Goal: Task Accomplishment & Management: Complete application form

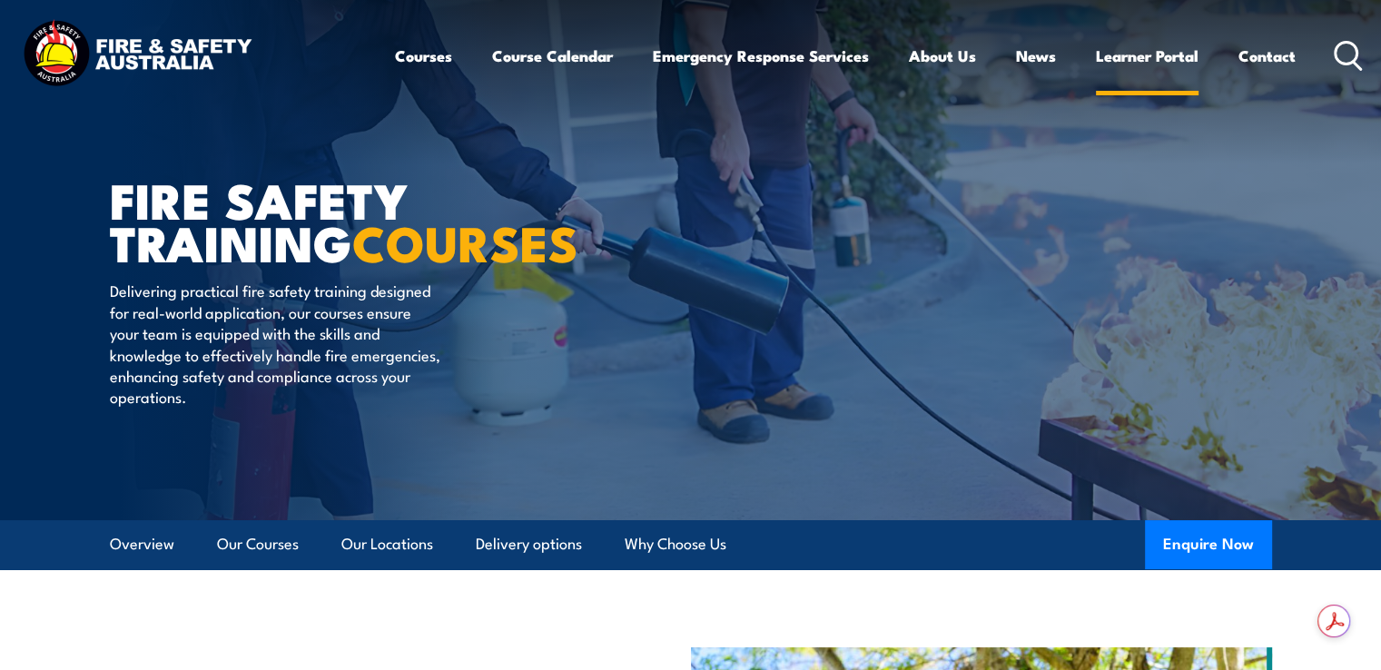
click at [1153, 56] on link "Learner Portal" at bounding box center [1147, 56] width 103 height 48
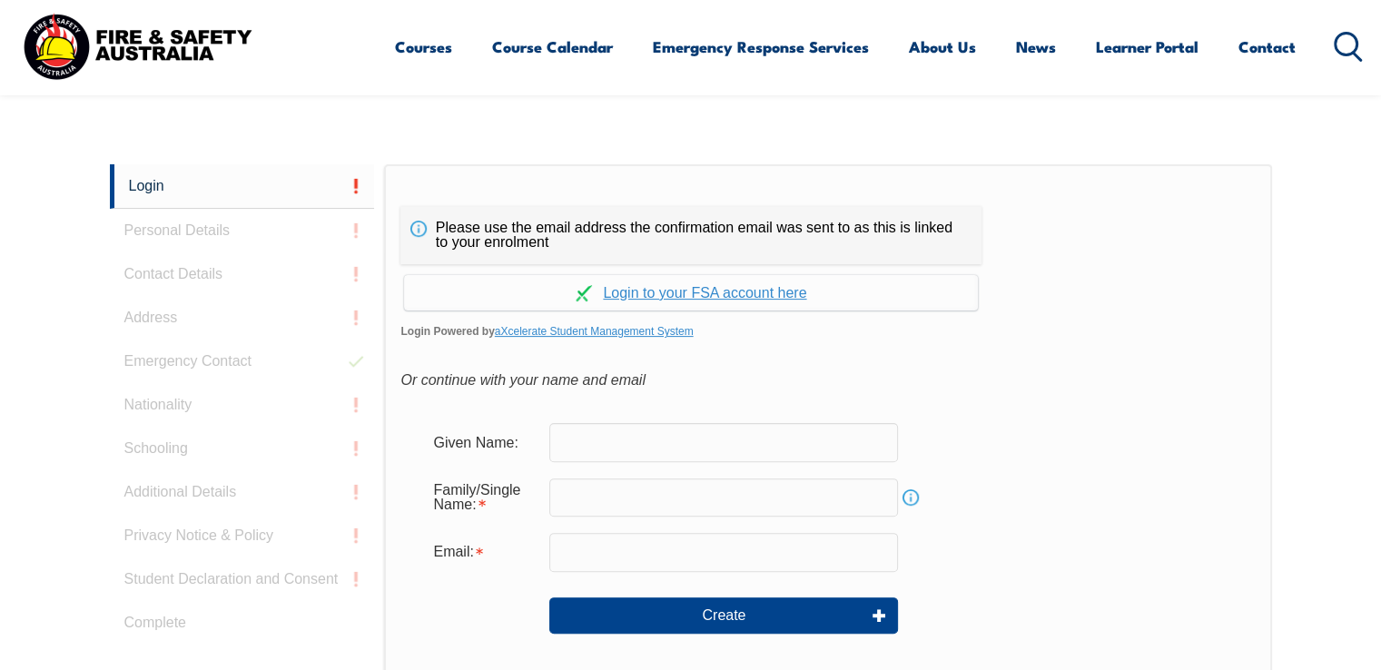
scroll to position [483, 0]
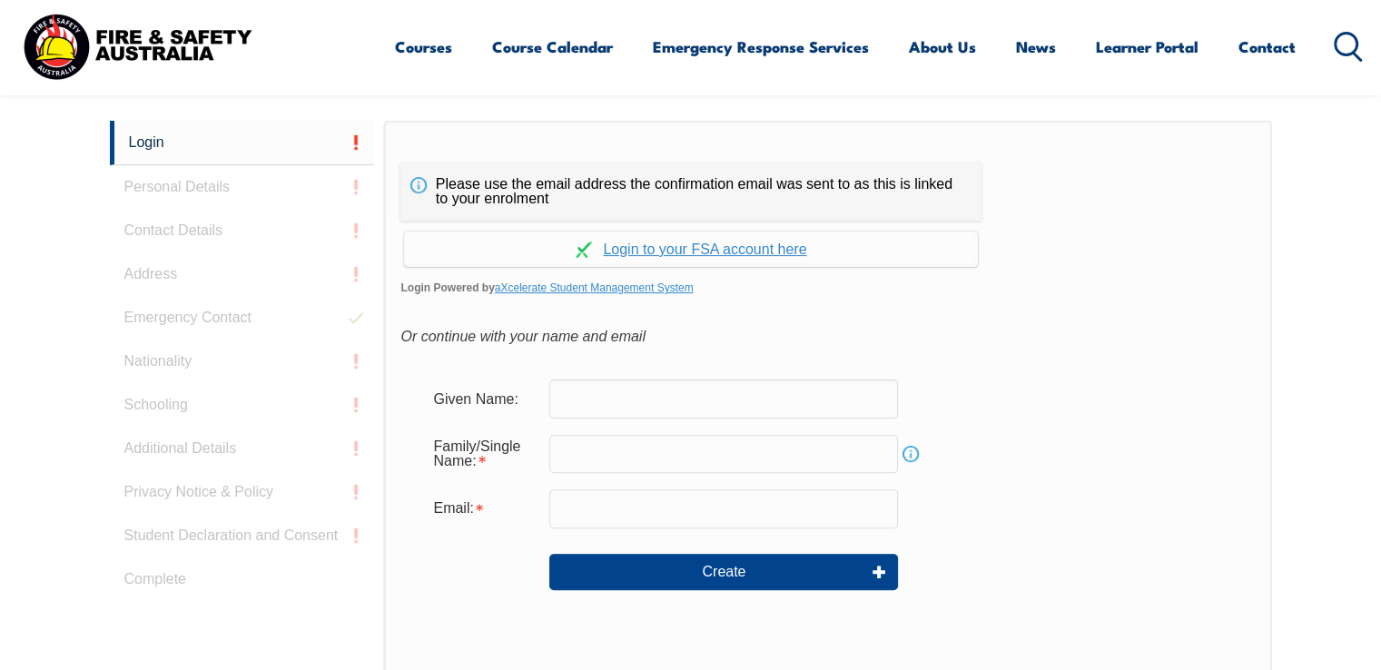
click at [616, 399] on input "text" at bounding box center [723, 399] width 349 height 38
type input "j"
type input "John"
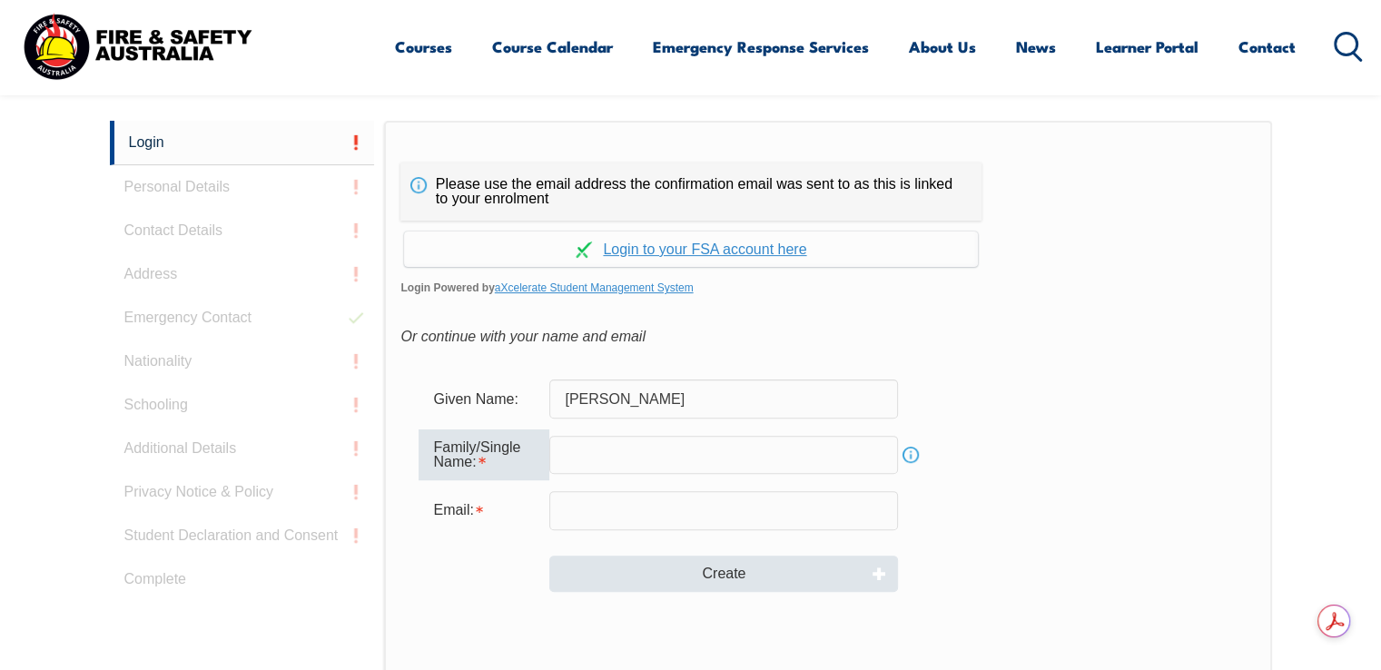
type input "G"
type input "Howes"
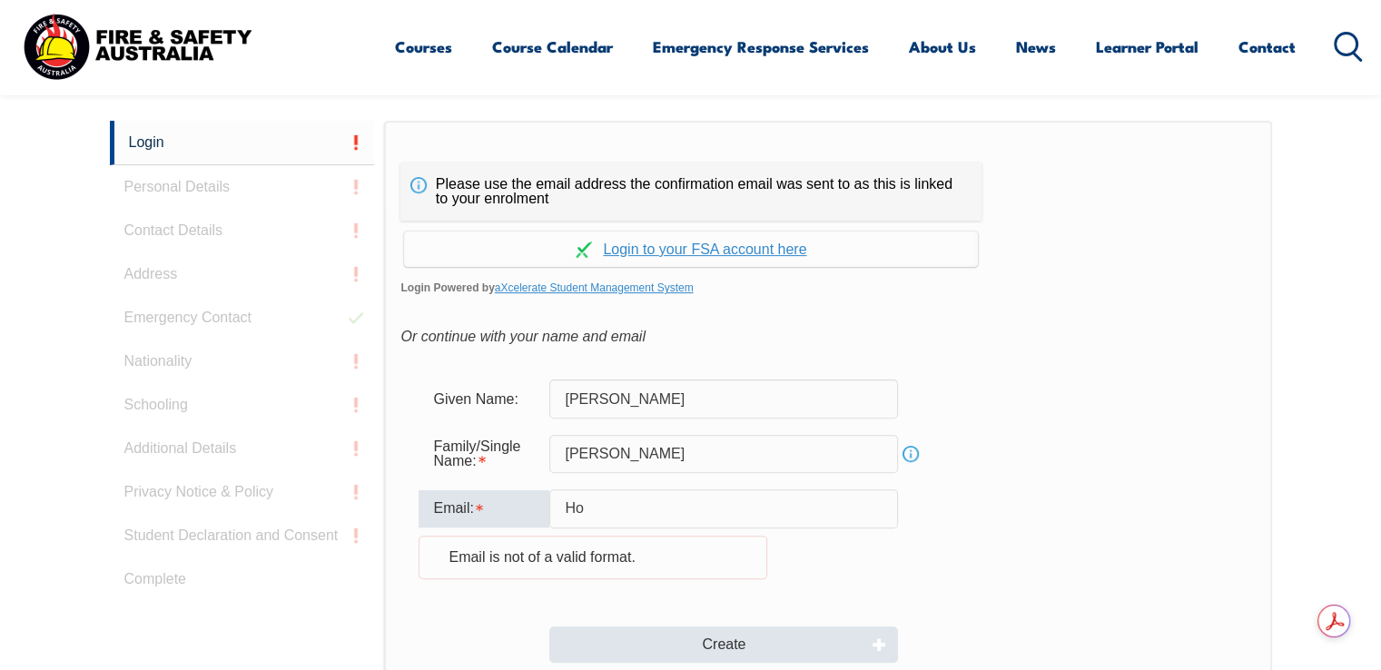
type input "H"
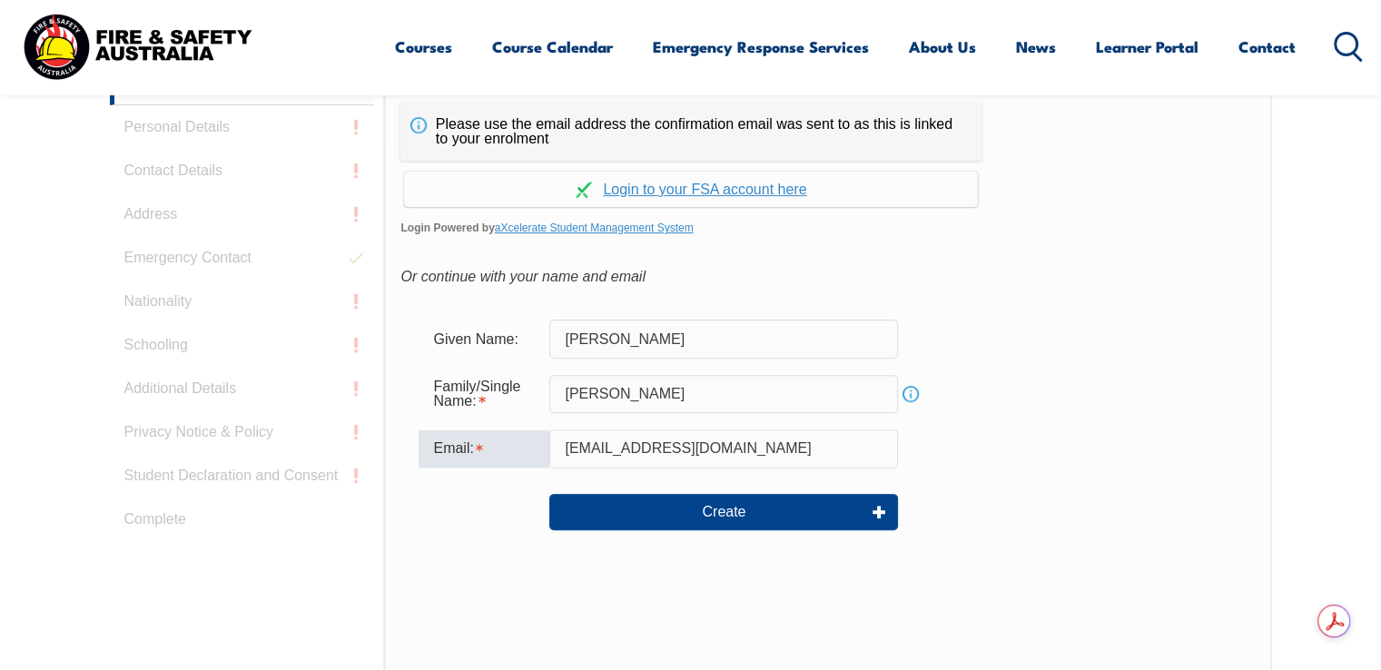
scroll to position [574, 0]
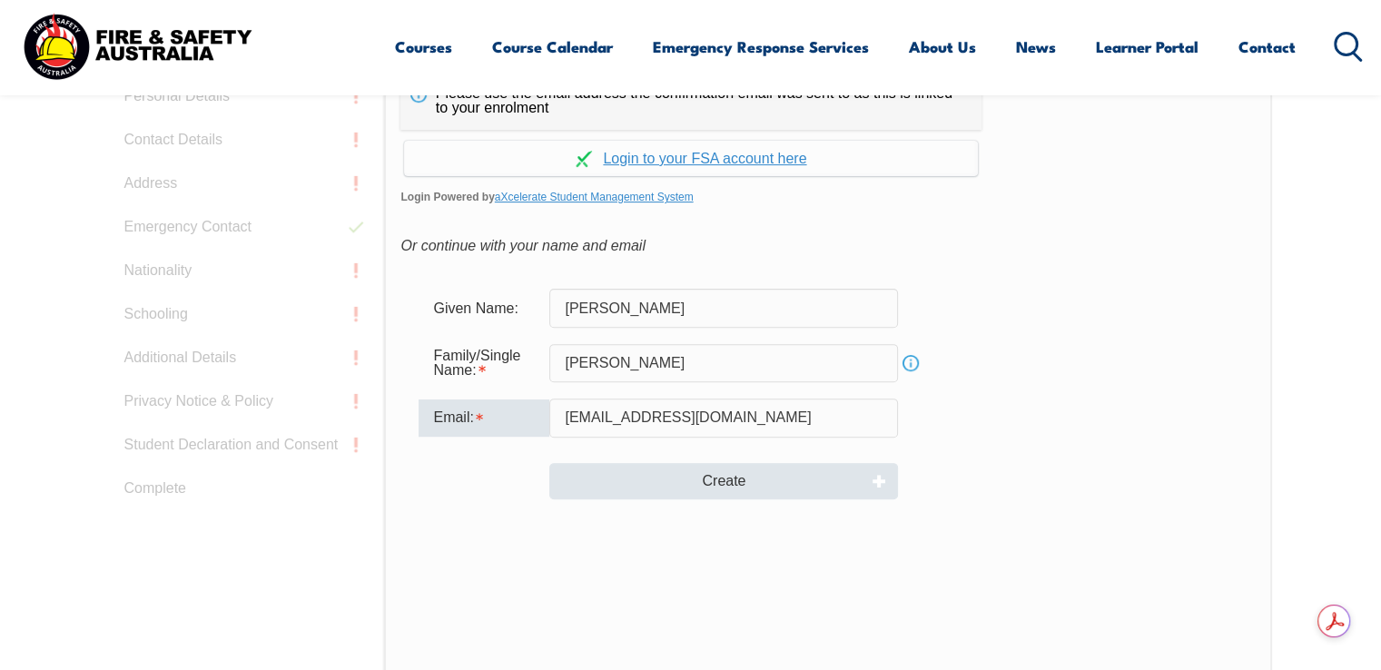
type input "howsie27@yahoo.com"
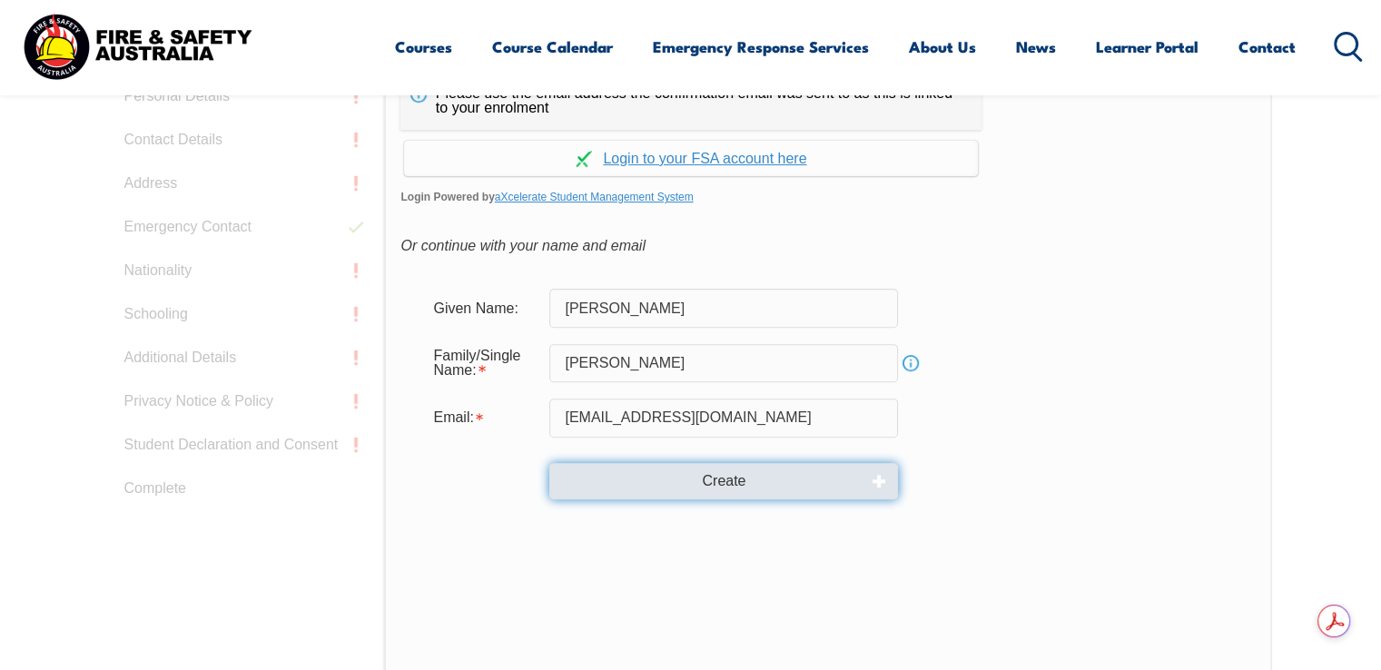
click at [836, 470] on button "Create" at bounding box center [723, 481] width 349 height 36
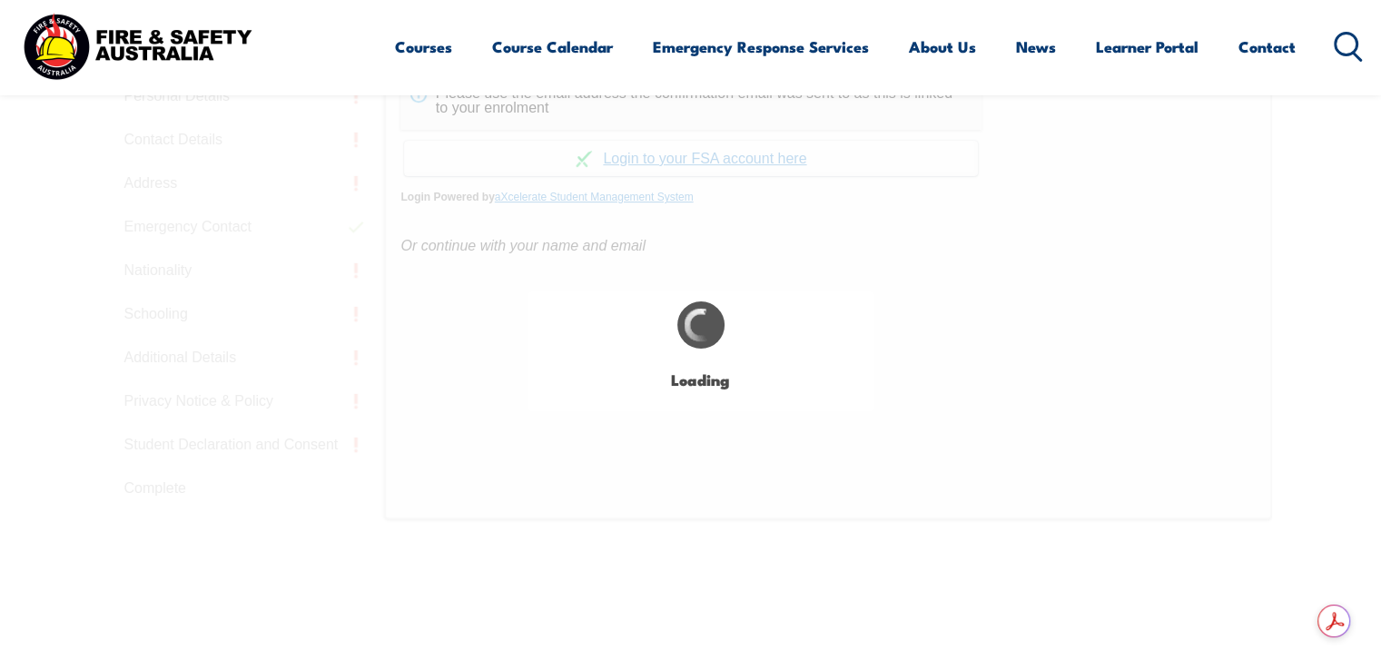
type input "John"
type input "Howes"
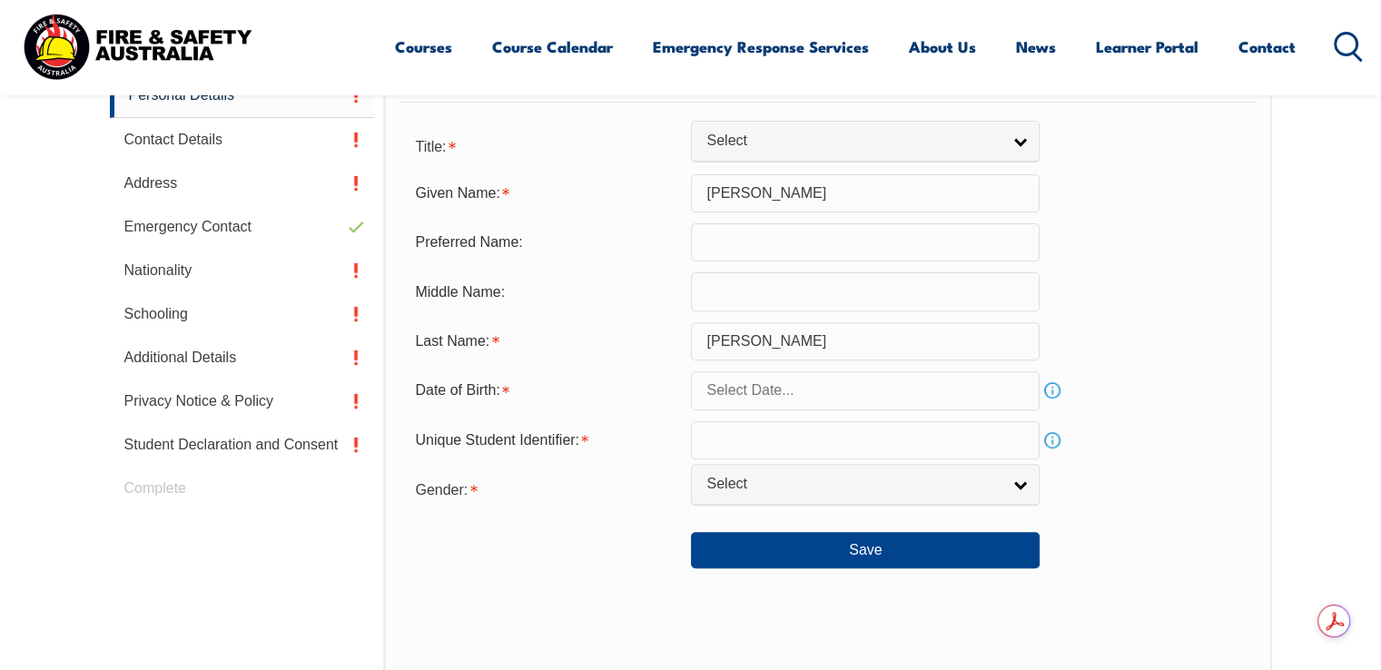
scroll to position [512, 0]
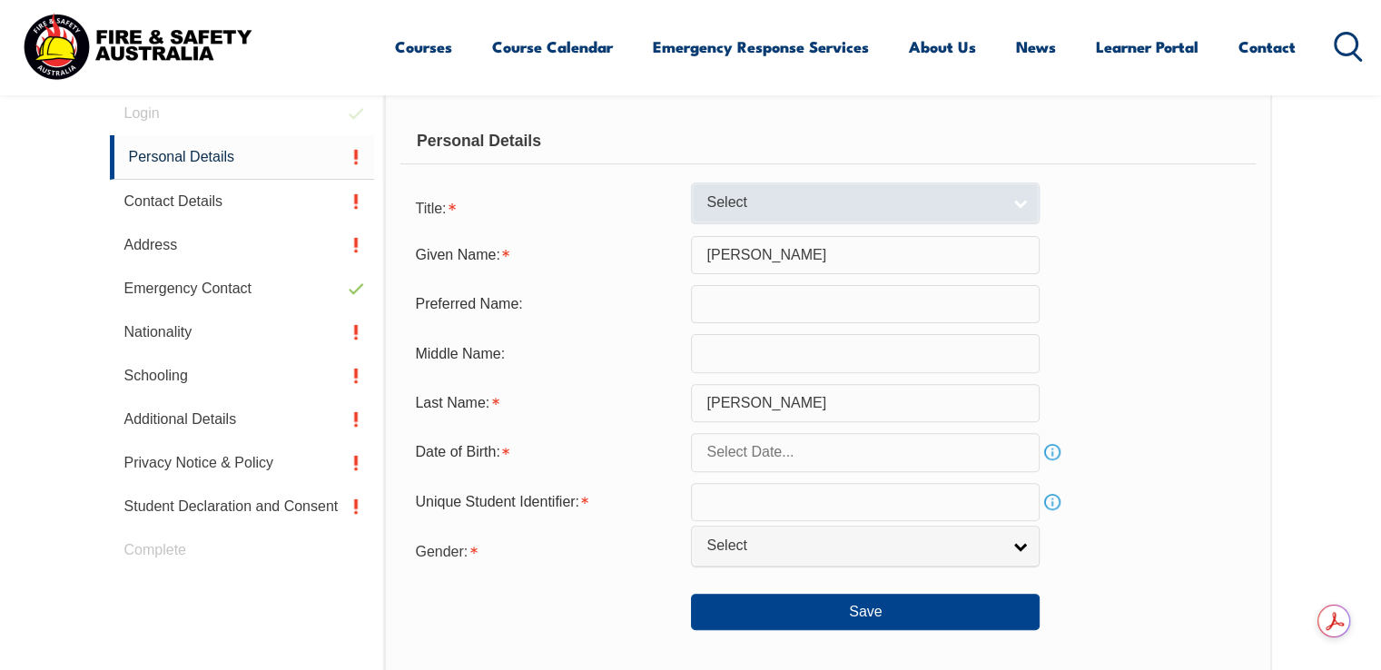
click at [764, 205] on span "Select" at bounding box center [854, 202] width 294 height 19
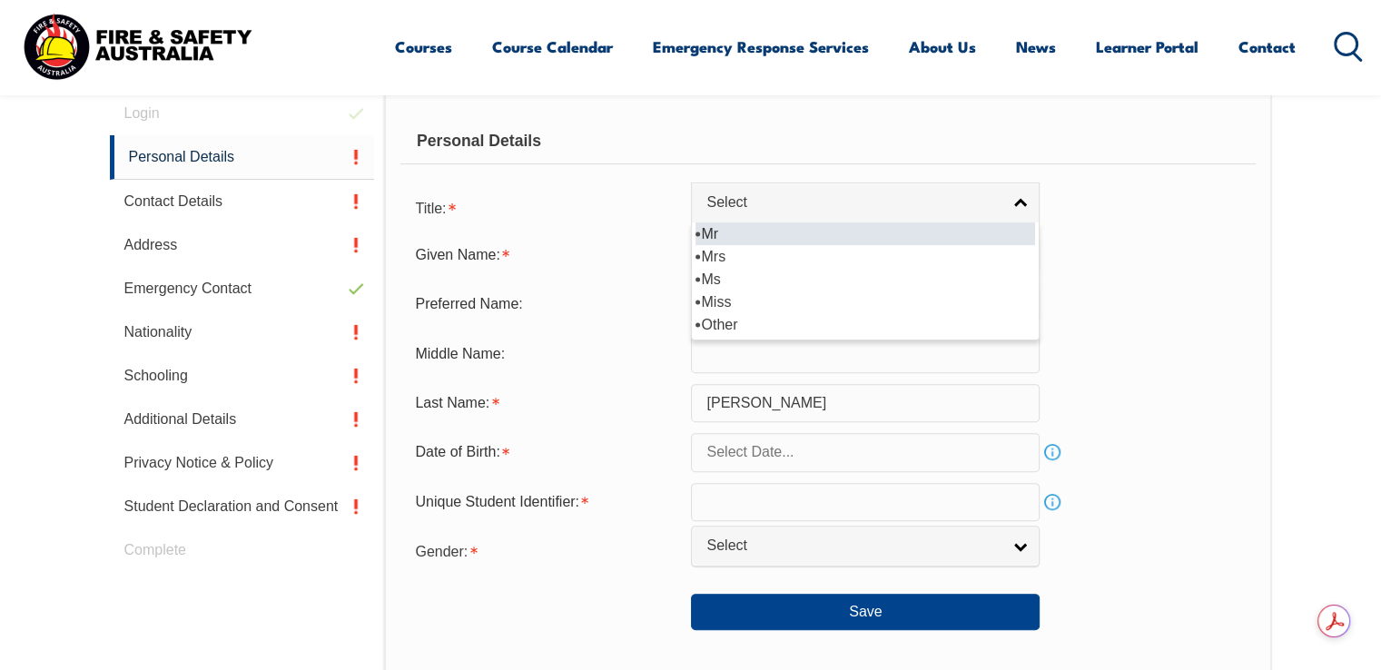
click at [746, 237] on li "Mr" at bounding box center [866, 234] width 340 height 23
select select "Mr"
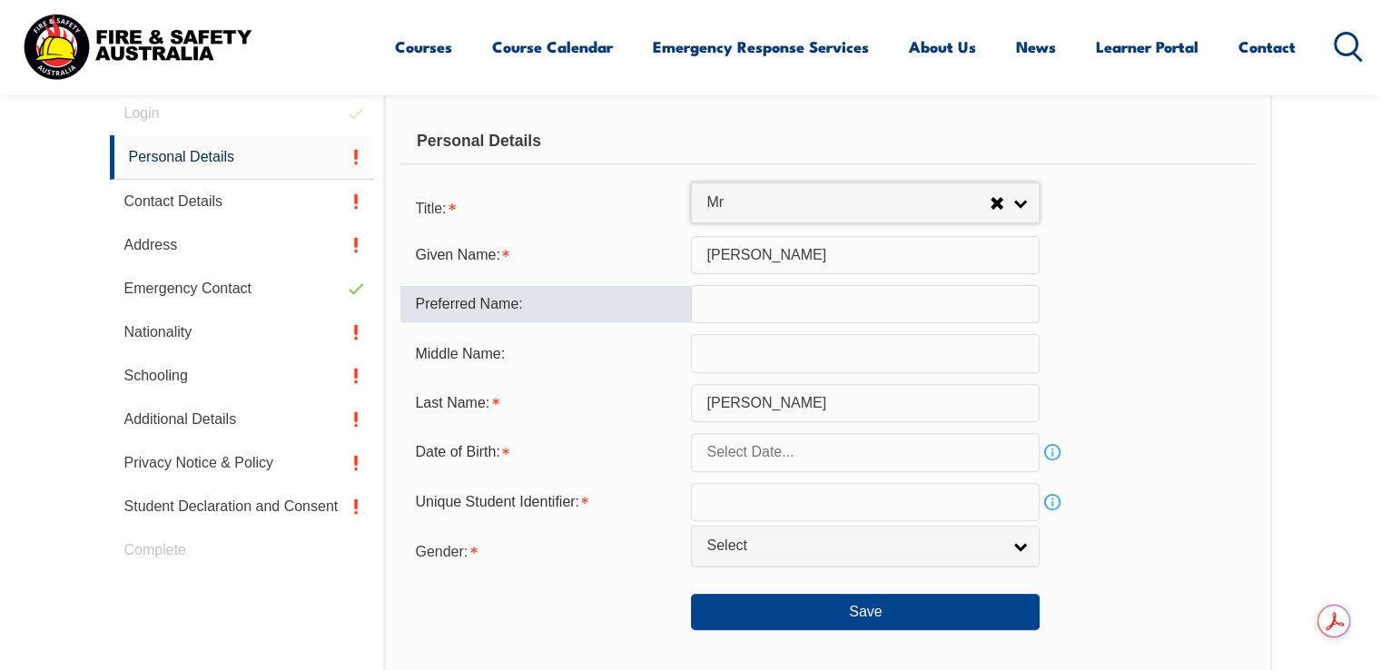
click at [780, 309] on input "text" at bounding box center [865, 304] width 349 height 38
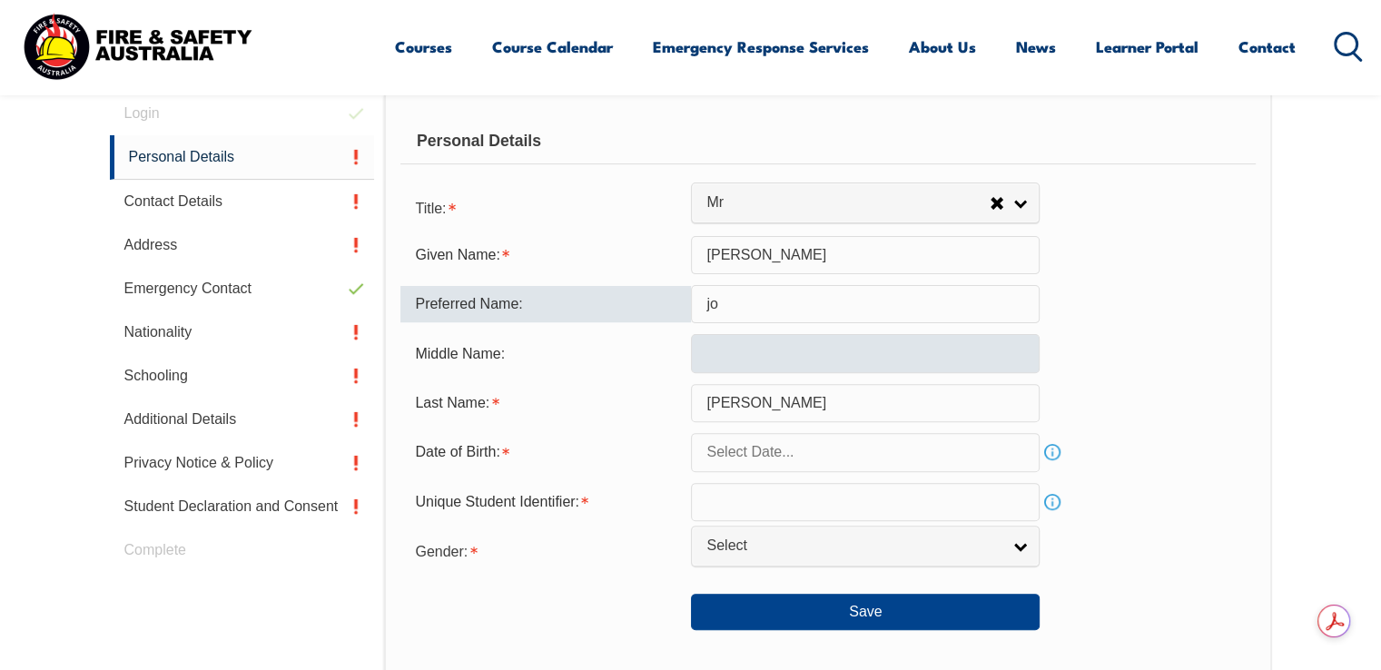
type input "j"
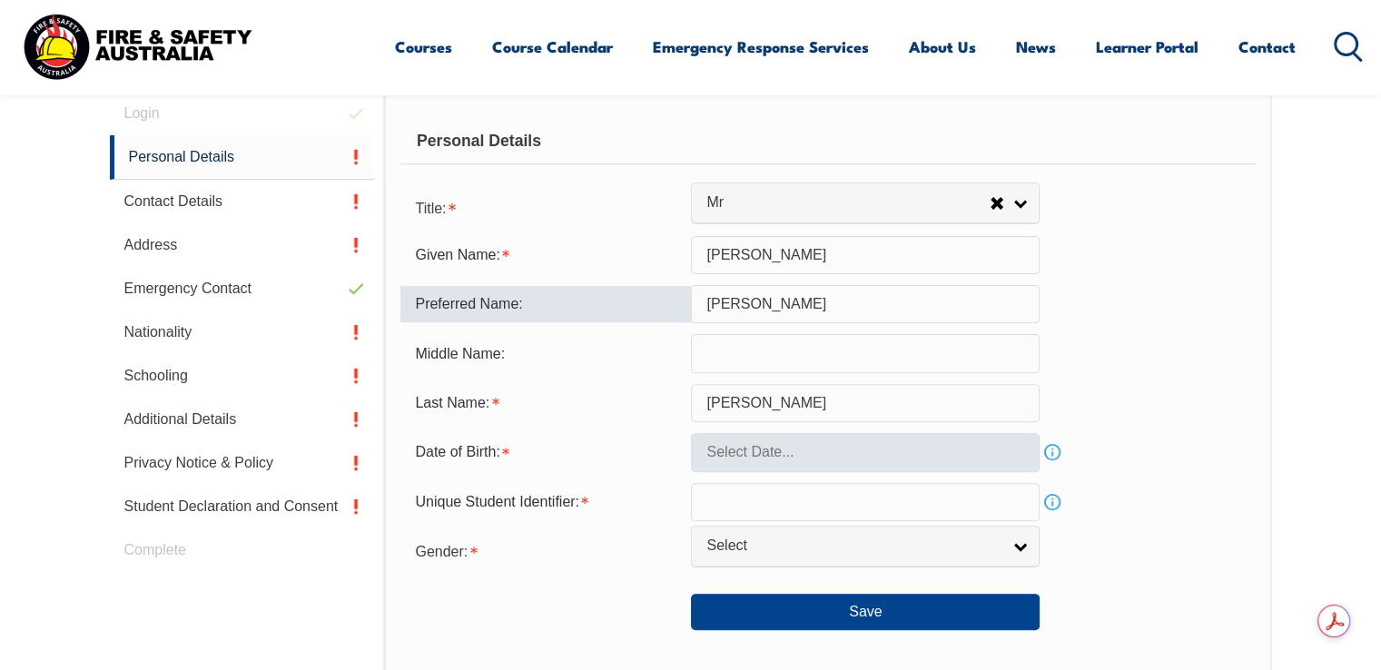
type input "John"
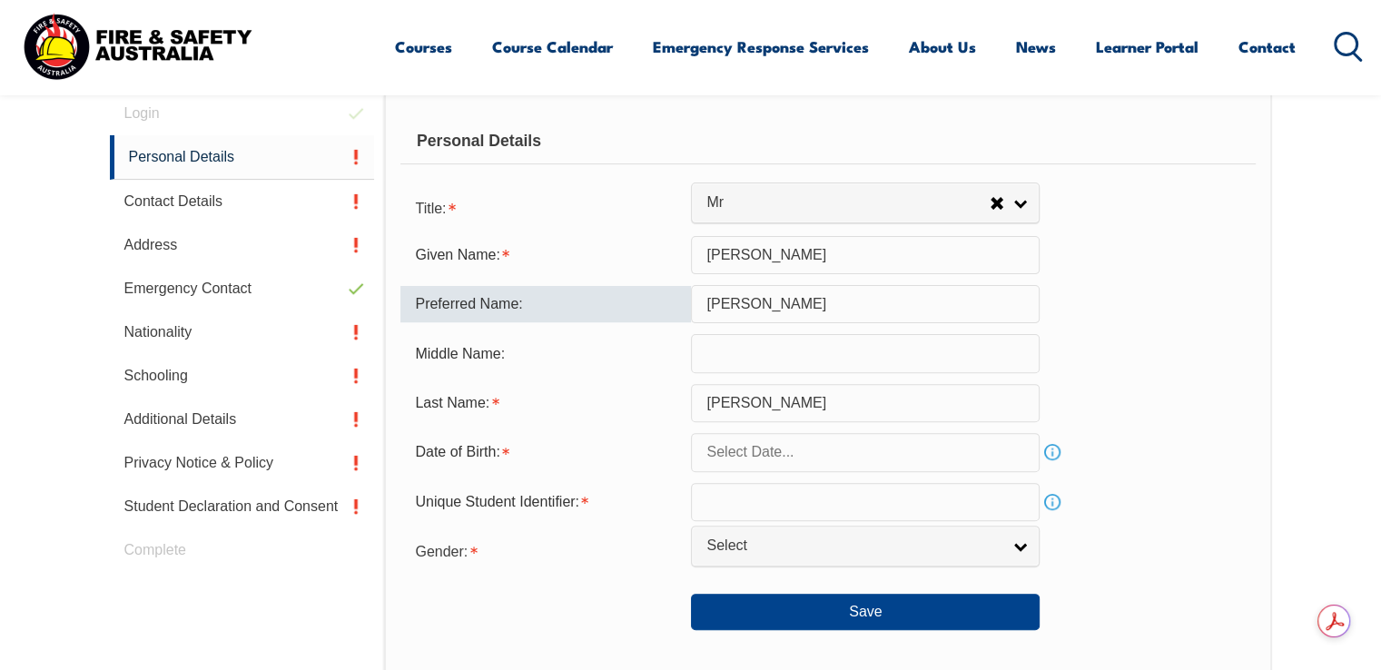
click at [768, 450] on input "text" at bounding box center [865, 452] width 349 height 38
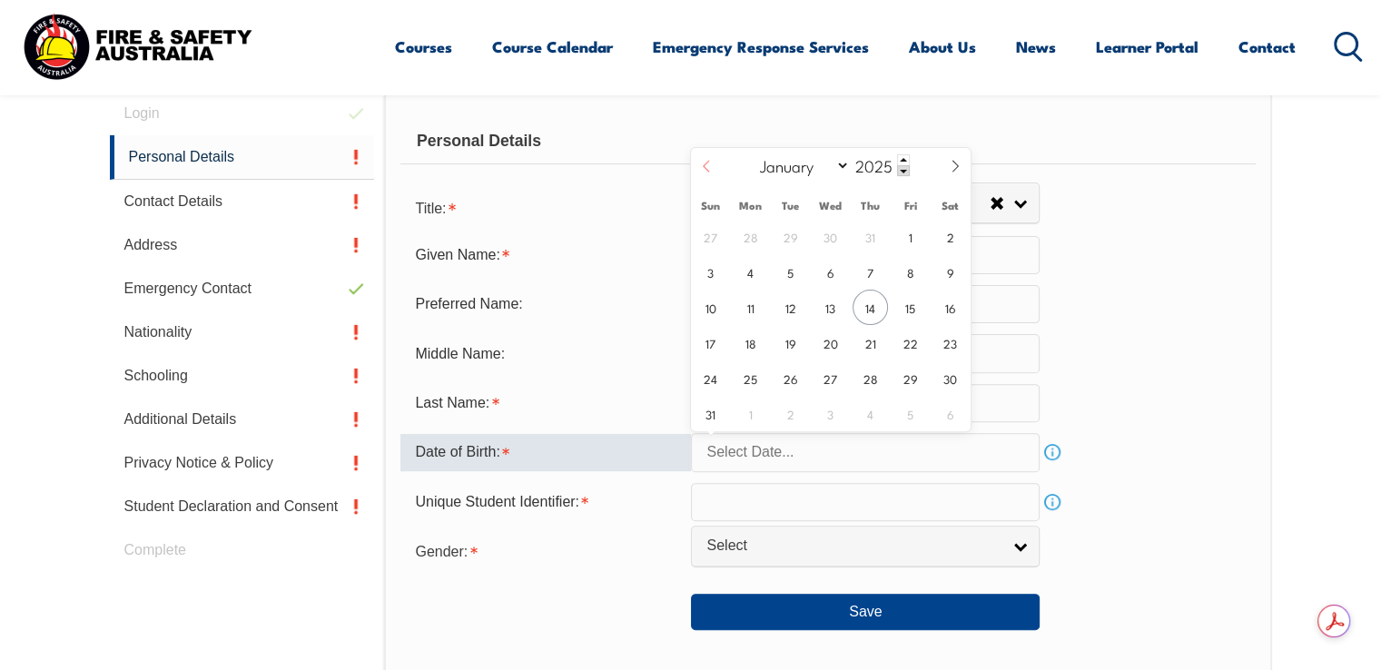
click at [712, 171] on icon at bounding box center [706, 166] width 13 height 13
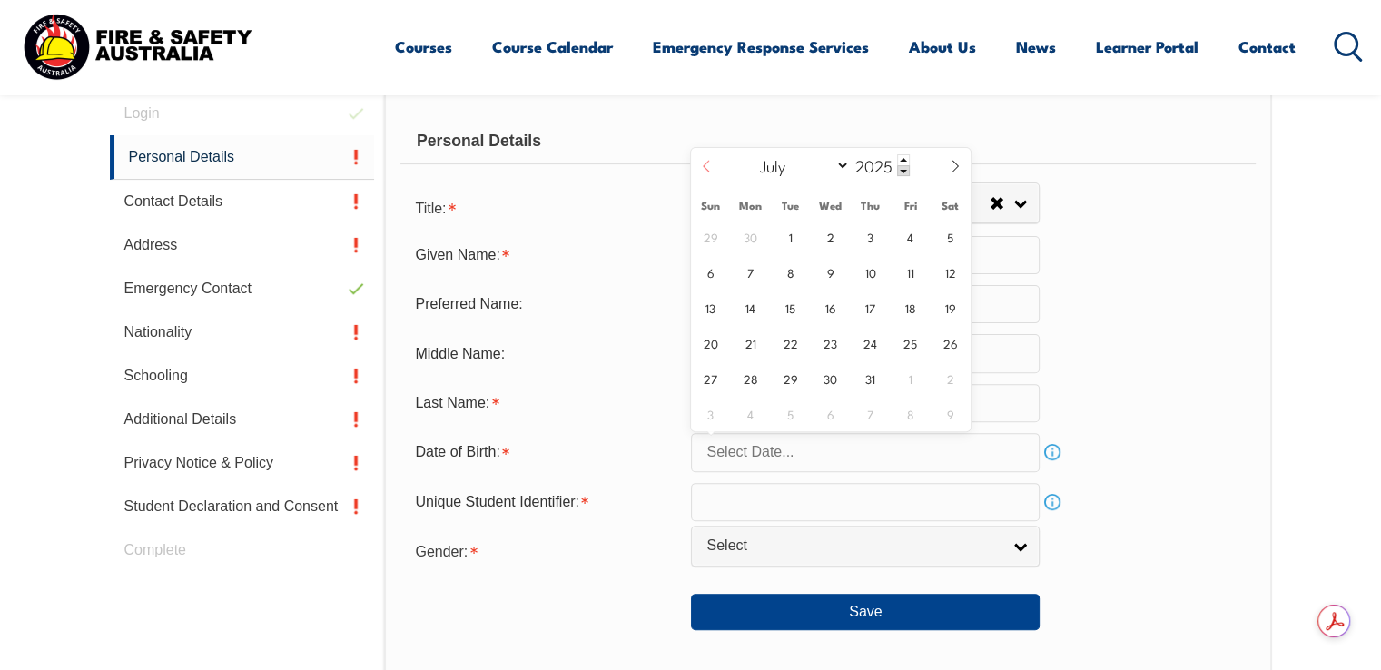
click at [712, 171] on icon at bounding box center [706, 166] width 13 height 13
select select "2"
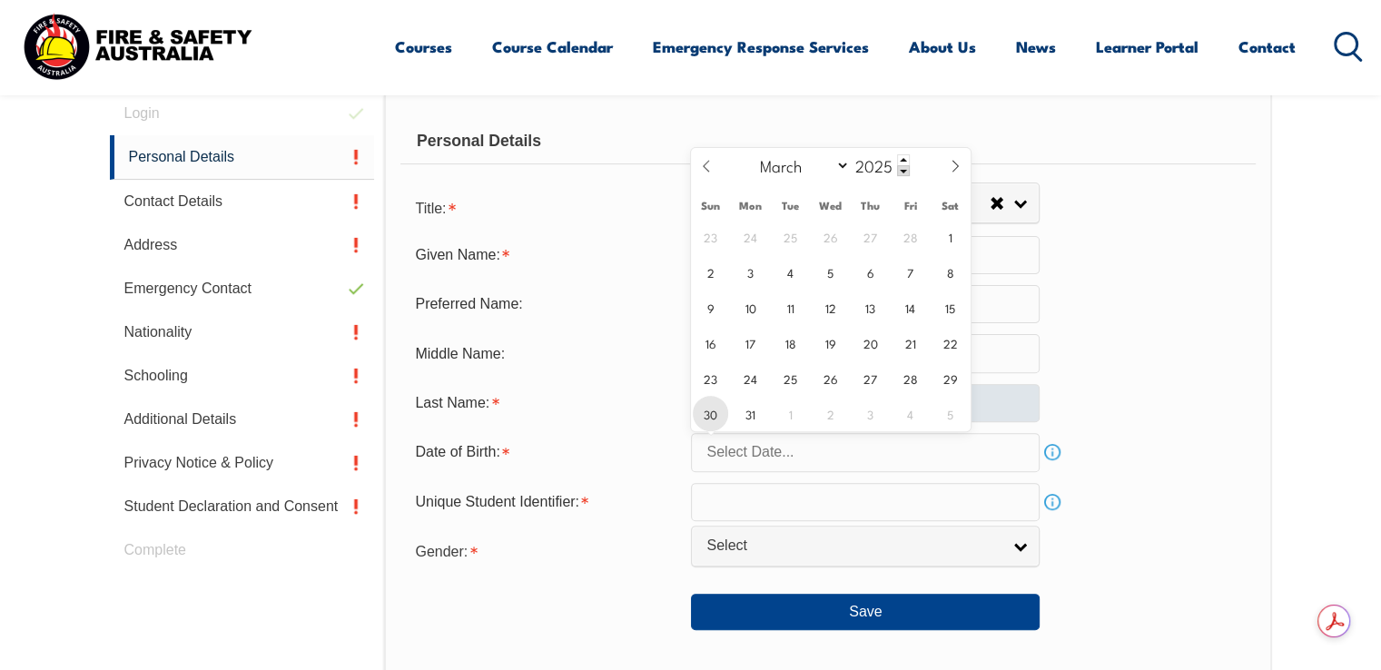
drag, startPoint x: 704, startPoint y: 423, endPoint x: 726, endPoint y: 391, distance: 38.5
click at [705, 422] on span "30" at bounding box center [710, 413] width 35 height 35
type input "March 30, 2025"
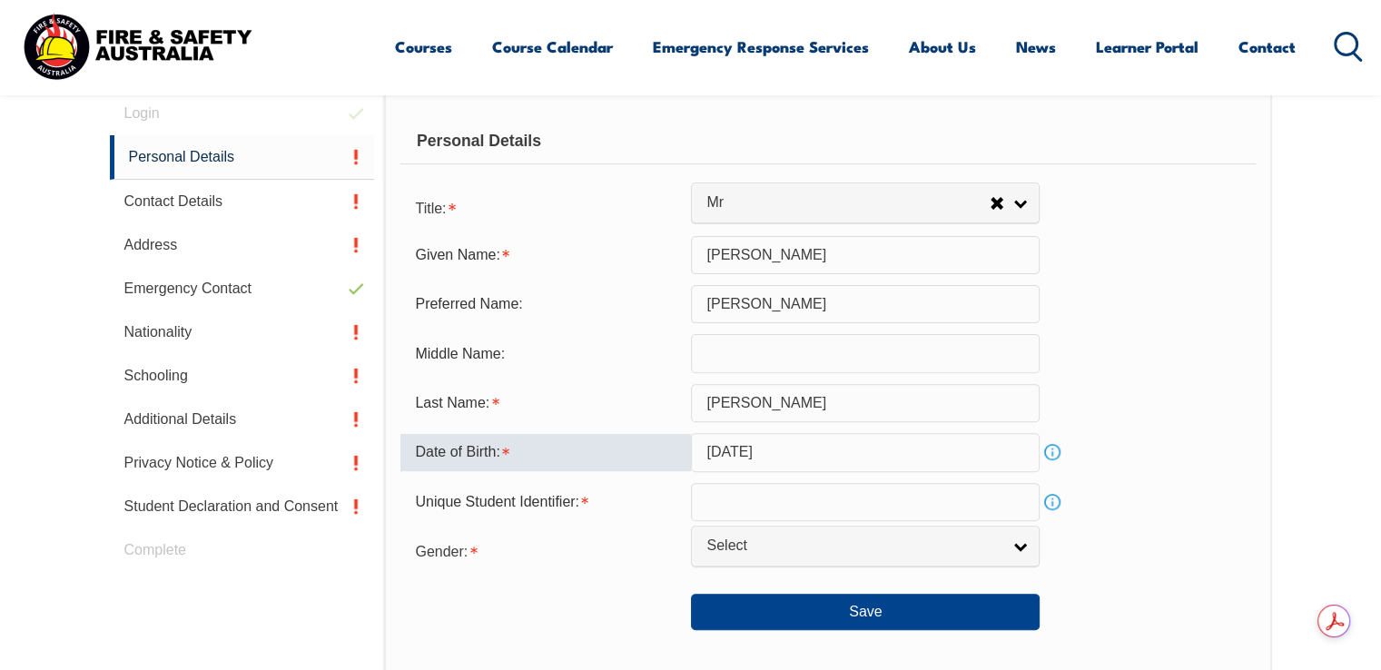
click at [791, 452] on input "March 30, 2025" at bounding box center [865, 452] width 349 height 38
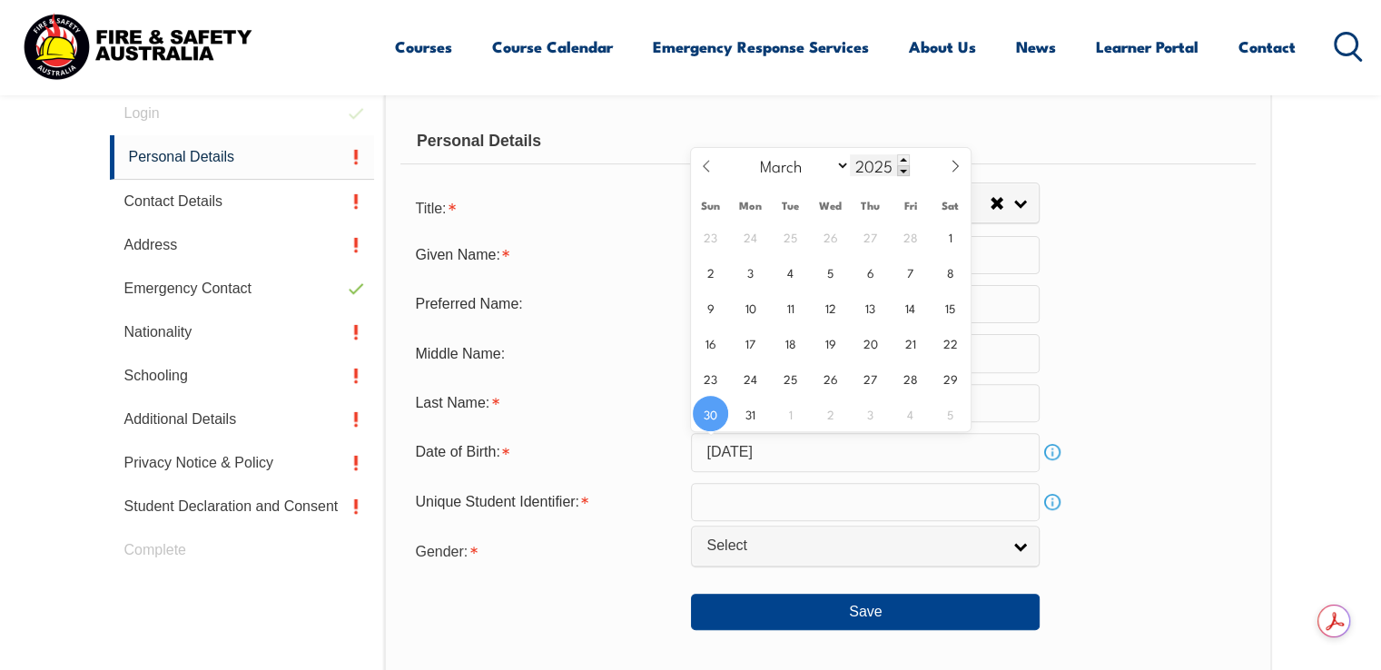
click at [881, 172] on input "2025" at bounding box center [880, 165] width 60 height 22
click at [897, 163] on span at bounding box center [903, 159] width 13 height 11
click at [900, 157] on span at bounding box center [903, 159] width 13 height 11
click at [901, 160] on span at bounding box center [903, 159] width 13 height 11
click at [901, 161] on span at bounding box center [903, 159] width 13 height 11
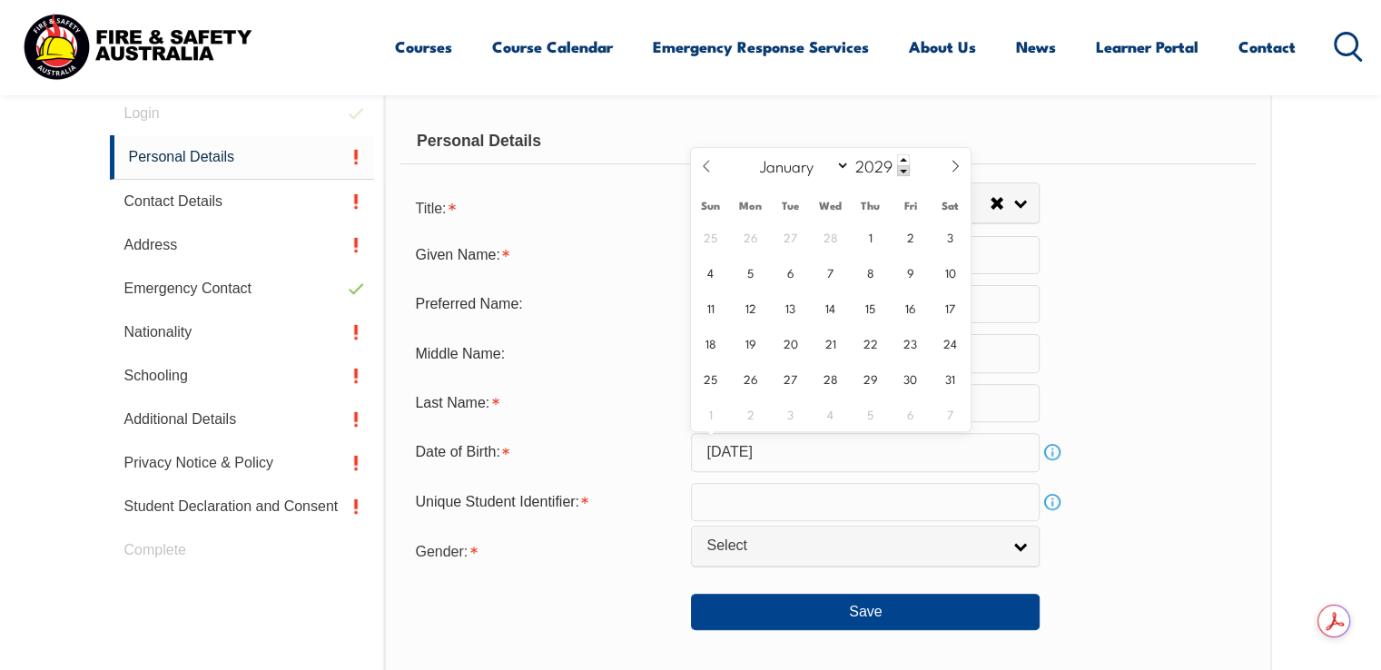
click at [911, 175] on div "January February March April May June July August September October November De…" at bounding box center [831, 166] width 210 height 37
click at [902, 173] on span at bounding box center [903, 170] width 13 height 11
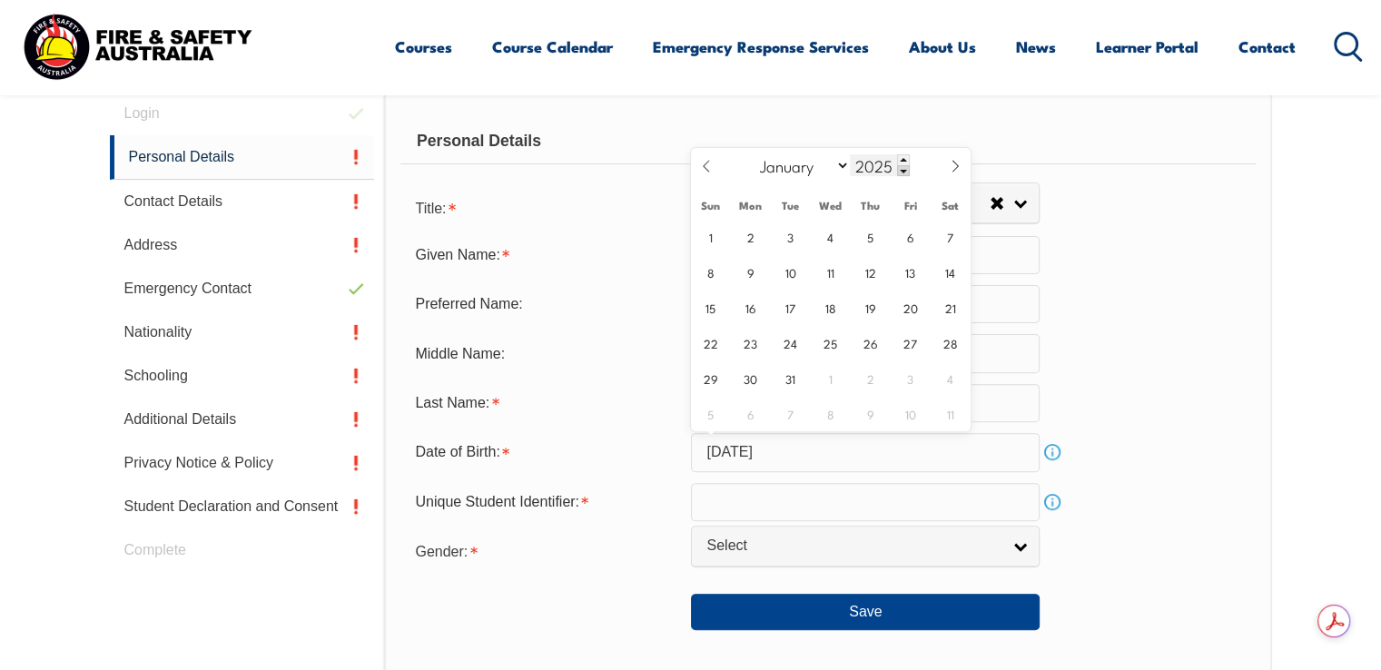
click at [902, 173] on span at bounding box center [903, 170] width 13 height 11
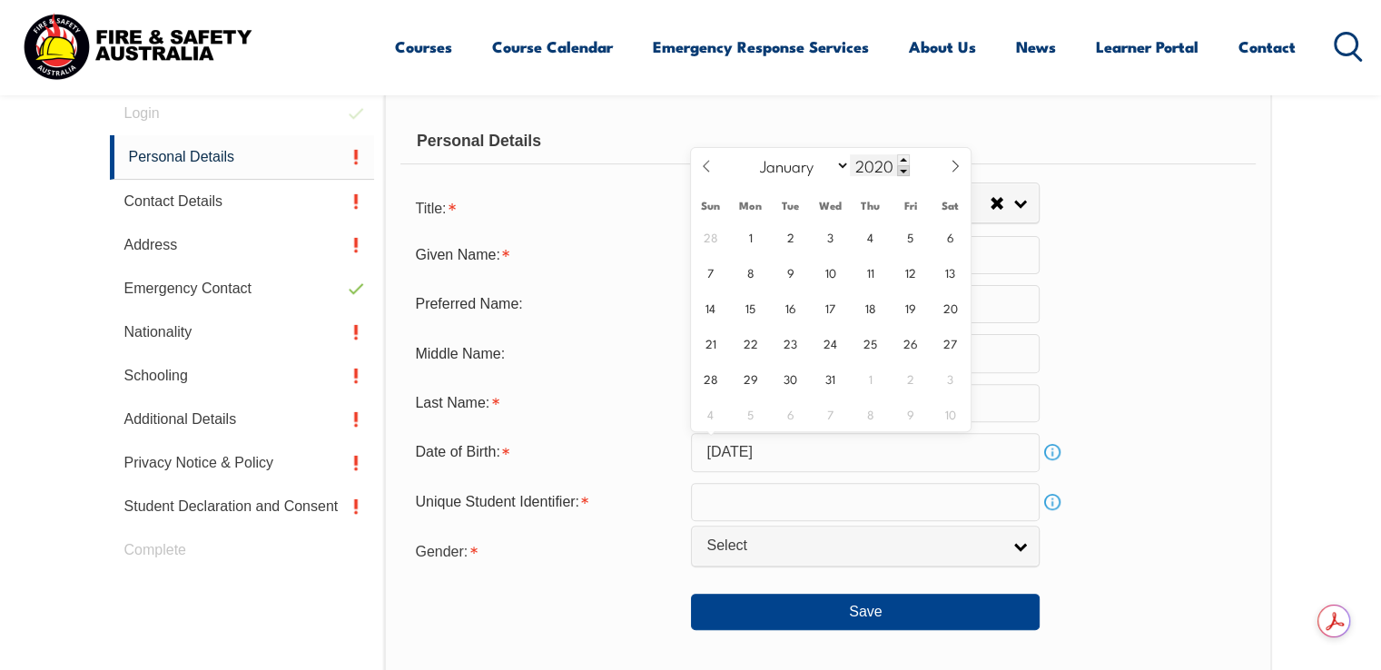
click at [902, 173] on span at bounding box center [903, 170] width 13 height 11
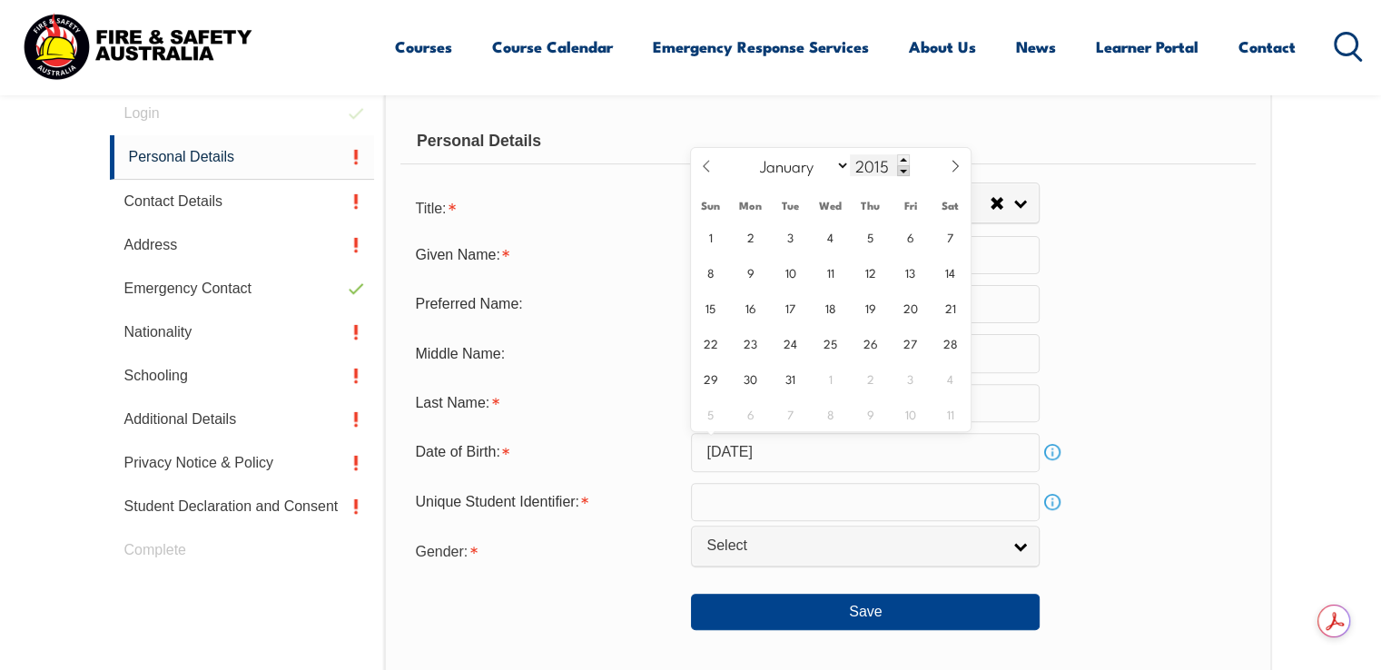
click at [902, 173] on span at bounding box center [903, 170] width 13 height 11
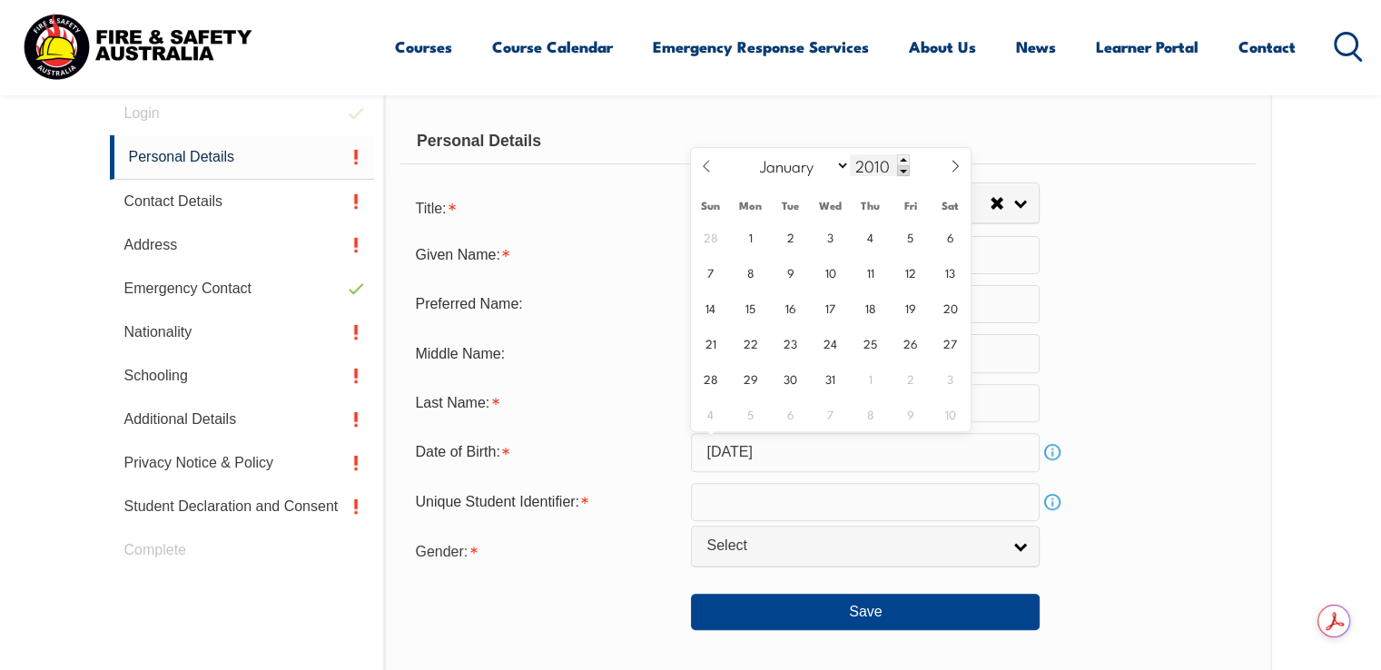
click at [902, 173] on span at bounding box center [903, 170] width 13 height 11
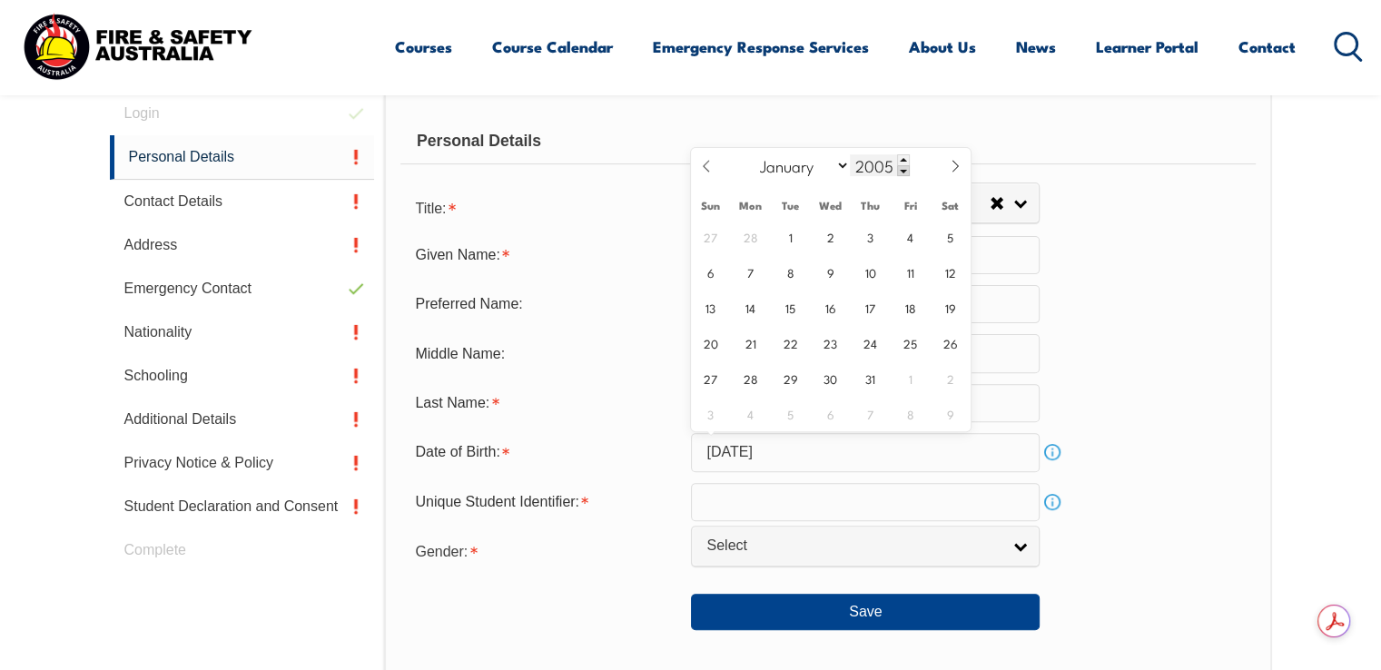
click at [902, 173] on span at bounding box center [903, 170] width 13 height 11
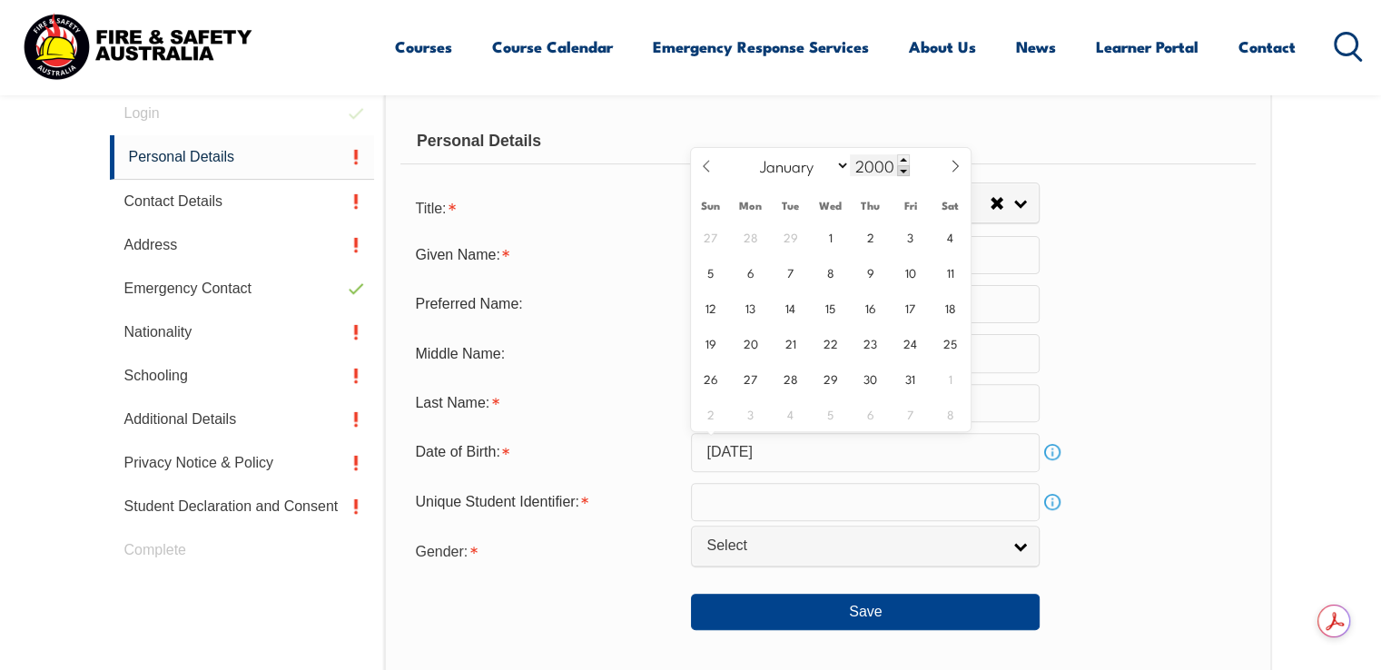
click at [902, 173] on span at bounding box center [903, 170] width 13 height 11
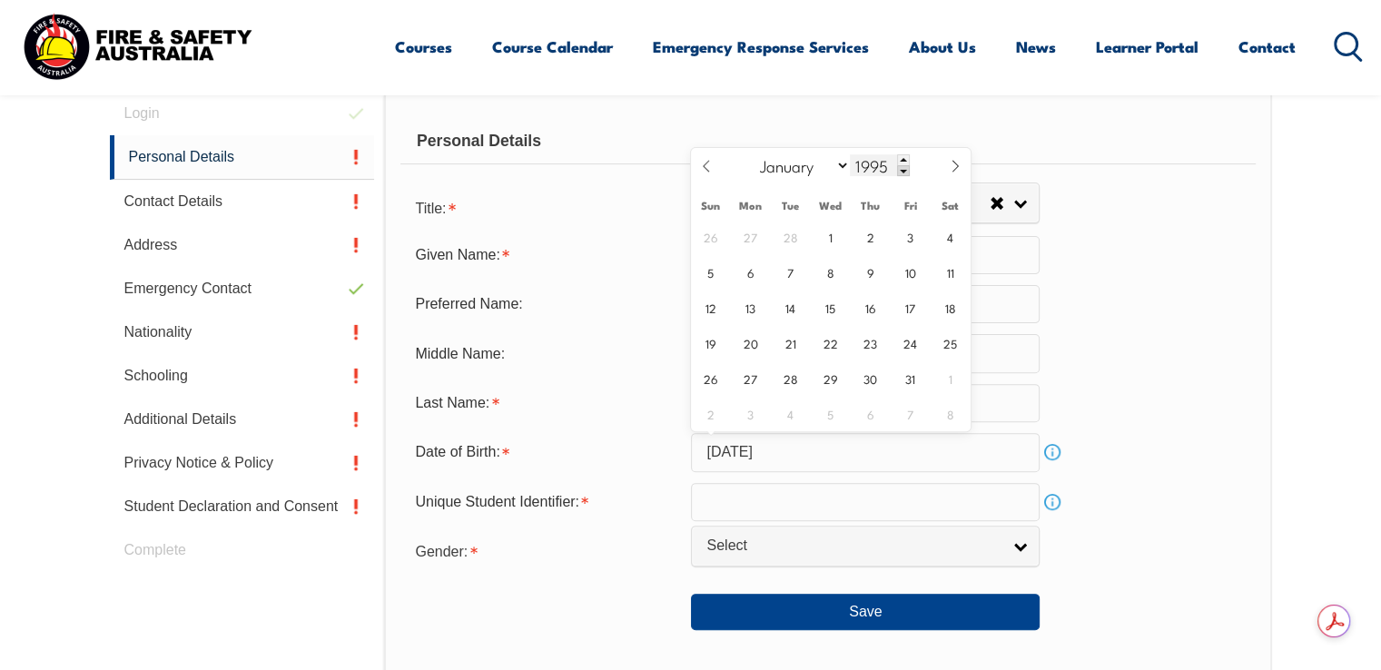
click at [902, 173] on span at bounding box center [903, 170] width 13 height 11
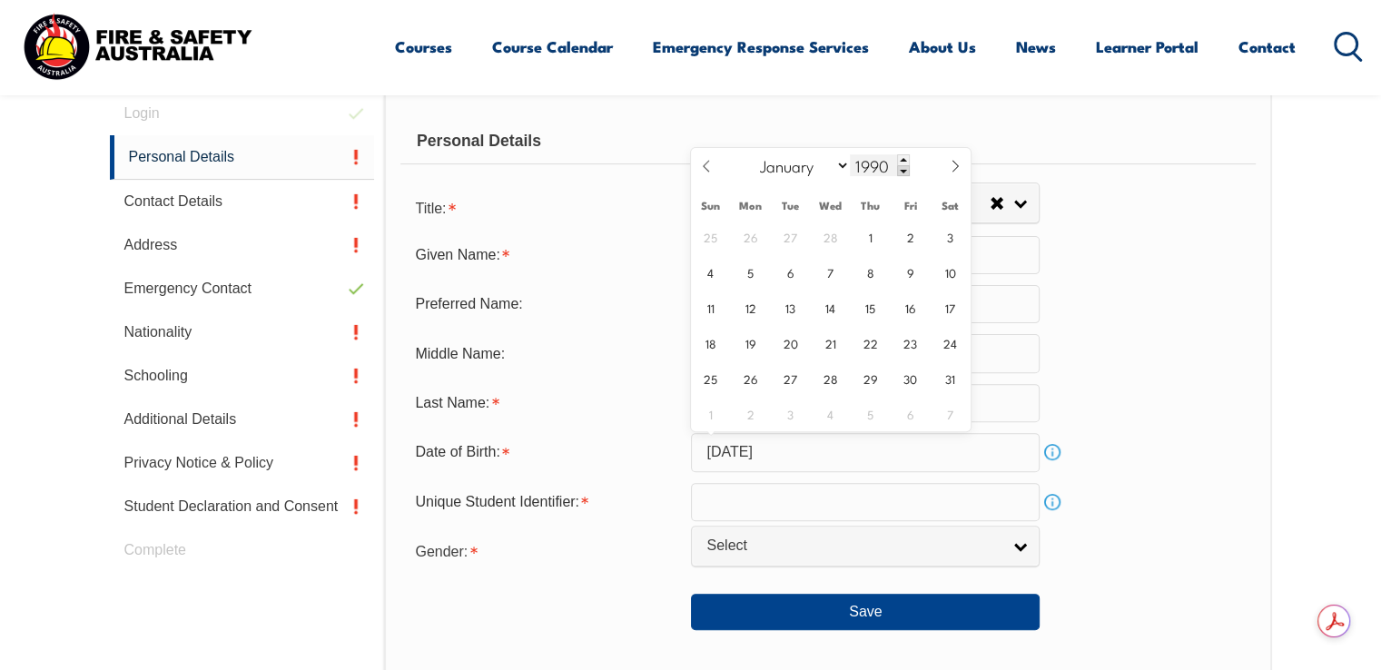
click at [902, 173] on span at bounding box center [903, 170] width 13 height 11
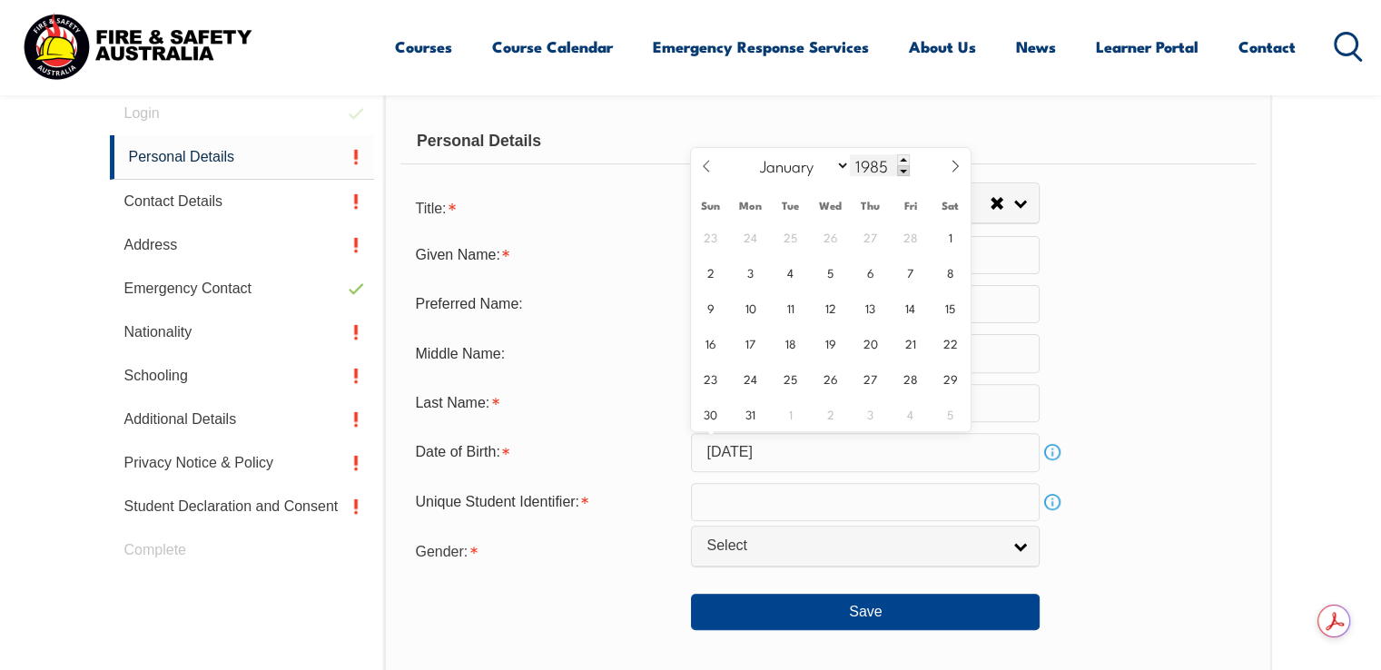
click at [902, 173] on span at bounding box center [903, 170] width 13 height 11
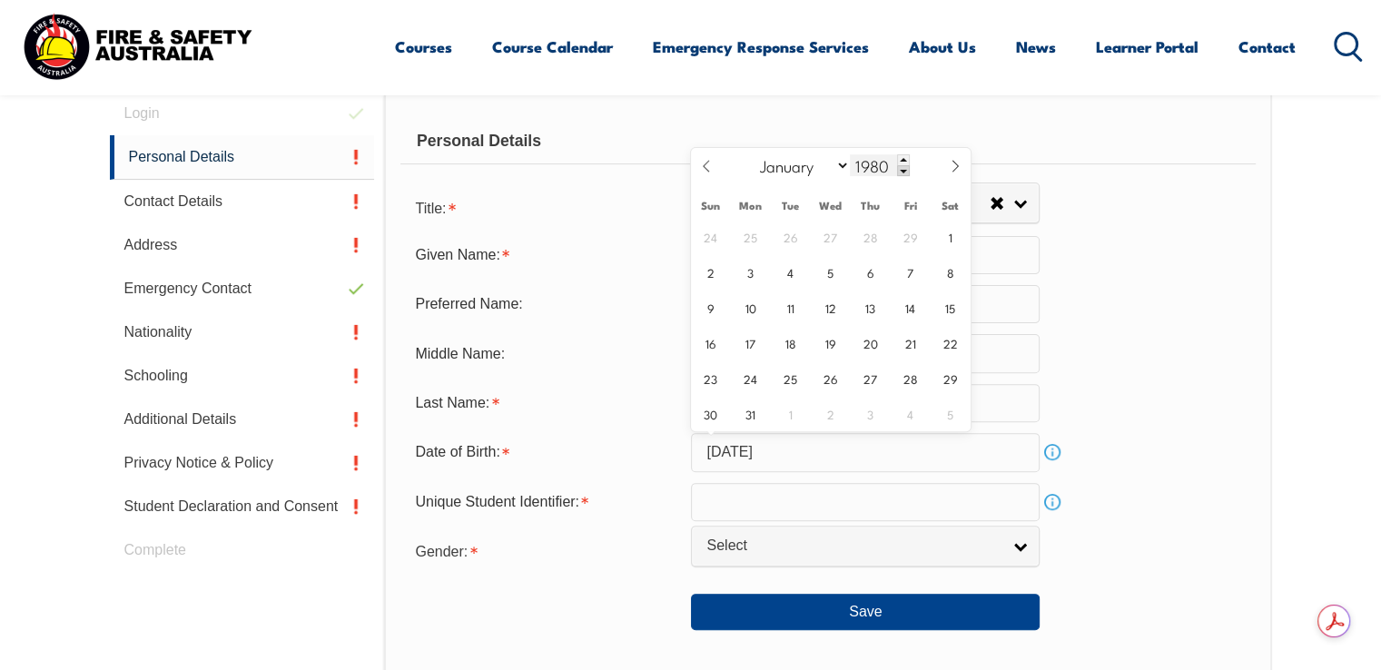
click at [902, 173] on span at bounding box center [903, 170] width 13 height 11
type input "1977"
click at [826, 375] on span "30" at bounding box center [830, 378] width 35 height 35
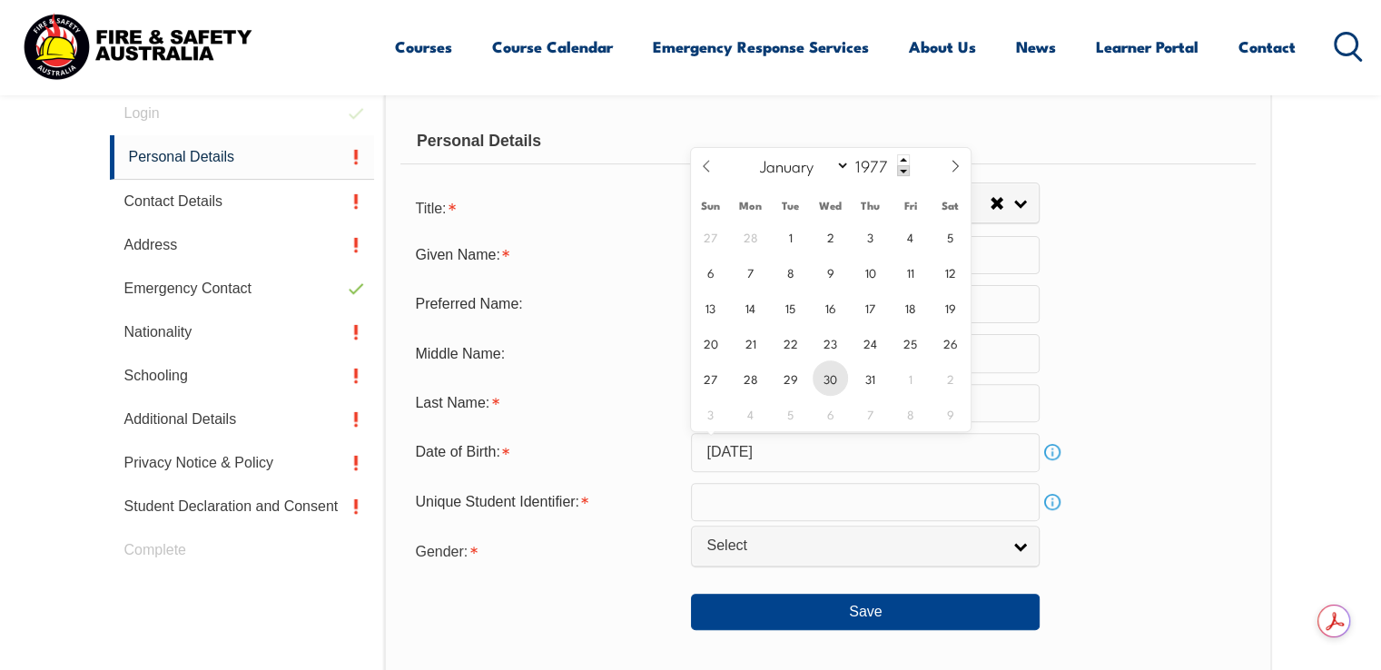
type input "March 30, 1977"
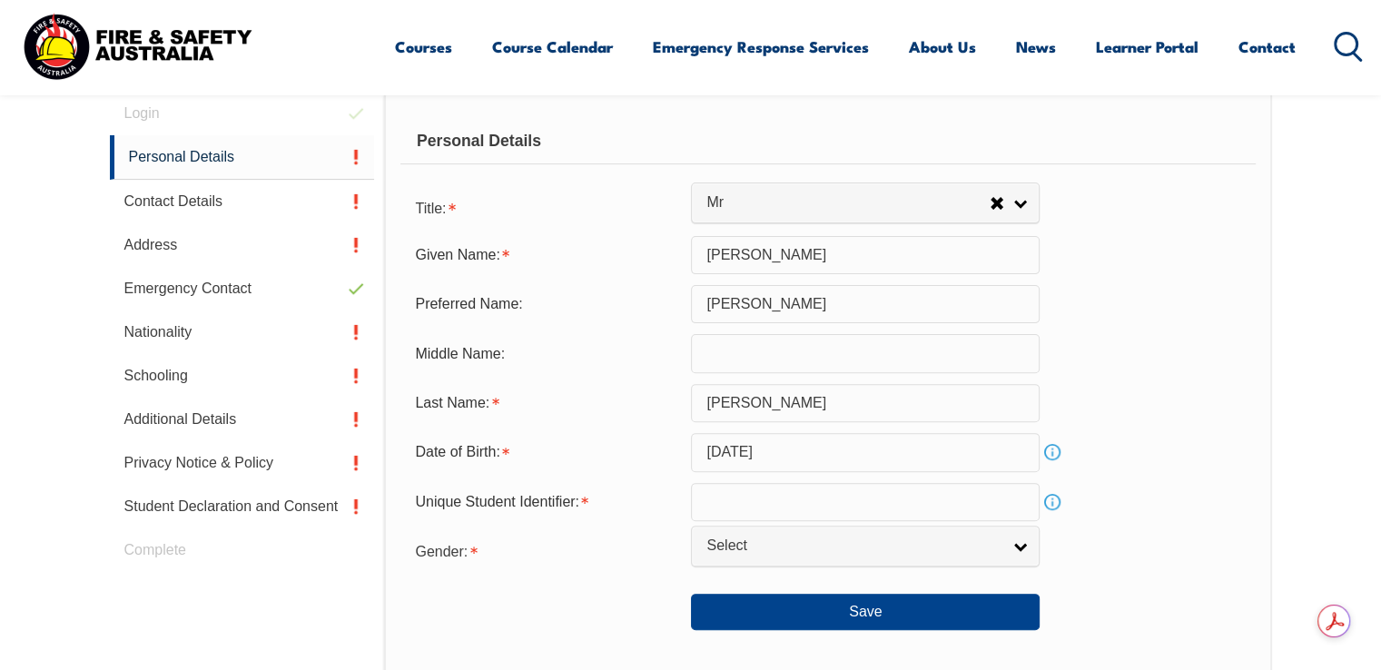
click at [1056, 502] on link "Info" at bounding box center [1052, 502] width 25 height 25
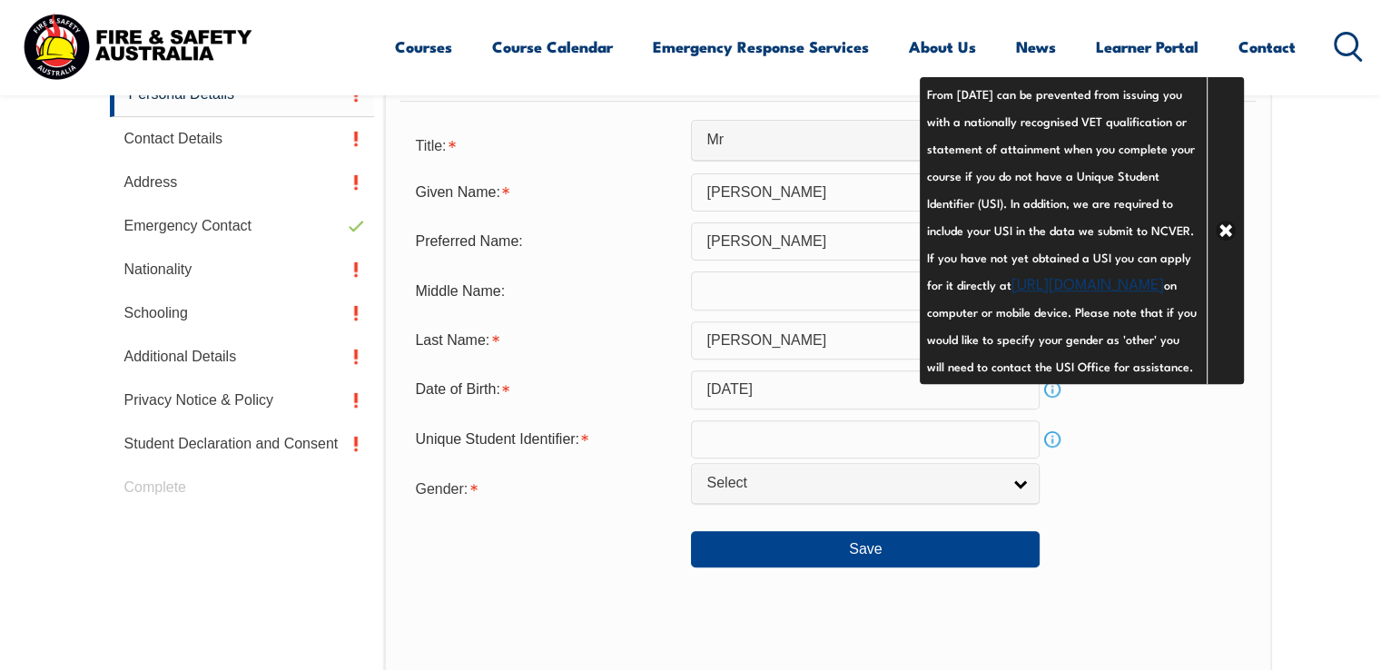
scroll to position [603, 0]
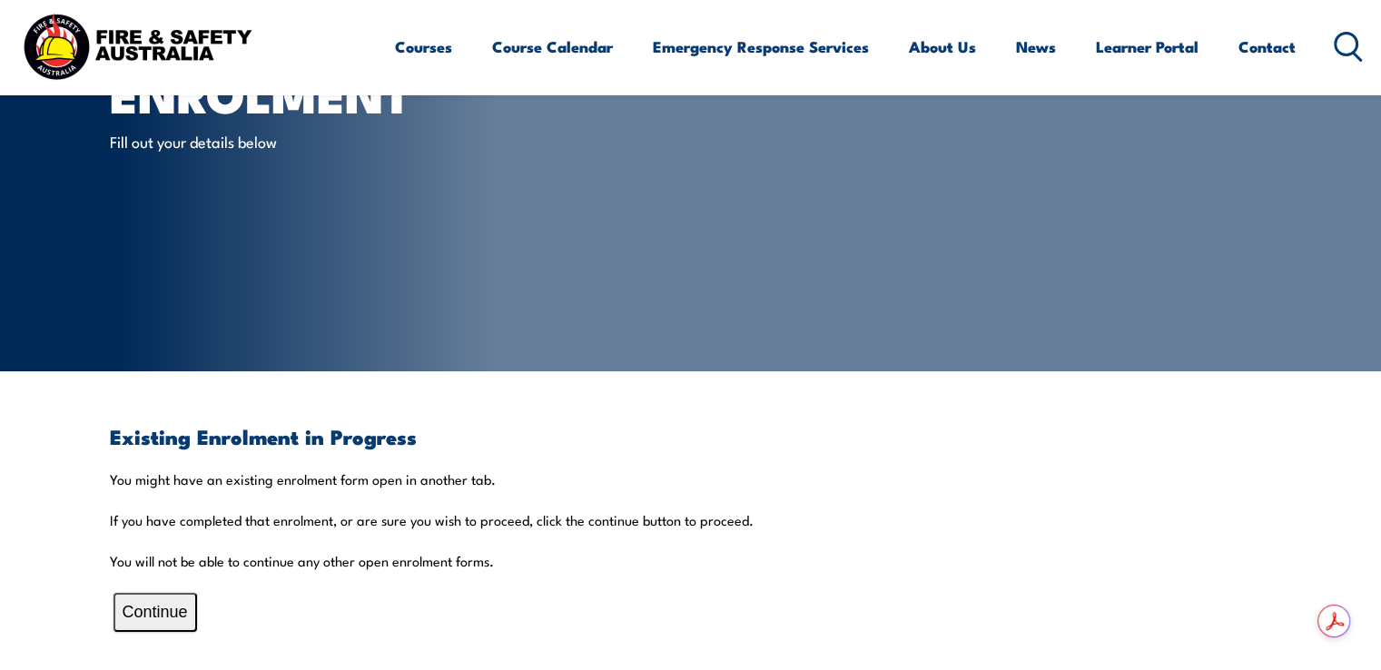
scroll to position [240, 0]
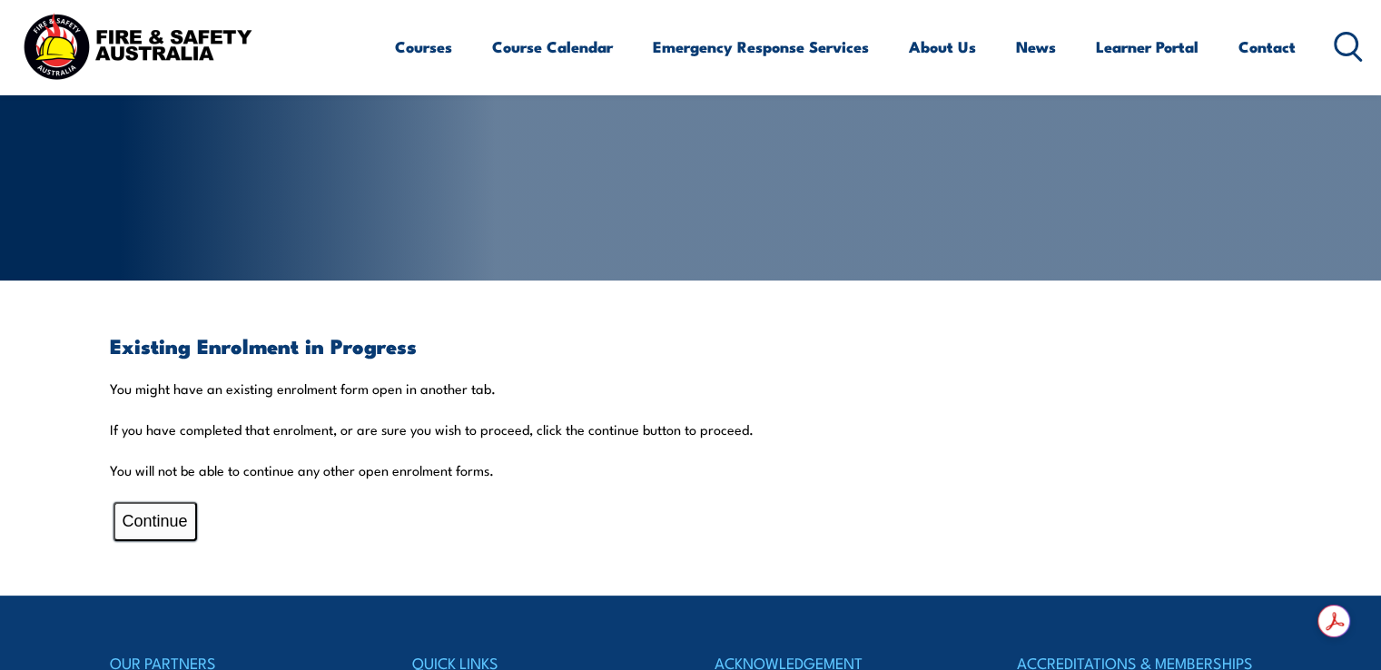
click at [184, 521] on button "Continue" at bounding box center [156, 521] width 84 height 39
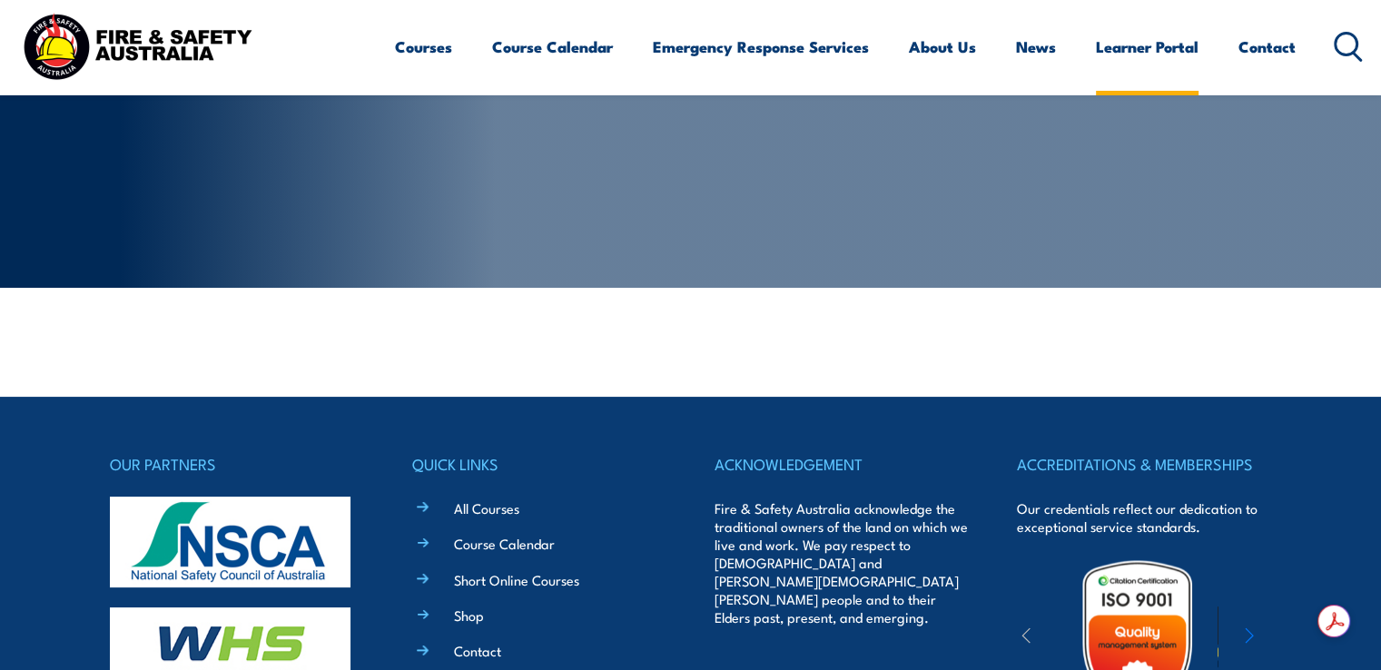
scroll to position [0, 0]
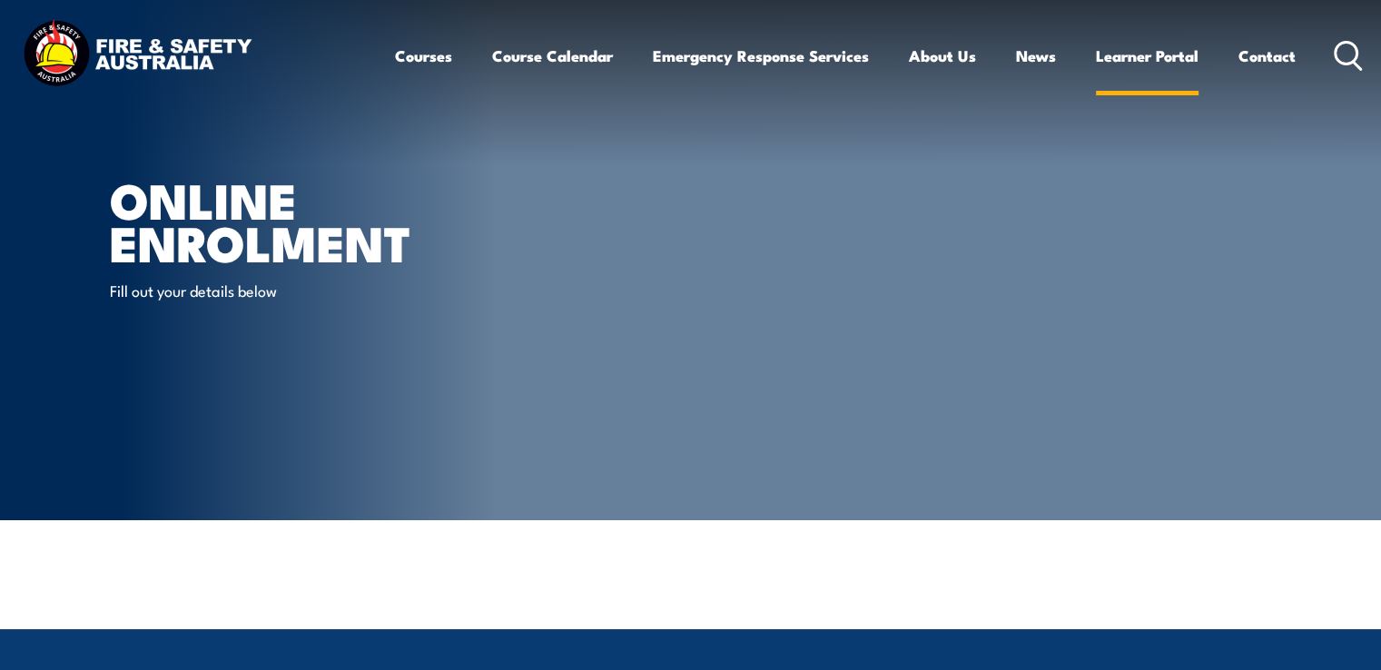
click at [1142, 49] on link "Learner Portal" at bounding box center [1147, 56] width 103 height 48
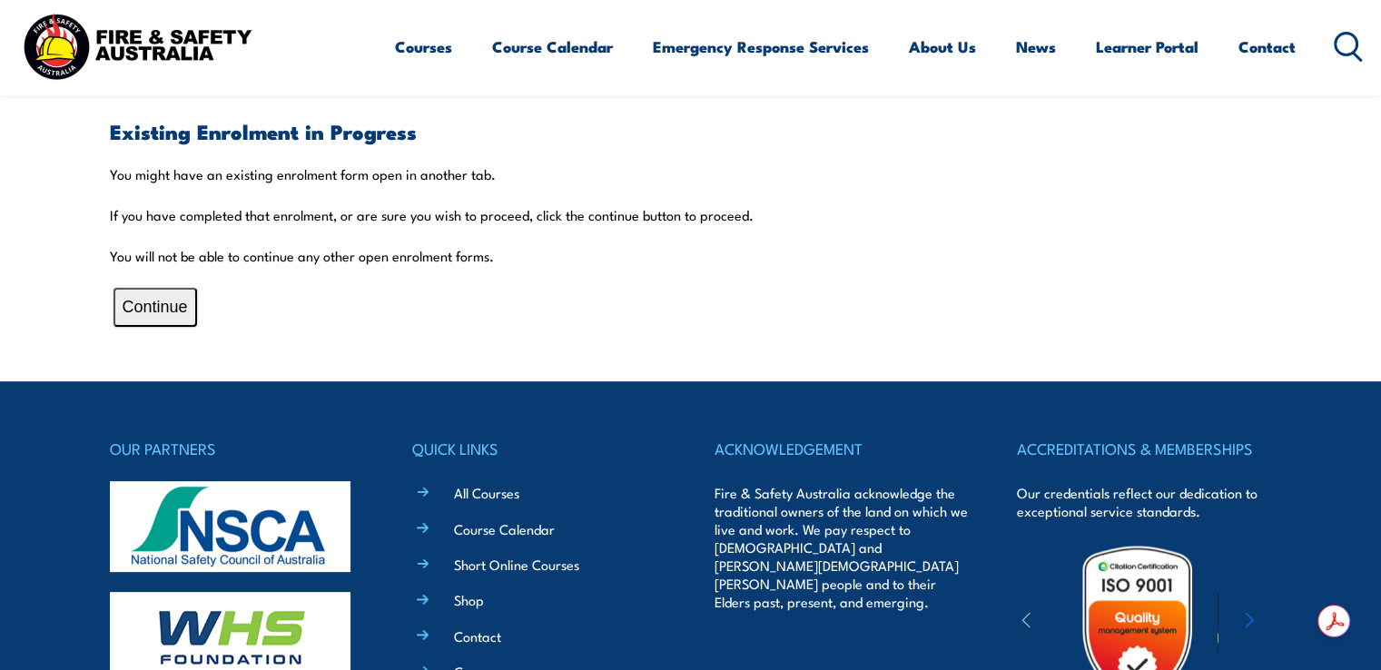
scroll to position [363, 0]
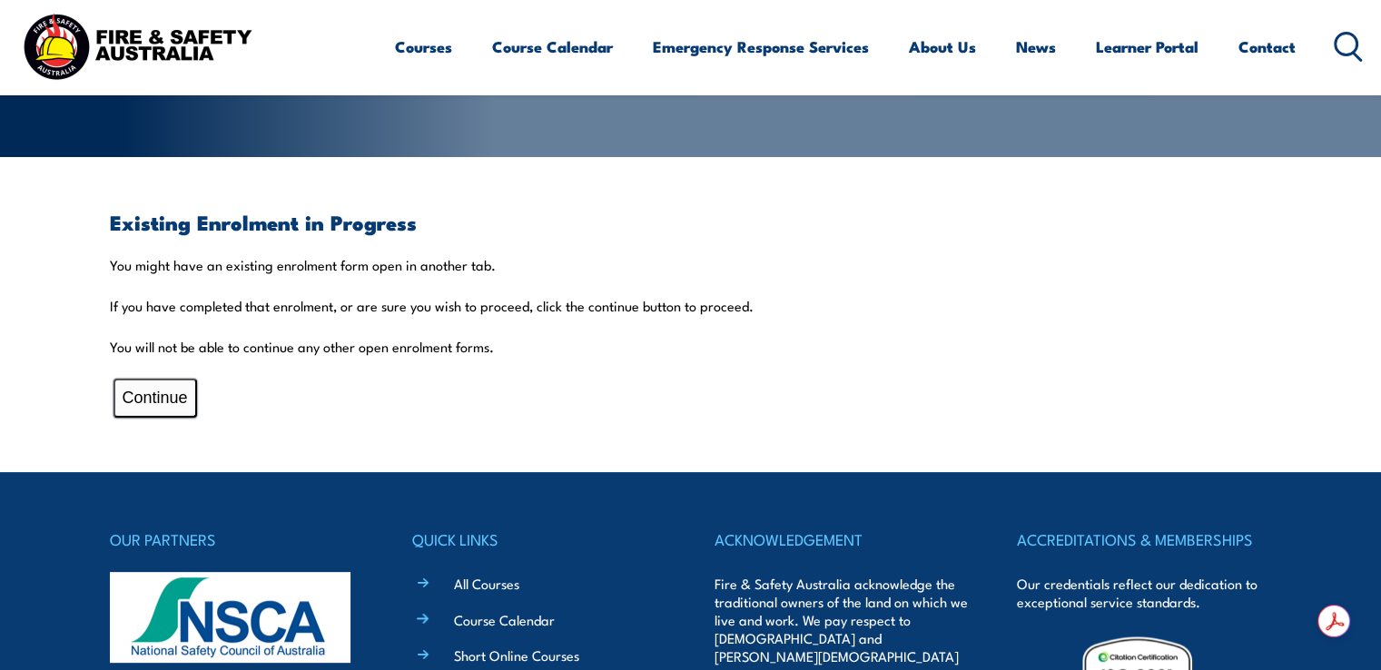
click at [163, 386] on button "Continue" at bounding box center [156, 398] width 84 height 39
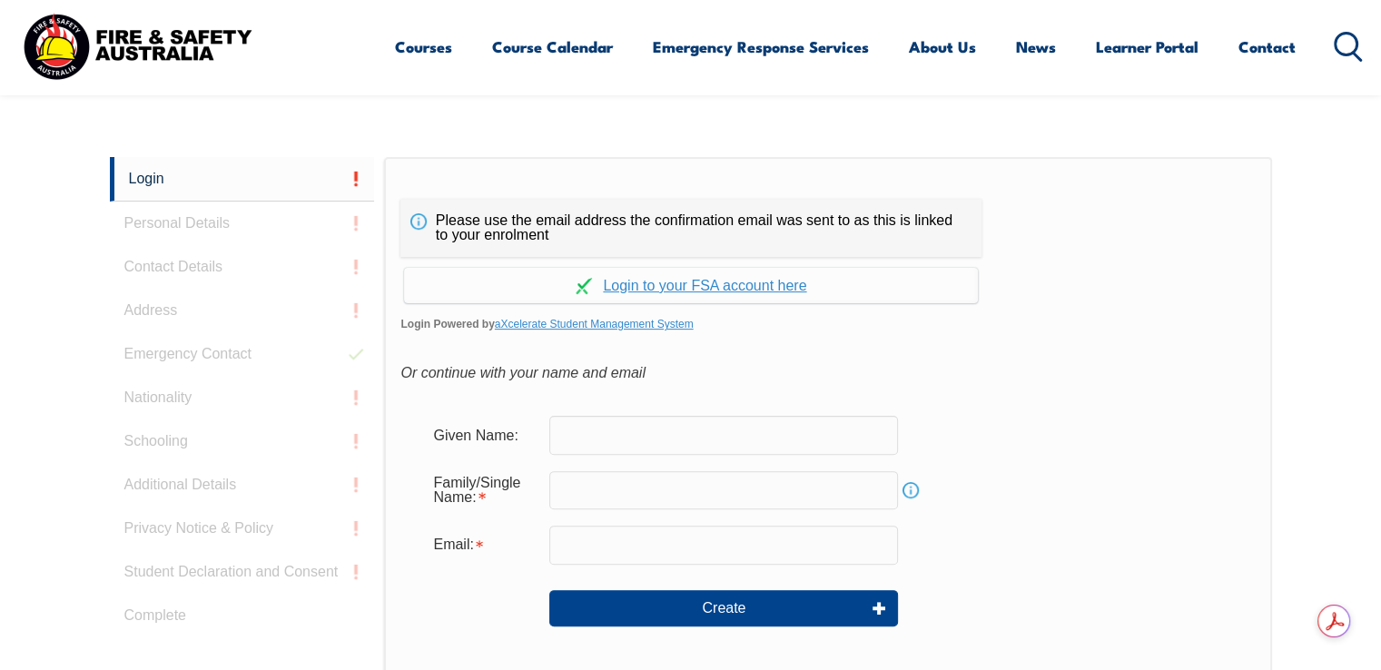
scroll to position [467, 0]
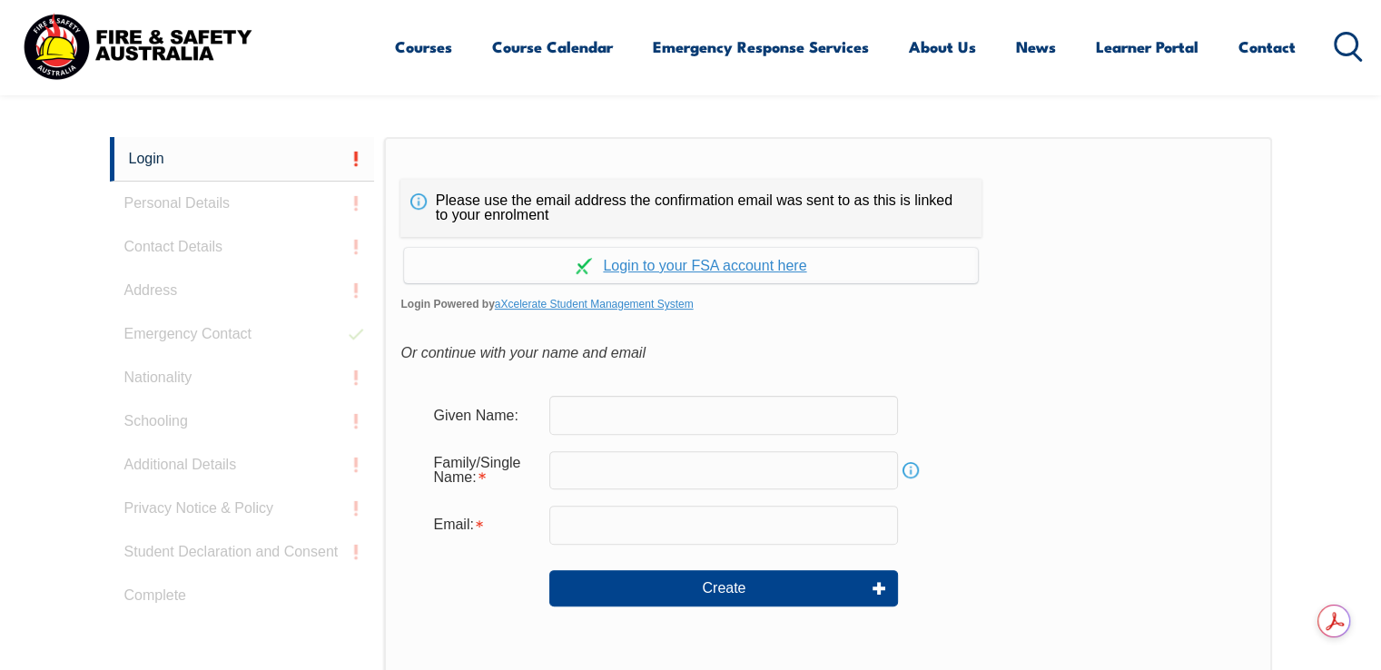
click at [672, 415] on input "text" at bounding box center [723, 415] width 349 height 38
type input "[PERSON_NAME]"
click at [667, 474] on input "text" at bounding box center [723, 470] width 349 height 38
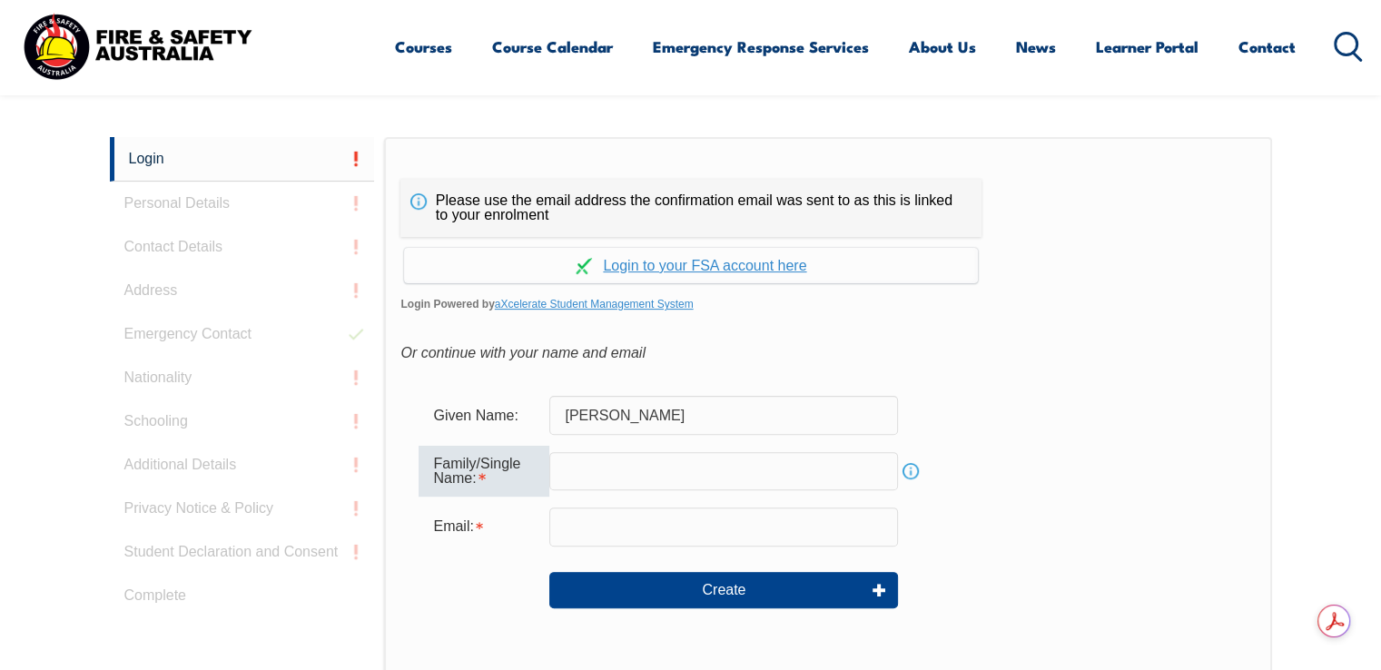
type input "Howes"
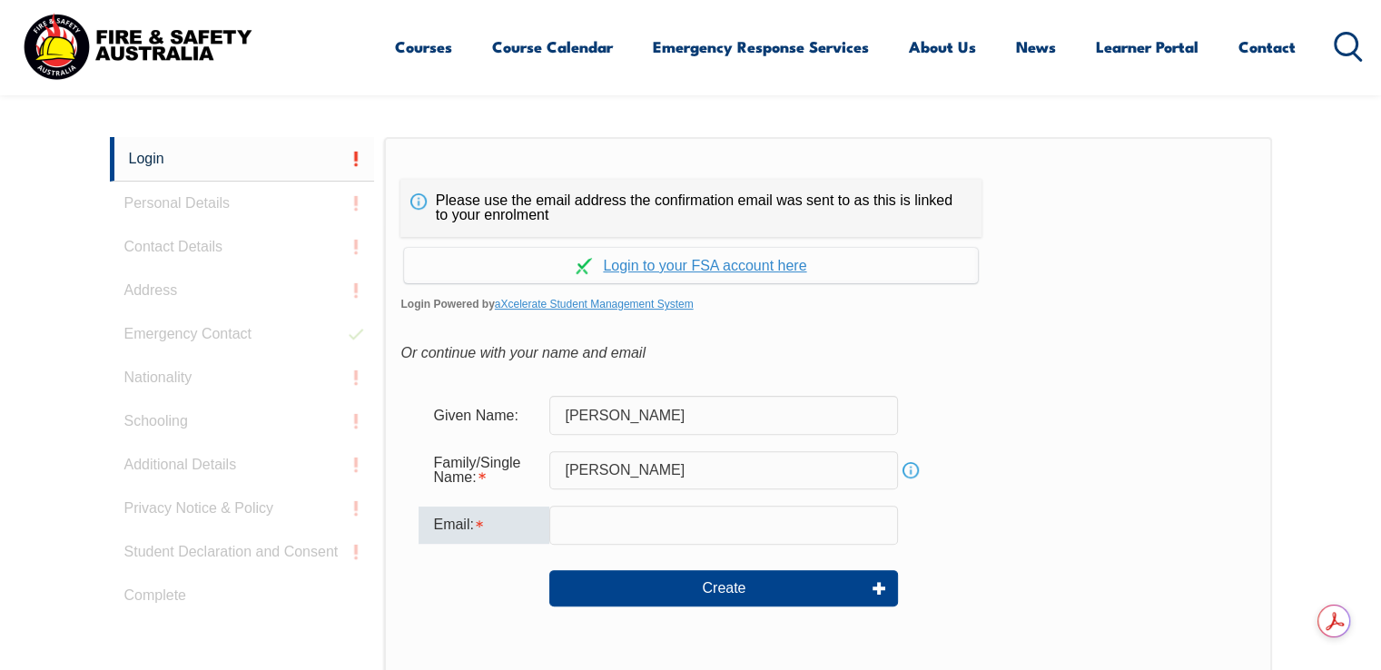
click at [628, 531] on input "email" at bounding box center [723, 525] width 349 height 38
type input "howsie27@yahoo.com"
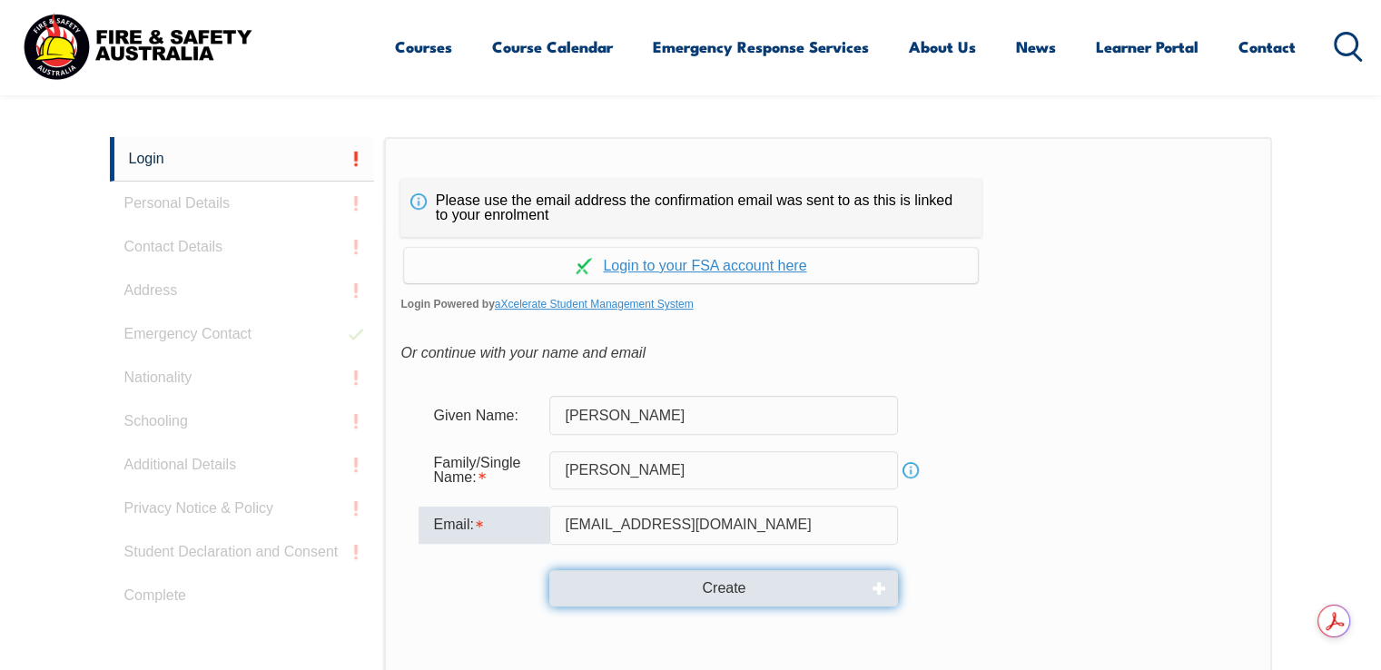
click at [763, 597] on button "Create" at bounding box center [723, 588] width 349 height 36
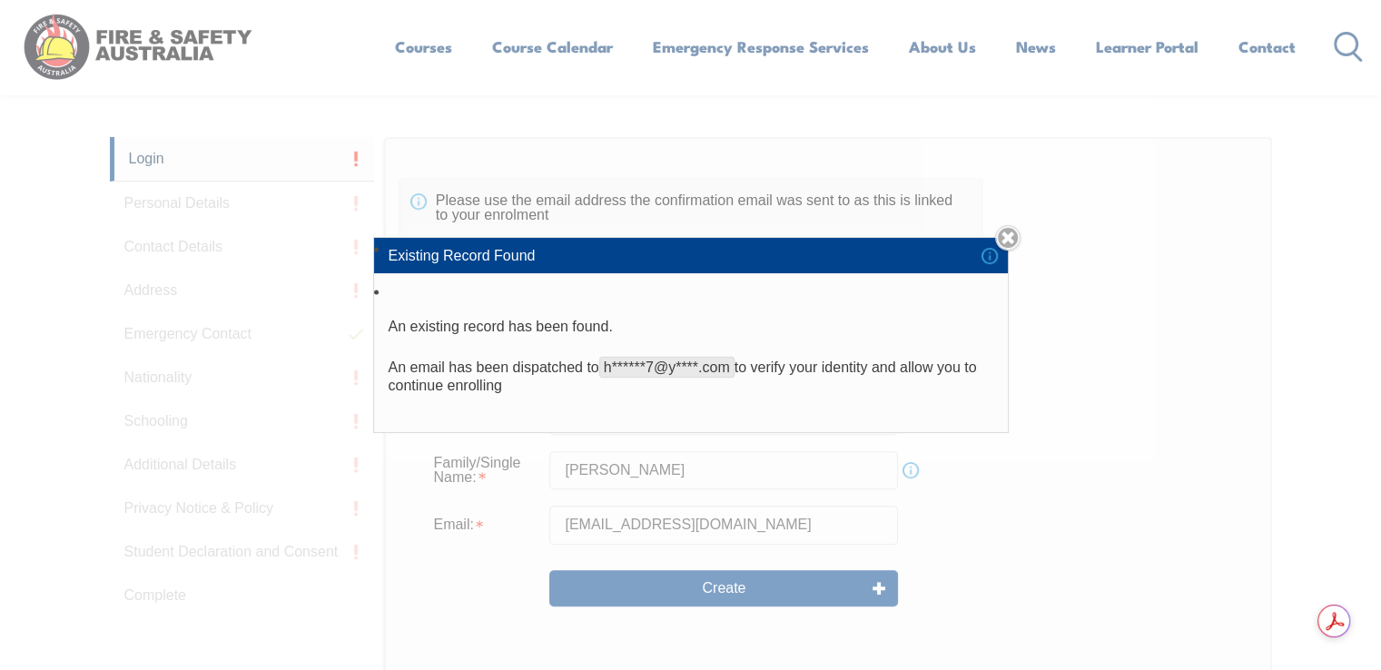
click at [996, 259] on li "Existing Record Found" at bounding box center [691, 255] width 634 height 35
click at [694, 363] on span "h******7@y****.com" at bounding box center [666, 367] width 135 height 21
click at [872, 366] on p "An email has been dispatched to h******7@y****.com to verify your identity and …" at bounding box center [691, 377] width 605 height 36
click at [519, 388] on p "An email has been dispatched to h******7@y****.com to verify your identity and …" at bounding box center [691, 377] width 605 height 36
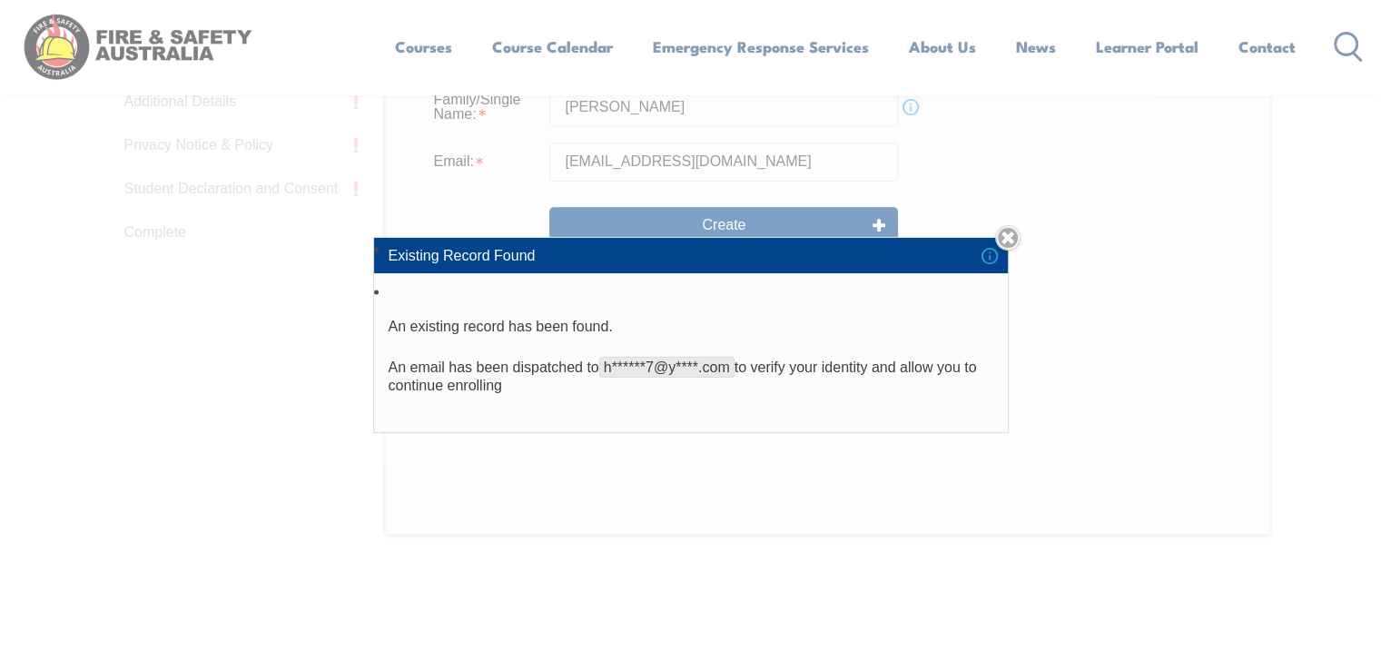
click at [393, 291] on li "An existing record has been found. An email has been dispatched to h******7@y**…" at bounding box center [691, 357] width 634 height 152
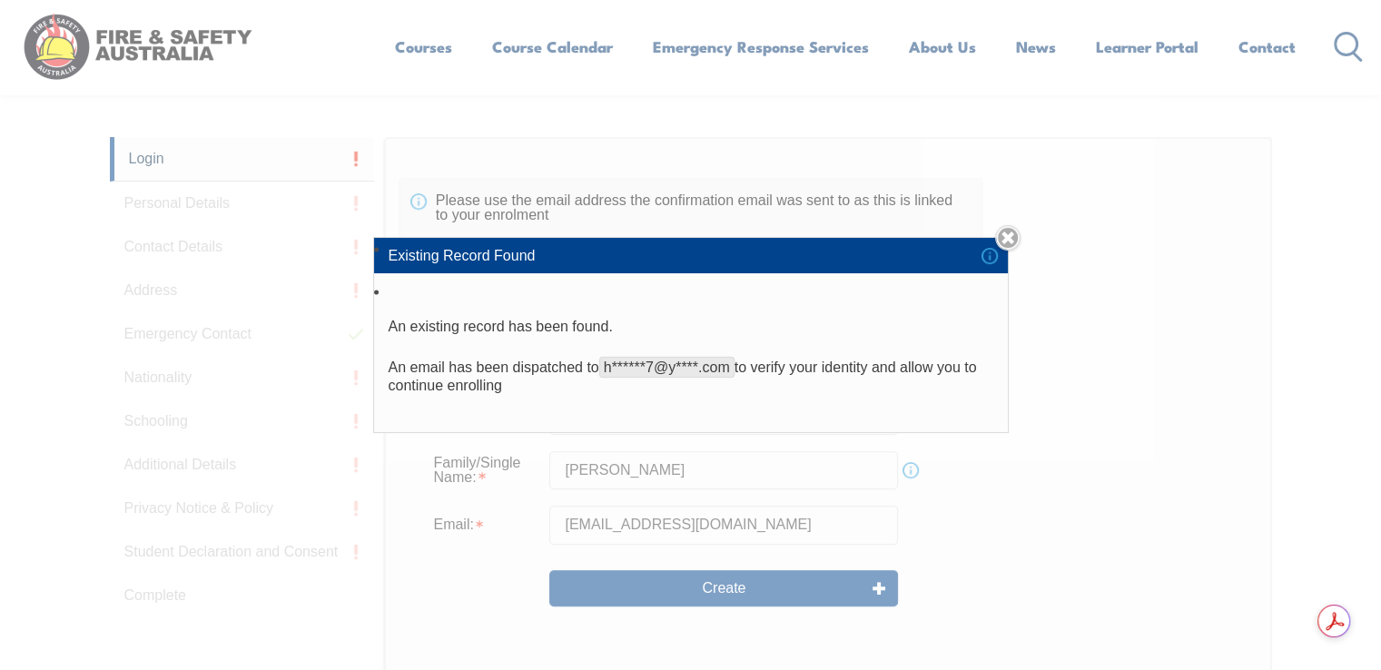
click at [706, 364] on span "h******7@y****.com" at bounding box center [666, 367] width 135 height 21
click at [999, 254] on li "Existing Record Found" at bounding box center [691, 255] width 634 height 35
click at [783, 315] on li "An existing record has been found. An email has been dispatched to h******7@y**…" at bounding box center [691, 357] width 634 height 152
click at [793, 368] on p "An email has been dispatched to h******7@y****.com to verify your identity and …" at bounding box center [691, 377] width 605 height 36
click at [1009, 232] on link "Close" at bounding box center [1007, 237] width 25 height 25
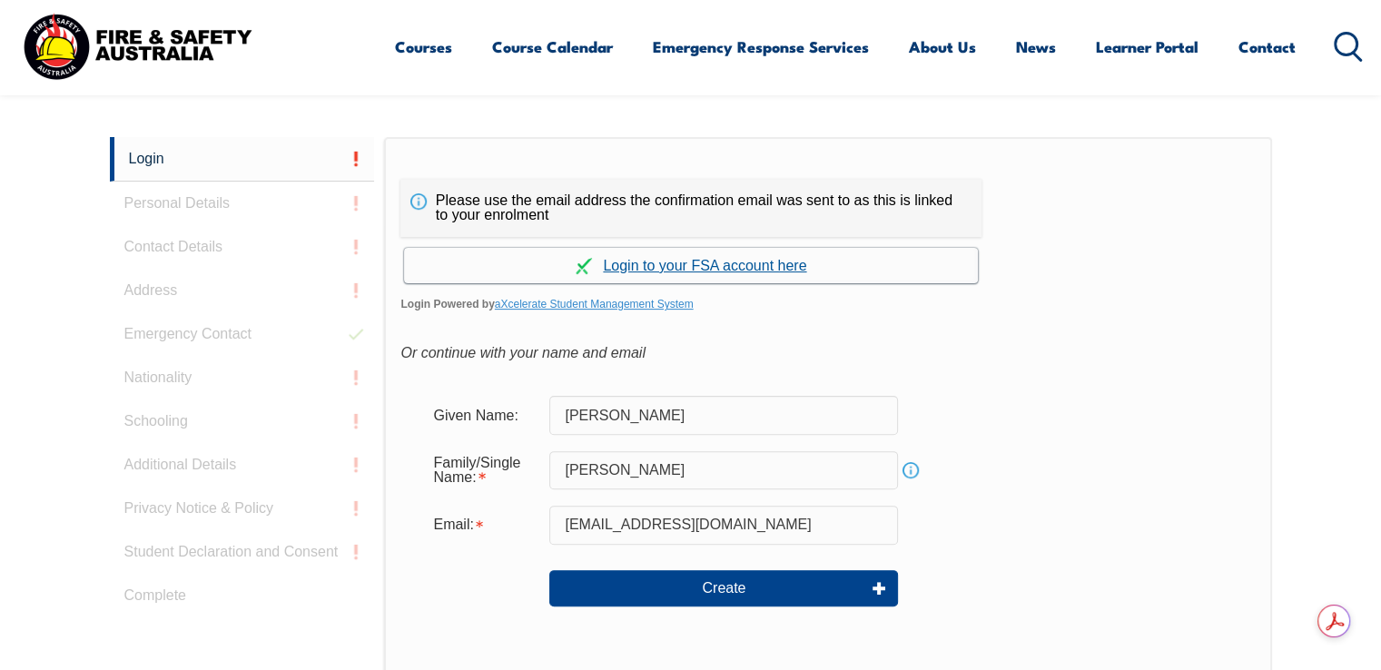
click at [730, 258] on link "Continue with aXcelerate" at bounding box center [691, 265] width 574 height 35
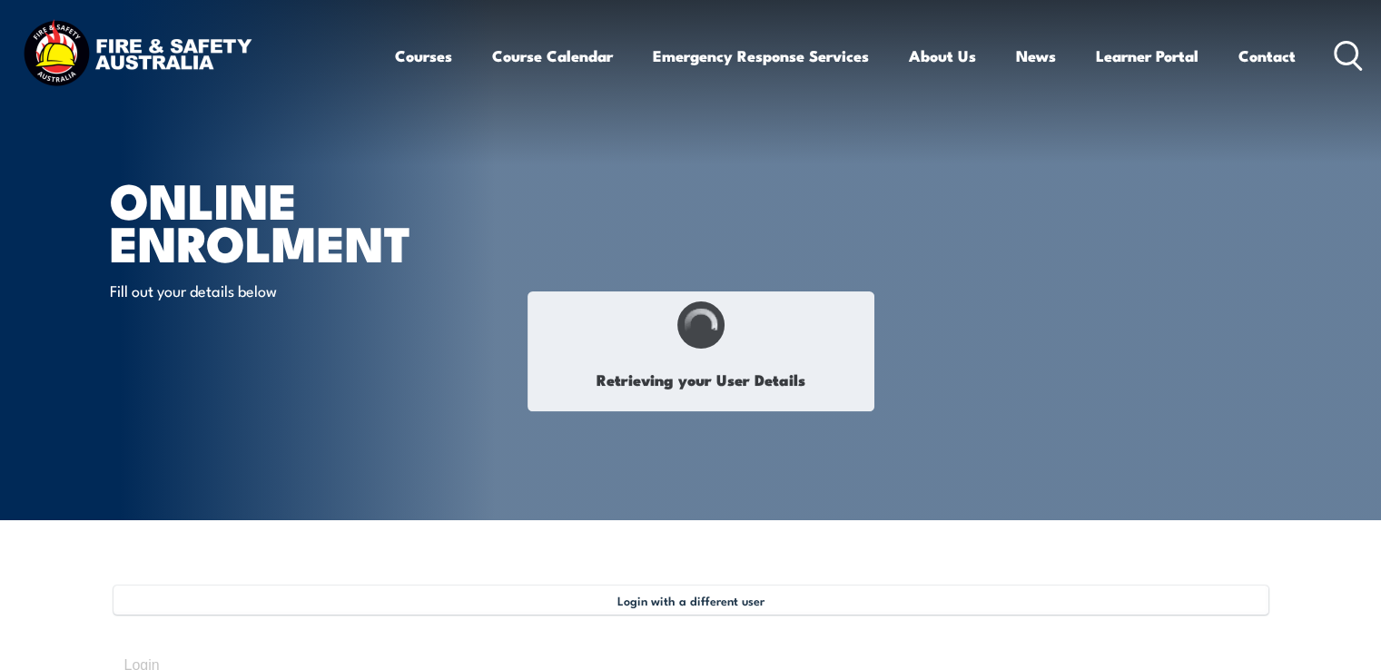
type input "John"
type input "Howes"
type input "March 30, 1977"
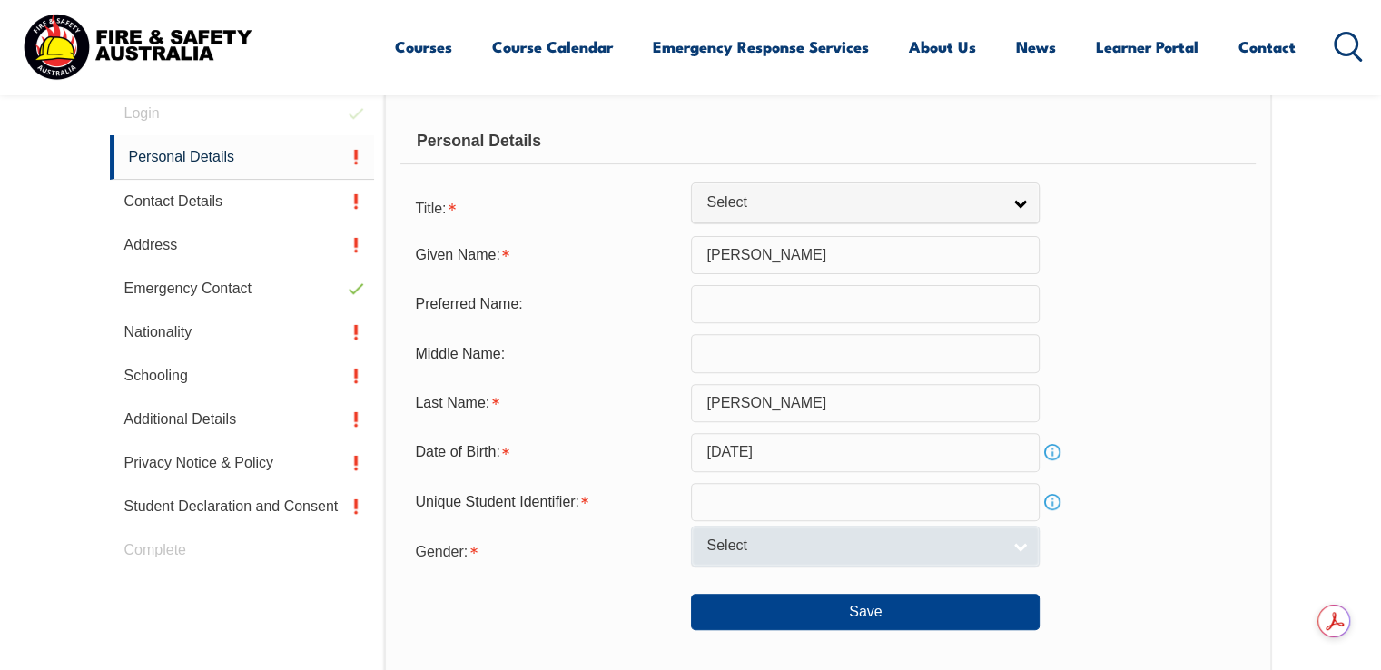
scroll to position [584, 0]
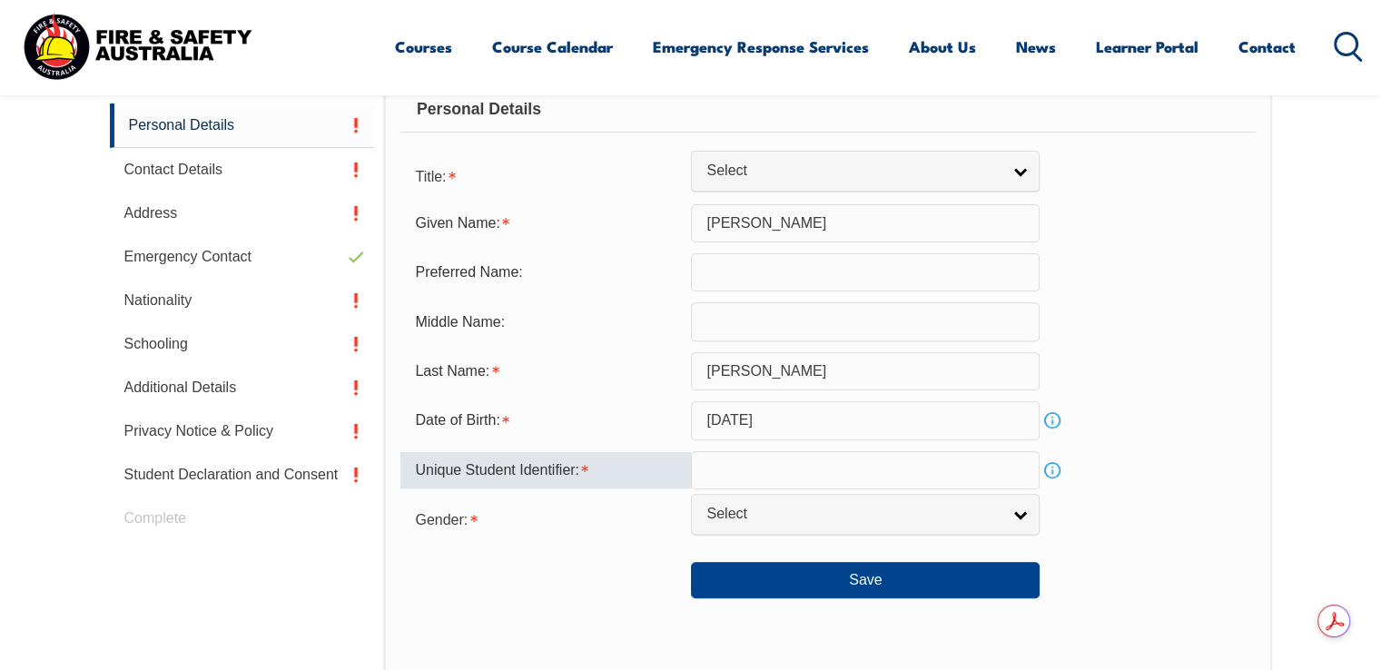
click at [868, 480] on input "text" at bounding box center [865, 470] width 349 height 38
paste input "NCKEK57DUG"
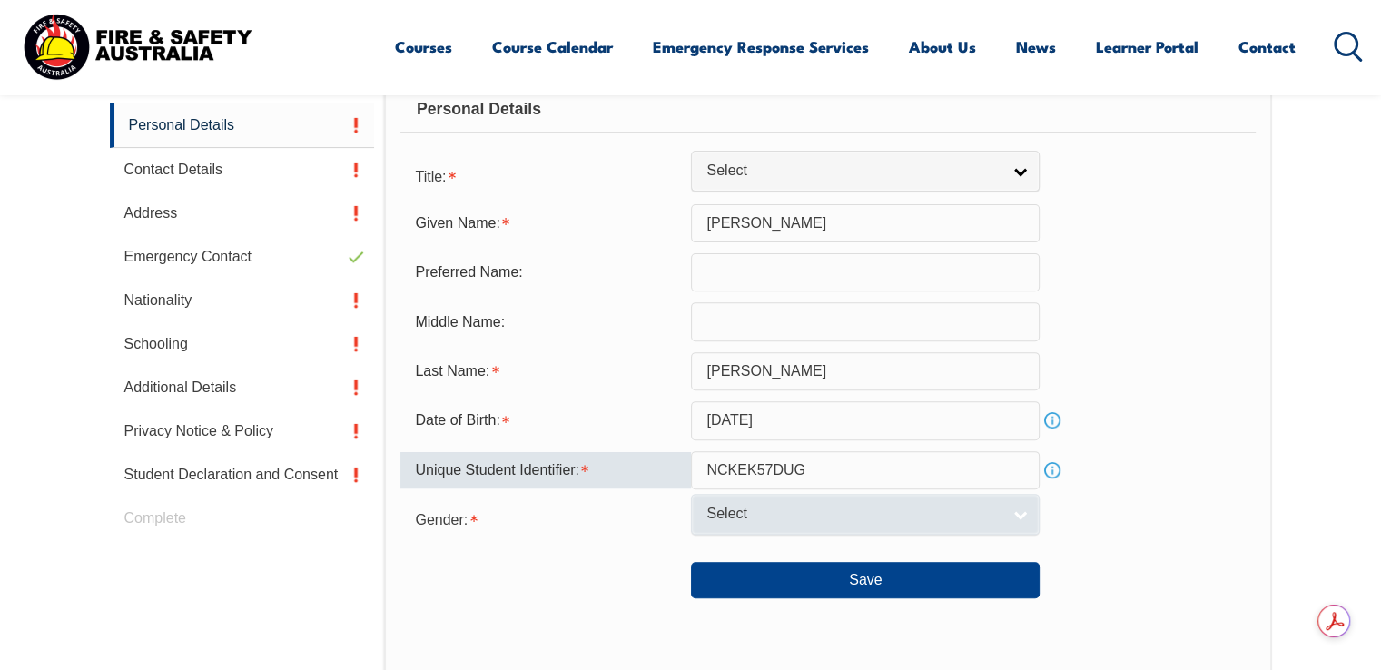
type input "NCKEK57DUG"
click at [833, 523] on span "Select" at bounding box center [854, 514] width 294 height 19
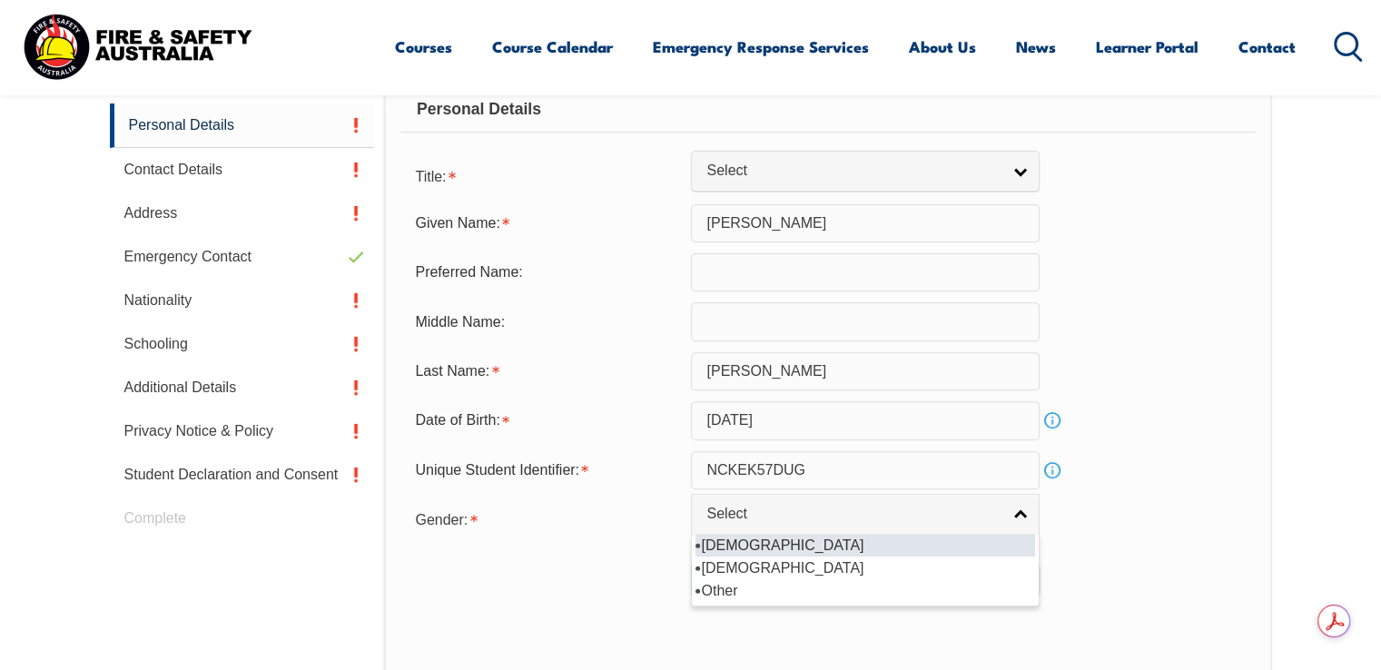
click at [748, 540] on li "Male" at bounding box center [866, 545] width 340 height 23
select select "M"
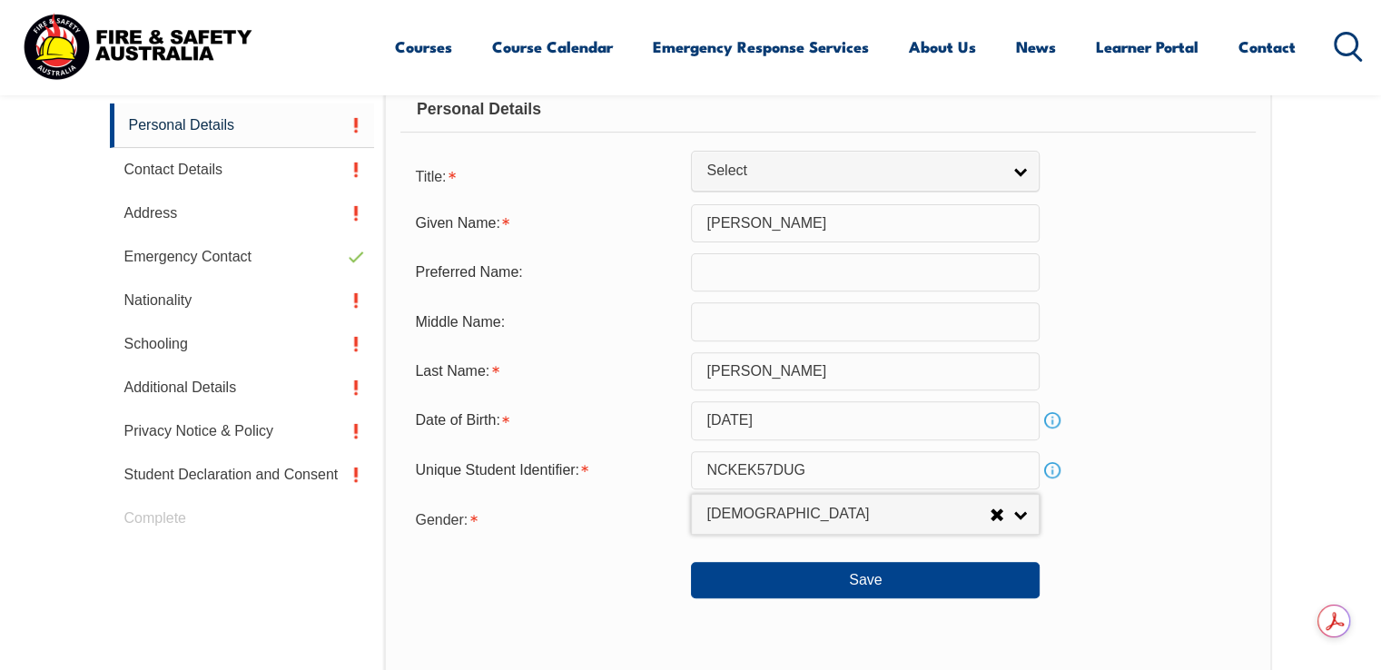
click at [1176, 507] on div "Gender: Male Female Other Male Male Female Other" at bounding box center [828, 518] width 855 height 36
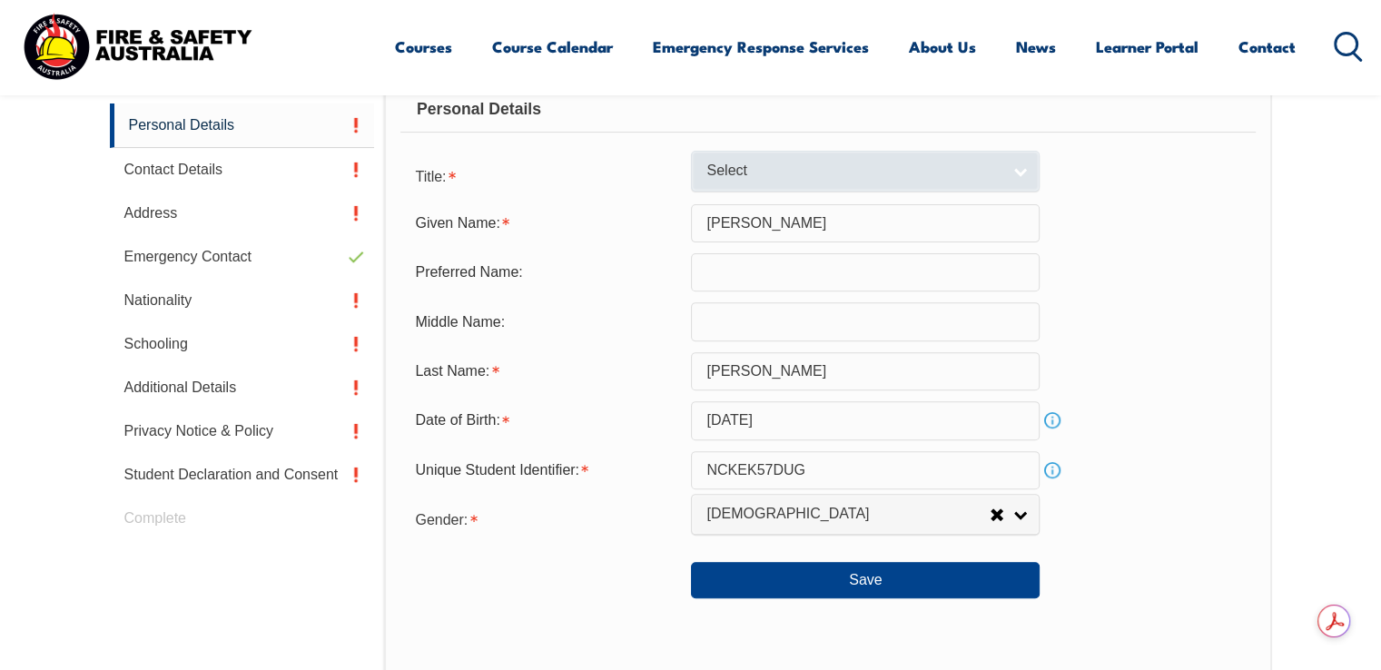
click at [838, 168] on span "Select" at bounding box center [854, 171] width 294 height 19
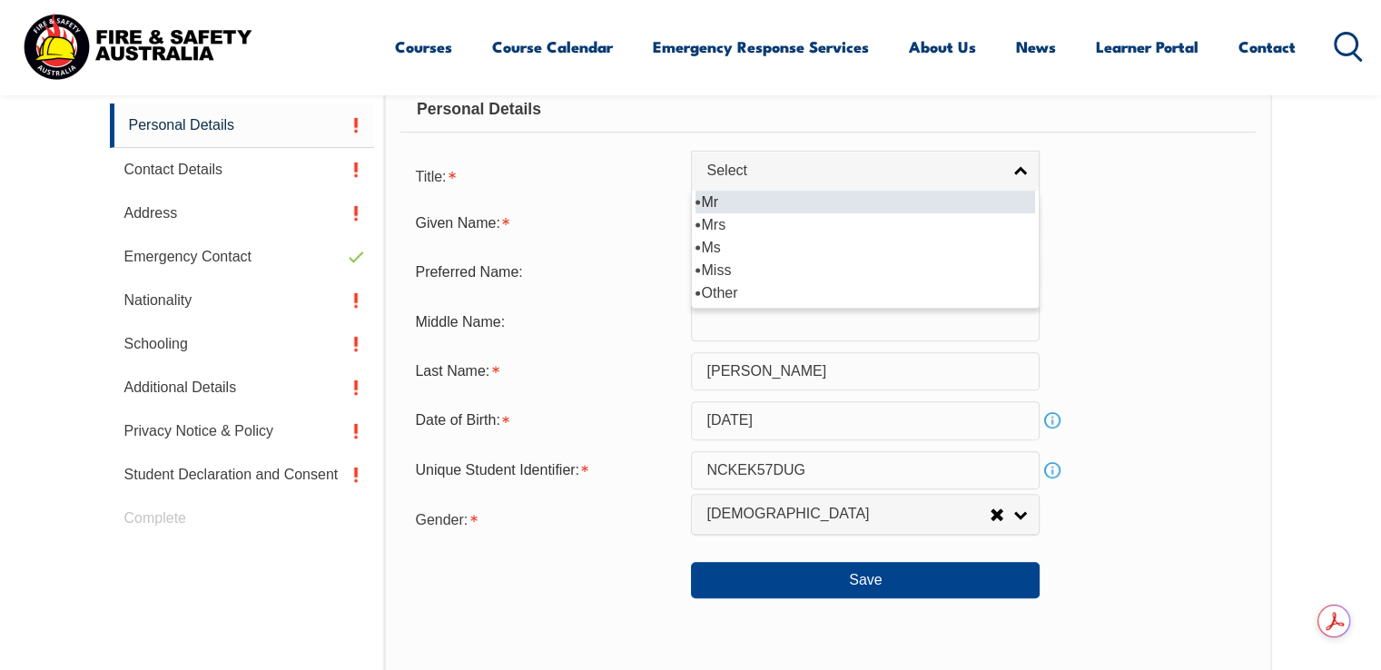
click at [735, 205] on li "Mr" at bounding box center [866, 202] width 340 height 23
select select "Mr"
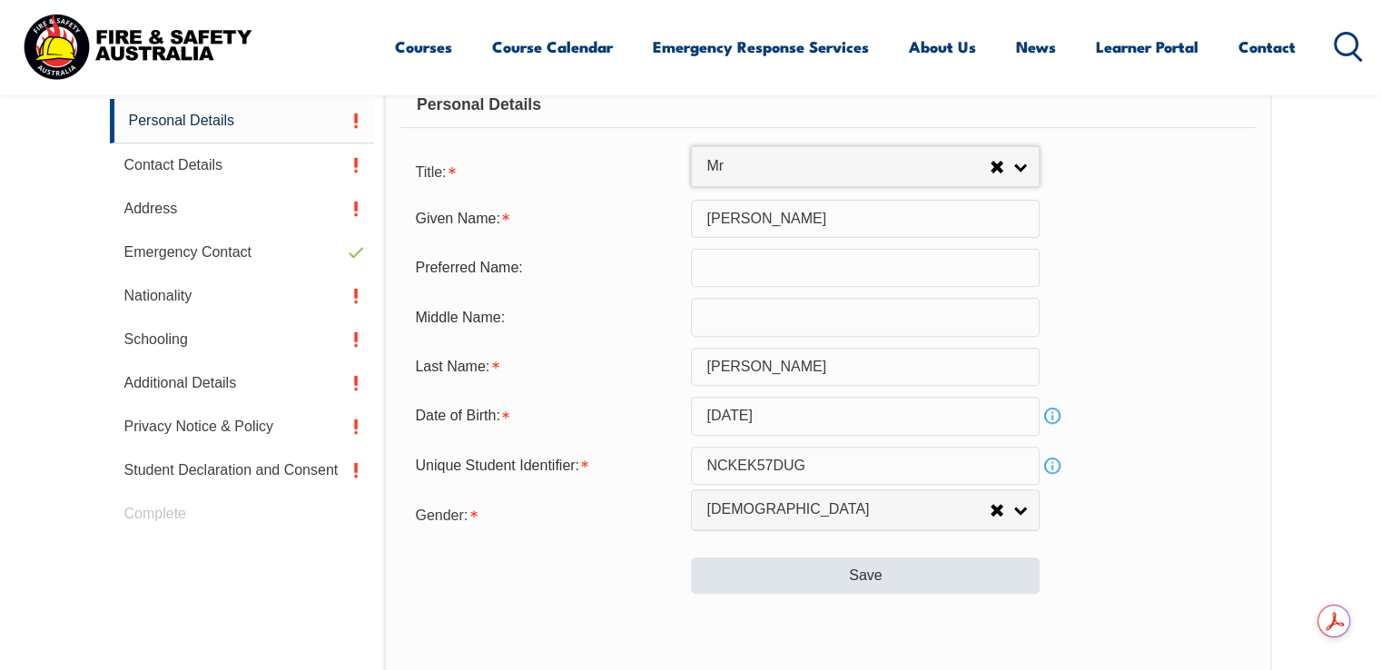
scroll to position [675, 0]
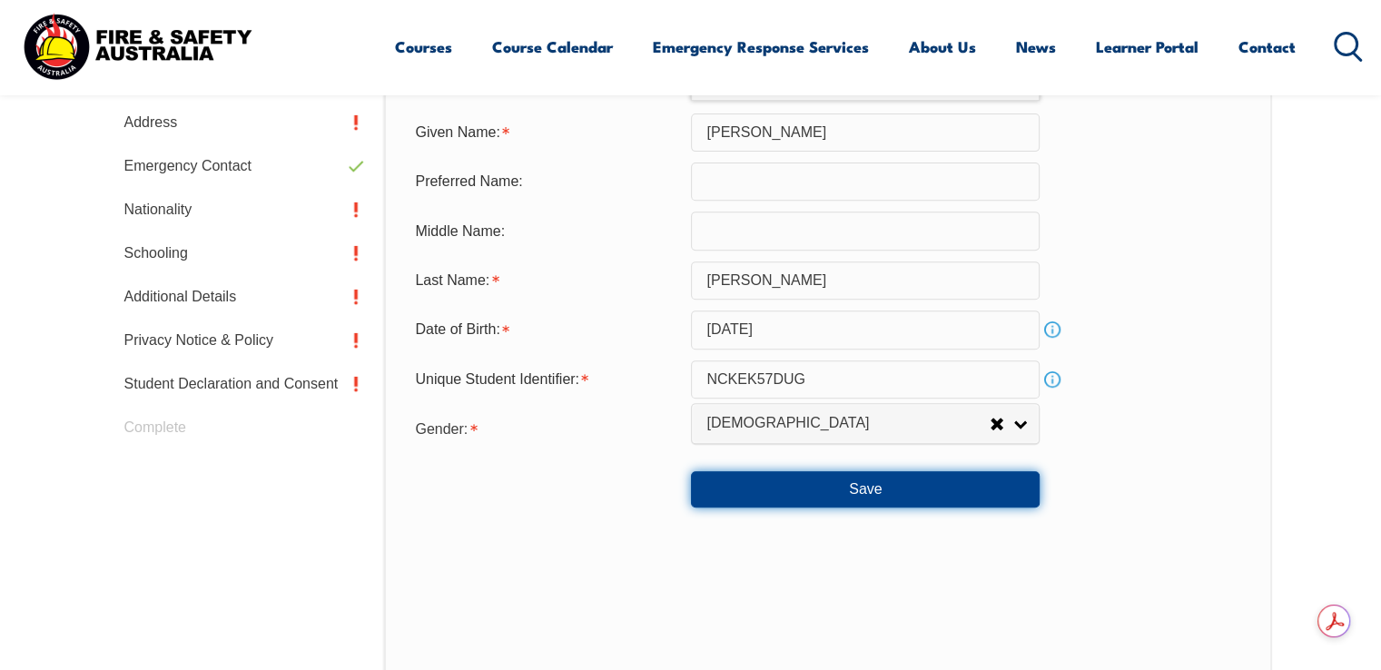
click at [905, 482] on button "Save" at bounding box center [865, 489] width 349 height 36
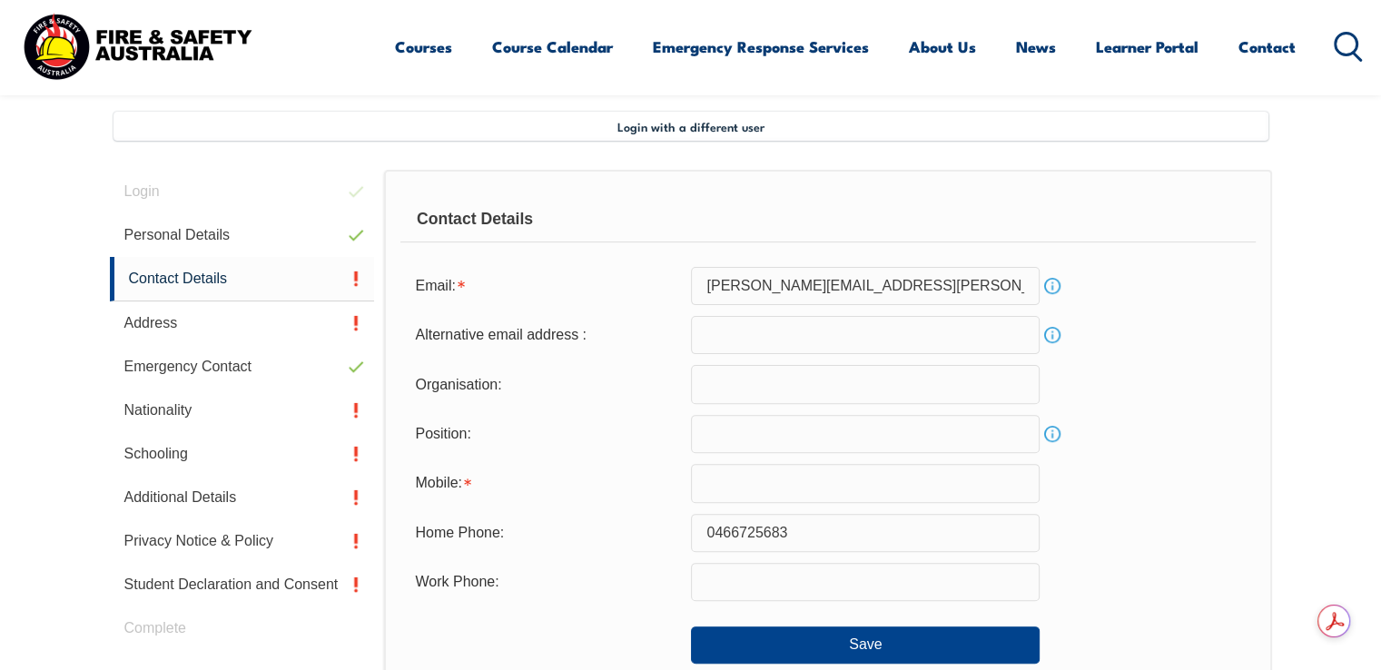
scroll to position [505, 0]
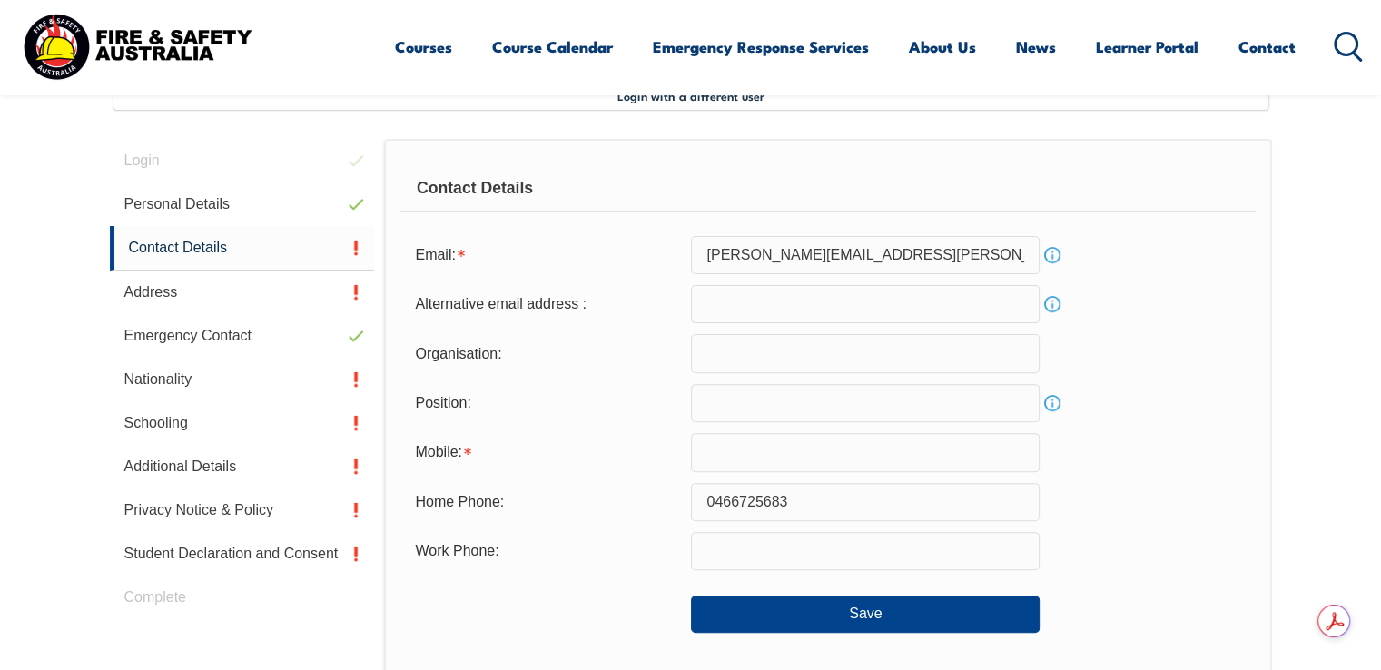
click at [989, 255] on input "ashley.mumford@reece.com.au" at bounding box center [865, 255] width 349 height 38
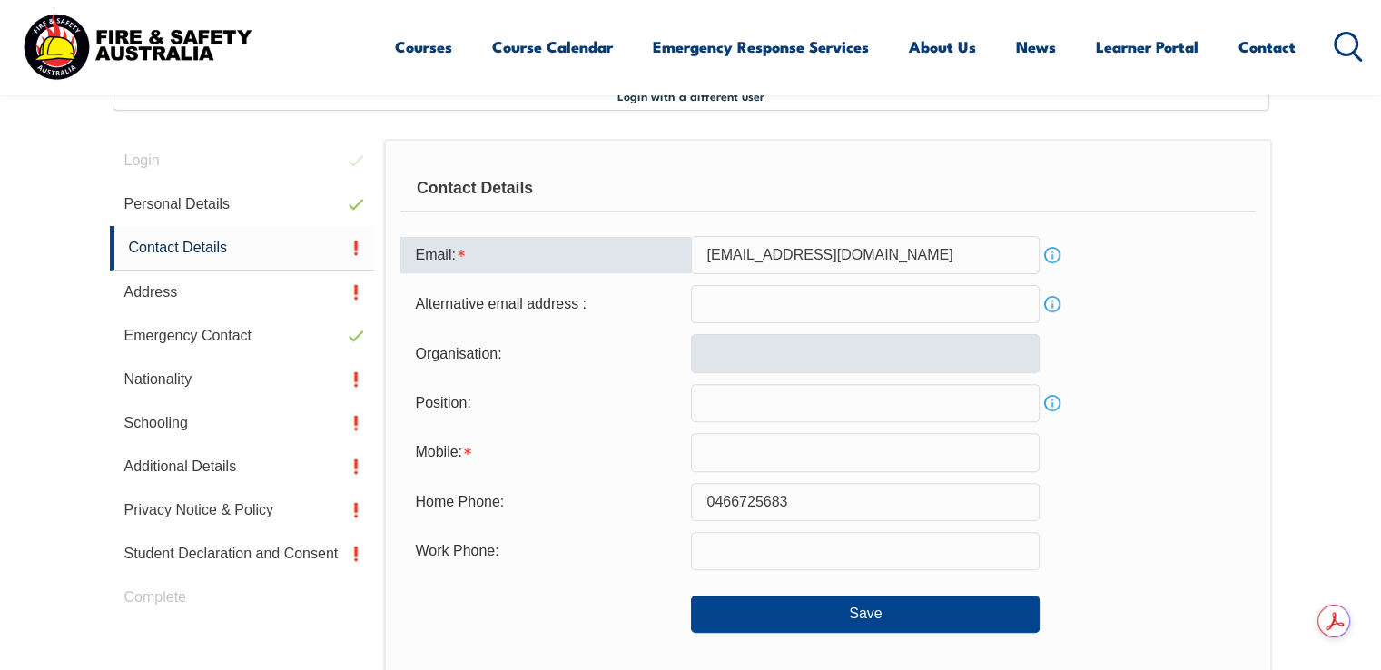
type input "howsie27@yahoo.com"
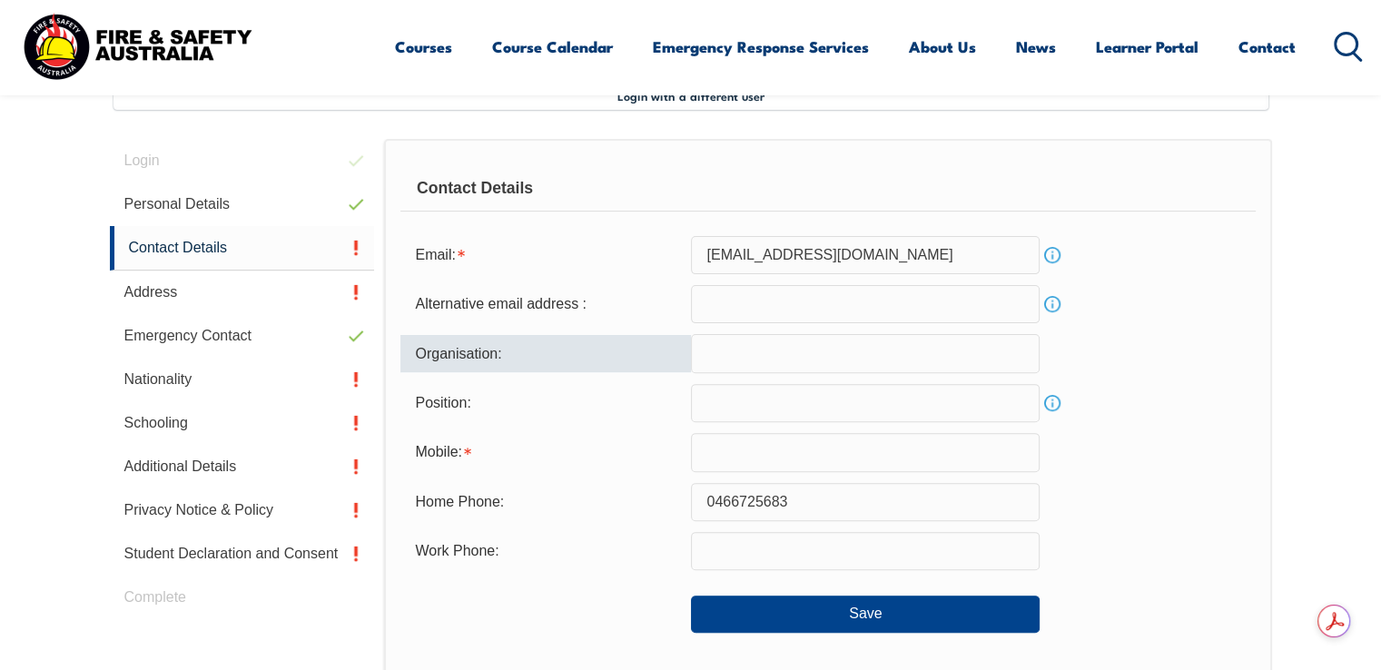
click at [923, 349] on input "text" at bounding box center [865, 353] width 349 height 38
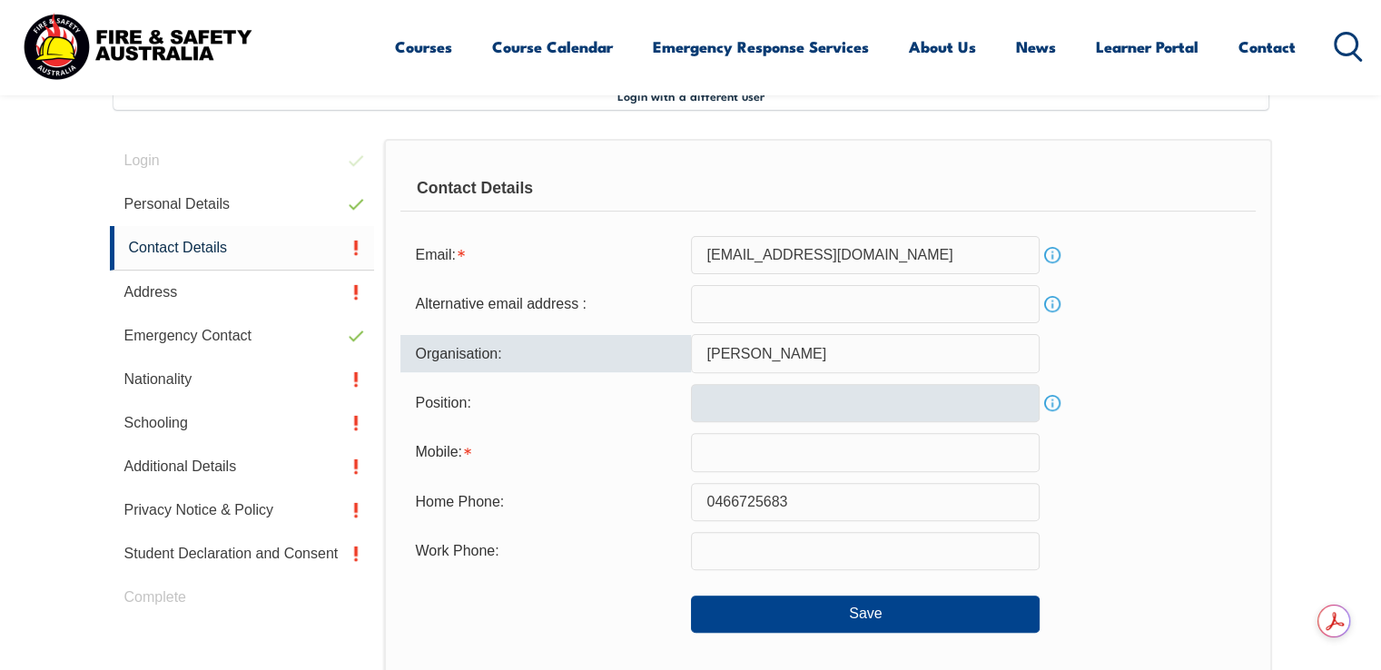
type input "Reece"
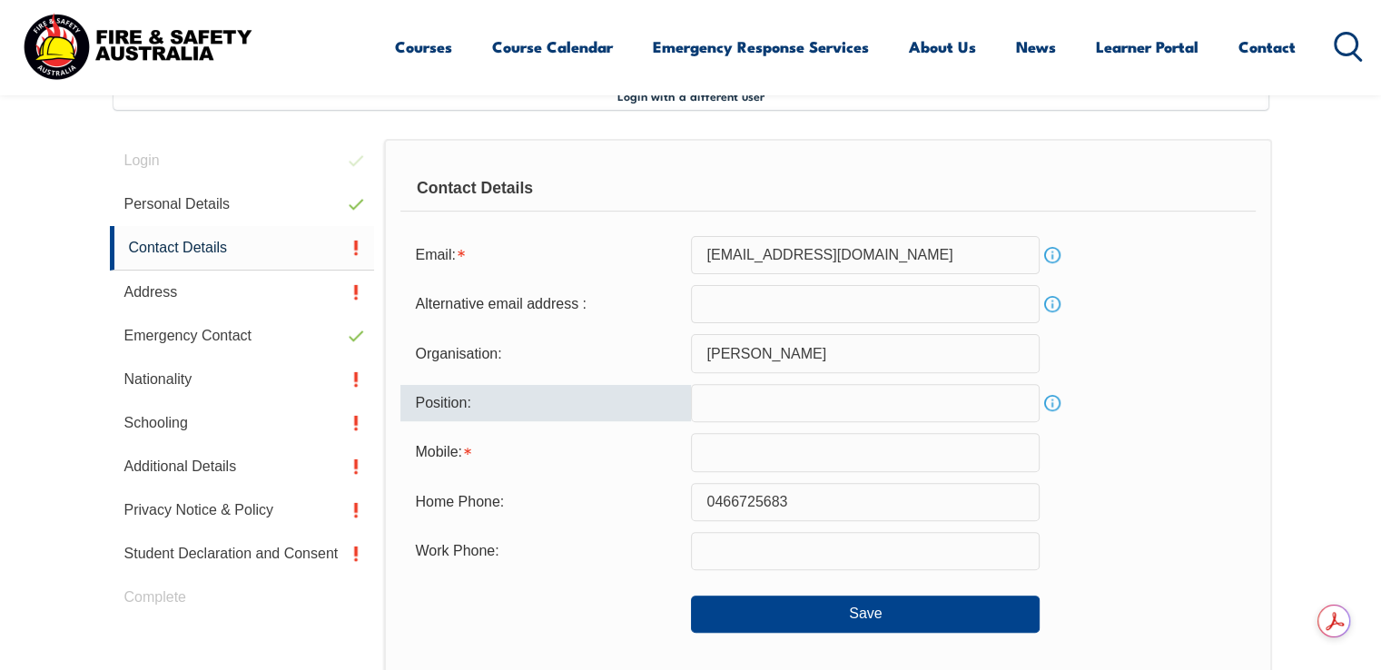
click at [882, 397] on input "text" at bounding box center [865, 403] width 349 height 38
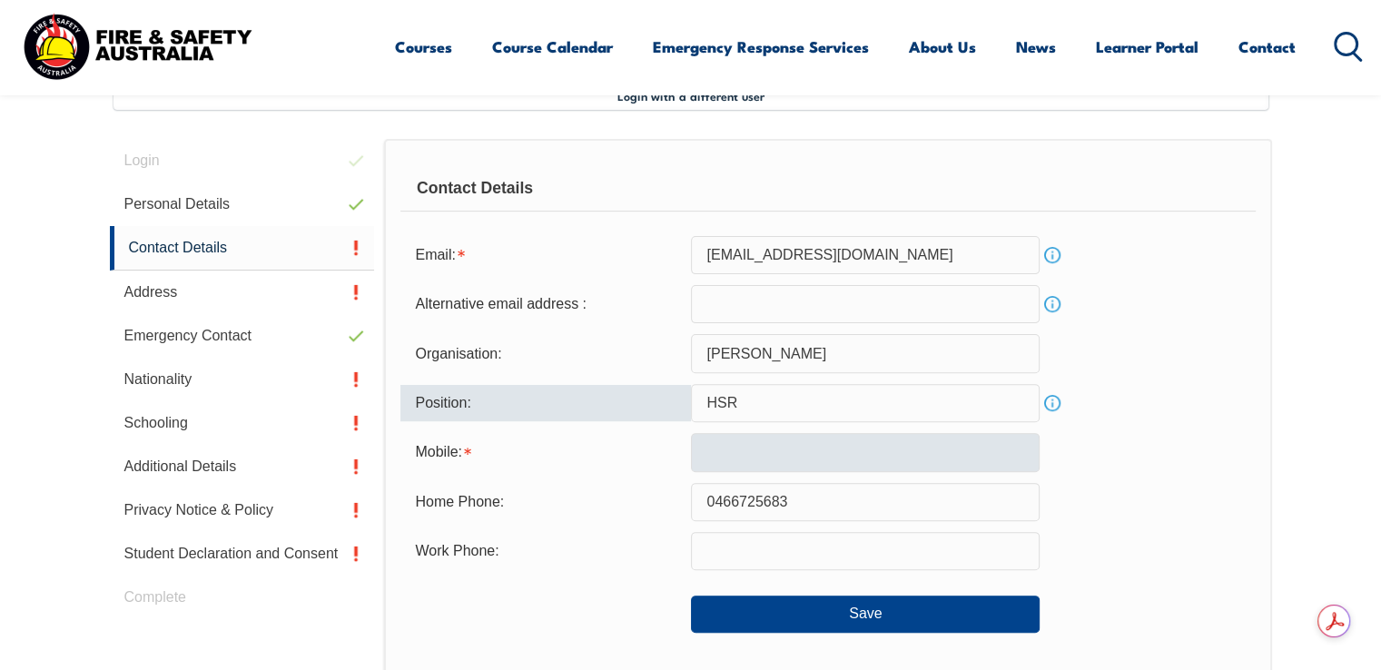
type input "HSR"
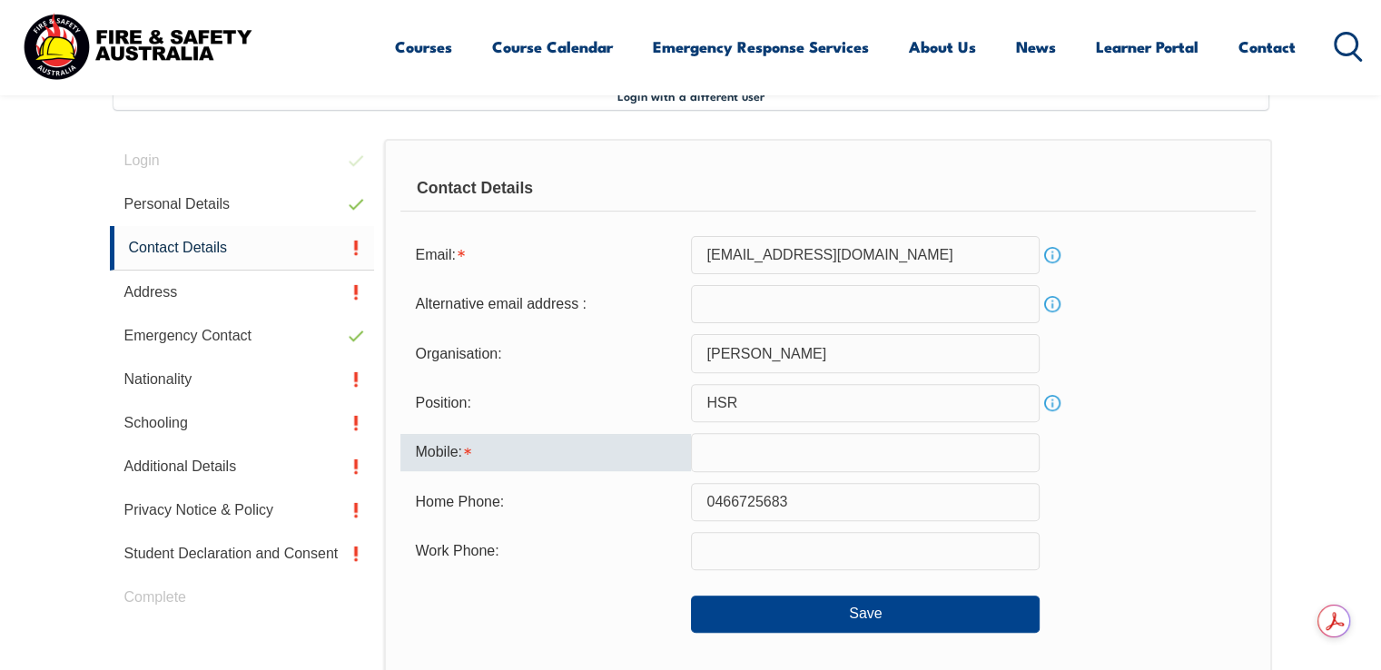
click at [850, 458] on input "text" at bounding box center [865, 452] width 349 height 38
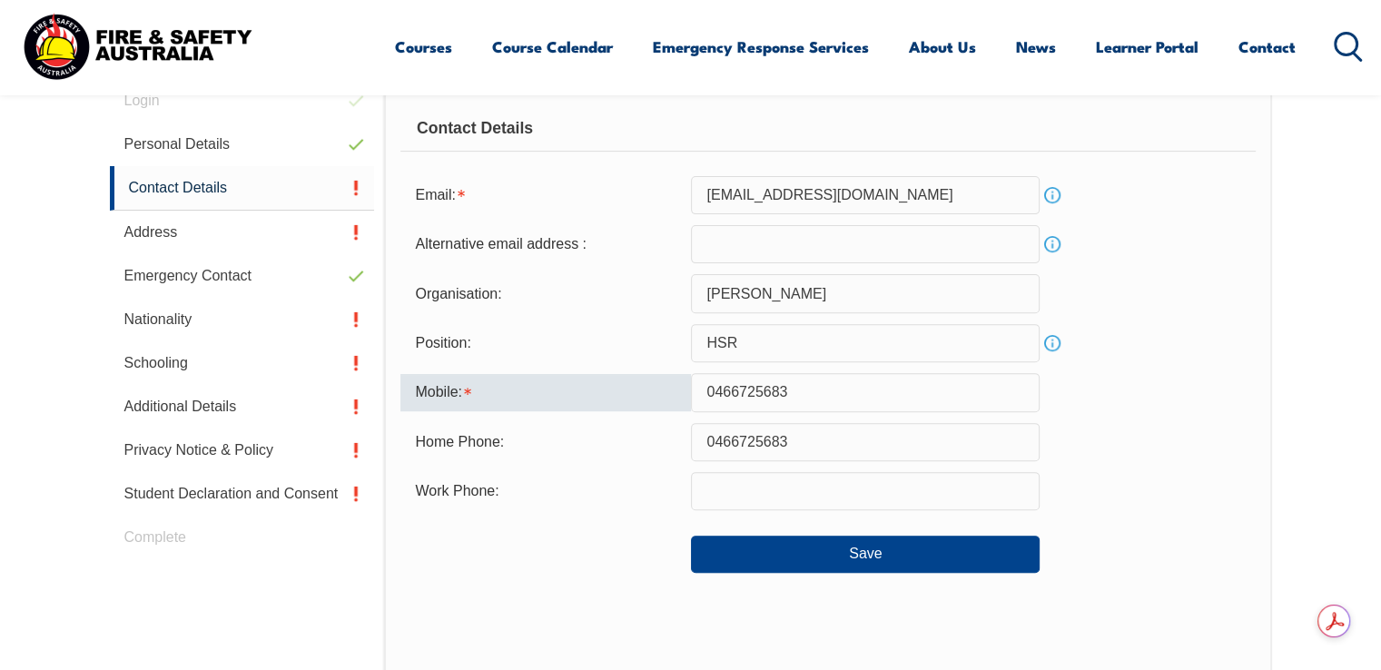
scroll to position [596, 0]
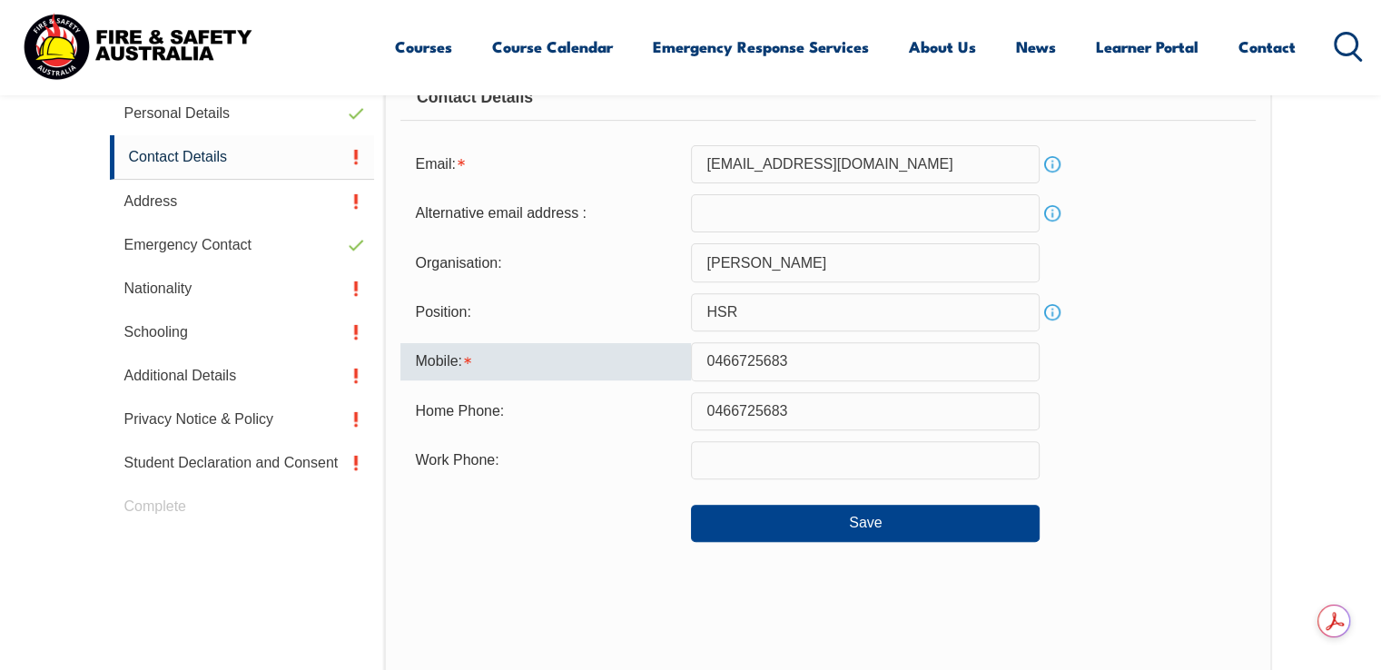
type input "0466725683"
click at [1093, 494] on div "Save" at bounding box center [828, 515] width 855 height 51
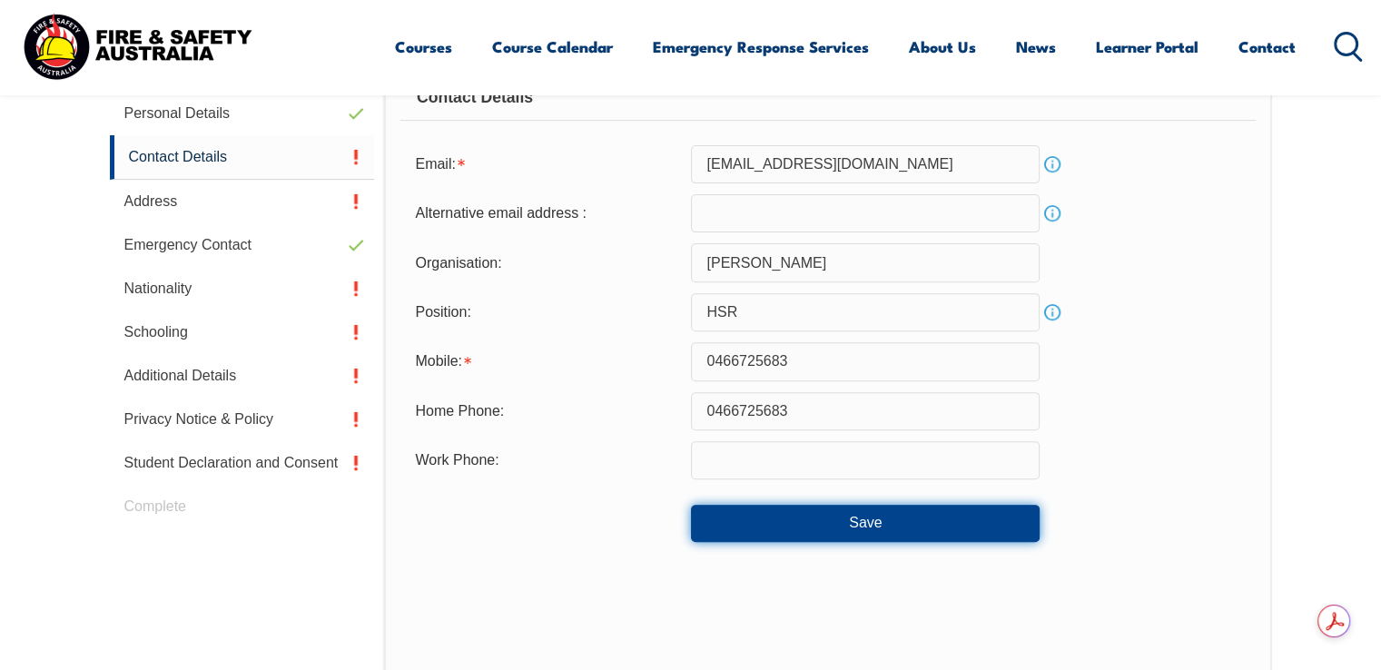
click at [926, 518] on button "Save" at bounding box center [865, 523] width 349 height 36
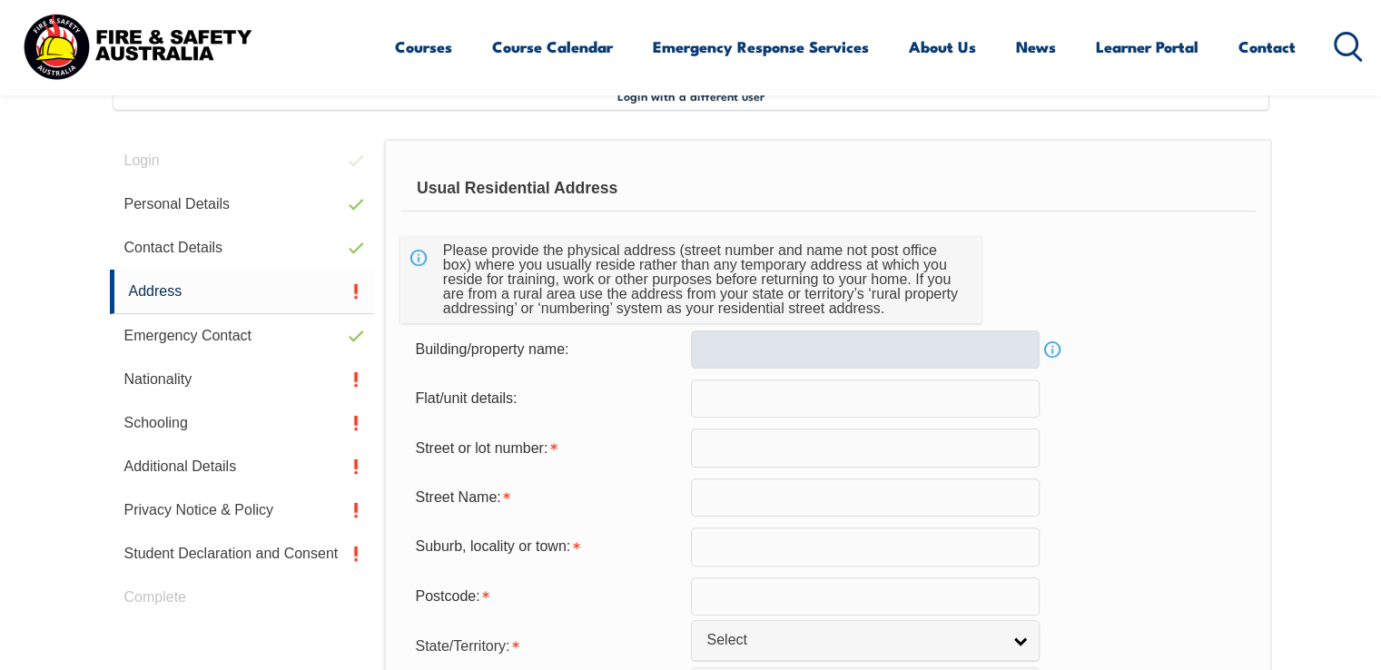
scroll to position [494, 0]
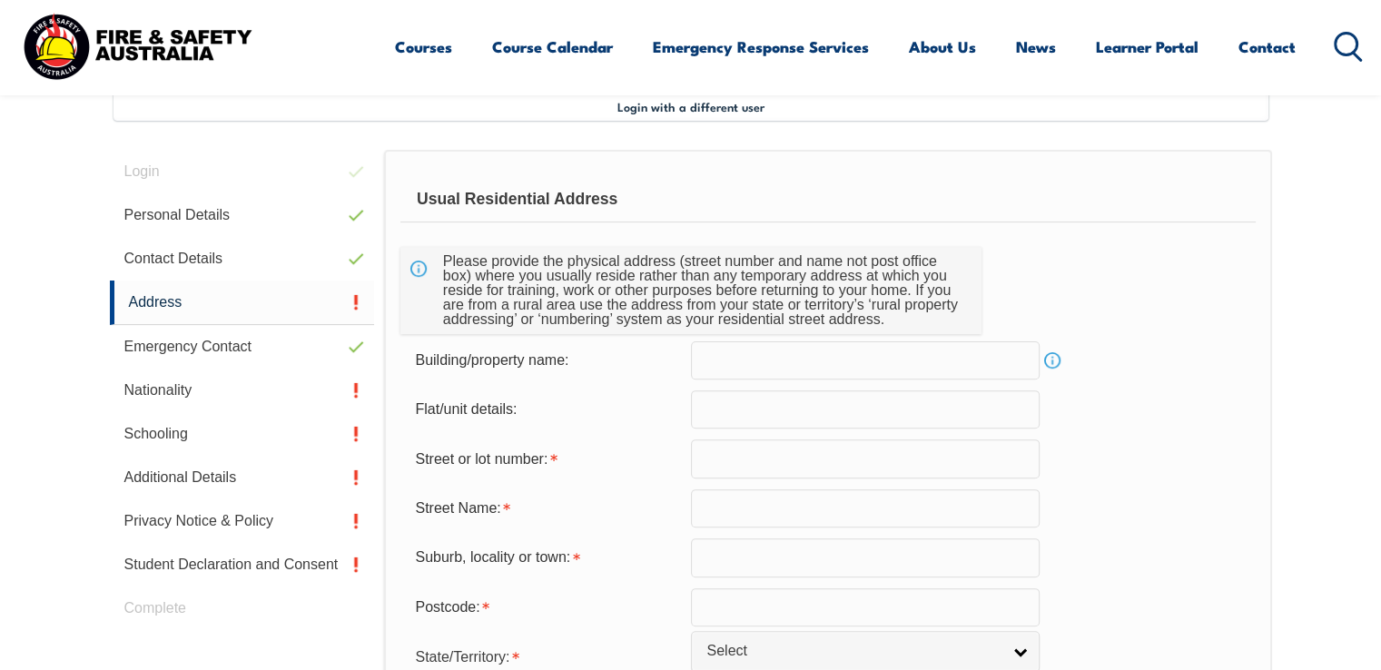
click at [803, 361] on input "text" at bounding box center [865, 360] width 349 height 38
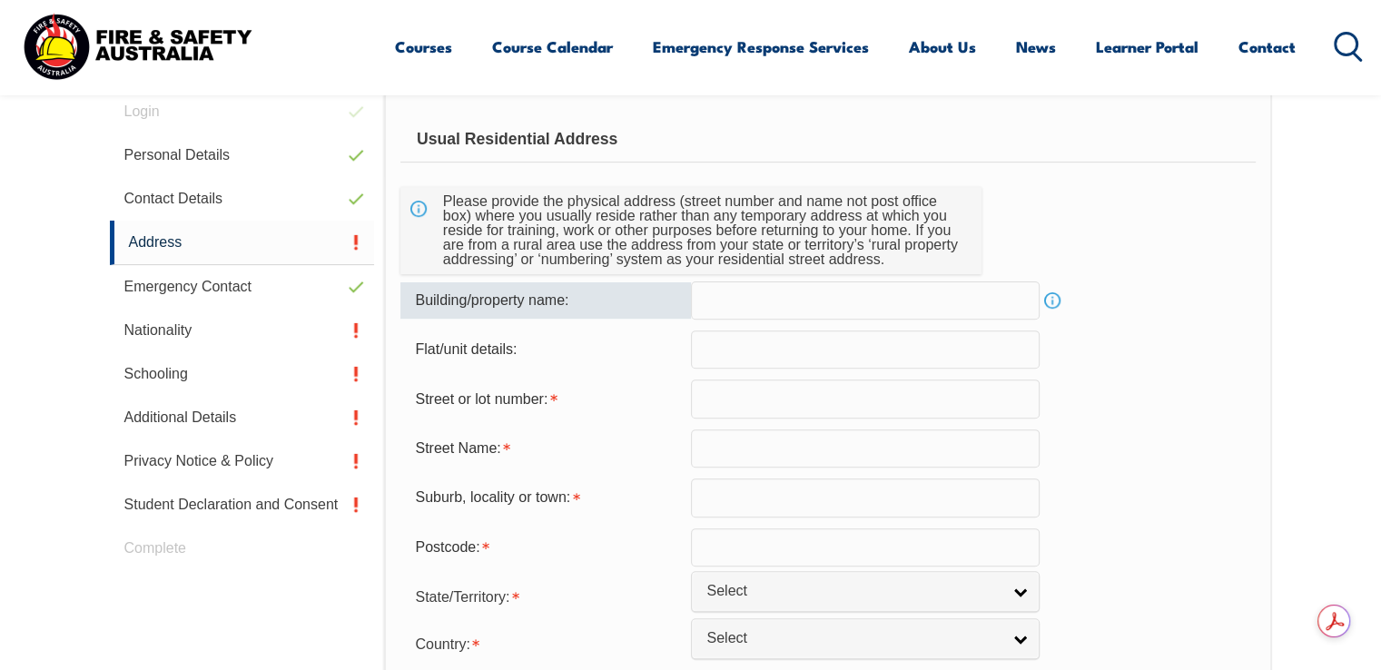
scroll to position [585, 0]
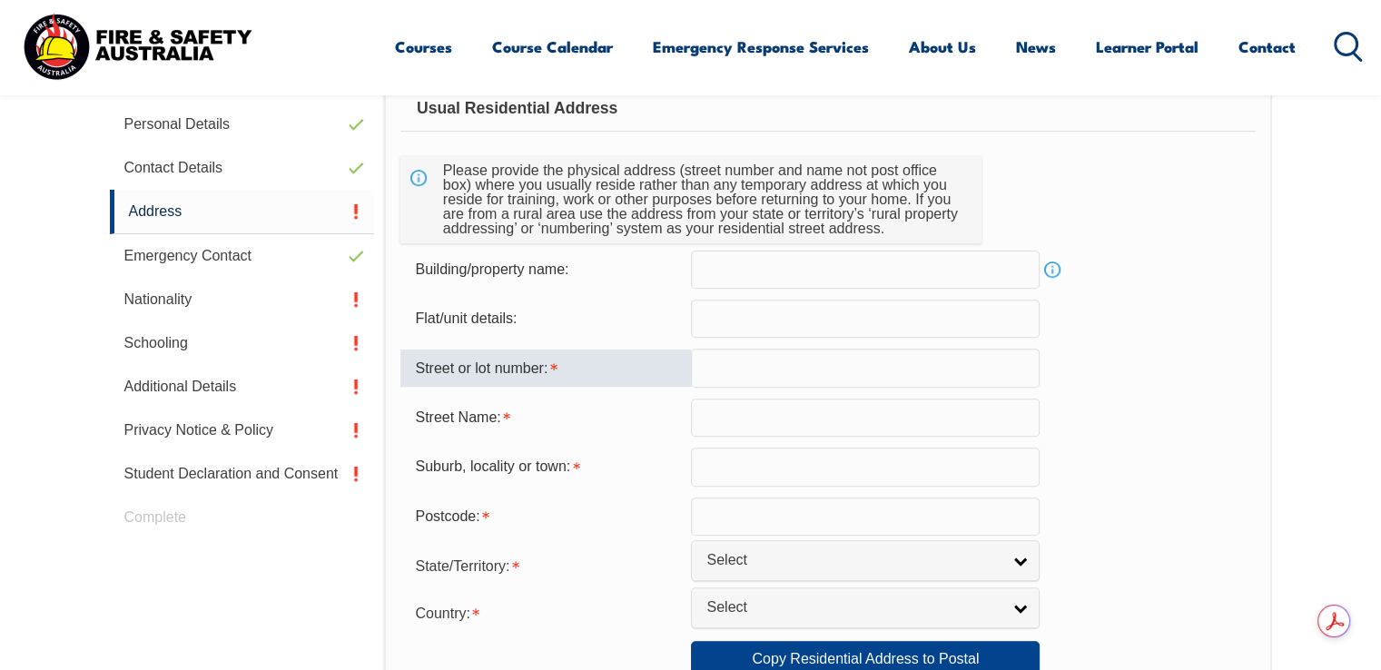
click at [868, 368] on input "text" at bounding box center [865, 368] width 349 height 38
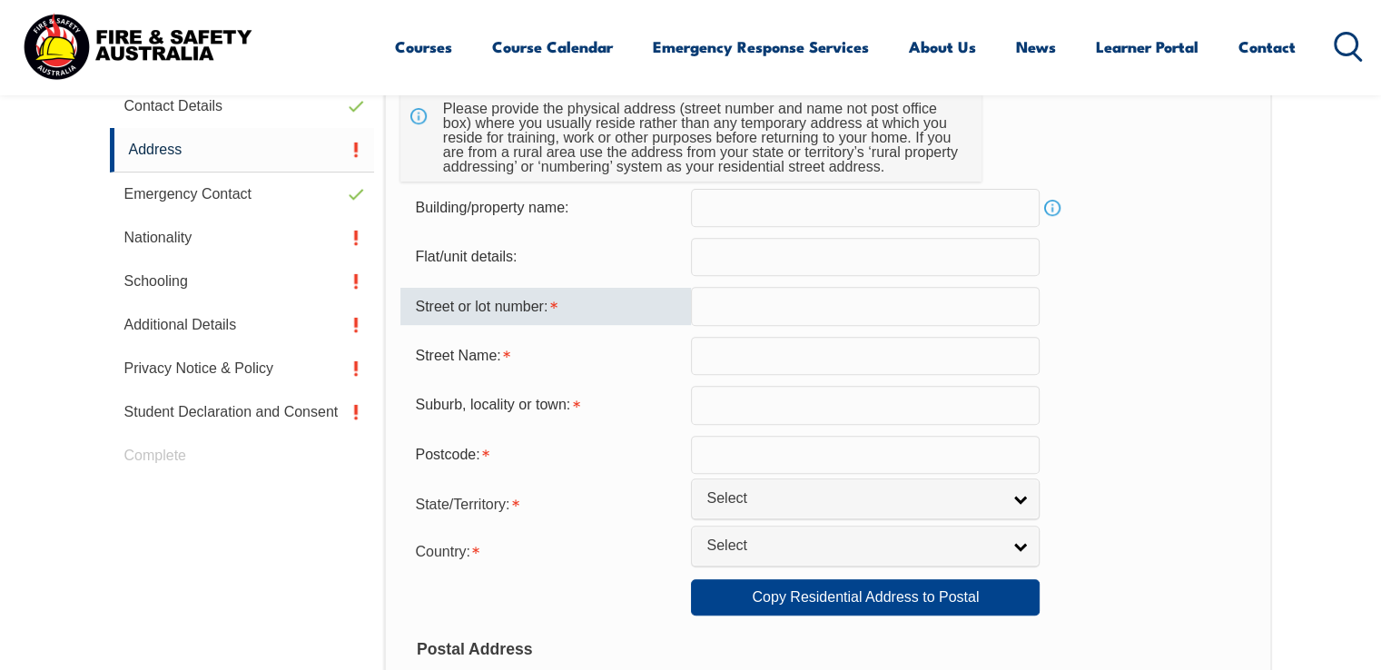
scroll to position [676, 0]
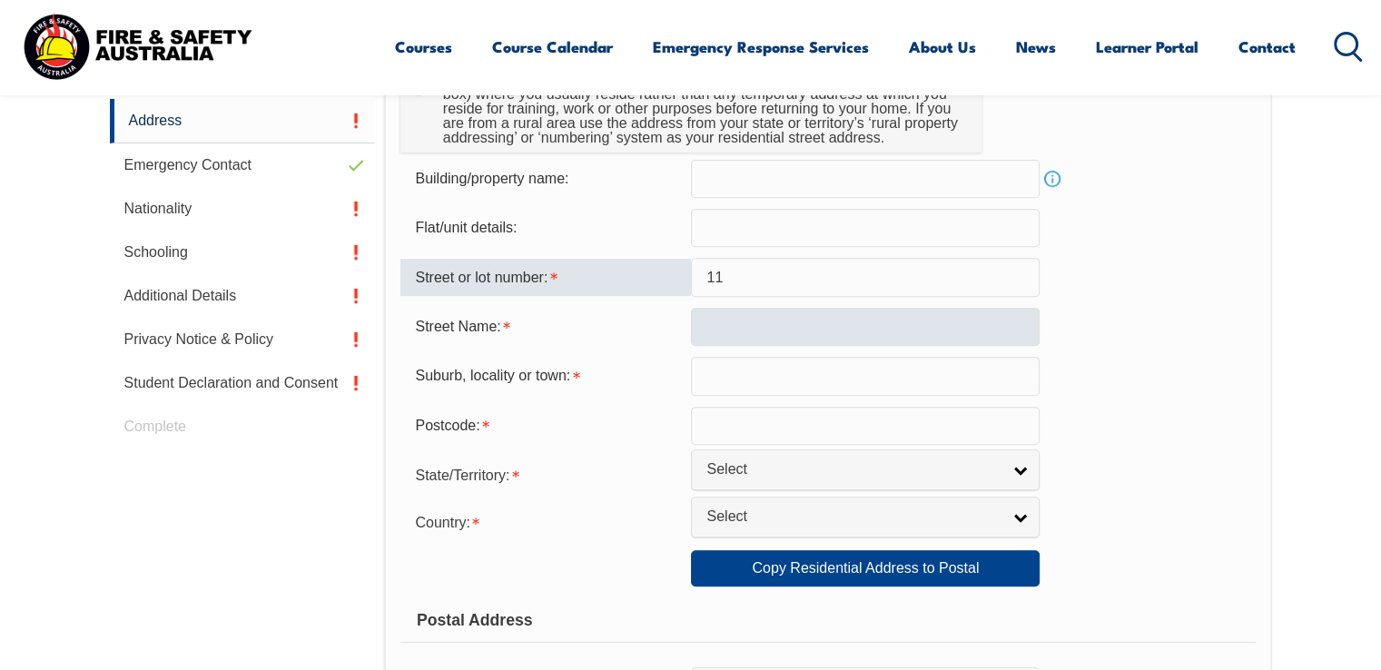
type input "11"
click at [777, 319] on input "text" at bounding box center [865, 327] width 349 height 38
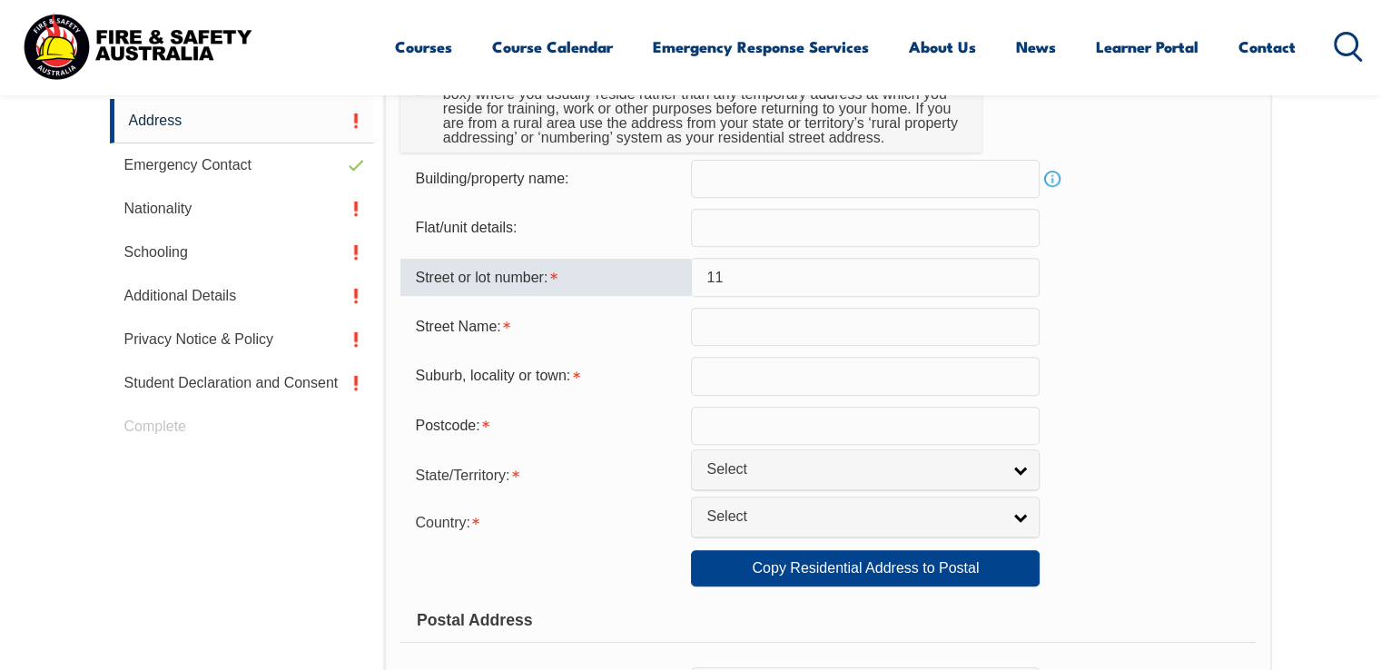
click at [831, 321] on input "text" at bounding box center [865, 327] width 349 height 38
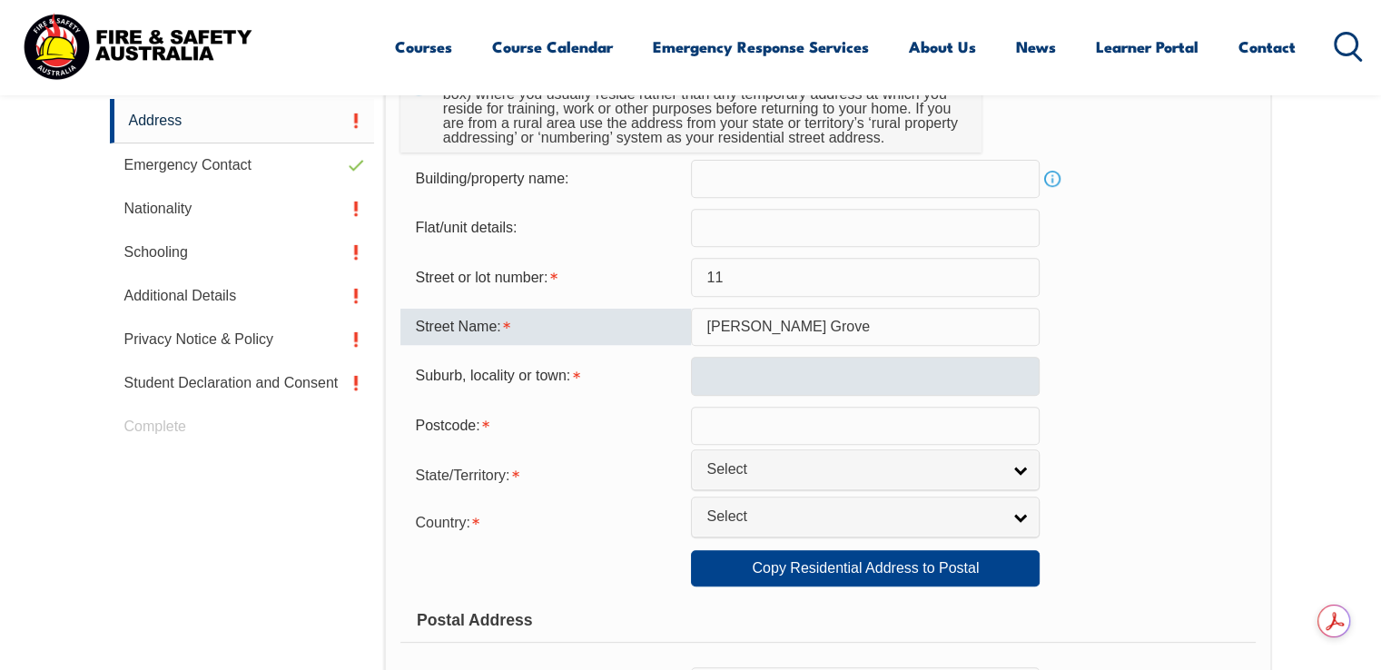
type input "Hemingway Grove"
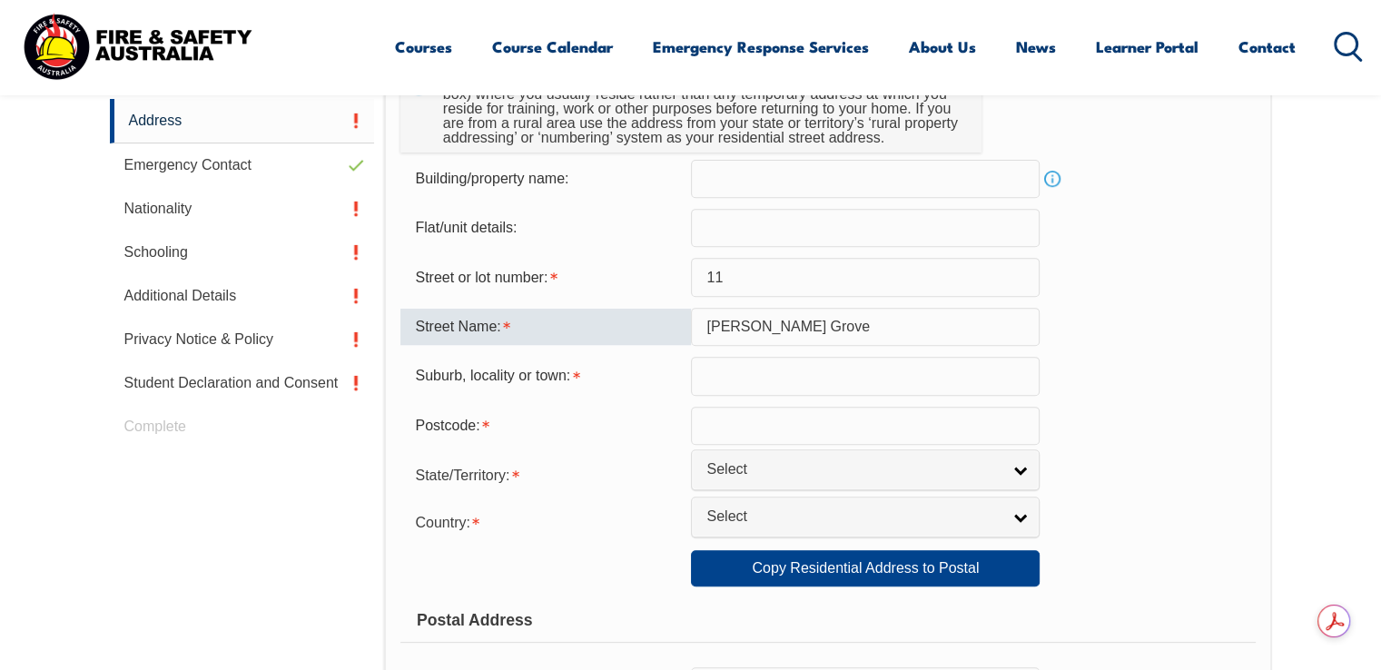
click at [727, 375] on input "text" at bounding box center [865, 376] width 349 height 38
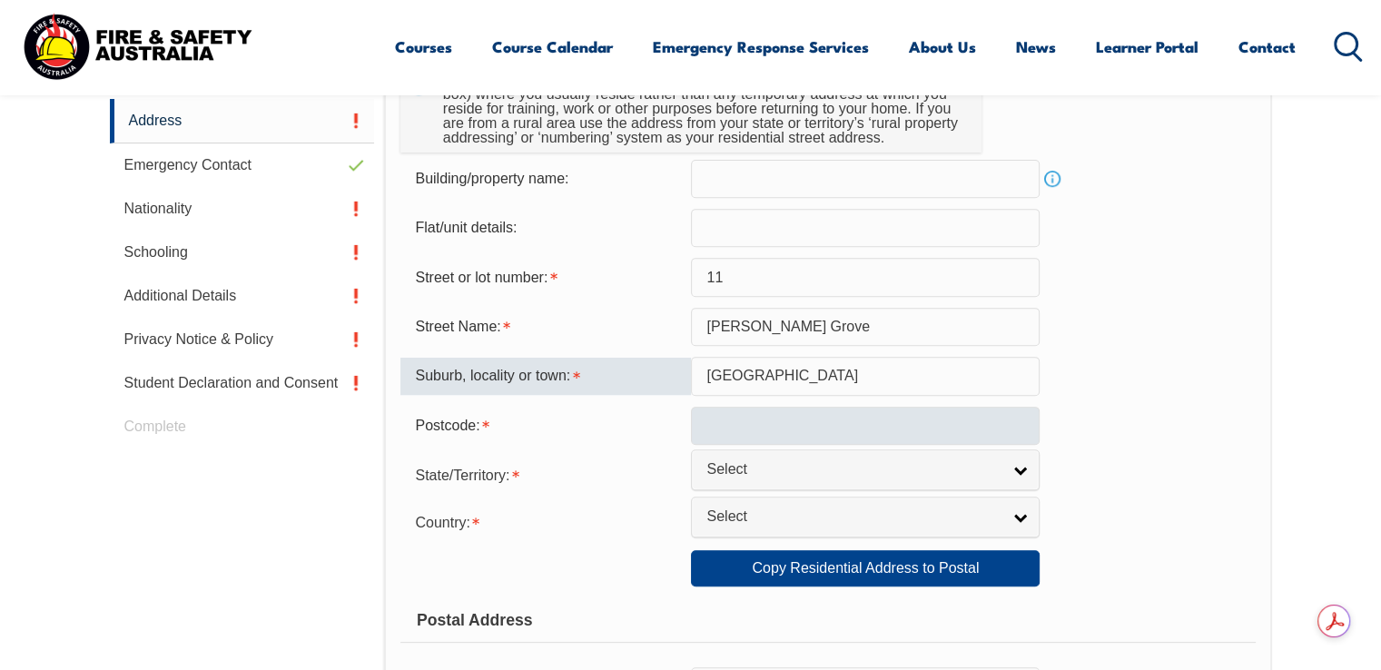
type input "Cranbourne West"
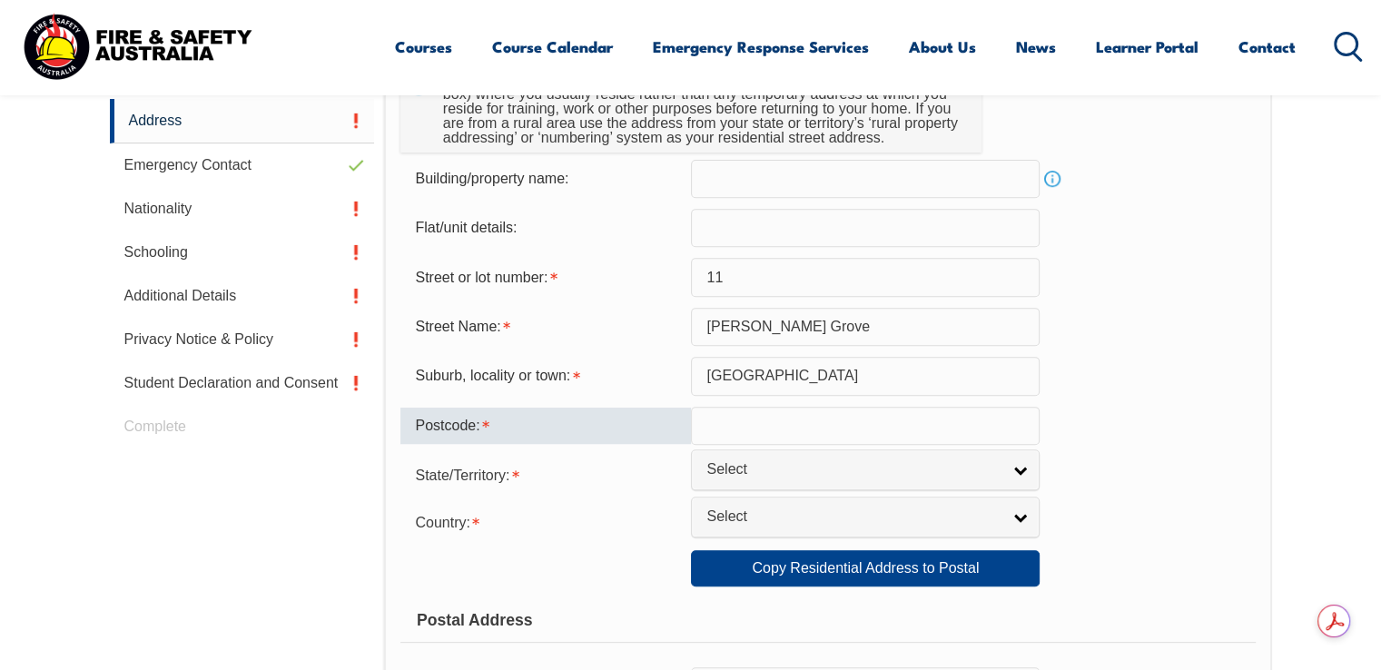
click at [951, 412] on input "text" at bounding box center [865, 426] width 349 height 38
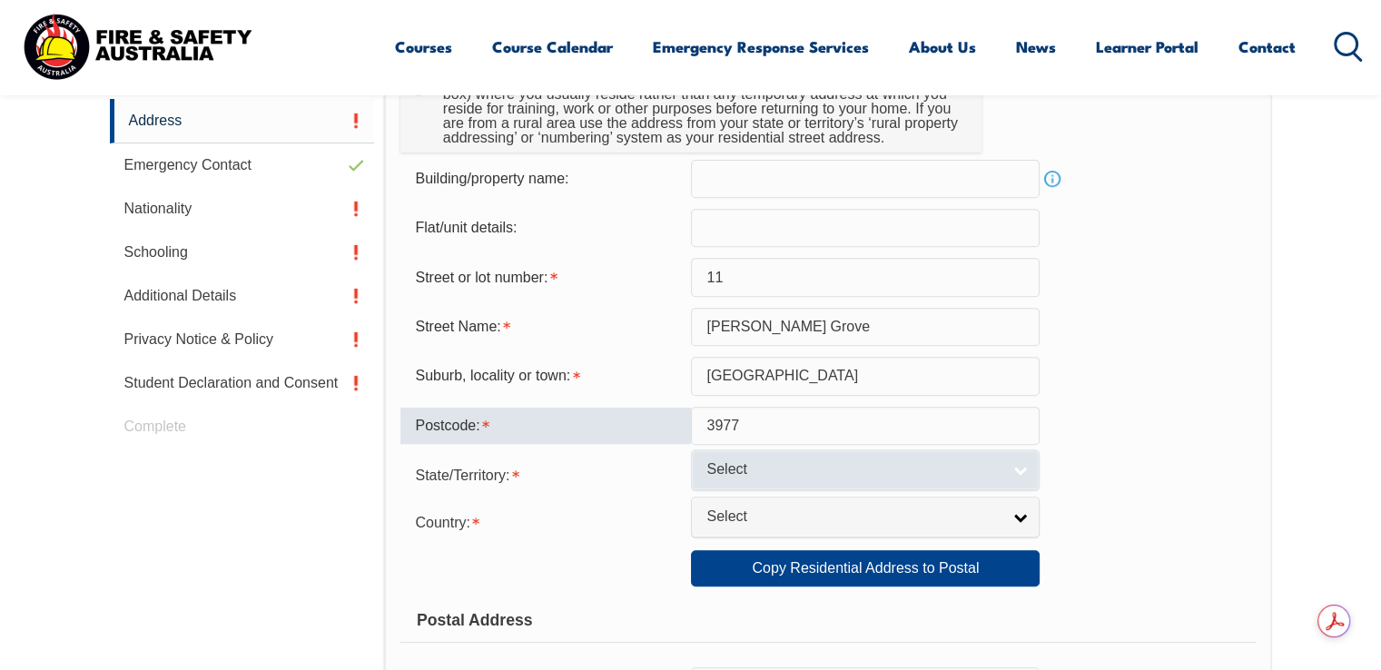
type input "3977"
click at [953, 466] on span "Select" at bounding box center [854, 469] width 294 height 19
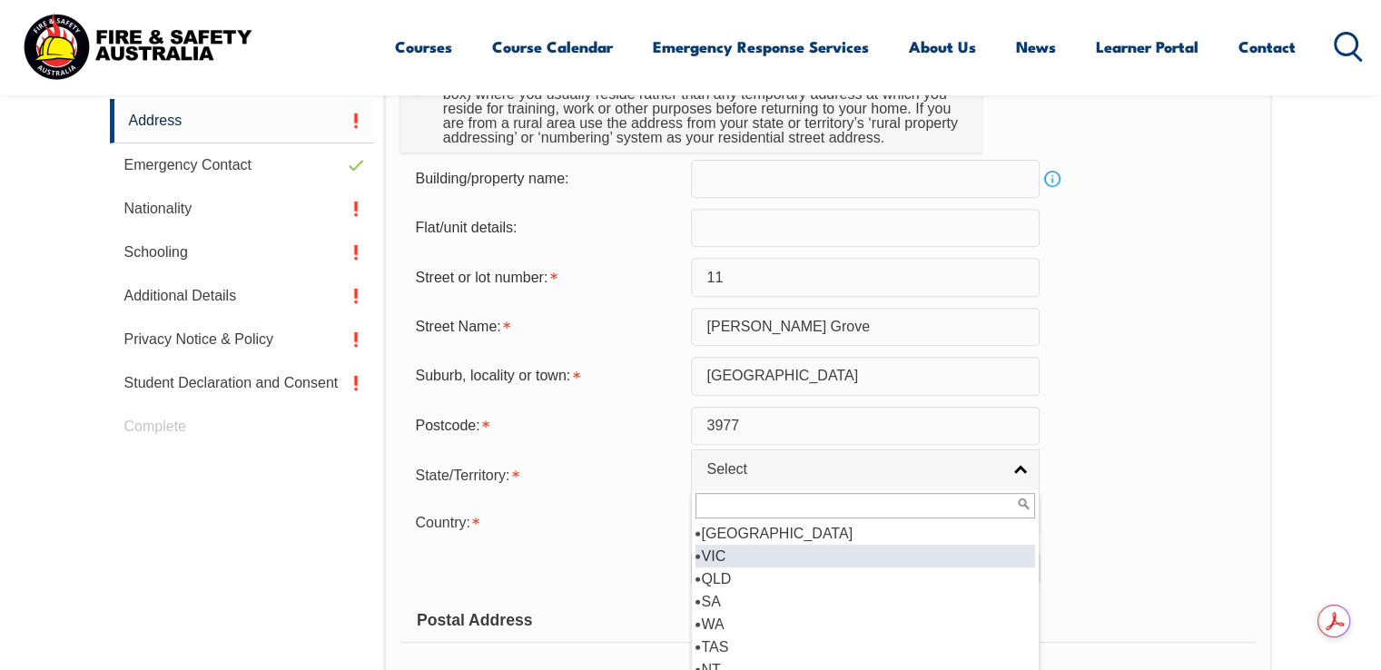
click at [735, 553] on li "VIC" at bounding box center [866, 556] width 340 height 23
select select "VIC"
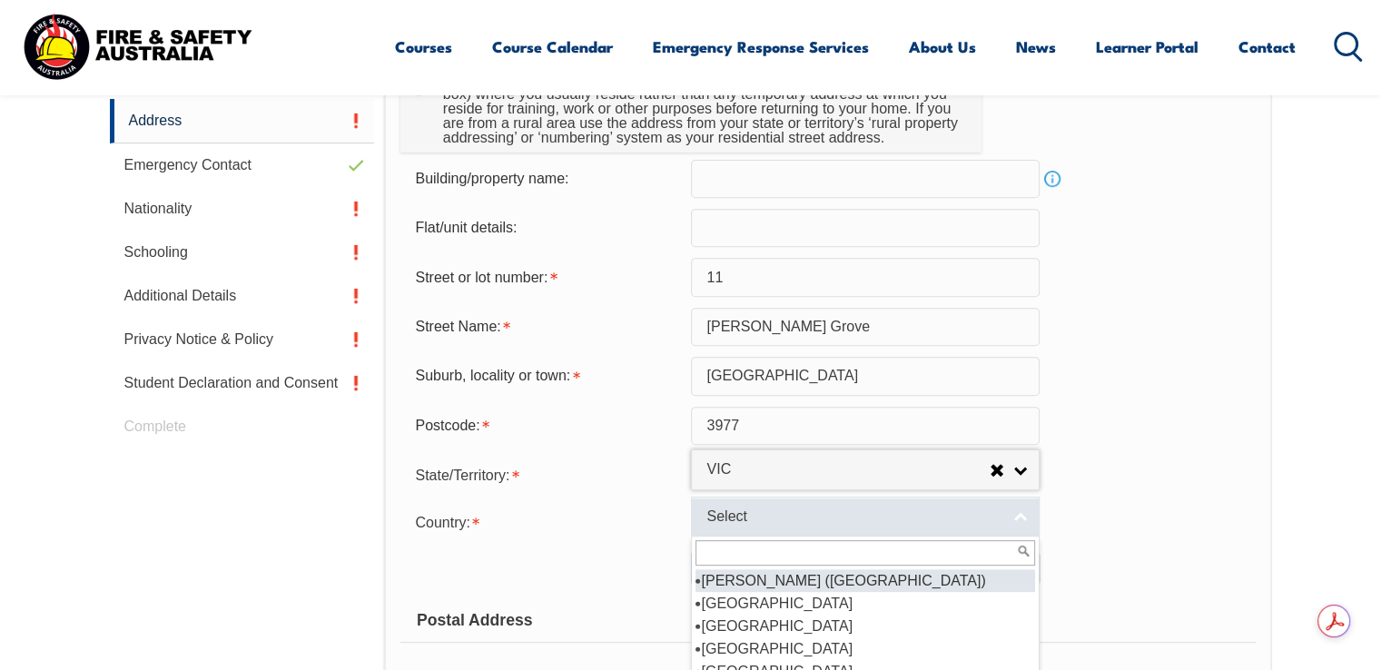
click at [776, 514] on span "Select" at bounding box center [854, 517] width 294 height 19
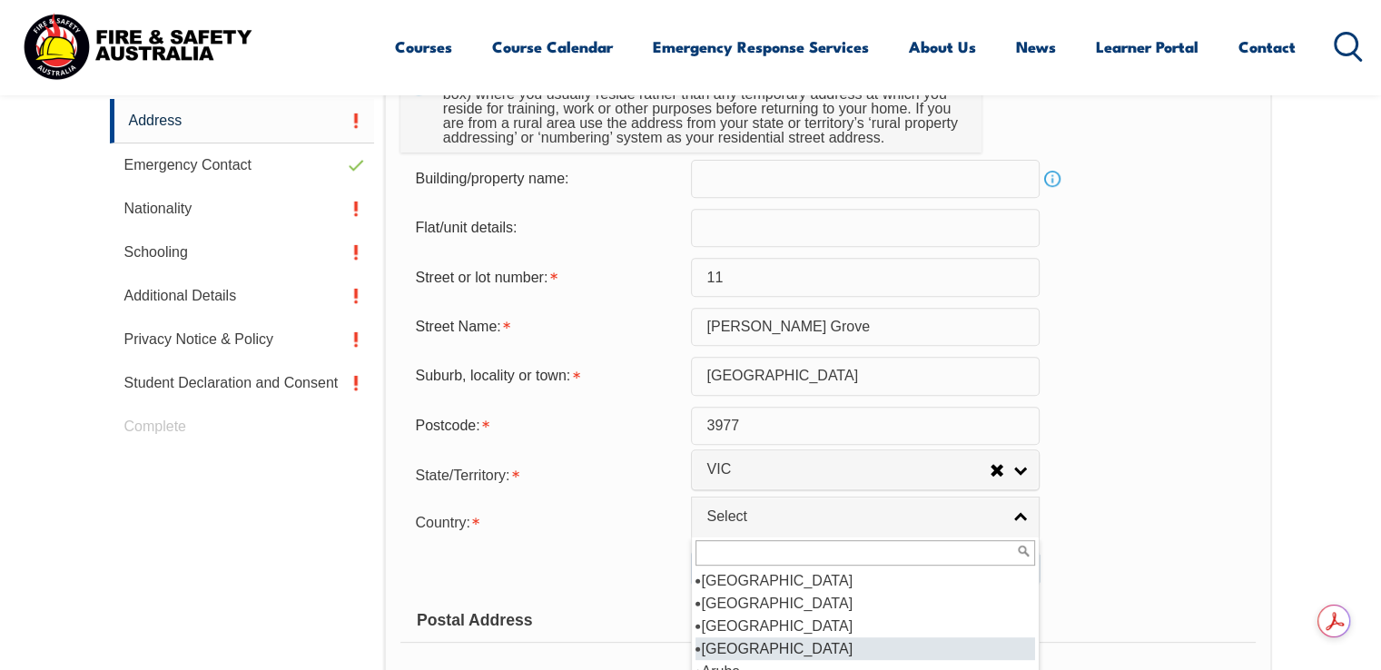
scroll to position [272, 0]
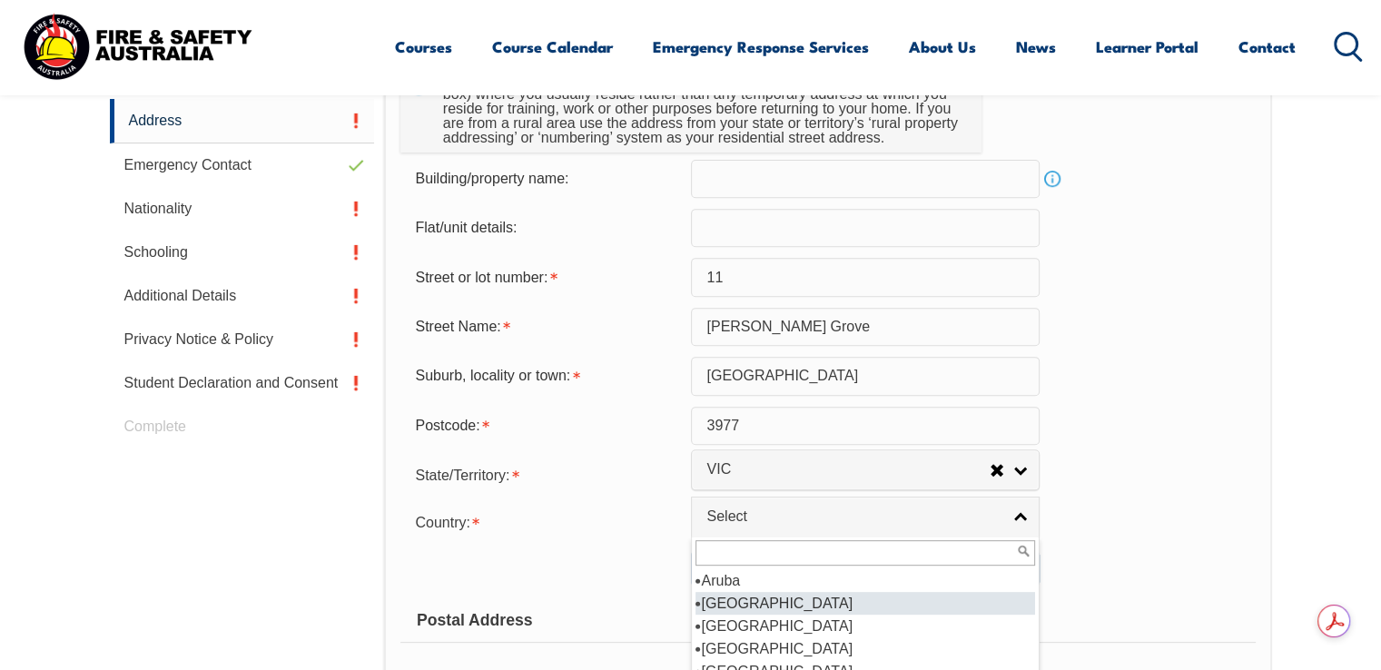
click at [768, 609] on li "Australia" at bounding box center [866, 603] width 340 height 23
select select "1101"
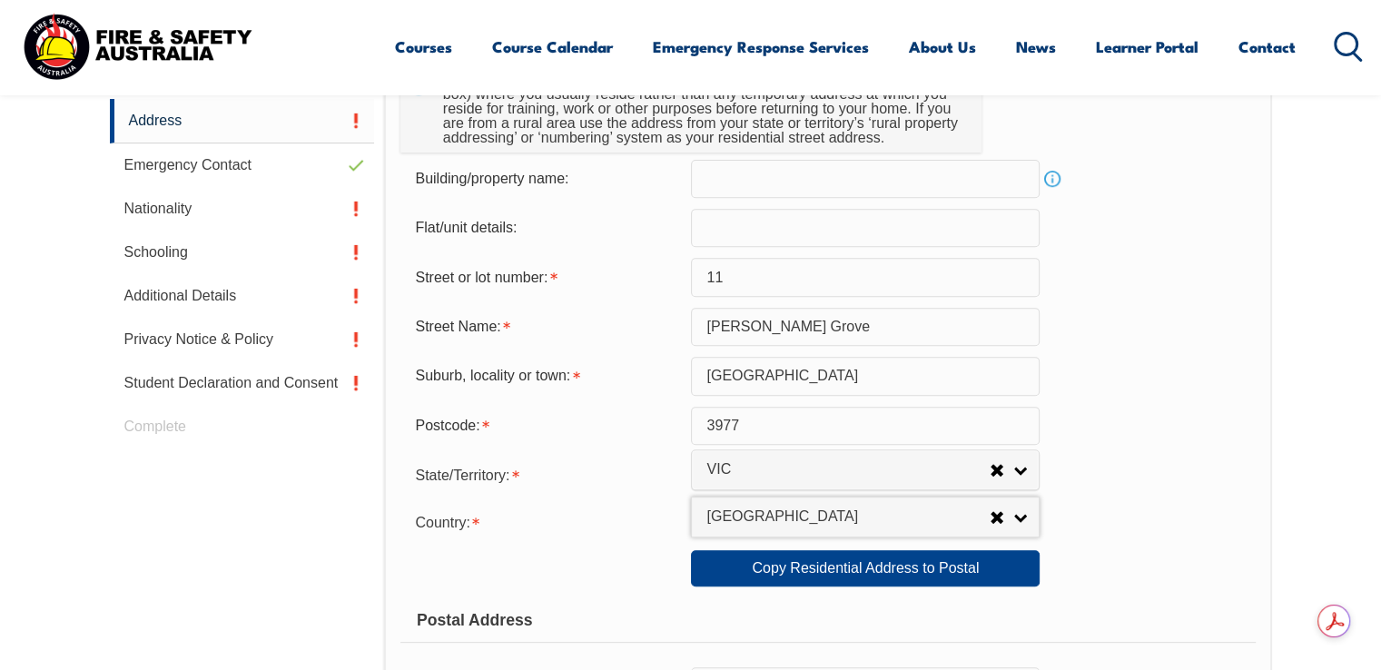
click at [1155, 524] on div "Country: Adelie Land (France) Afghanistan Aland Islands Albania Algeria Andorra…" at bounding box center [828, 521] width 855 height 36
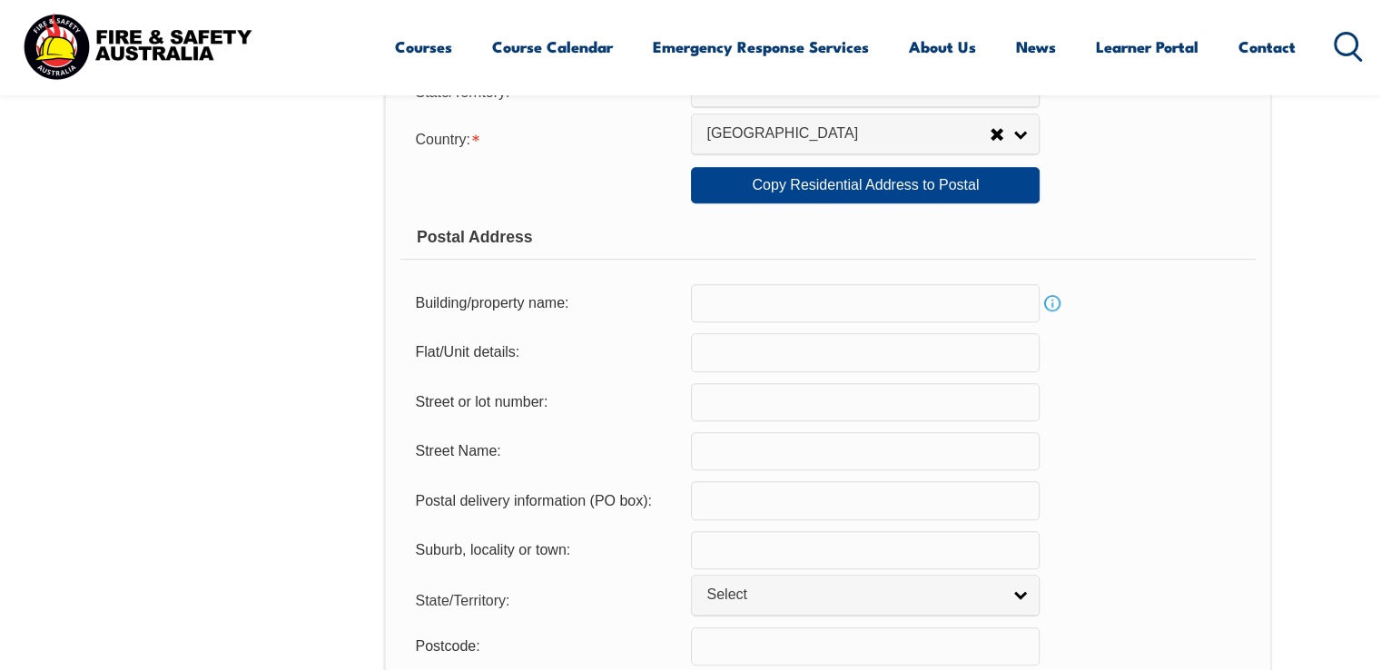
scroll to position [1039, 0]
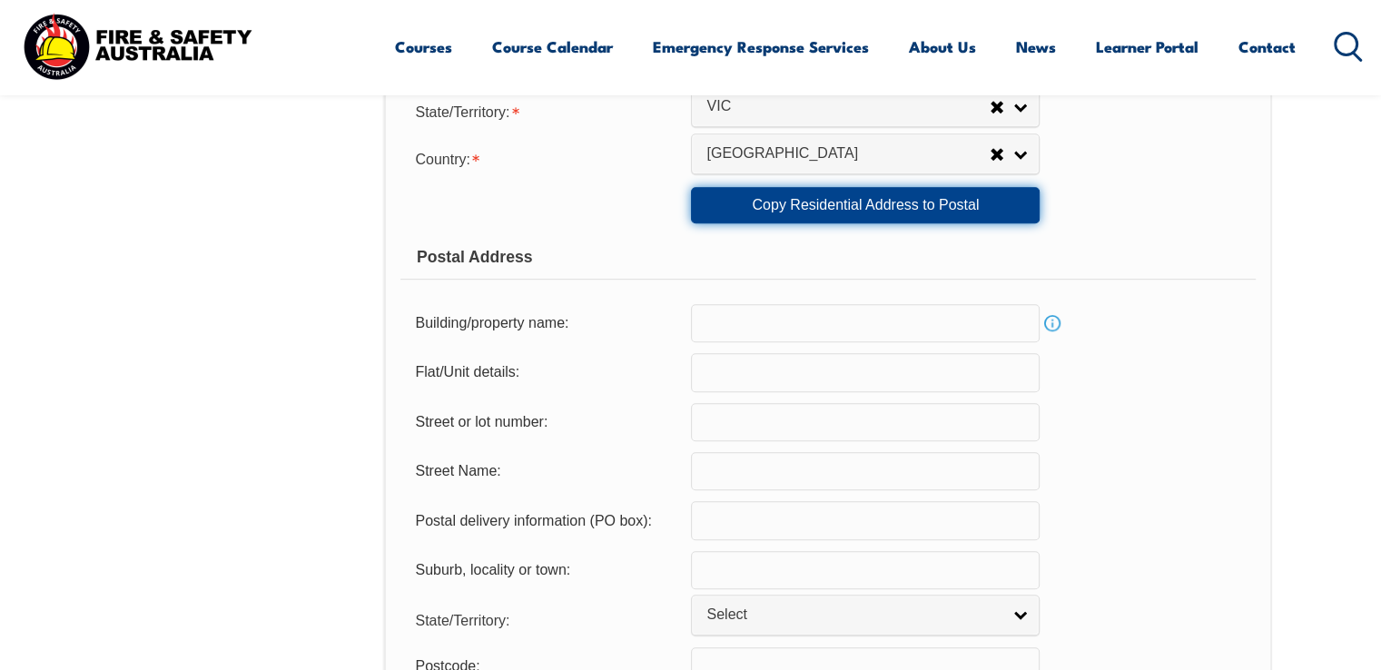
click at [875, 208] on link "Copy Residential Address to Postal" at bounding box center [865, 205] width 349 height 36
type input "11"
type input "Hemingway Grove"
type input "Cranbourne West"
select select "VIC"
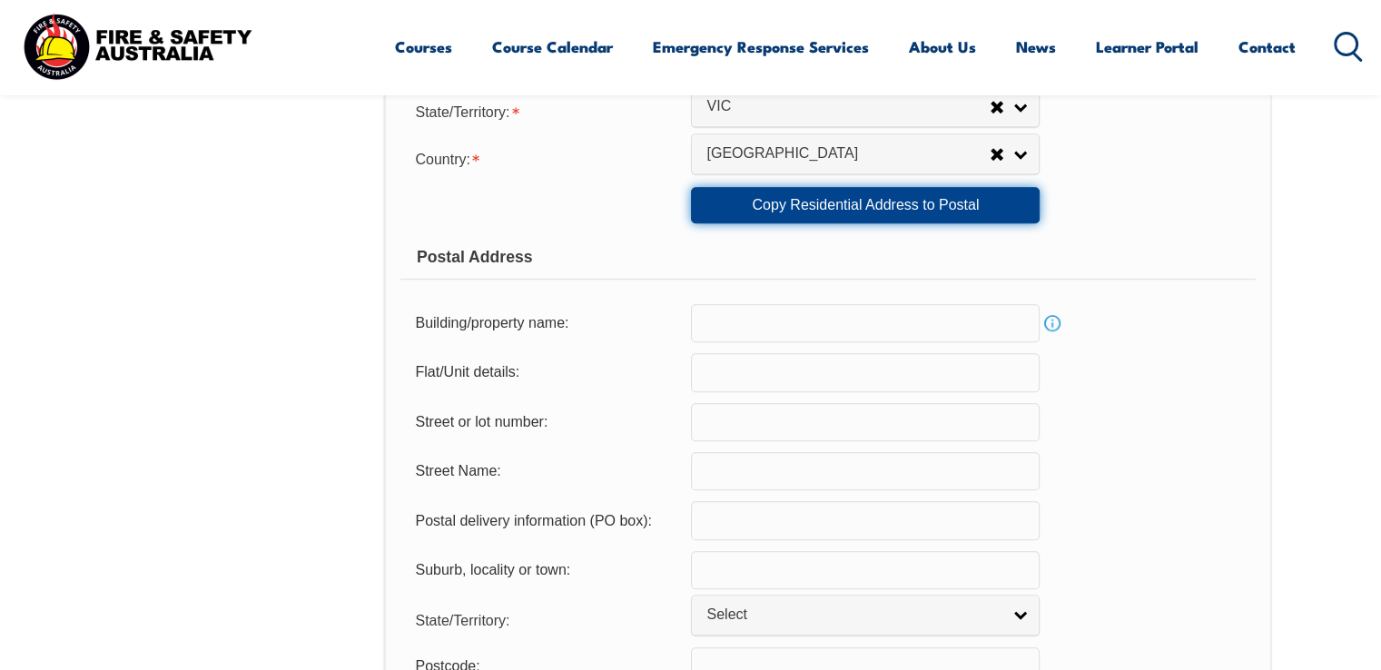
type input "3977"
select select "1101"
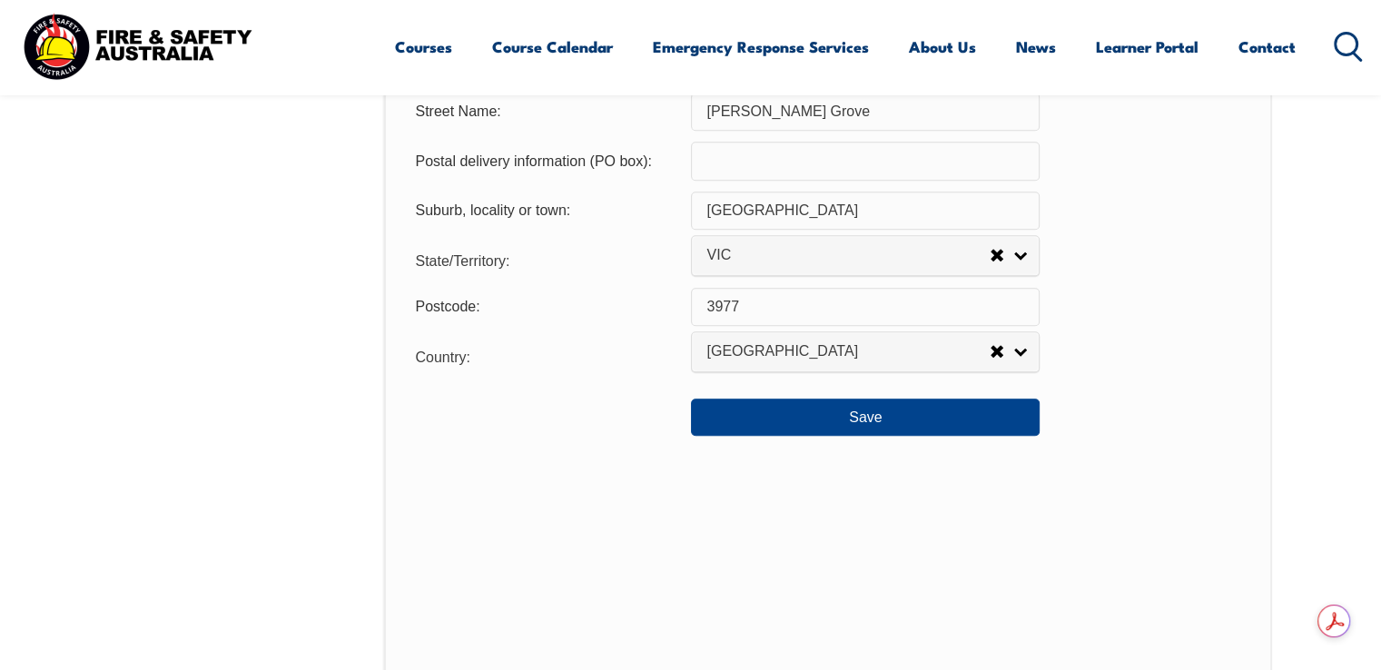
scroll to position [1402, 0]
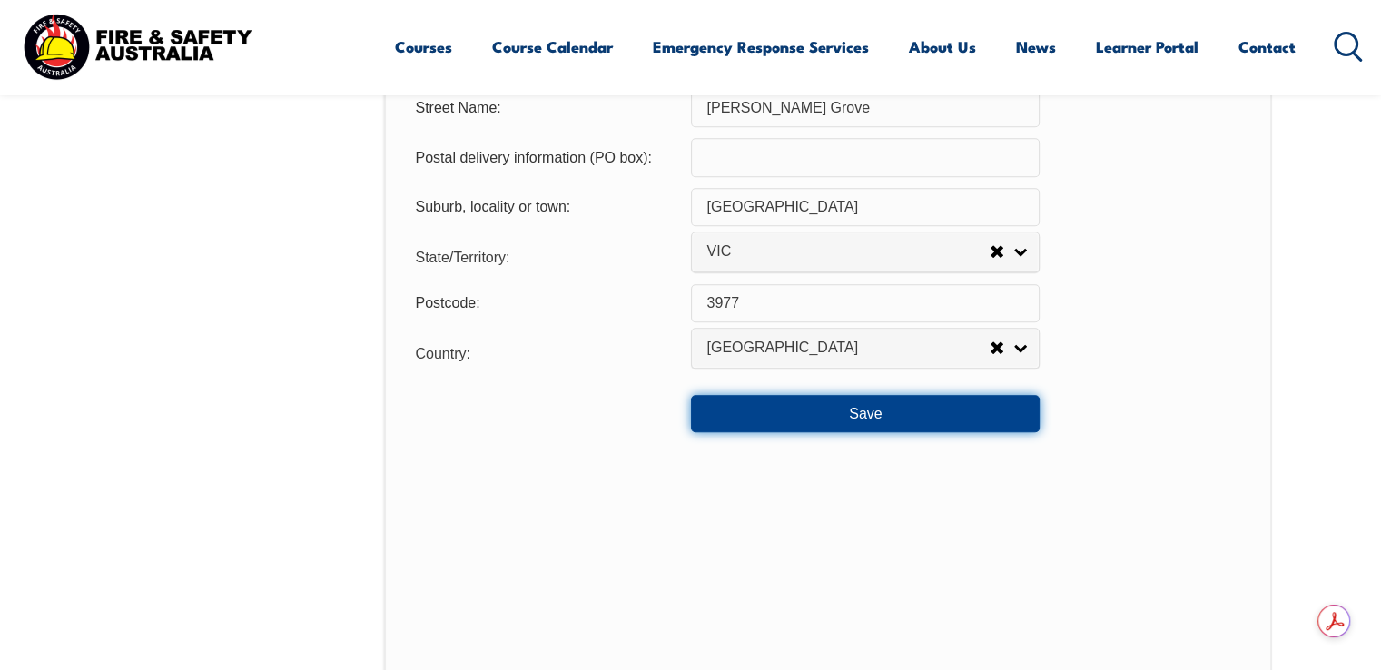
click at [883, 419] on button "Save" at bounding box center [865, 413] width 349 height 36
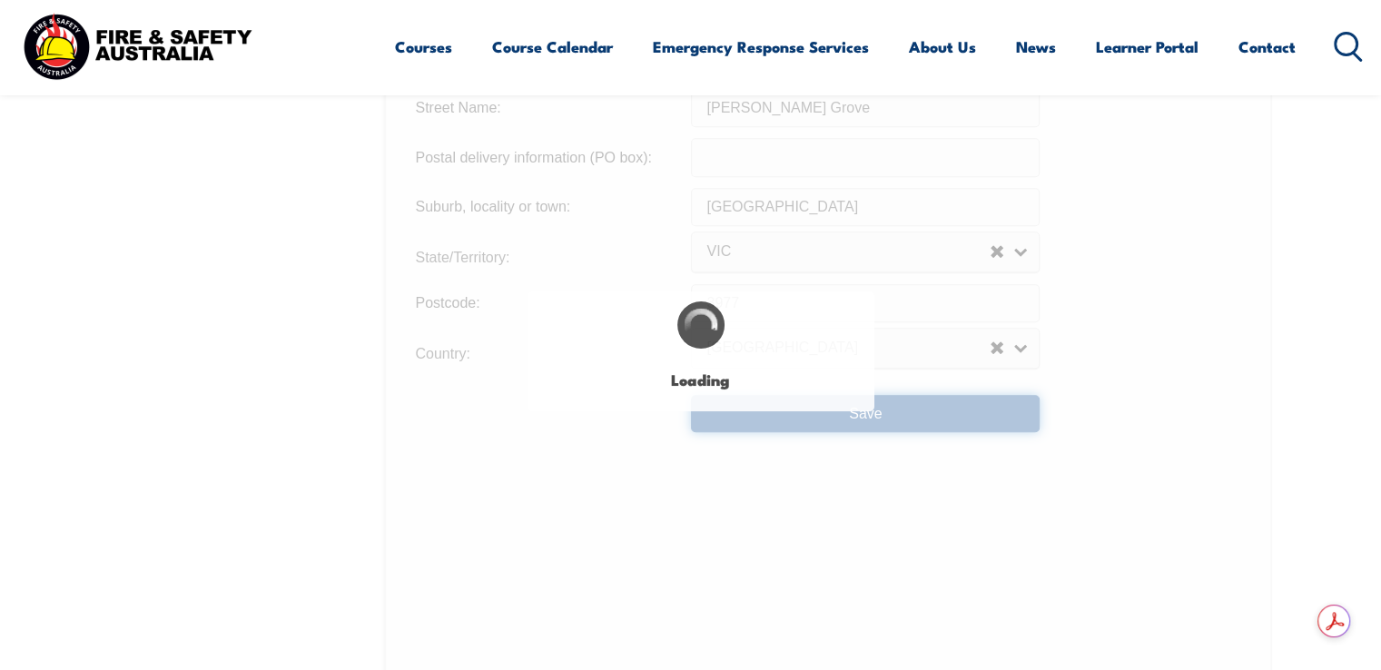
type input "11"
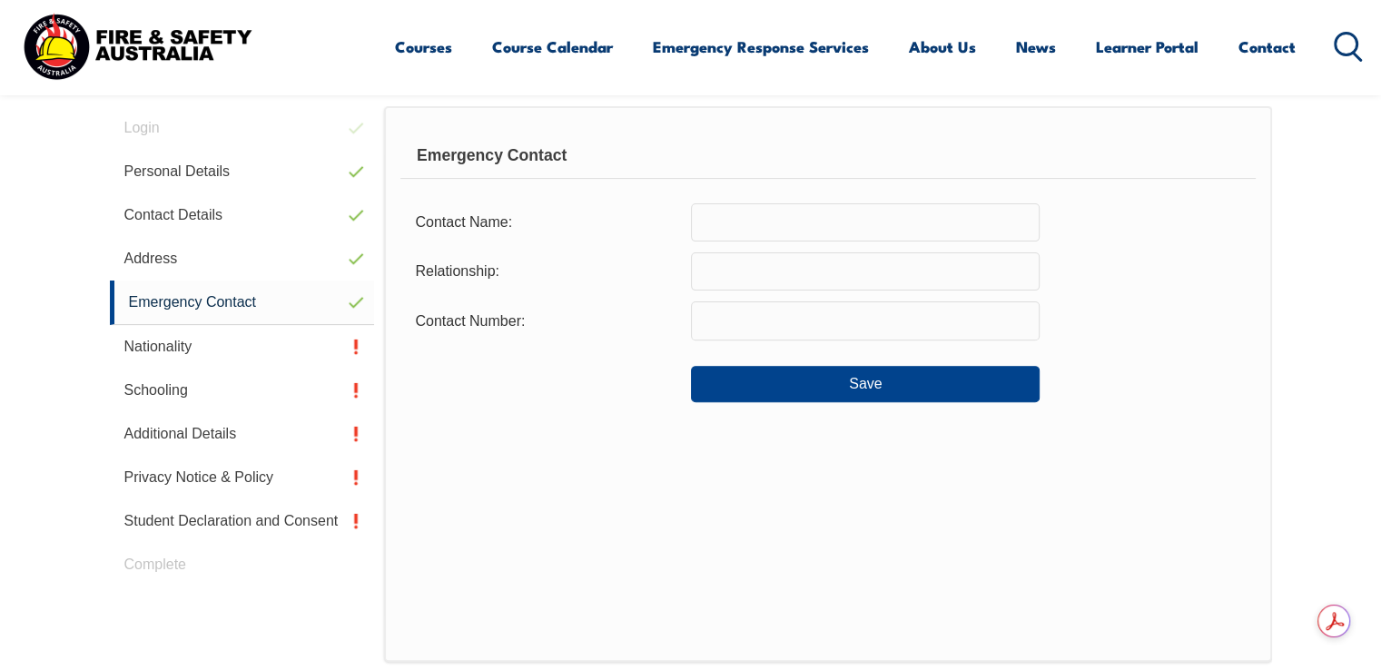
scroll to position [494, 0]
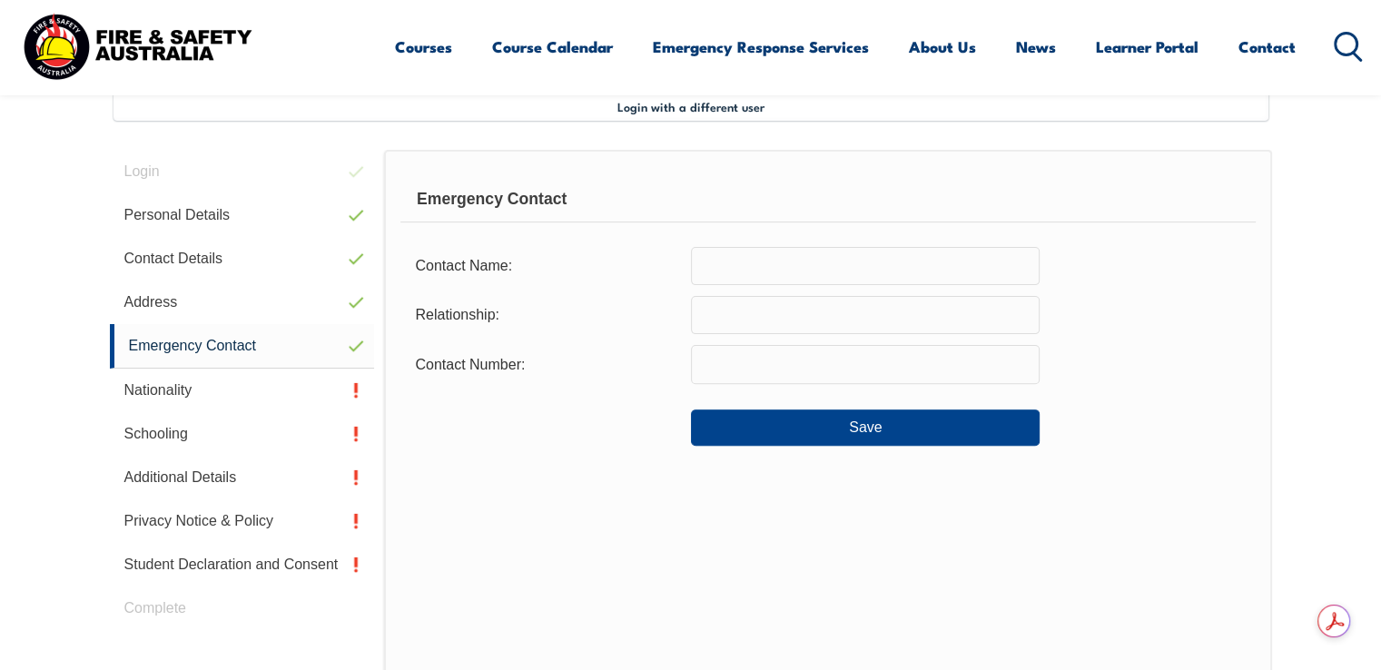
click at [858, 262] on input "text" at bounding box center [865, 266] width 349 height 38
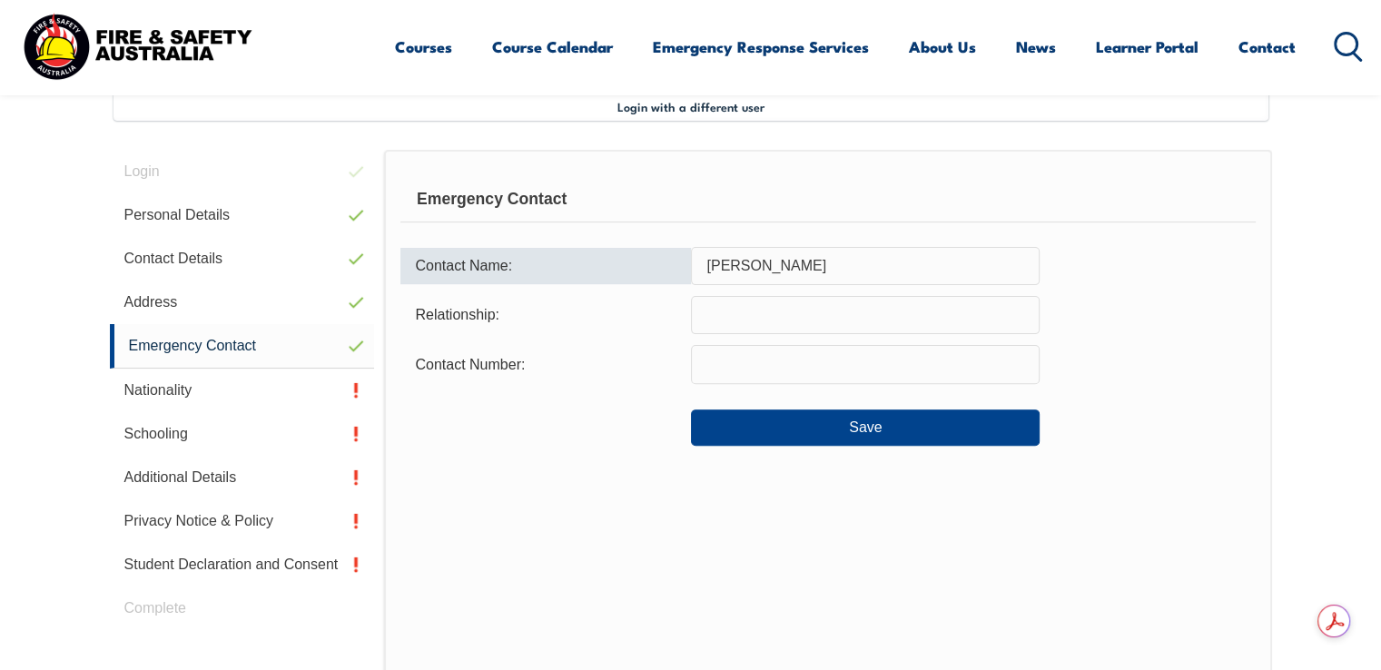
type input "Jalina Curyer"
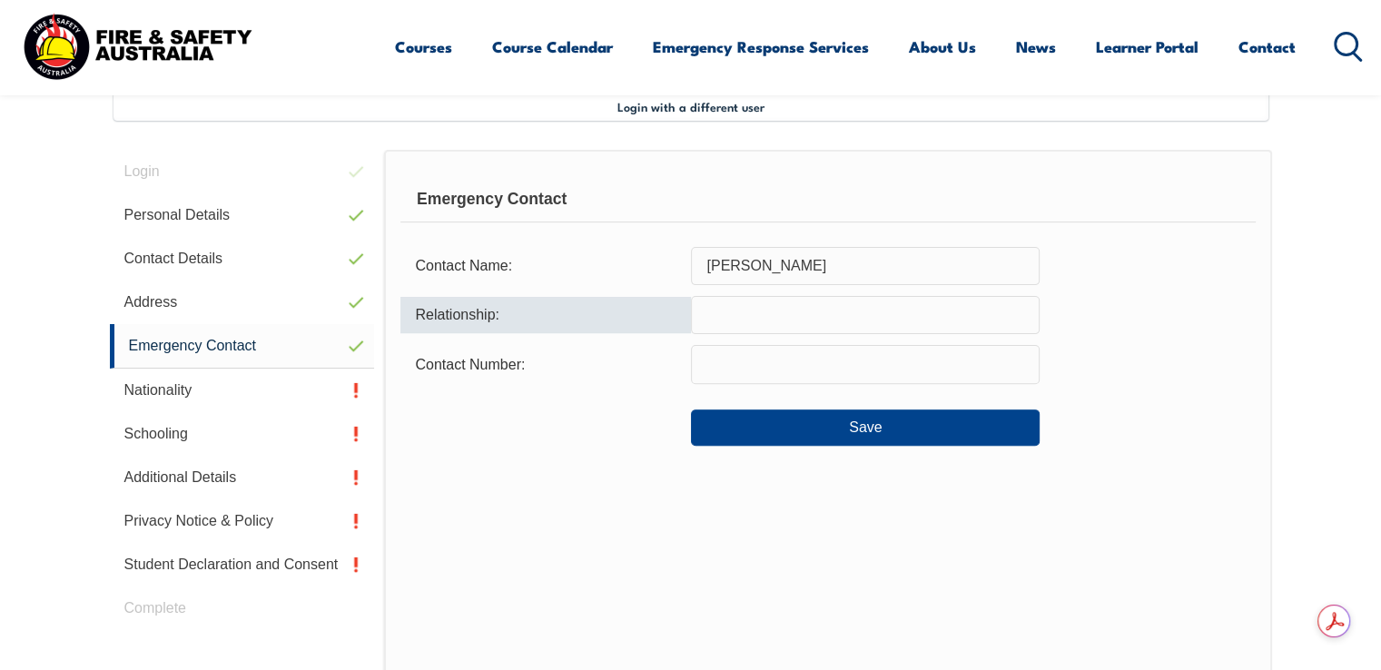
type input "p"
type input "Partner"
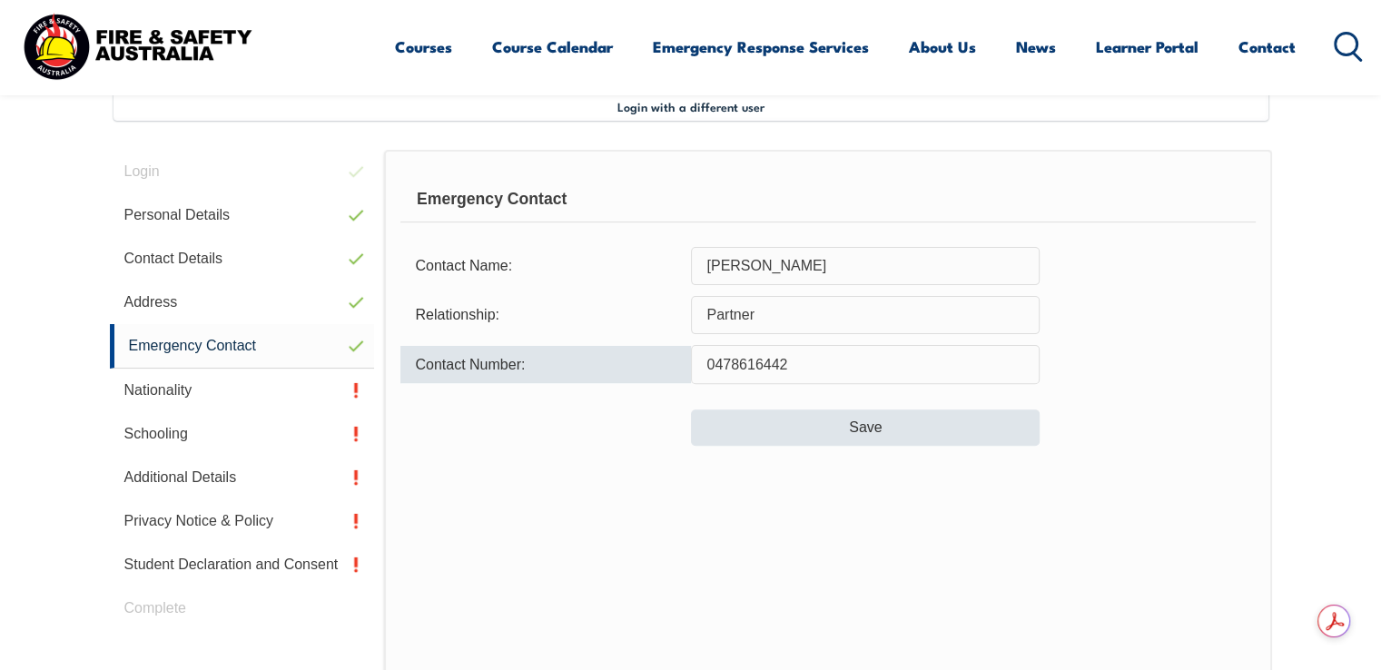
type input "0478616442"
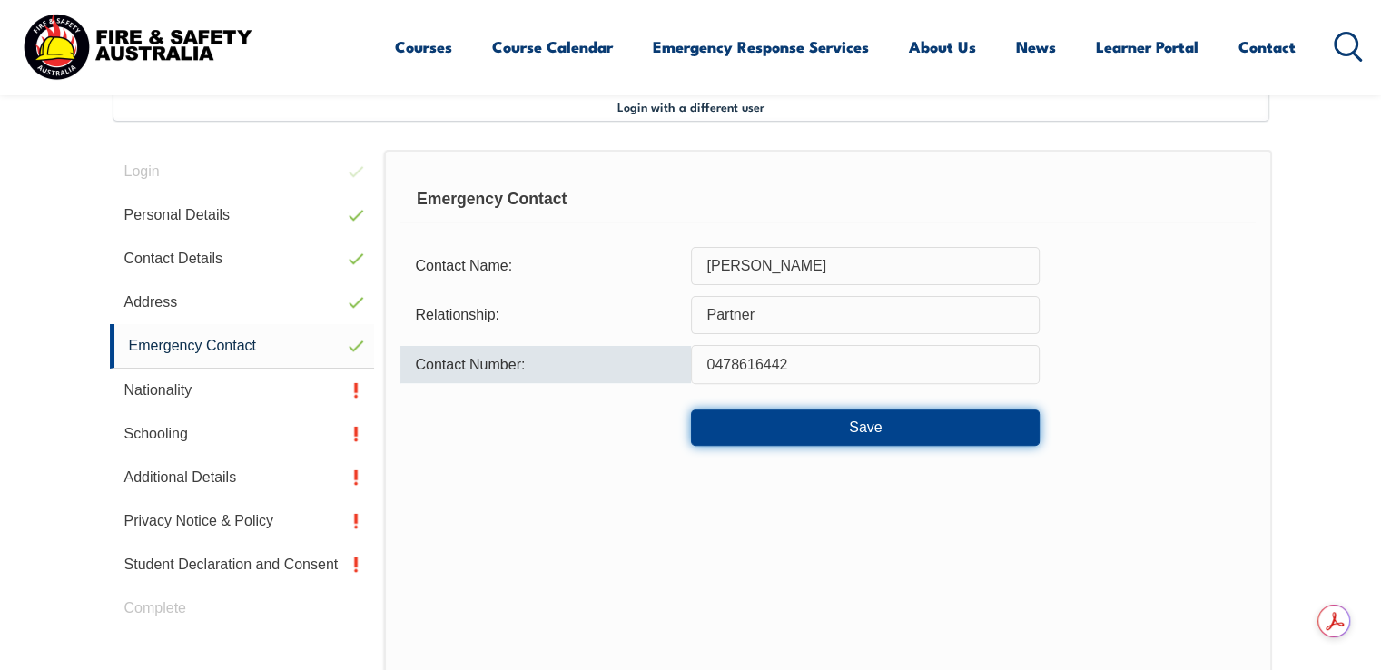
click at [843, 410] on button "Save" at bounding box center [865, 428] width 349 height 36
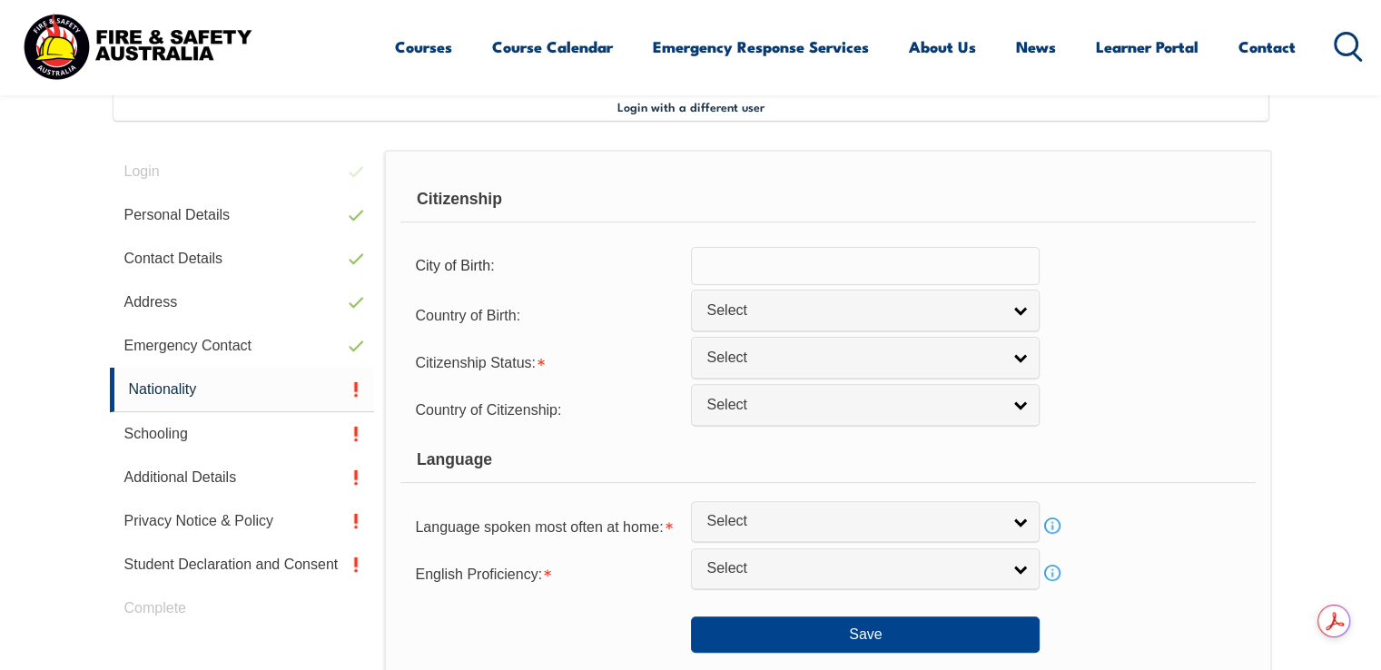
click at [860, 265] on input "text" at bounding box center [865, 266] width 349 height 38
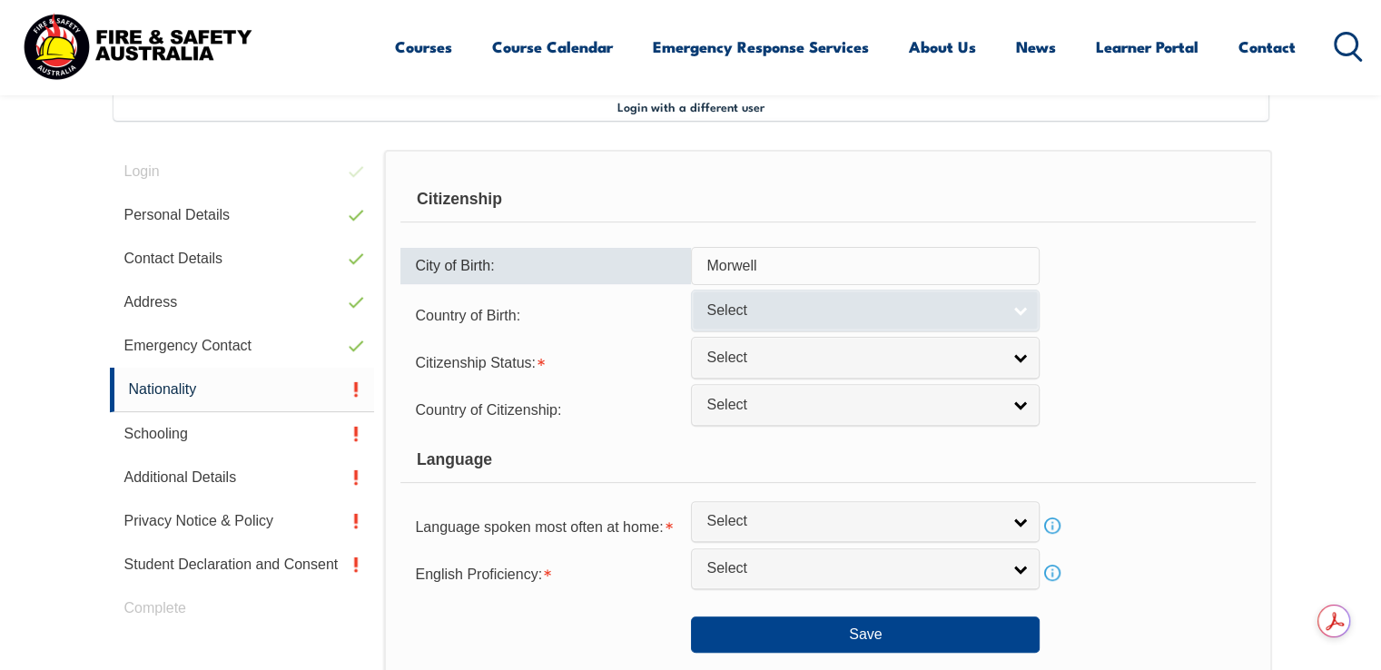
type input "Morwell"
click at [979, 304] on span "Select" at bounding box center [854, 311] width 294 height 19
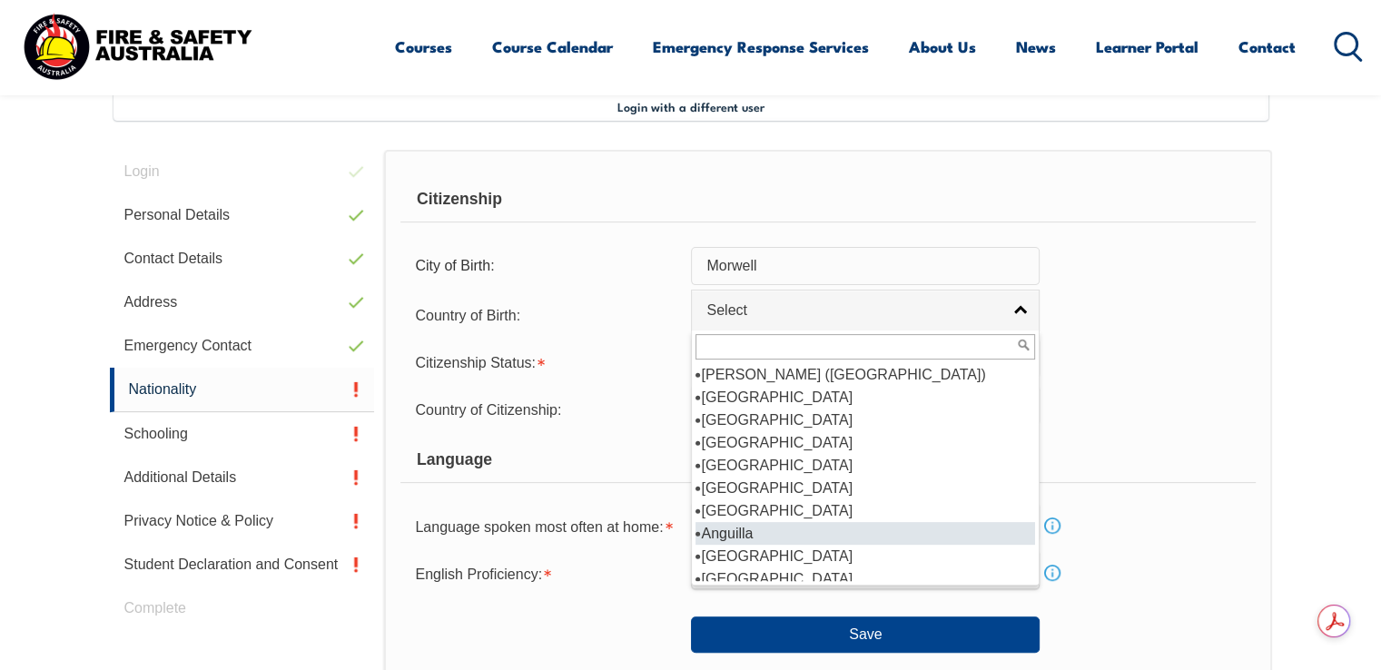
scroll to position [272, 0]
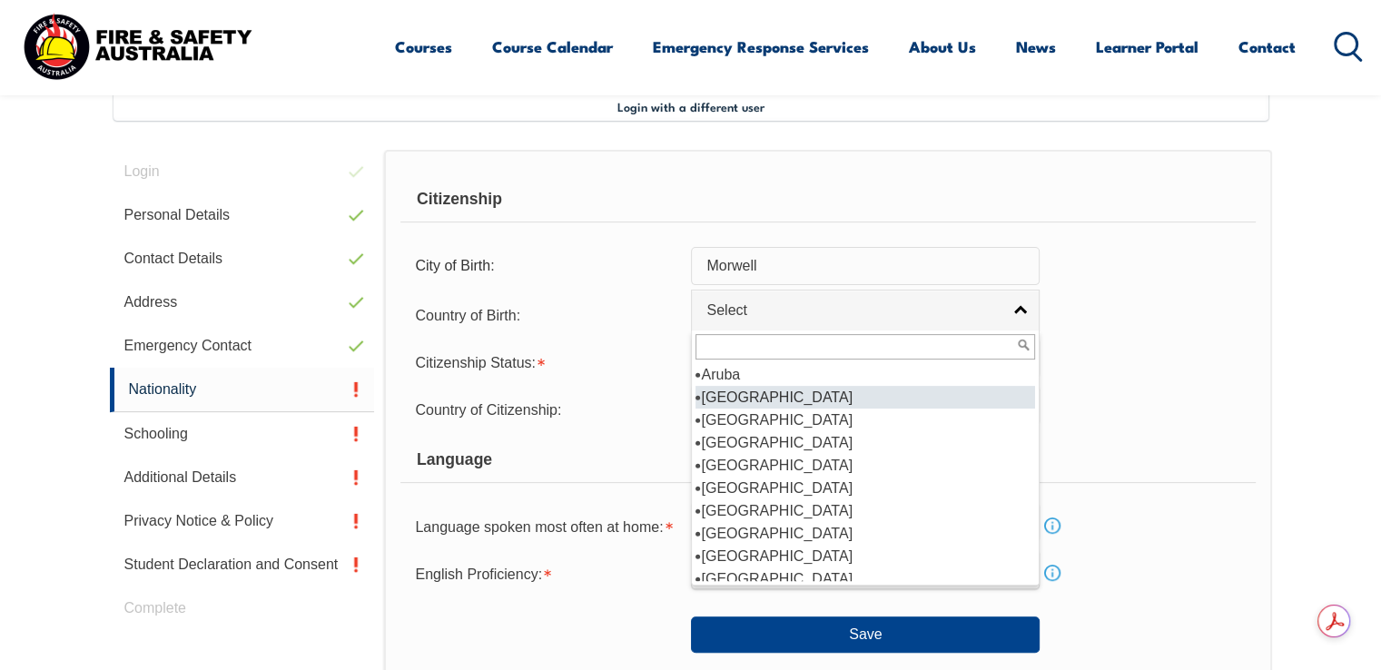
click at [742, 391] on li "Australia" at bounding box center [866, 397] width 340 height 23
select select "1101"
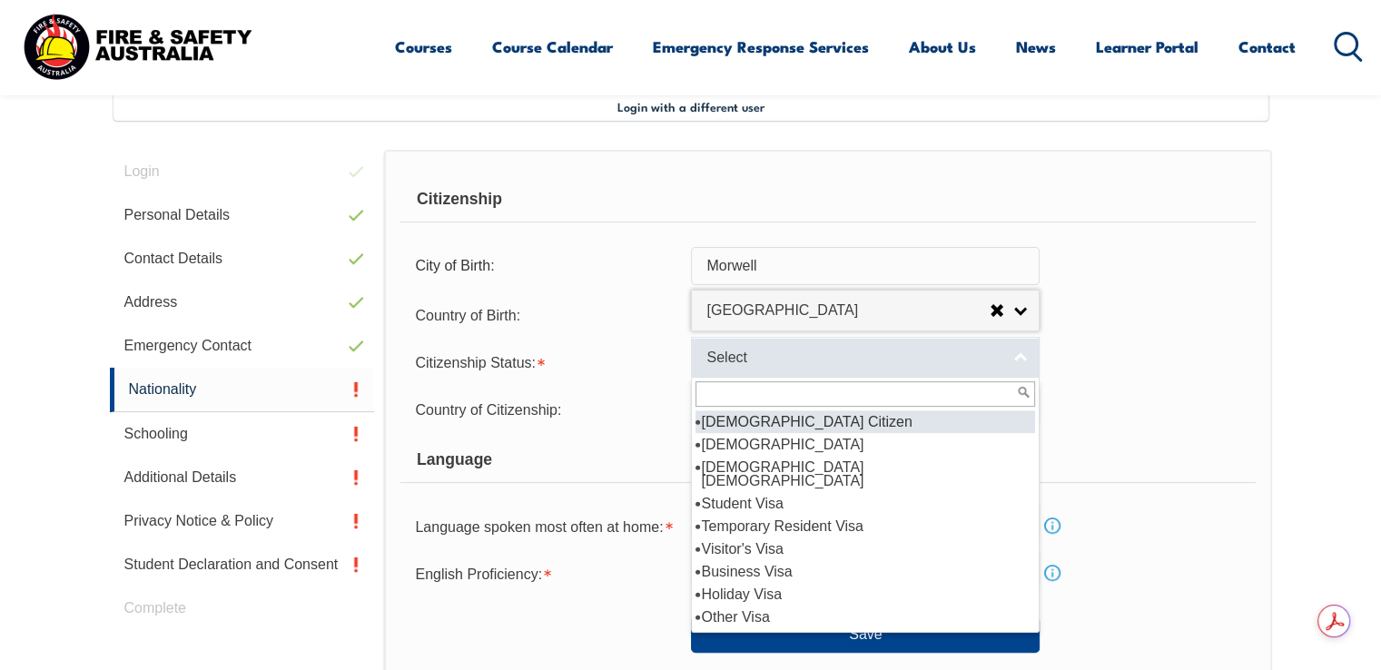
click at [777, 359] on span "Select" at bounding box center [854, 358] width 294 height 19
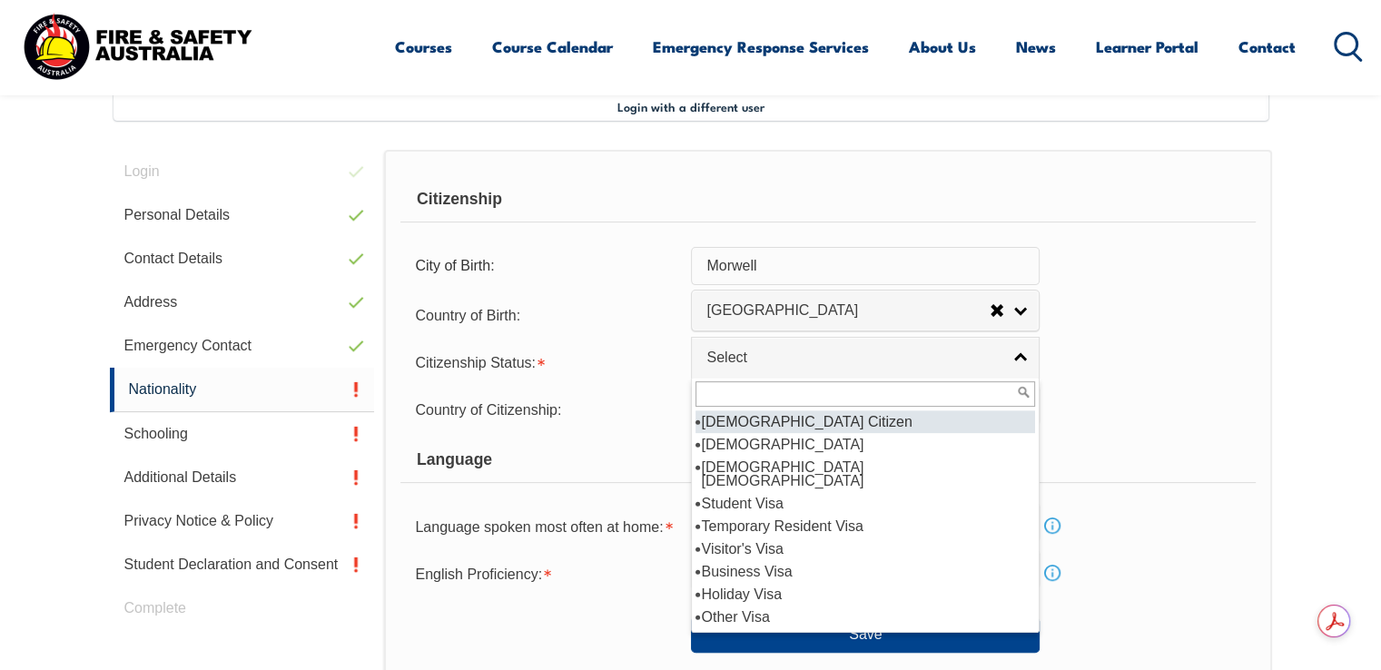
click at [836, 422] on li "Australian Citizen" at bounding box center [866, 422] width 340 height 23
select select "1"
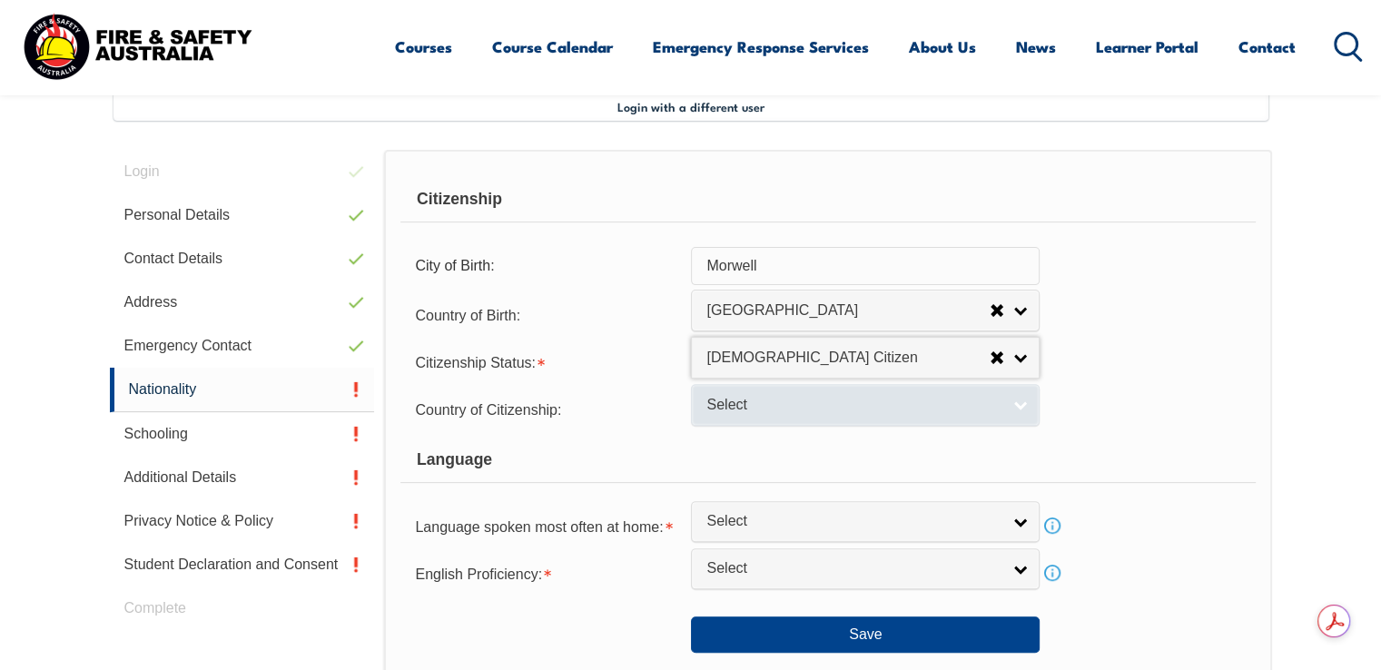
click at [873, 421] on link "Select" at bounding box center [865, 404] width 349 height 41
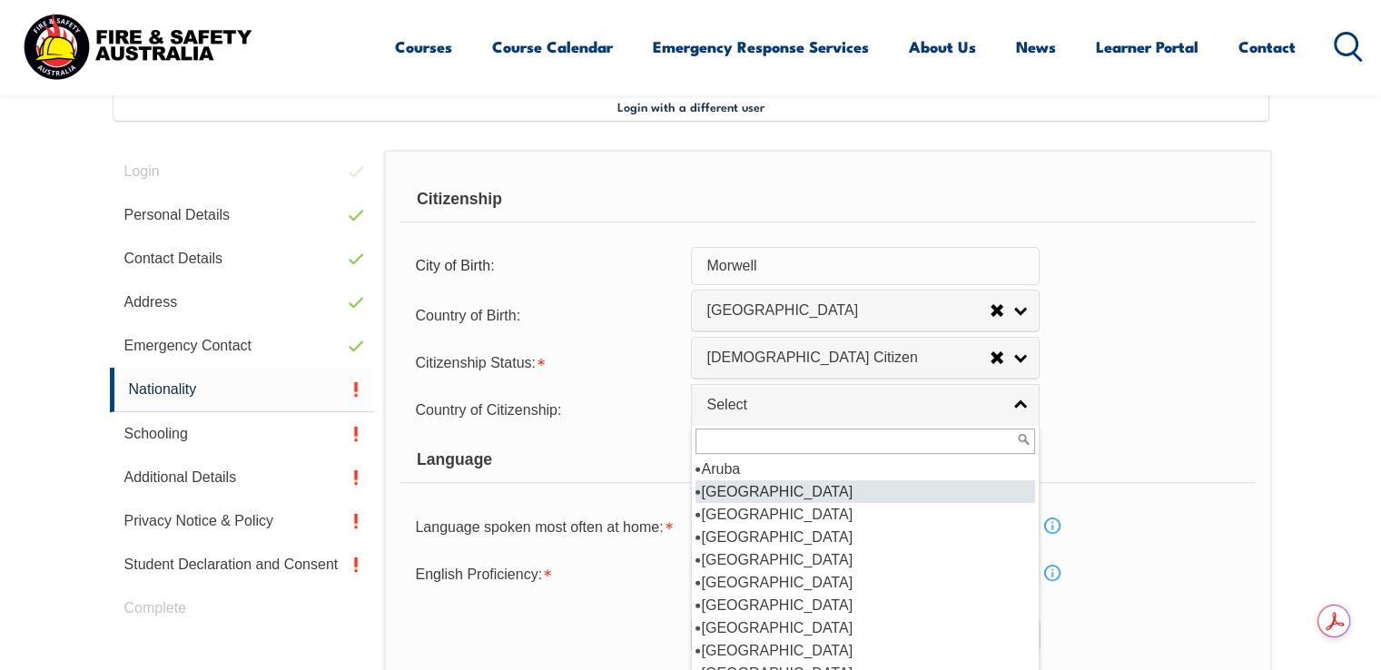
click at [764, 491] on li "Australia" at bounding box center [866, 491] width 340 height 23
select select "1101"
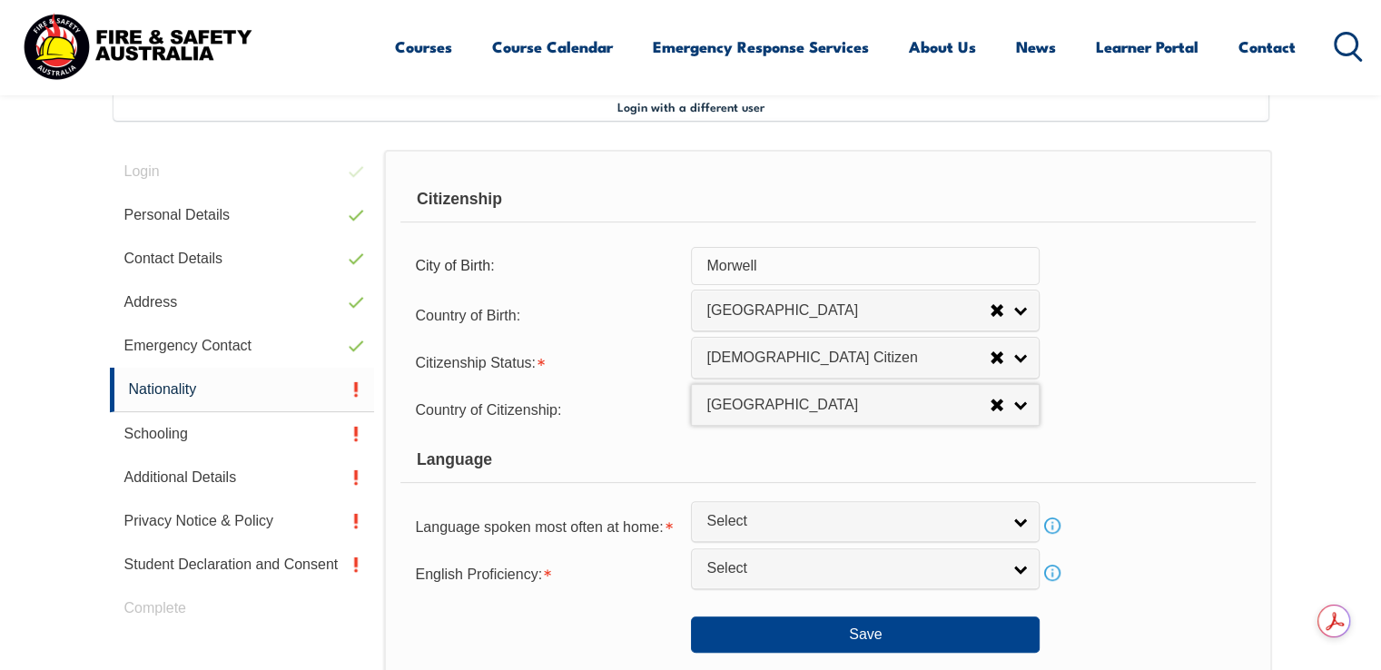
click at [1119, 382] on form "Citizenship City of Birth: Morwell Country of Birth: Adelie Land (France) Afgha…" at bounding box center [828, 415] width 855 height 476
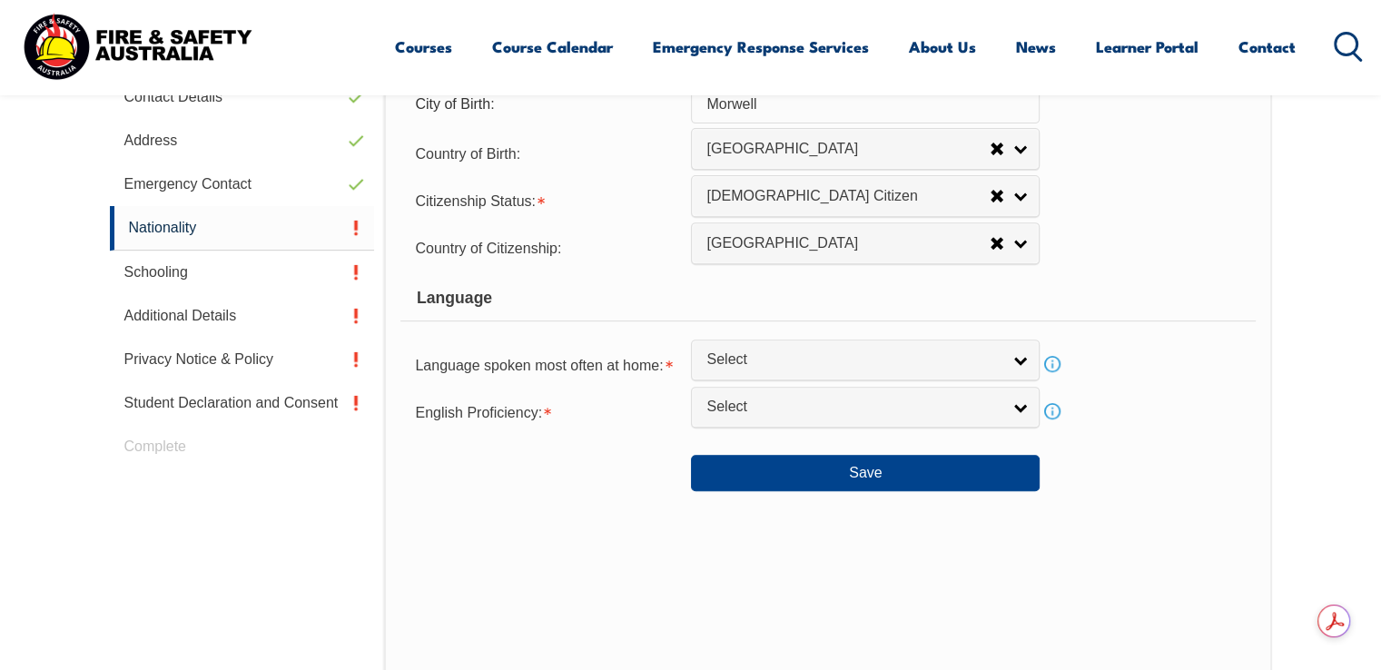
scroll to position [676, 0]
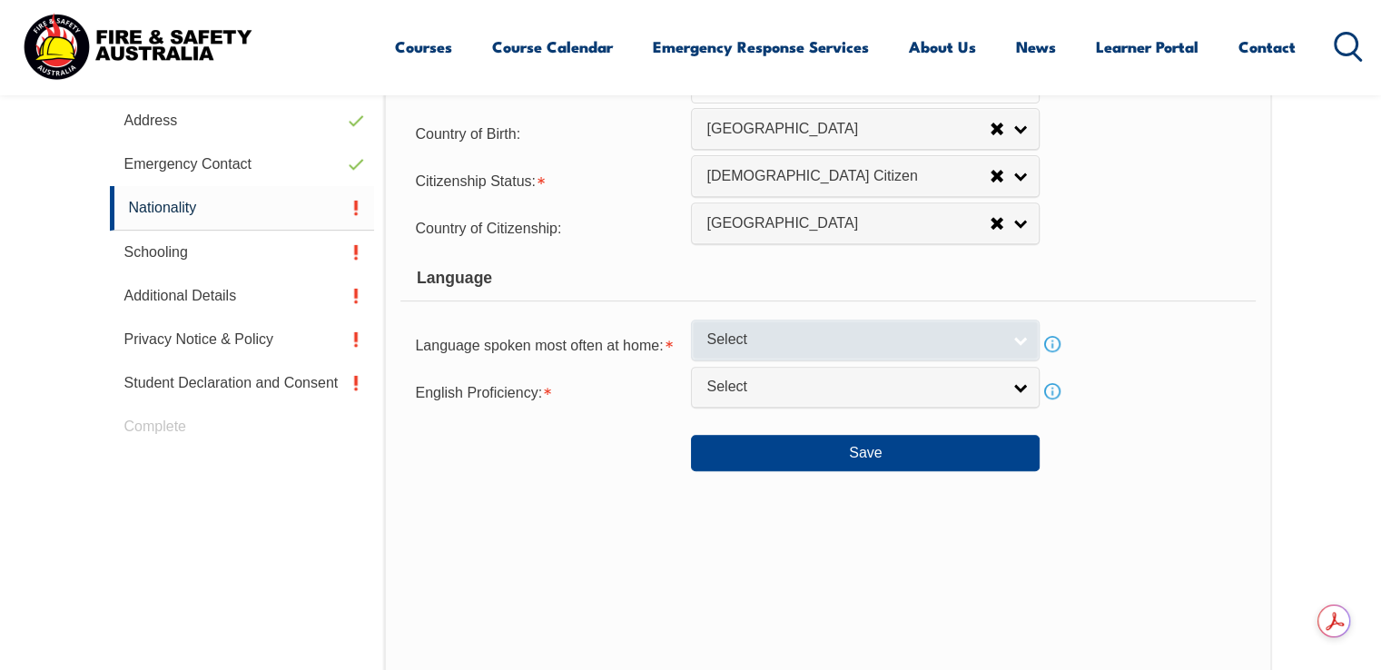
click at [877, 348] on link "Select" at bounding box center [865, 340] width 349 height 41
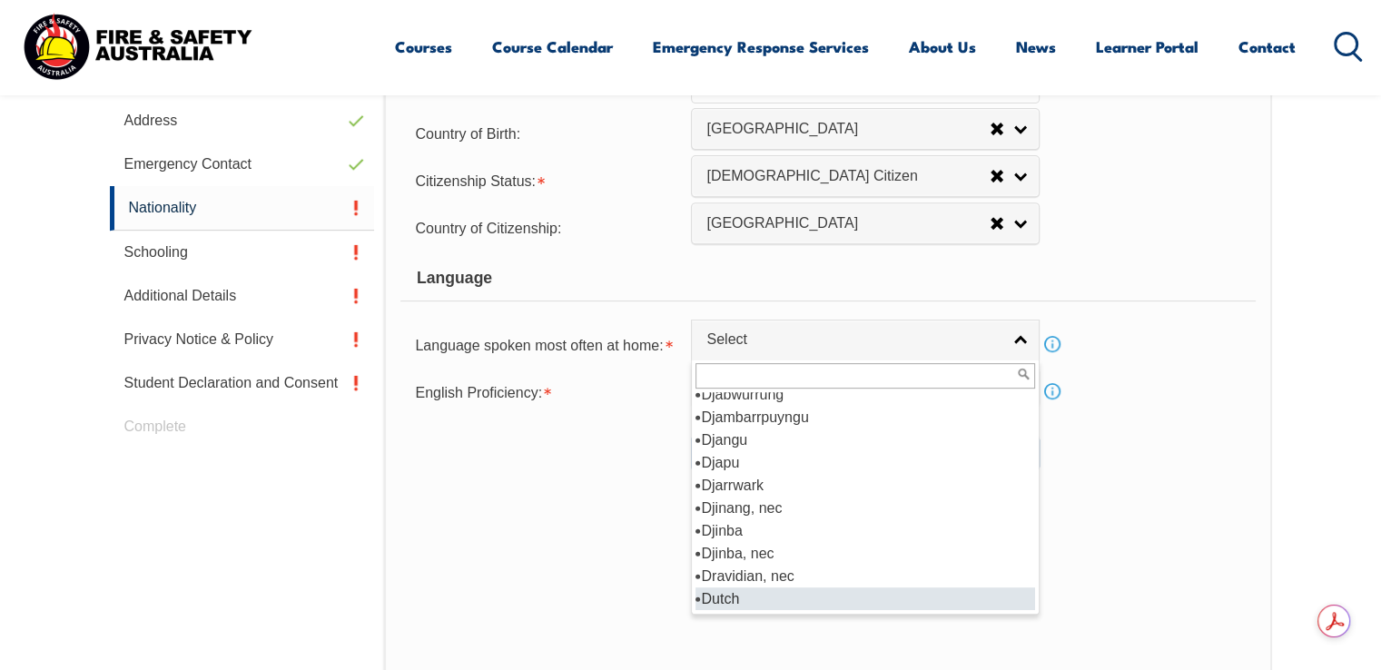
scroll to position [2271, 0]
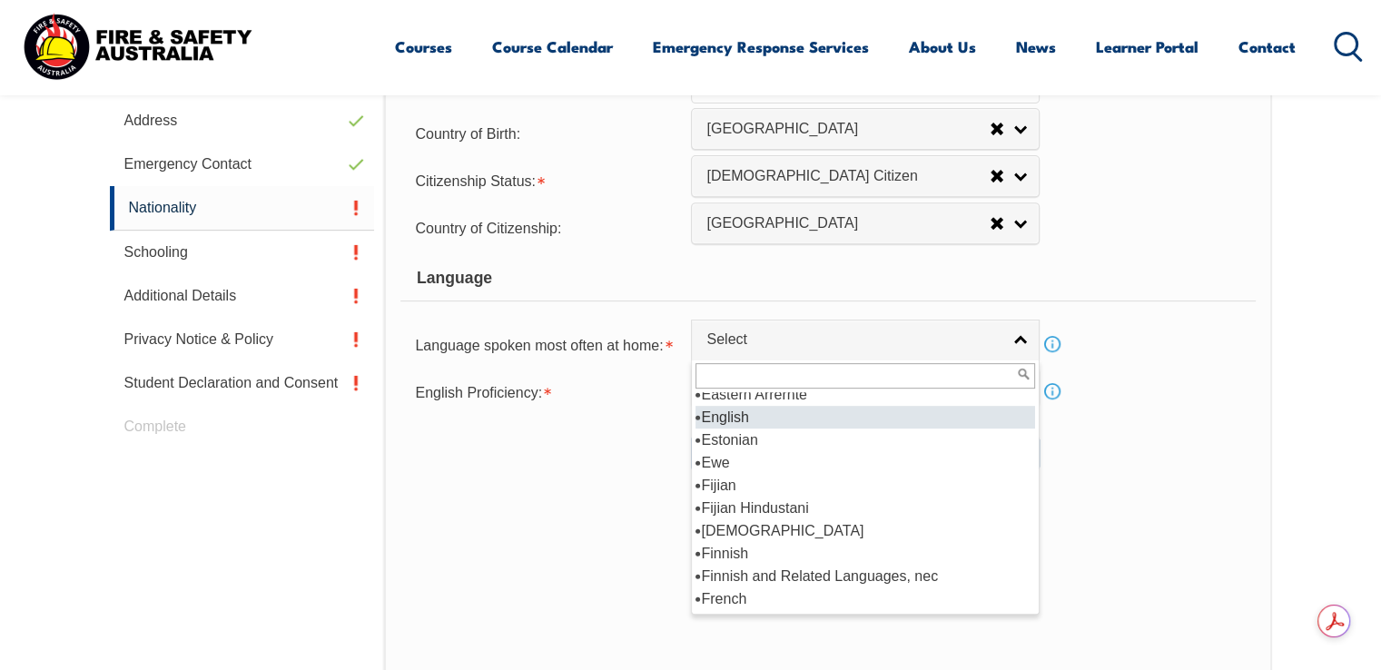
click at [757, 422] on li "English" at bounding box center [866, 417] width 340 height 23
select select "1201"
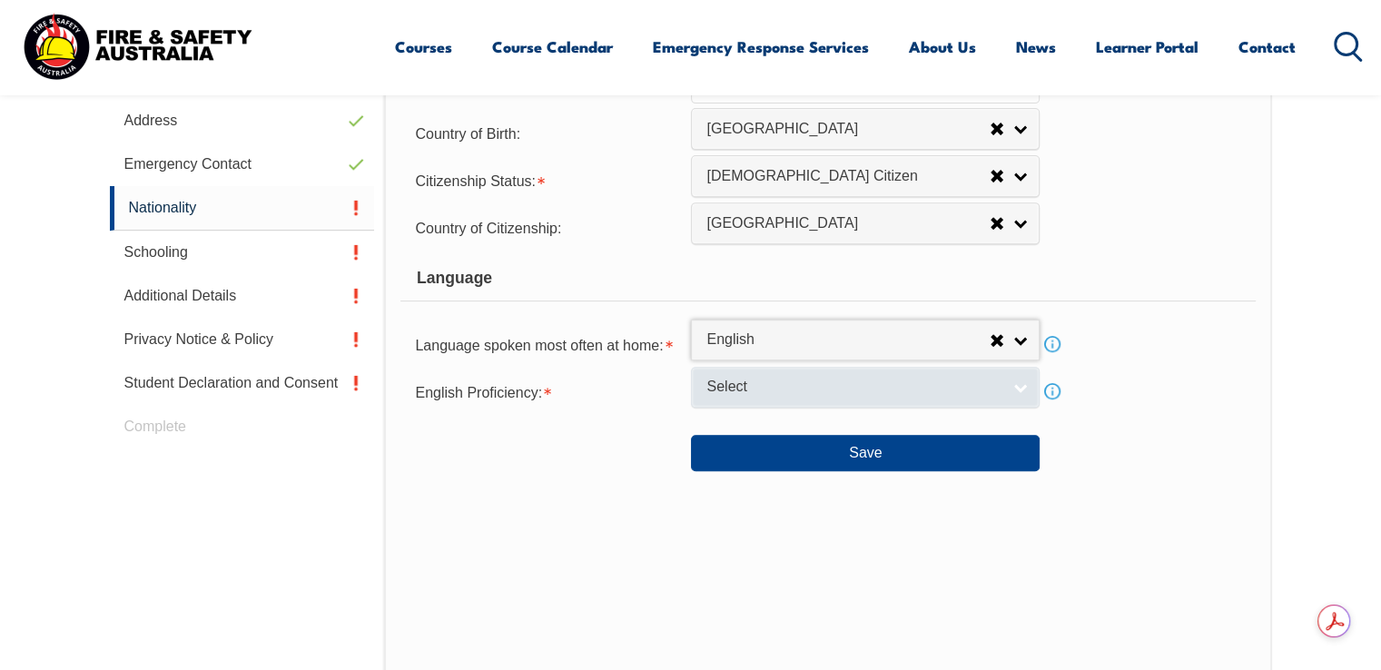
click at [817, 404] on div "Select" at bounding box center [865, 387] width 349 height 41
click at [827, 387] on span "Not Specified" at bounding box center [848, 387] width 283 height 19
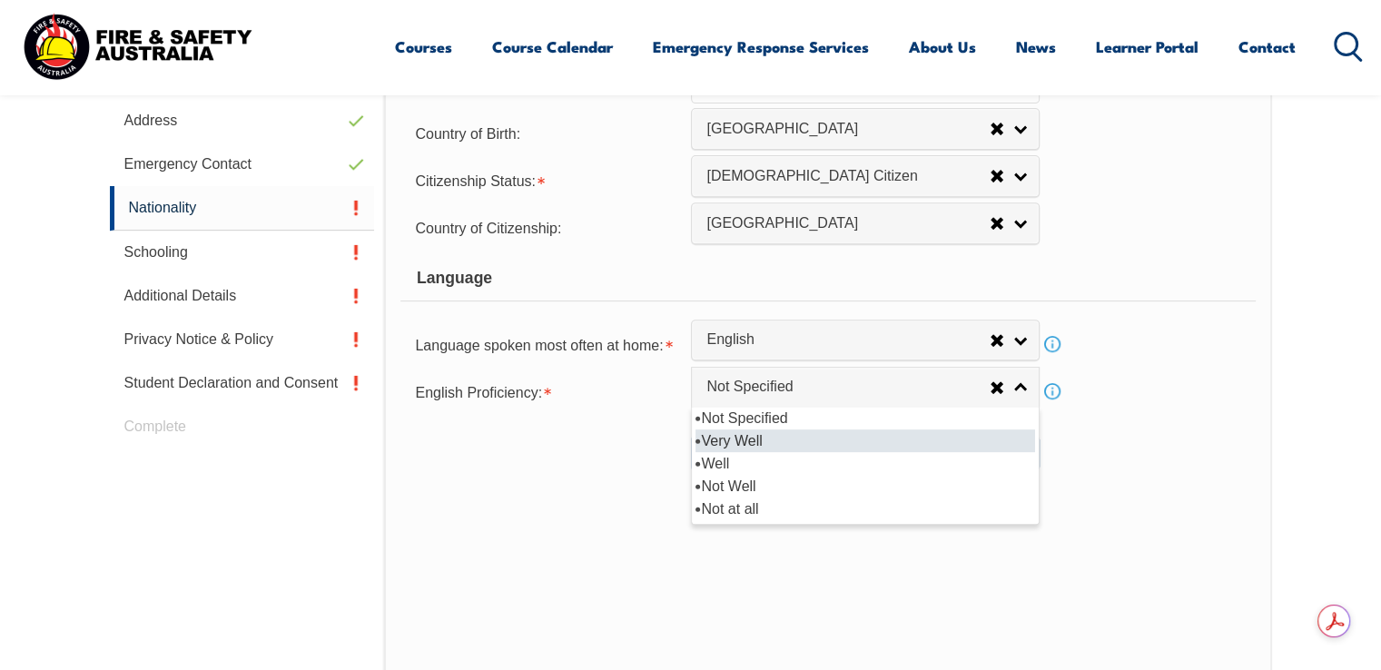
click at [816, 445] on li "Very Well" at bounding box center [866, 441] width 340 height 23
select select "1"
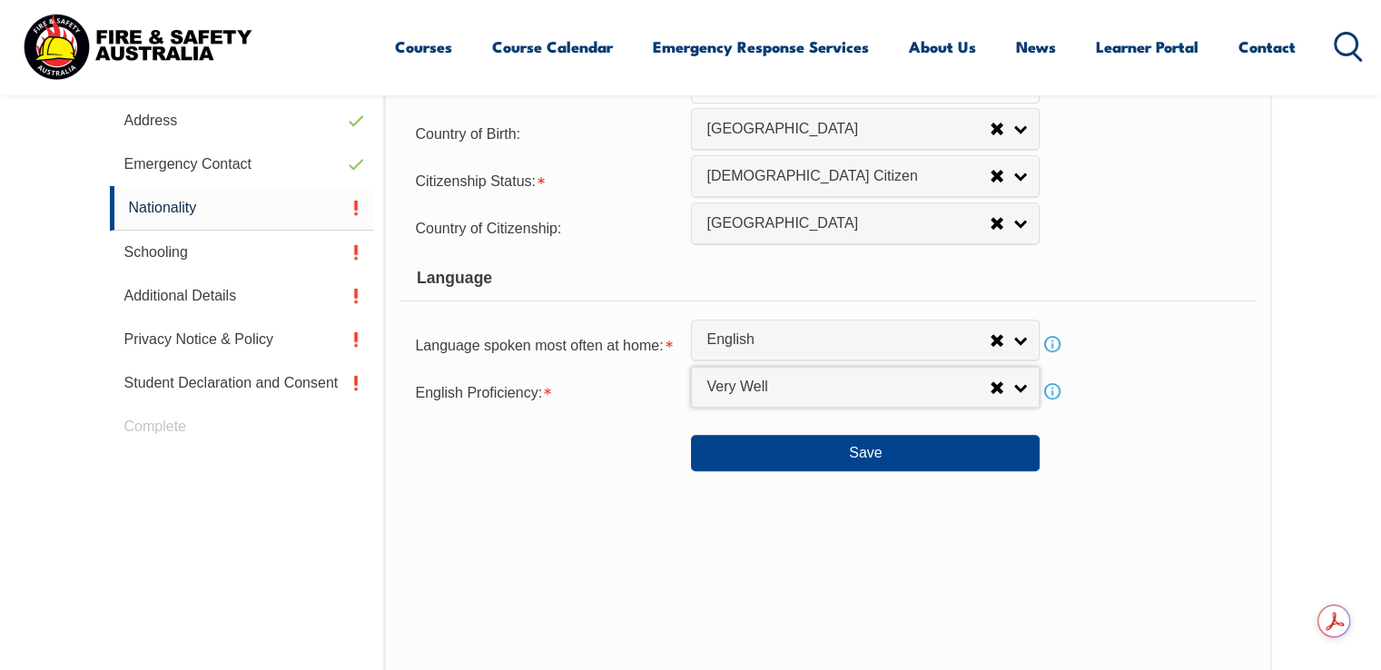
click at [1048, 476] on div "Citizenship City of Birth: Morwell Country of Birth: Adelie Land (France) Afgha…" at bounding box center [827, 349] width 887 height 763
click at [1015, 452] on button "Save" at bounding box center [865, 453] width 349 height 36
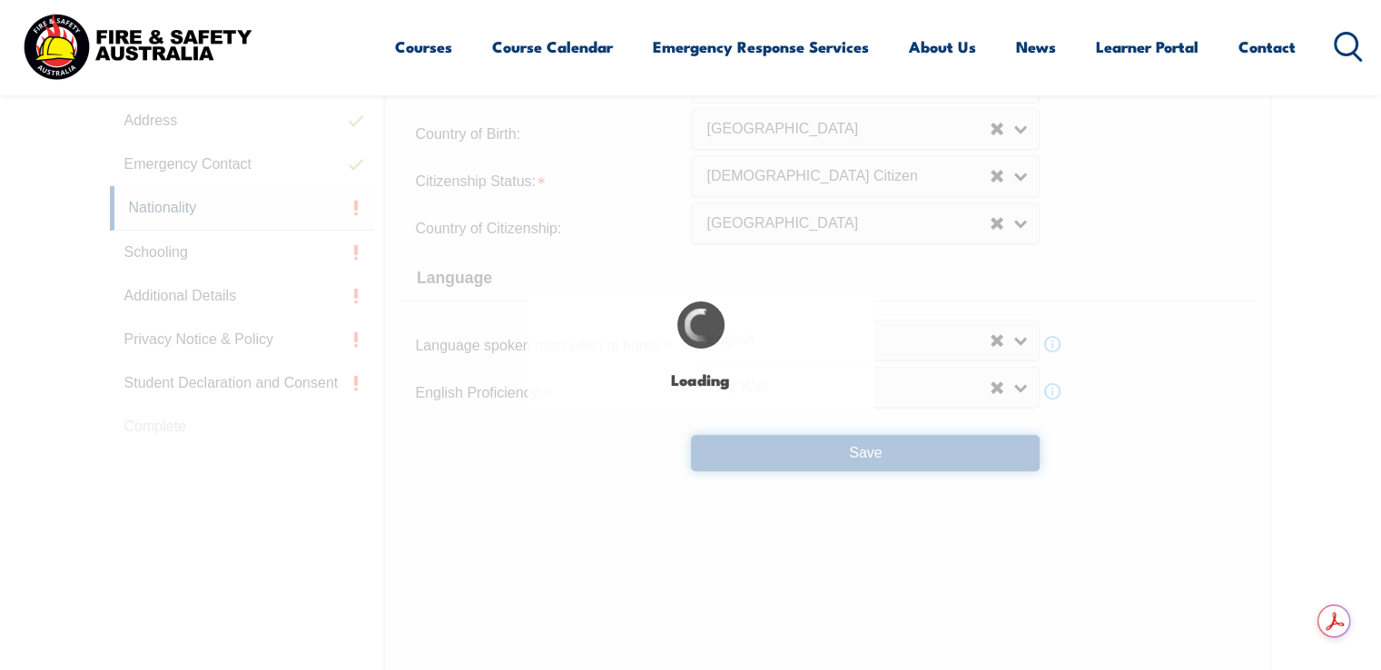
select select "false"
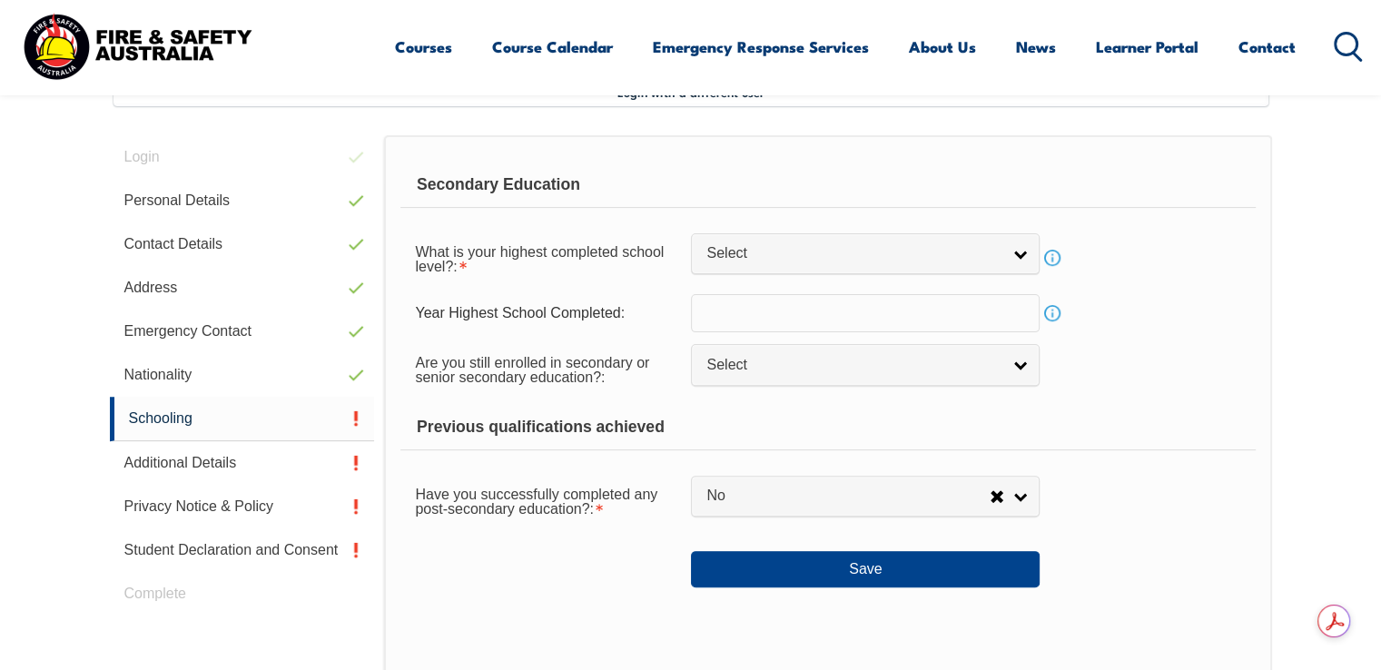
scroll to position [563, 0]
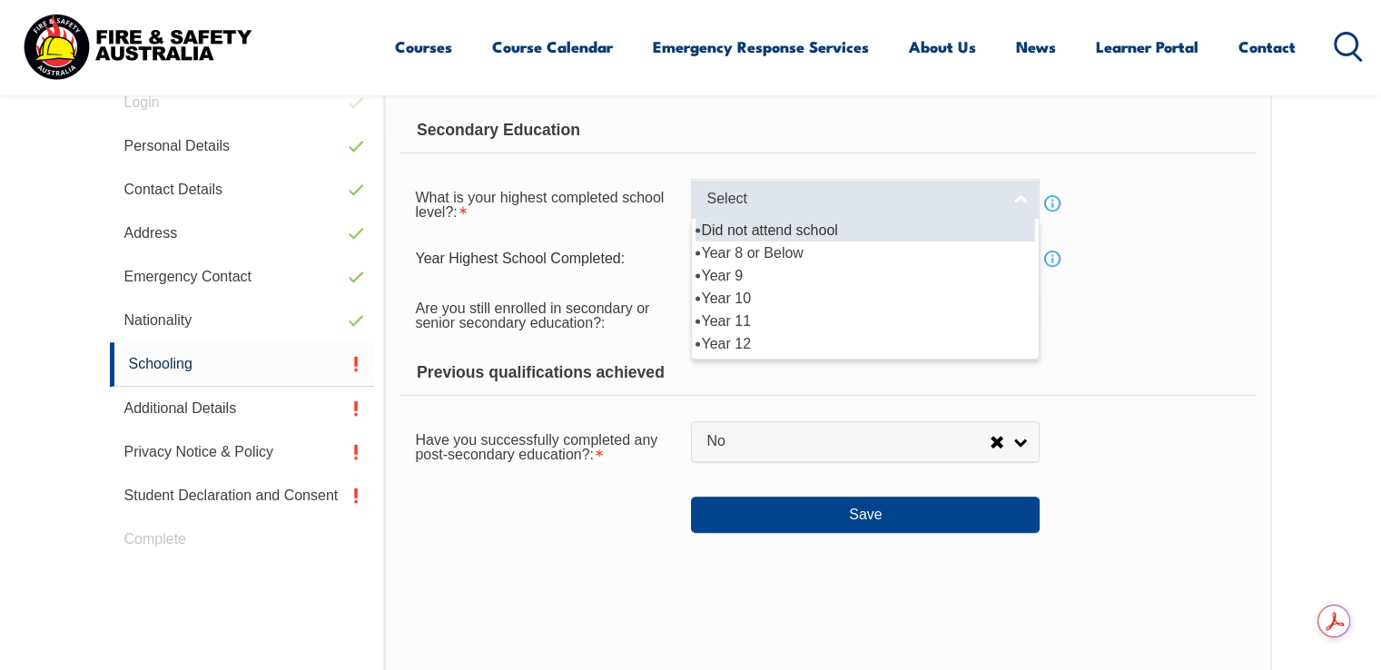
click at [749, 204] on span "Select" at bounding box center [854, 199] width 294 height 19
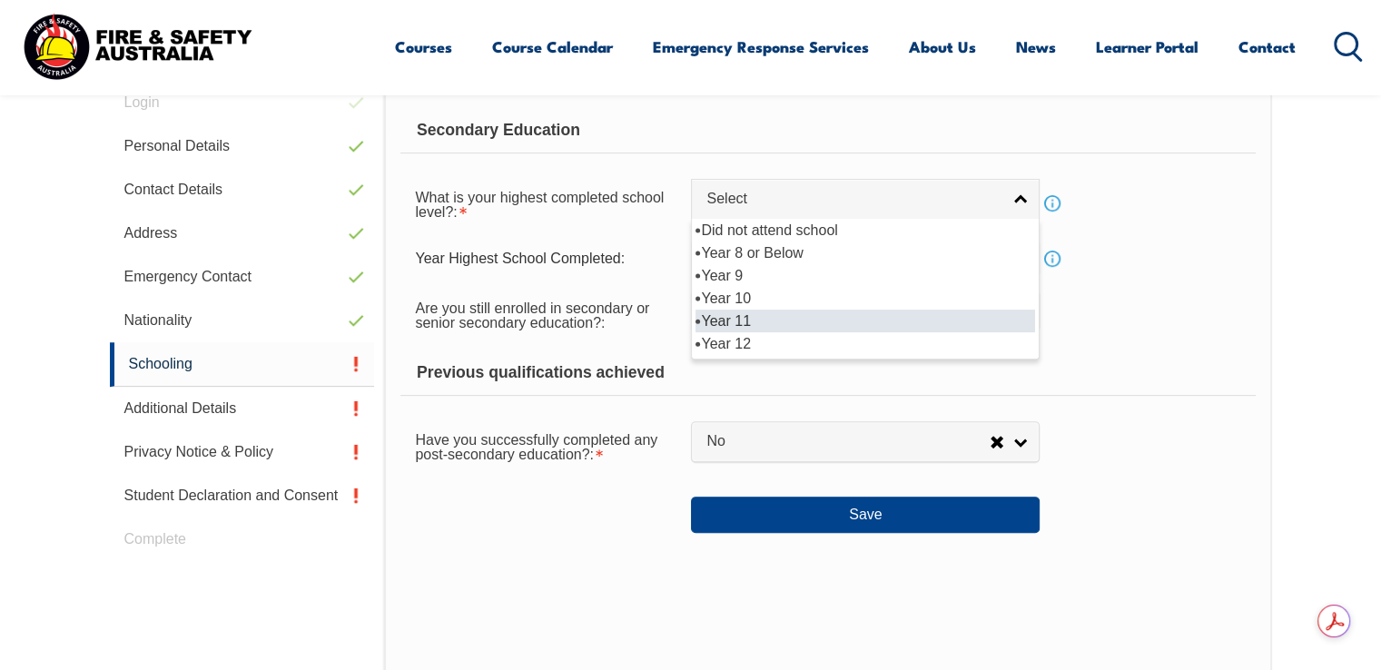
click at [777, 312] on li "Year 11" at bounding box center [866, 321] width 340 height 23
select select "11"
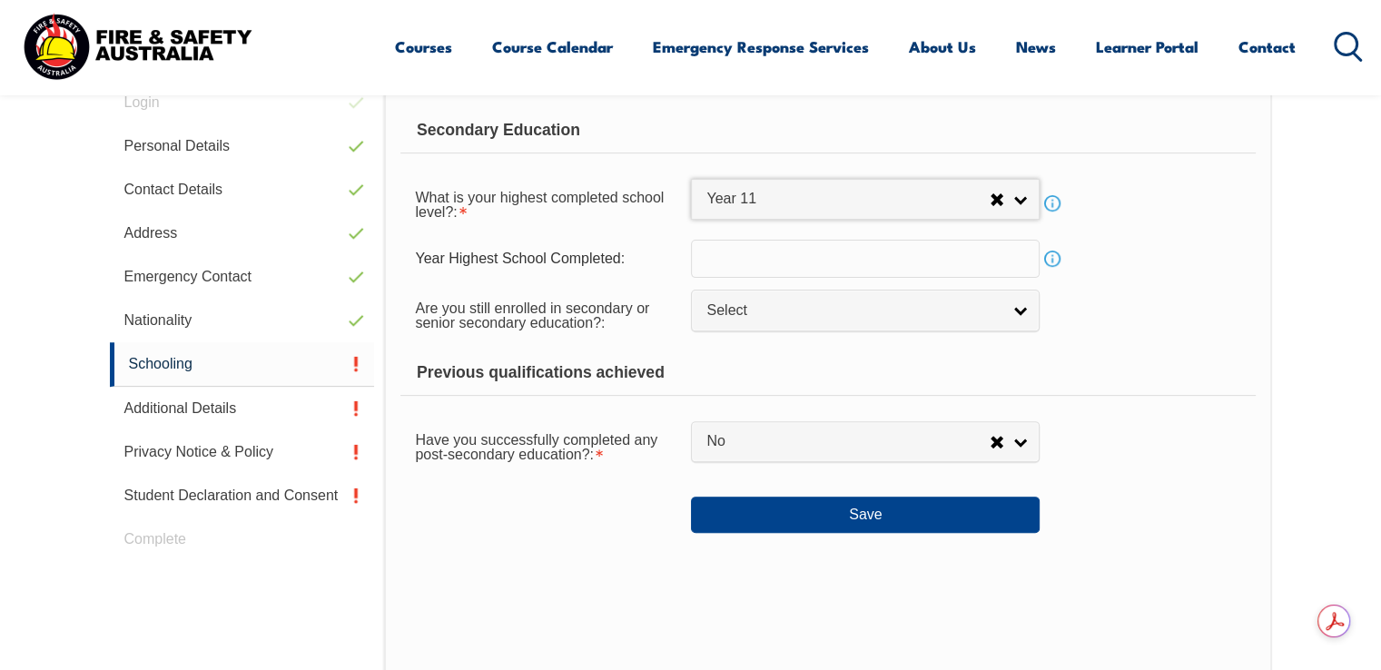
click at [1086, 310] on div "Are you still enrolled in secondary or senior secondary education?: Not Specifi…" at bounding box center [828, 314] width 855 height 51
click at [738, 262] on input "text" at bounding box center [865, 259] width 349 height 38
type input "1997"
click at [1113, 313] on div "Are you still enrolled in secondary or senior secondary education?: Not Specifi…" at bounding box center [828, 314] width 855 height 51
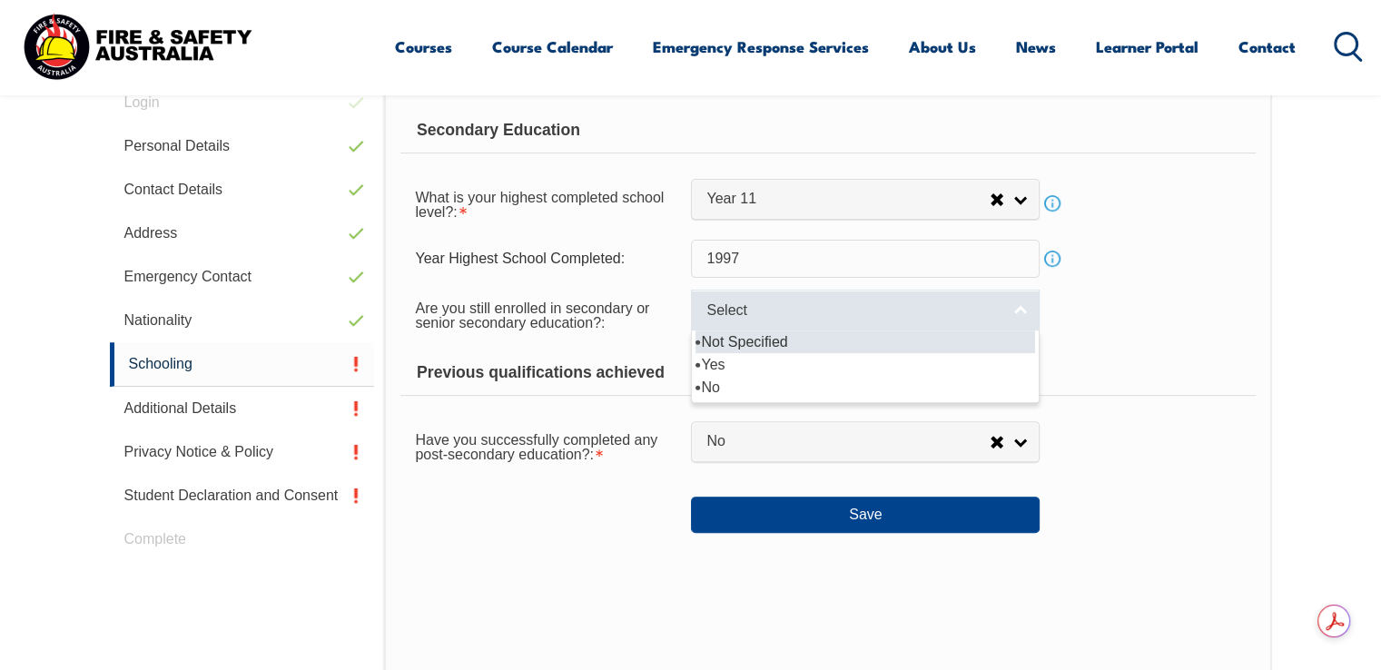
click at [816, 312] on span "Select" at bounding box center [854, 311] width 294 height 19
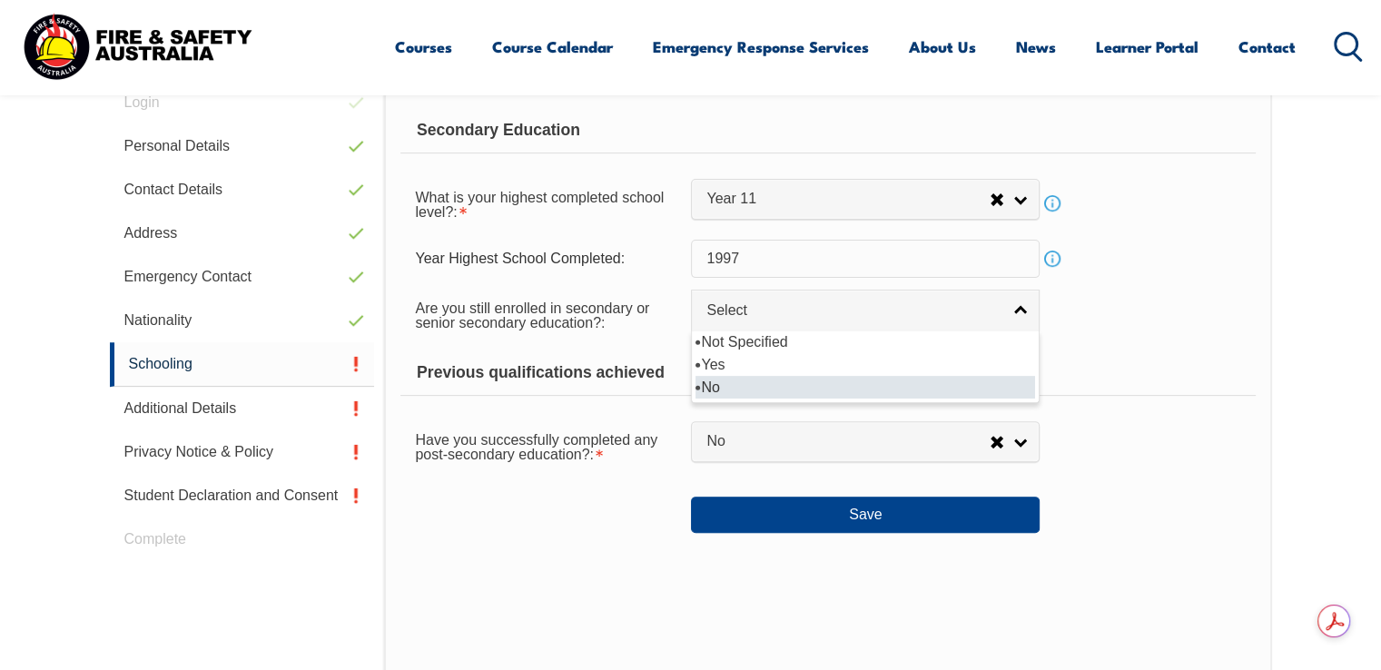
click at [730, 385] on li "No" at bounding box center [866, 387] width 340 height 23
select select "false"
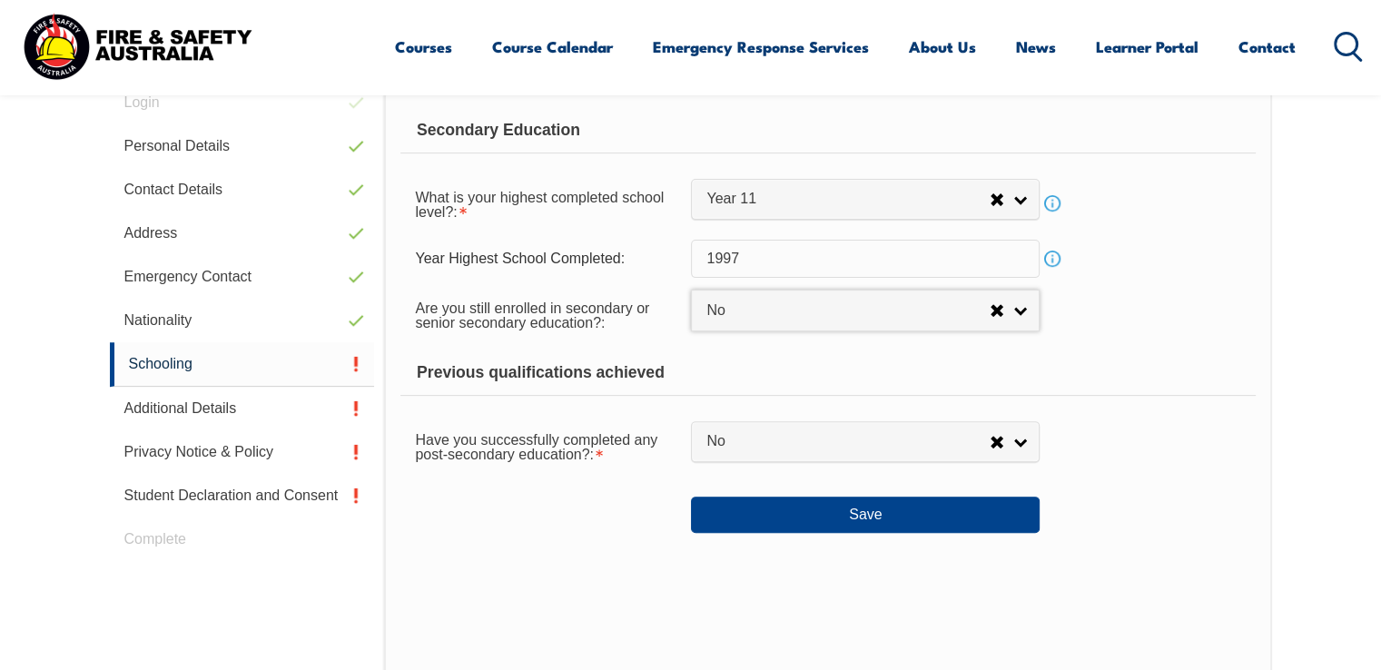
scroll to position [654, 0]
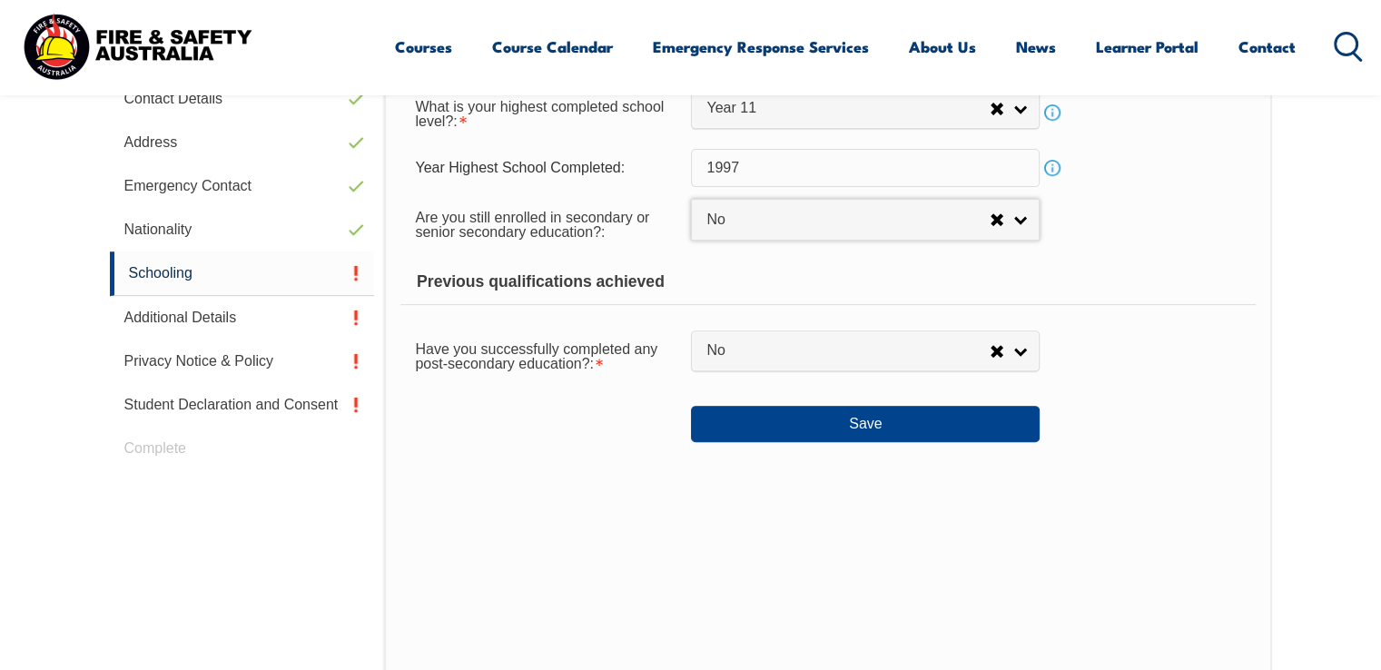
click at [1308, 371] on section "Login with a different user Login Personal Details Contact Details Address Emer…" at bounding box center [690, 383] width 1381 height 1035
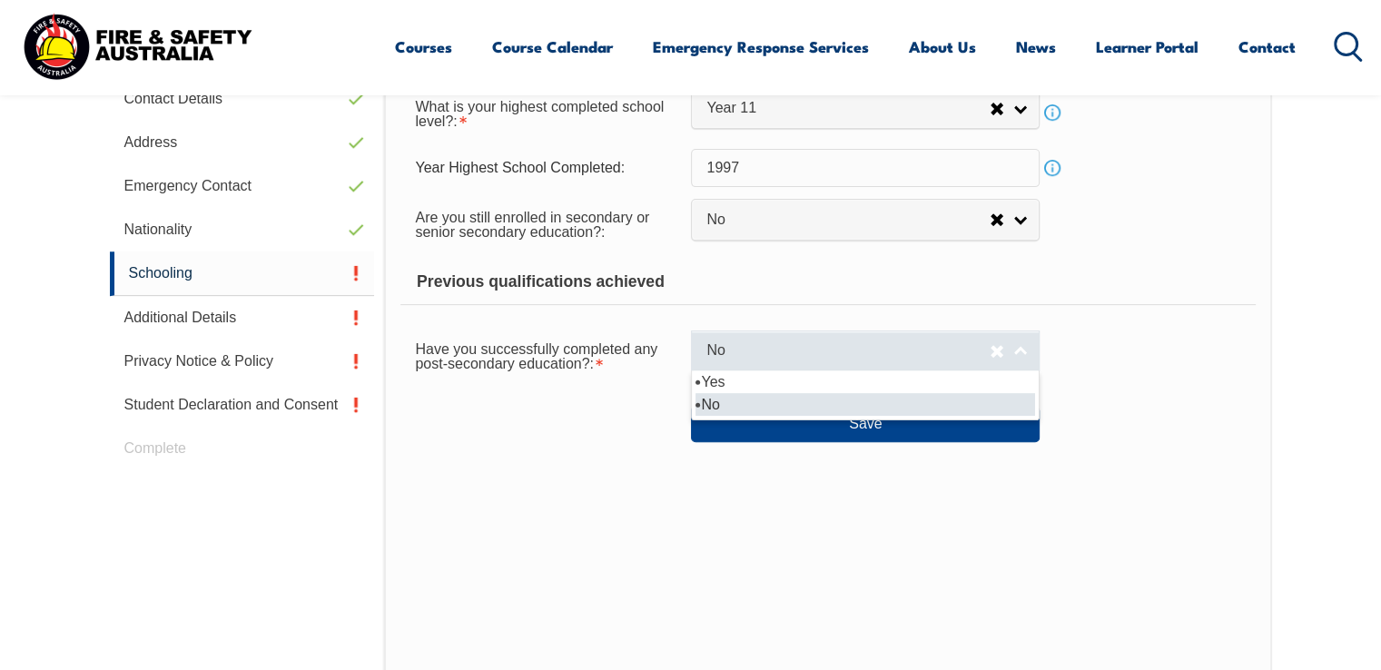
click at [830, 358] on span "No" at bounding box center [848, 350] width 283 height 19
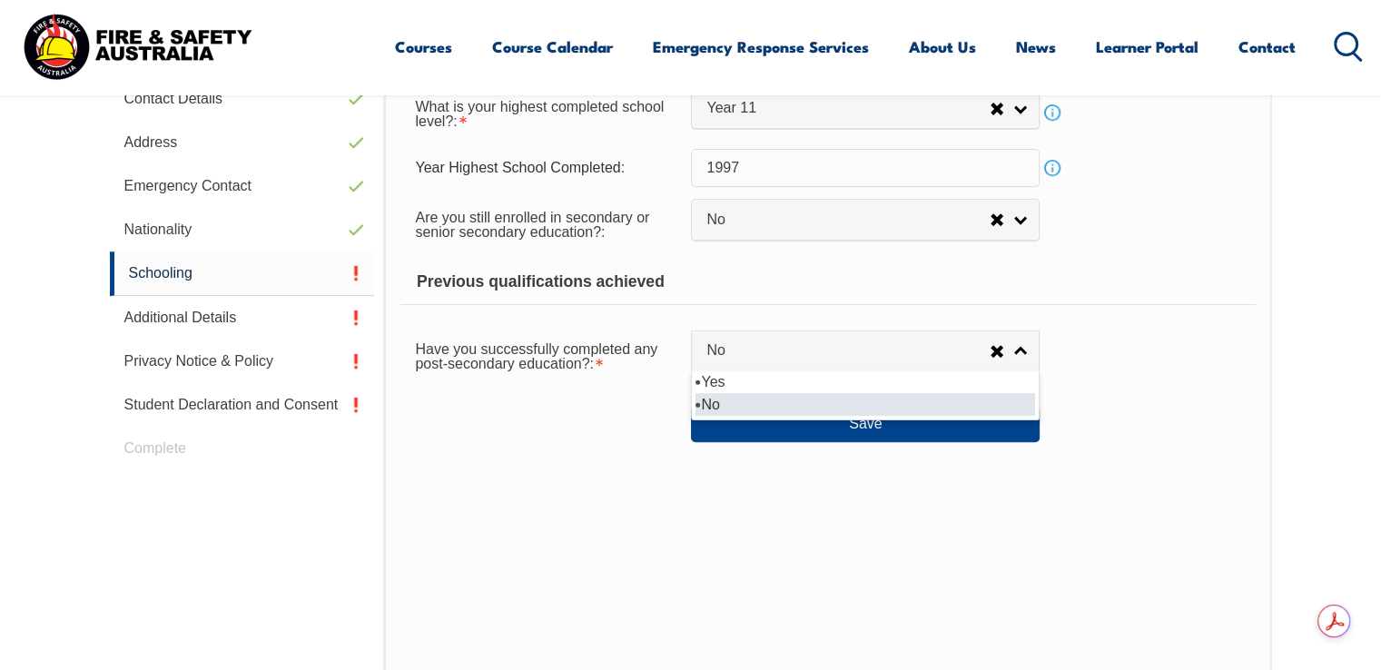
click at [804, 401] on li "No" at bounding box center [866, 404] width 340 height 23
click at [1177, 393] on div "Save" at bounding box center [828, 416] width 855 height 51
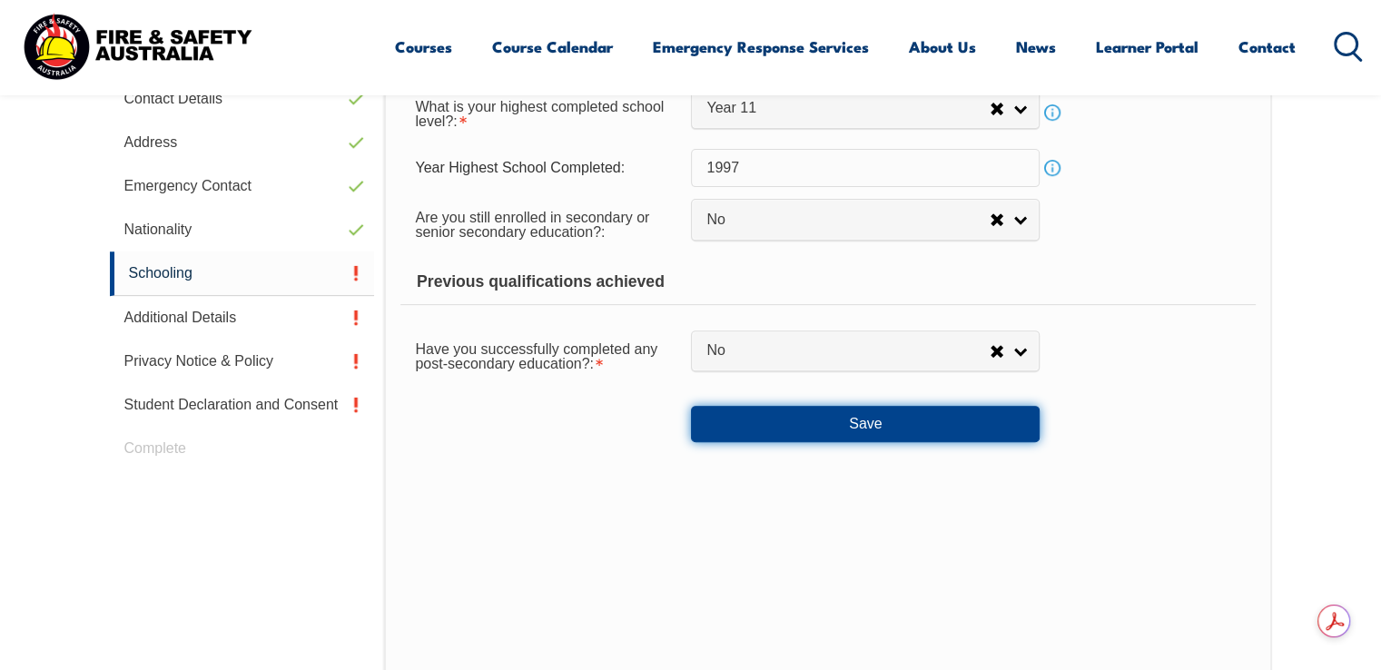
click at [832, 423] on button "Save" at bounding box center [865, 424] width 349 height 36
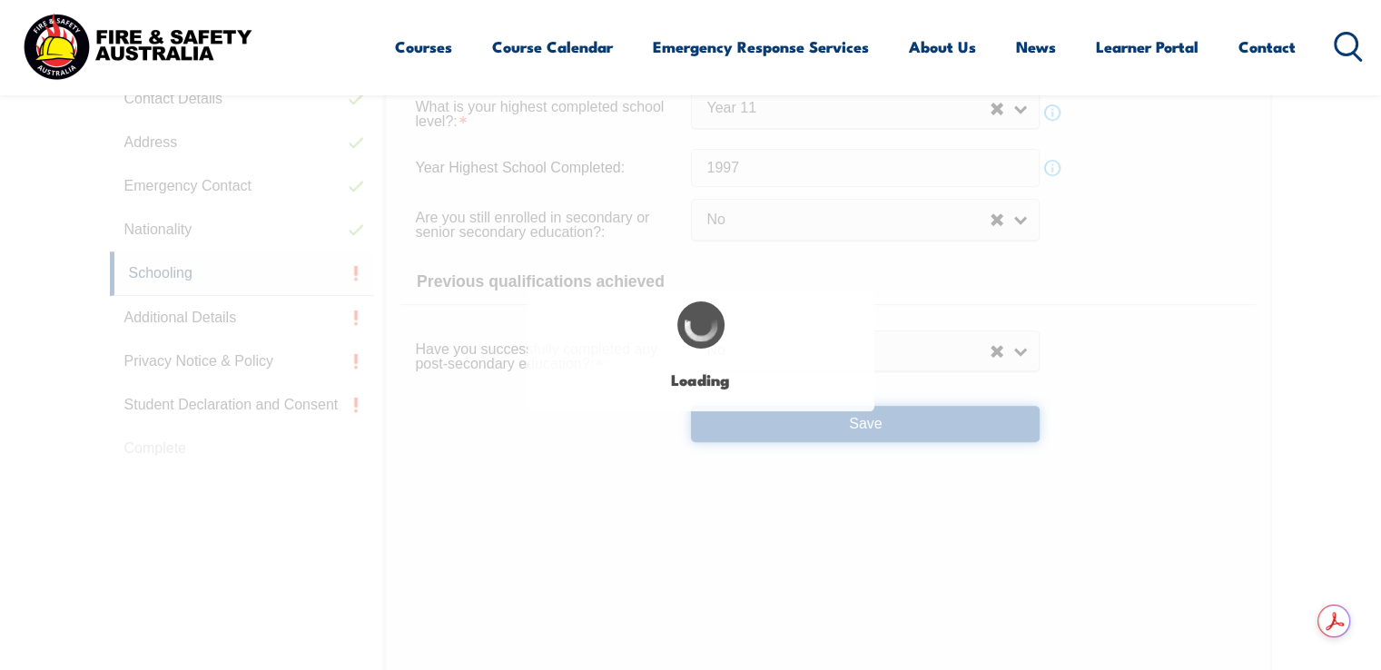
select select
select select "false"
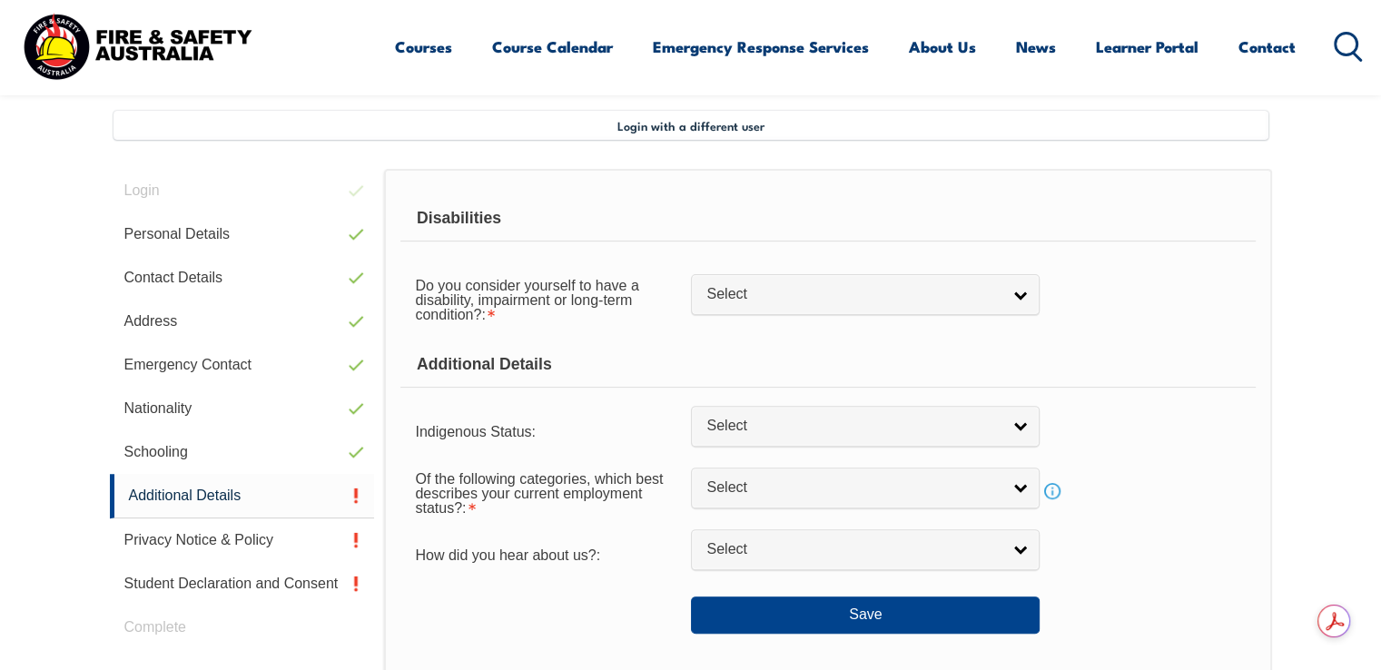
scroll to position [494, 0]
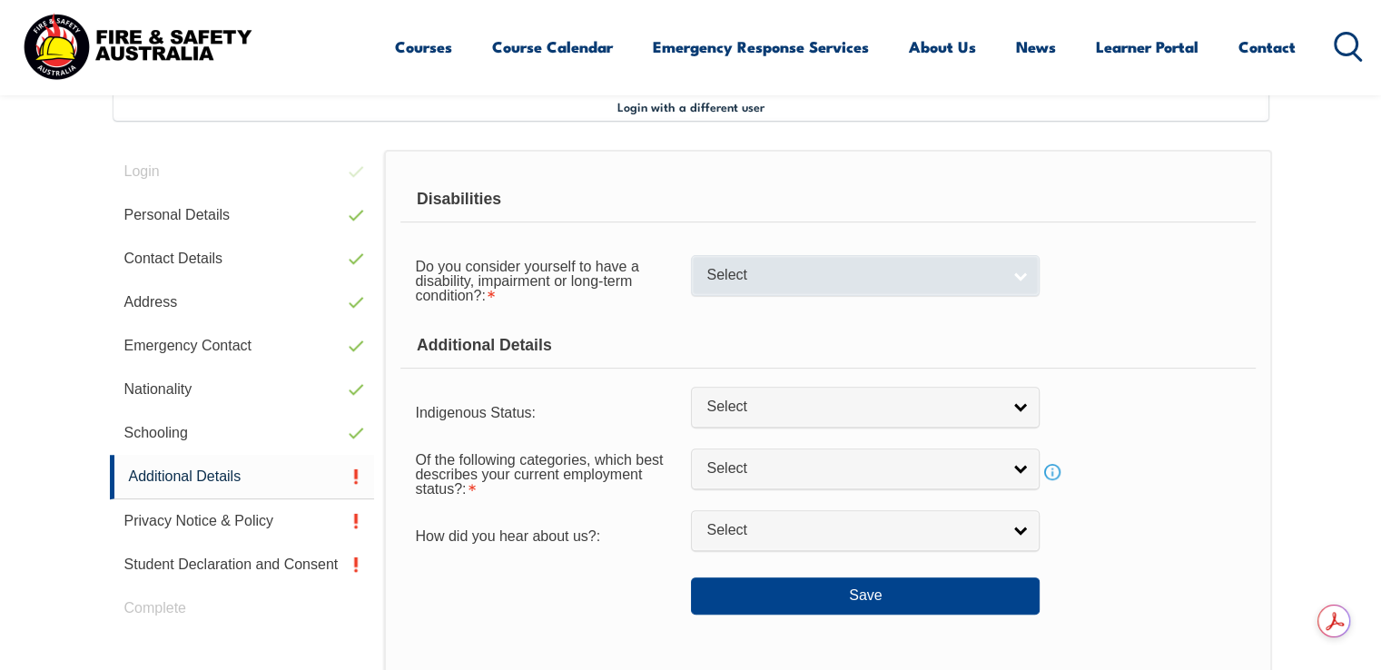
click at [913, 284] on link "Select" at bounding box center [865, 275] width 349 height 41
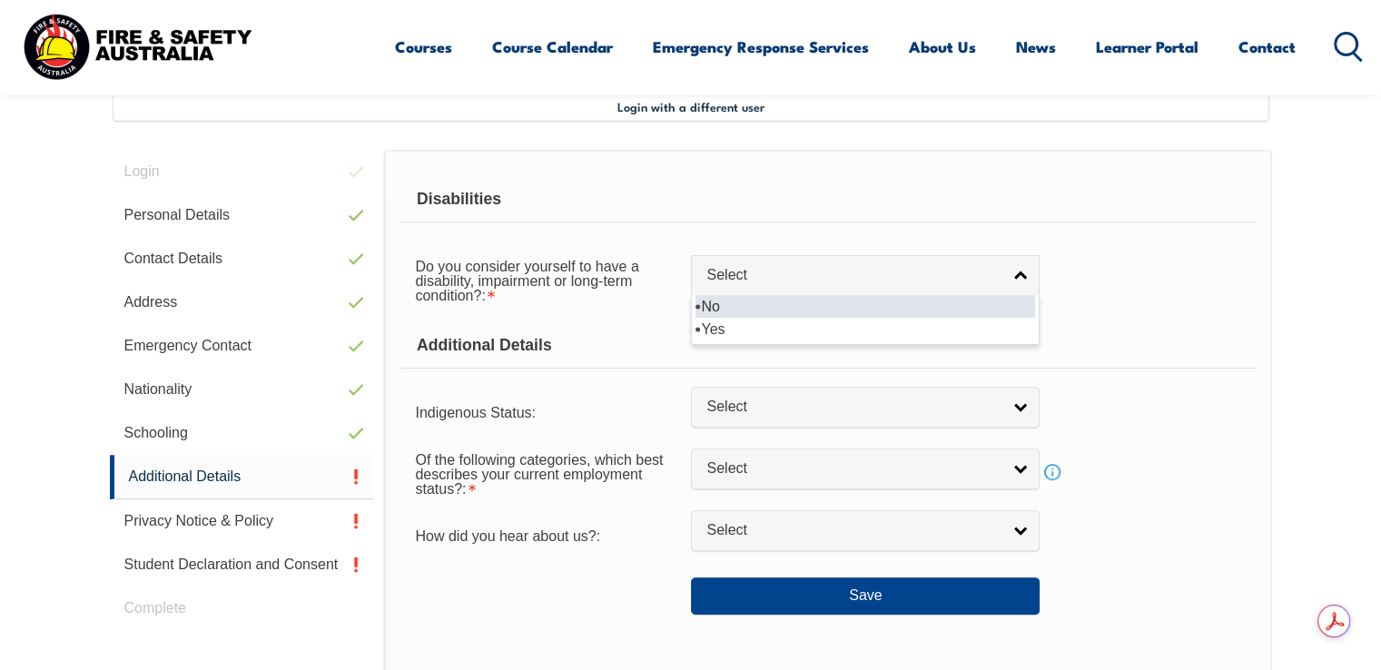
click at [769, 309] on li "No" at bounding box center [866, 306] width 340 height 23
select select "false"
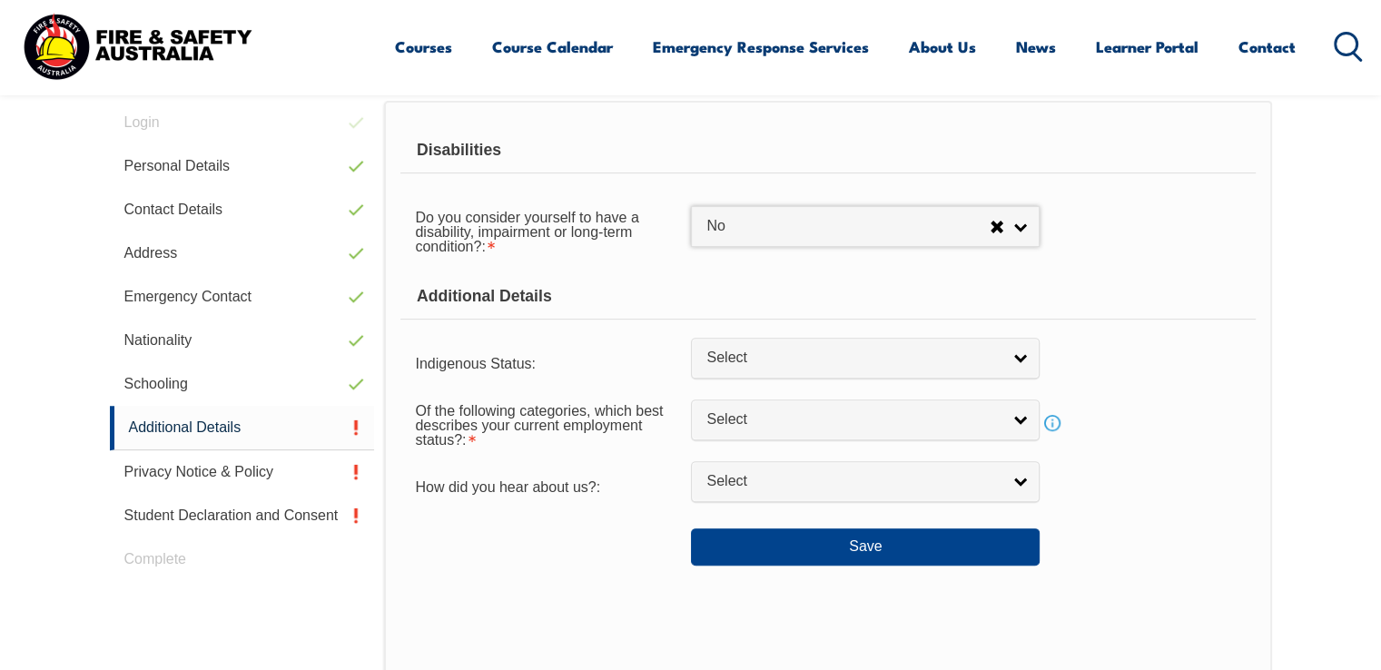
scroll to position [585, 0]
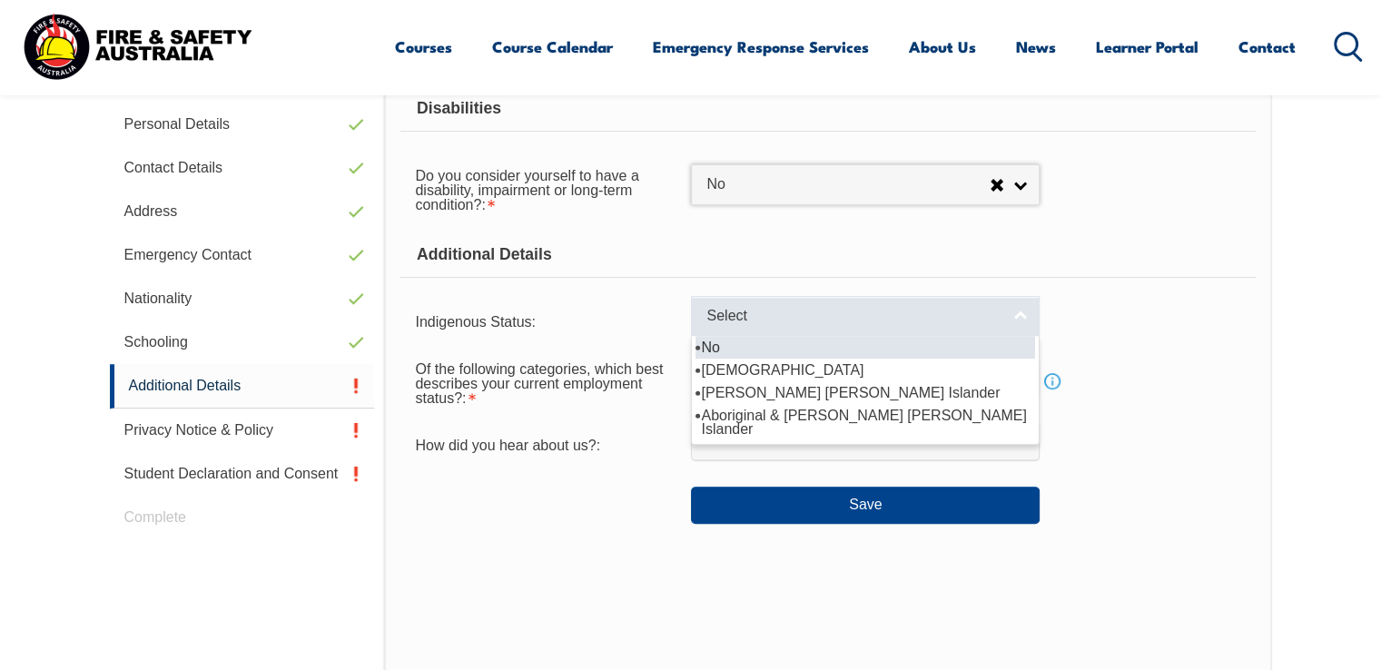
click at [926, 319] on span "Select" at bounding box center [854, 316] width 294 height 19
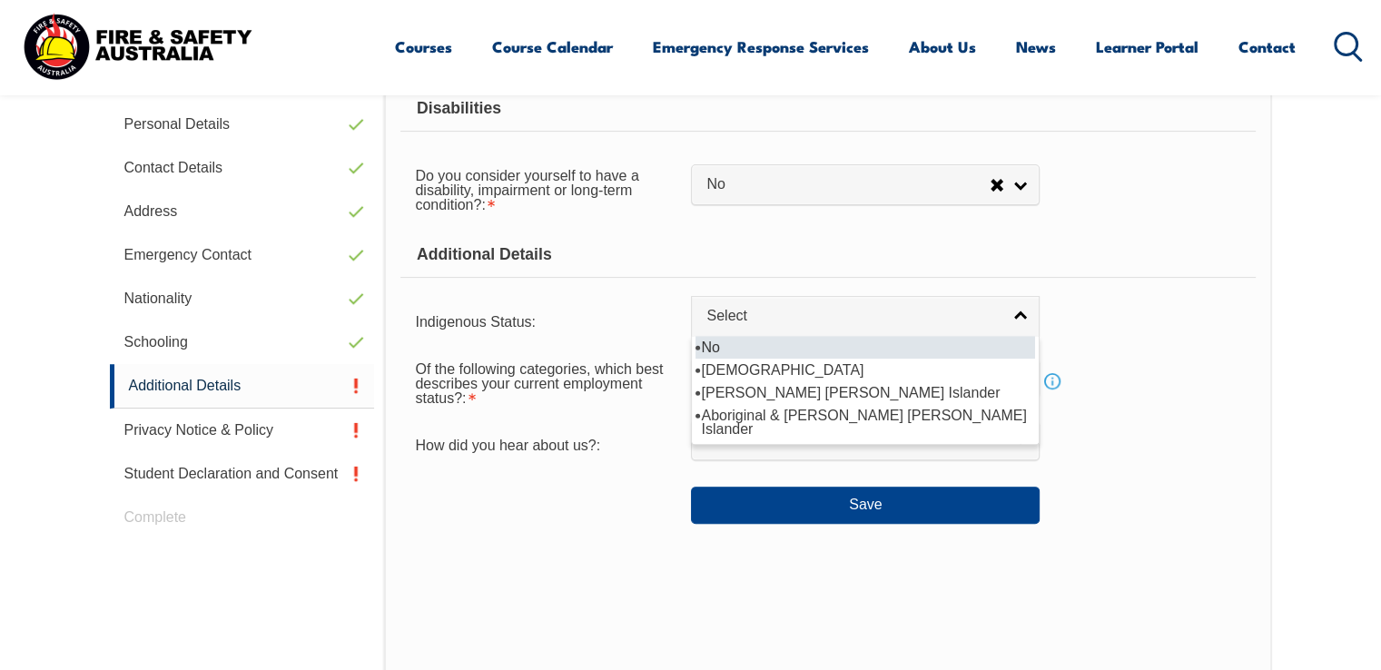
click at [773, 341] on li "No" at bounding box center [866, 347] width 340 height 23
select select "4"
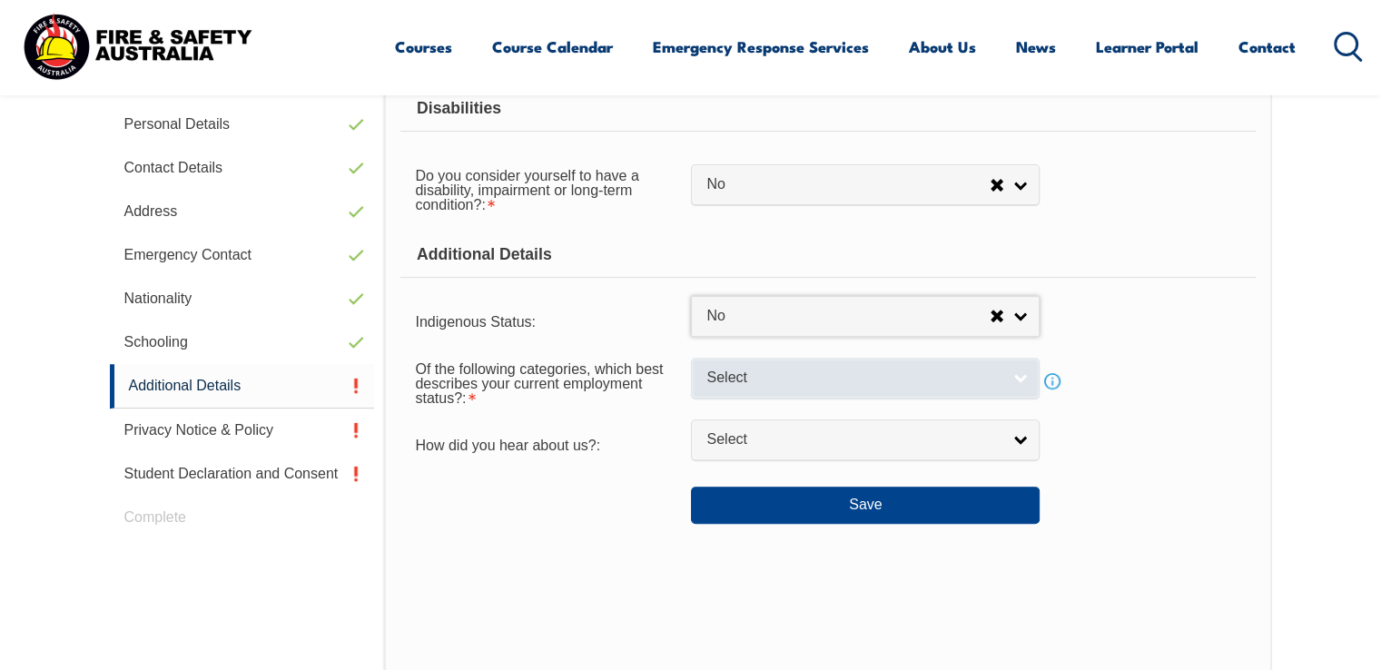
click at [779, 375] on span "Select" at bounding box center [854, 378] width 294 height 19
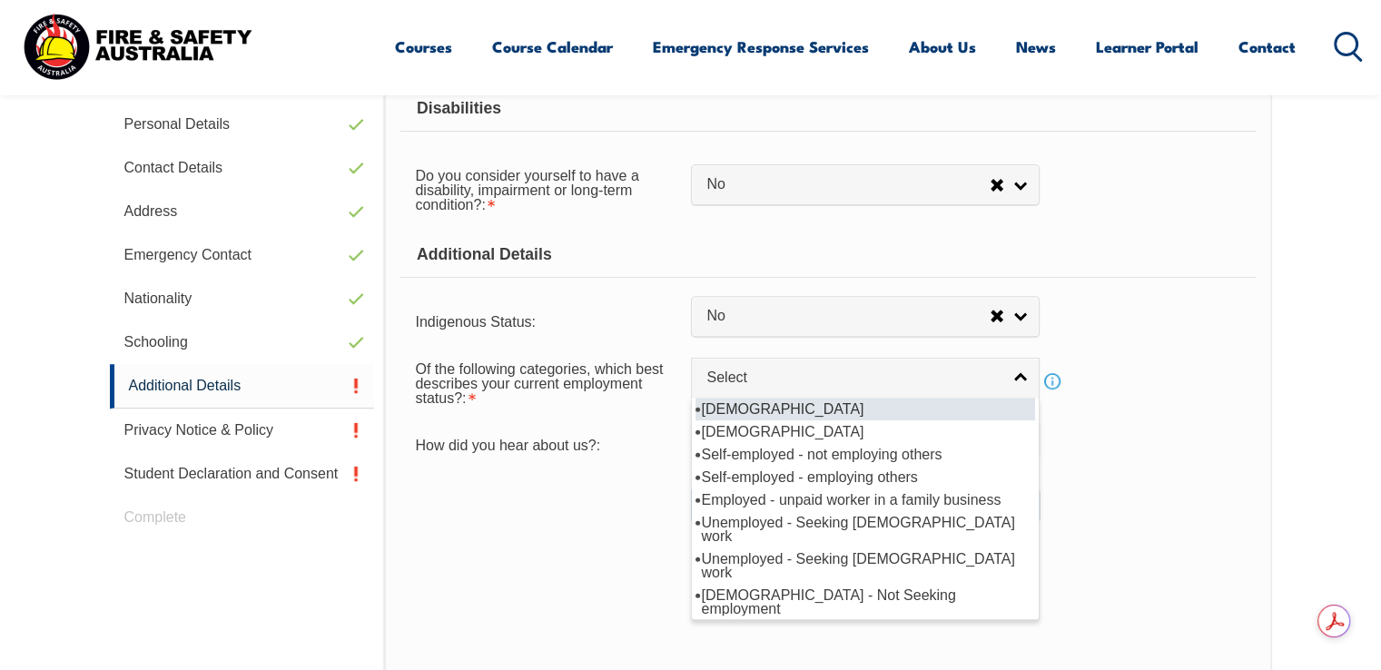
click at [838, 406] on li "Full-time employee" at bounding box center [866, 409] width 340 height 23
select select "1"
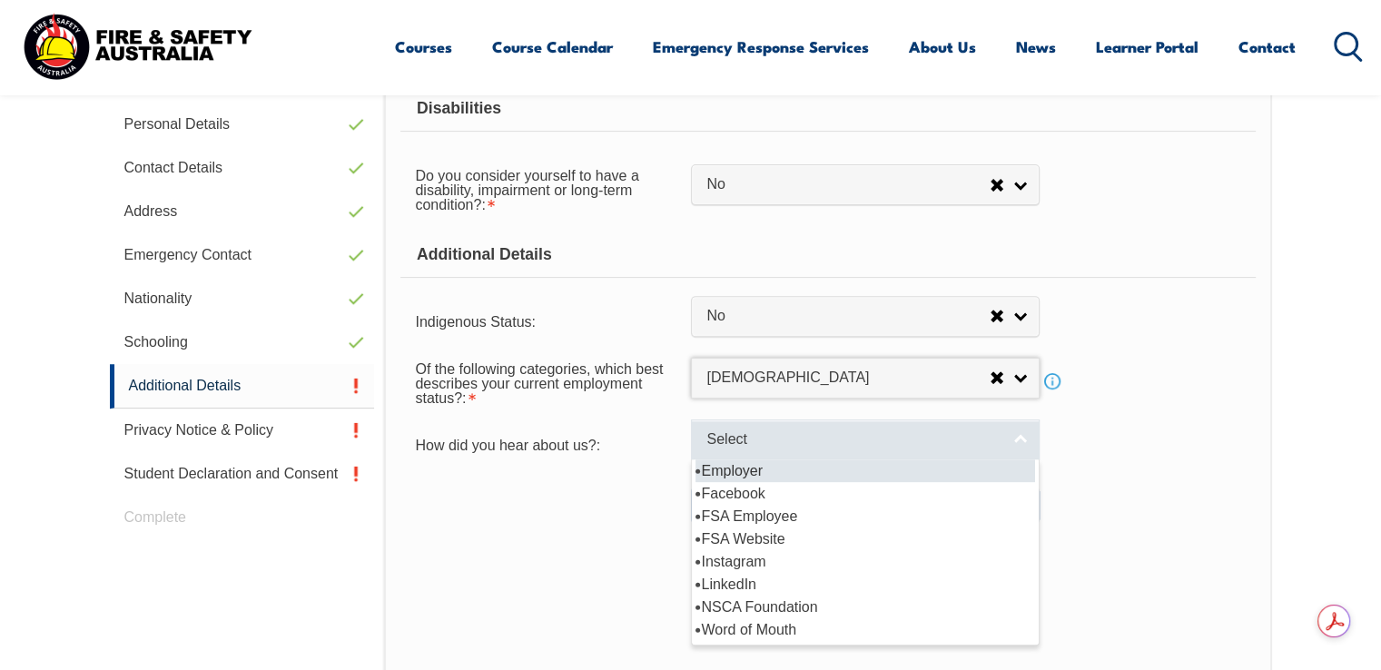
click at [823, 422] on link "Select" at bounding box center [865, 440] width 349 height 41
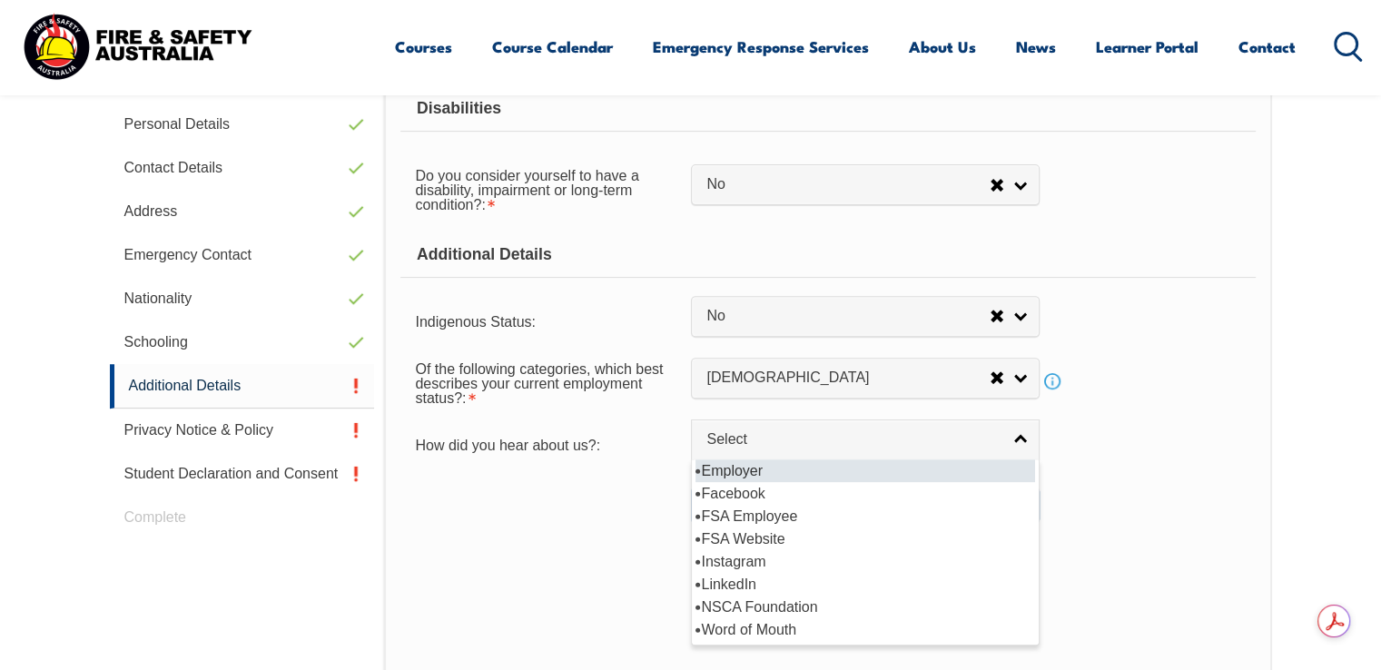
click at [752, 470] on li "Employer" at bounding box center [866, 471] width 340 height 23
select select "8019"
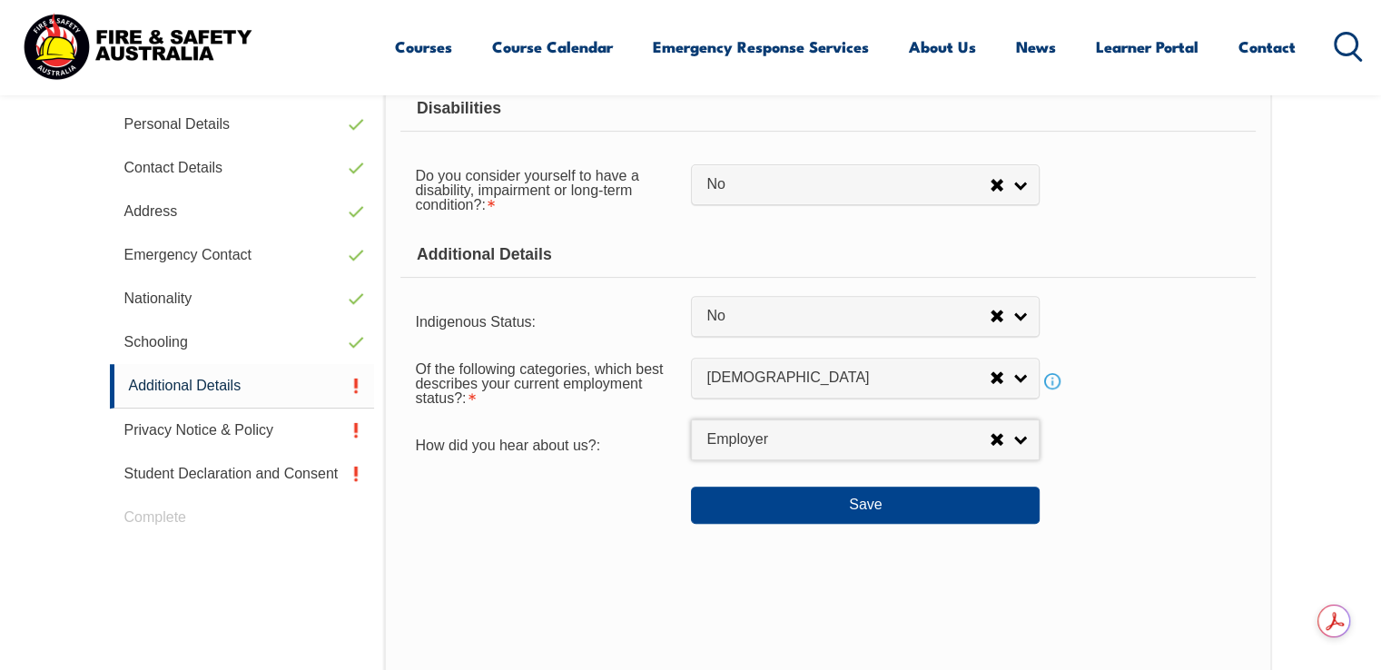
click at [1212, 482] on div "Save" at bounding box center [828, 497] width 855 height 51
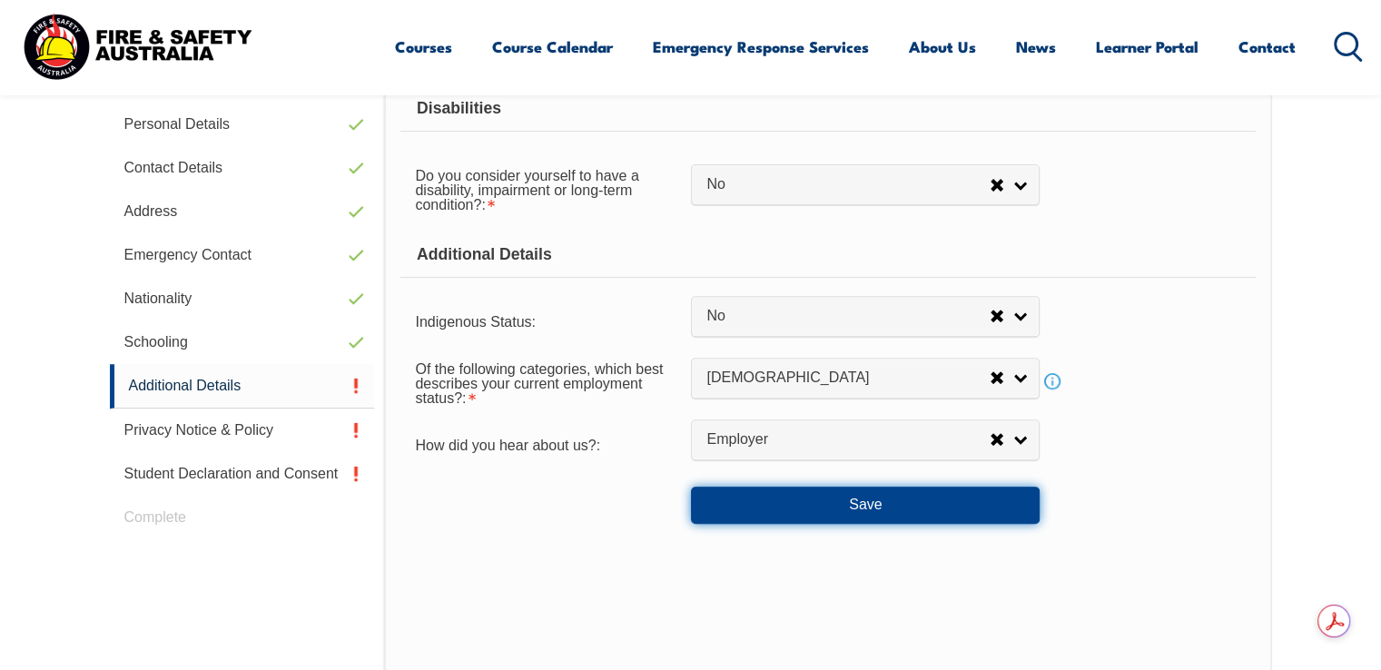
click at [898, 500] on button "Save" at bounding box center [865, 505] width 349 height 36
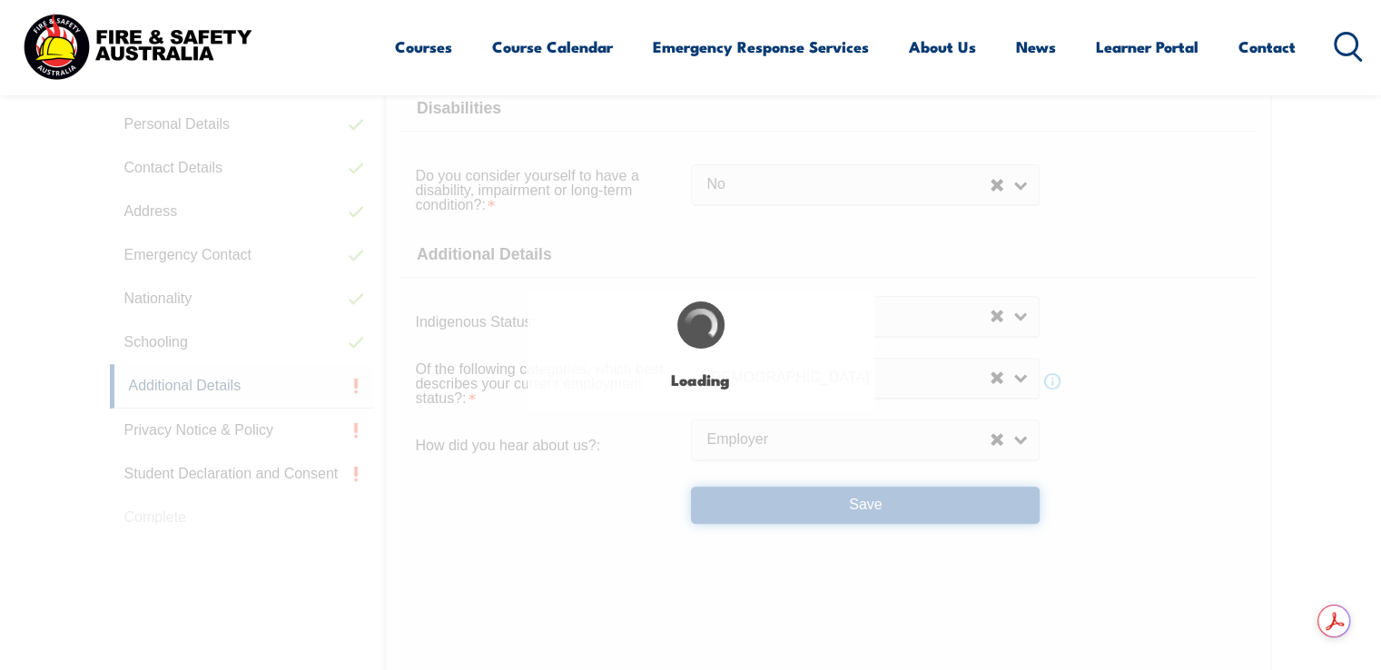
select select "false"
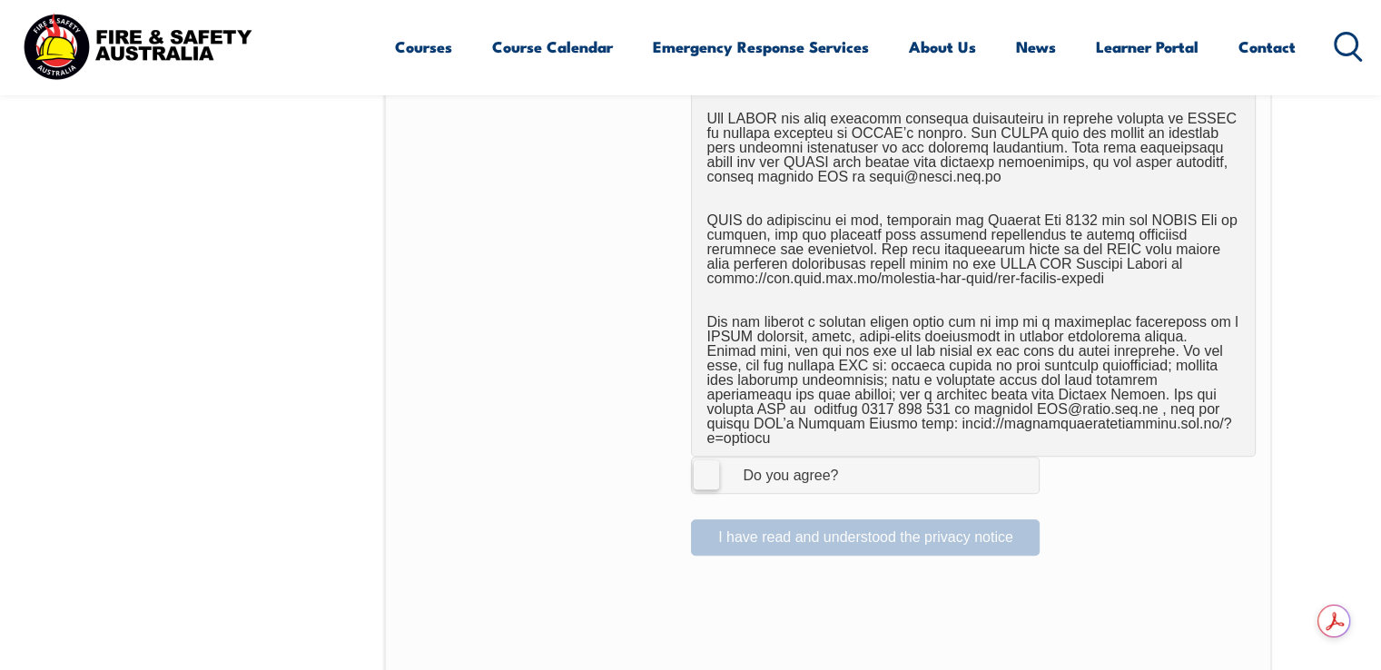
scroll to position [1039, 0]
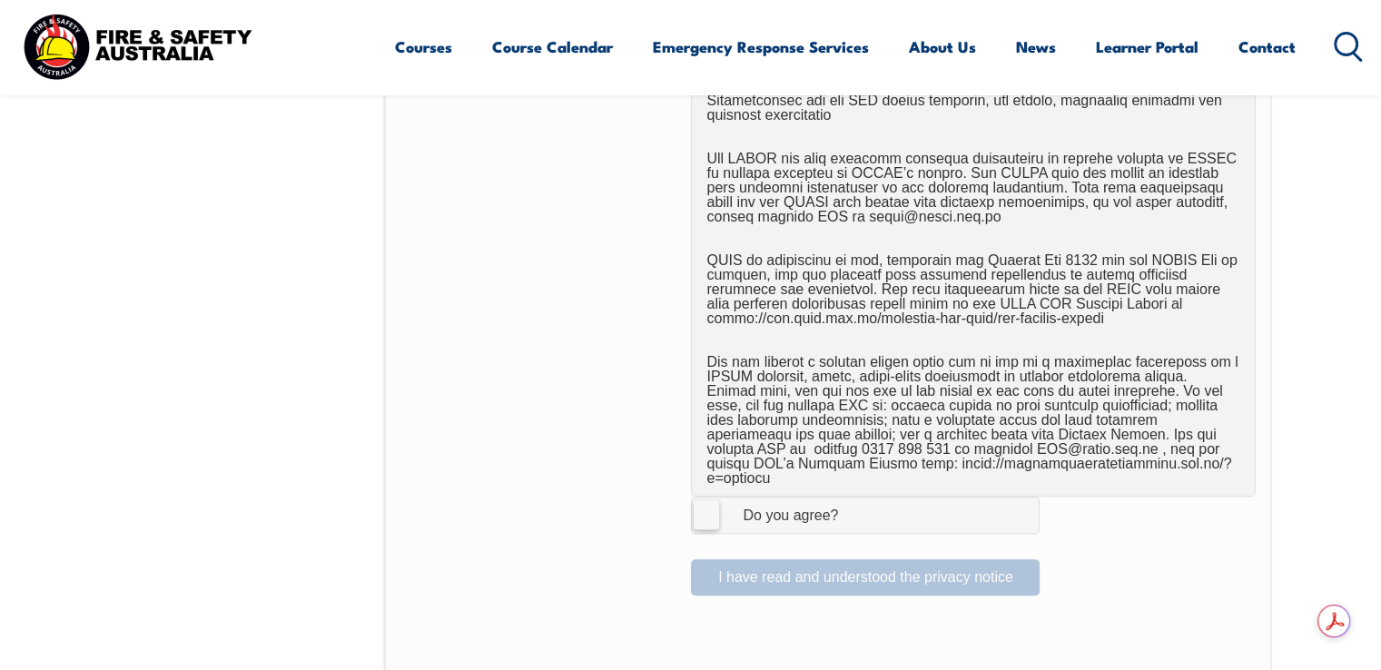
click at [763, 507] on span "I Agree Do you agree?" at bounding box center [772, 515] width 161 height 35
click at [853, 507] on input "I Agree Do you agree?" at bounding box center [868, 515] width 31 height 35
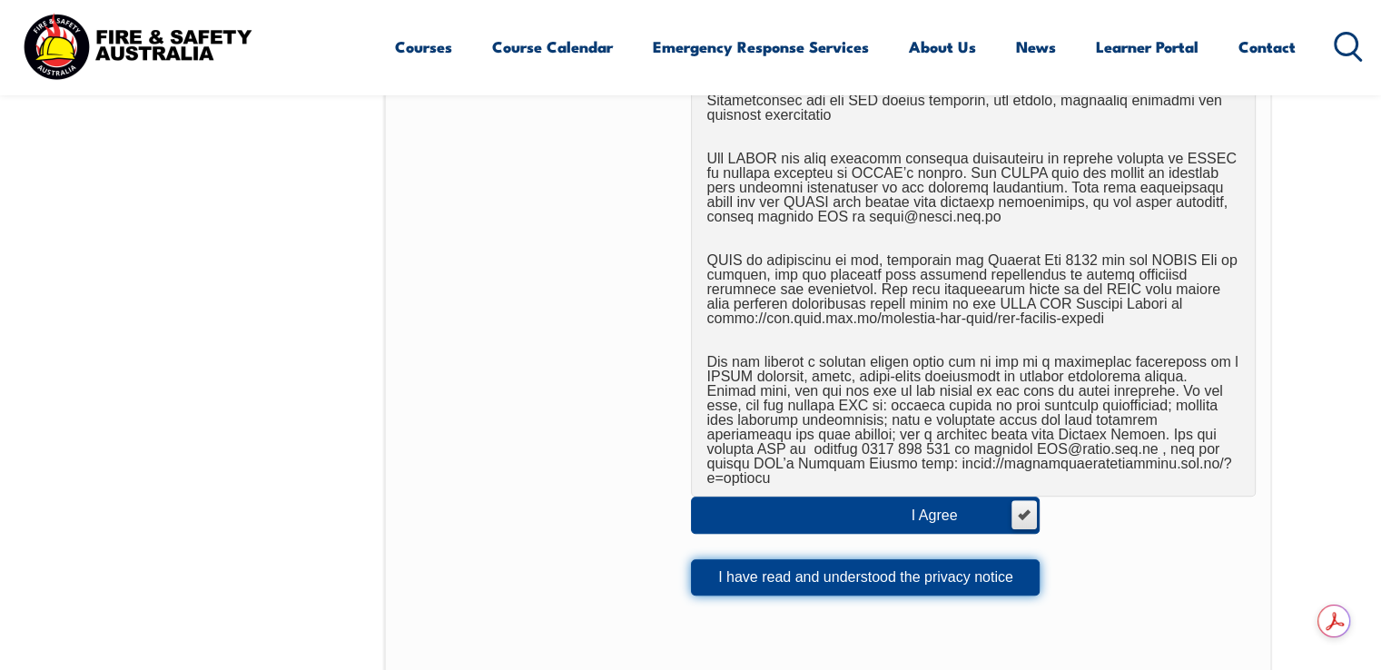
click at [923, 565] on button "I have read and understood the privacy notice" at bounding box center [865, 577] width 349 height 36
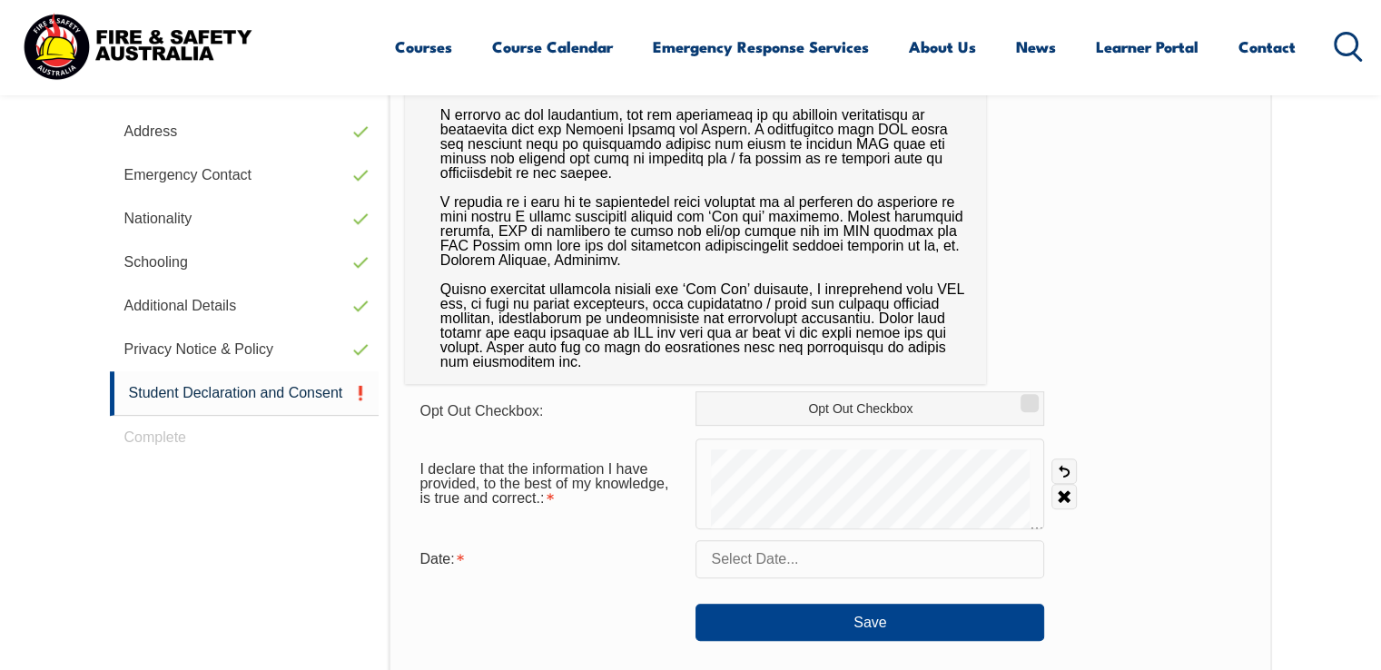
scroll to position [676, 0]
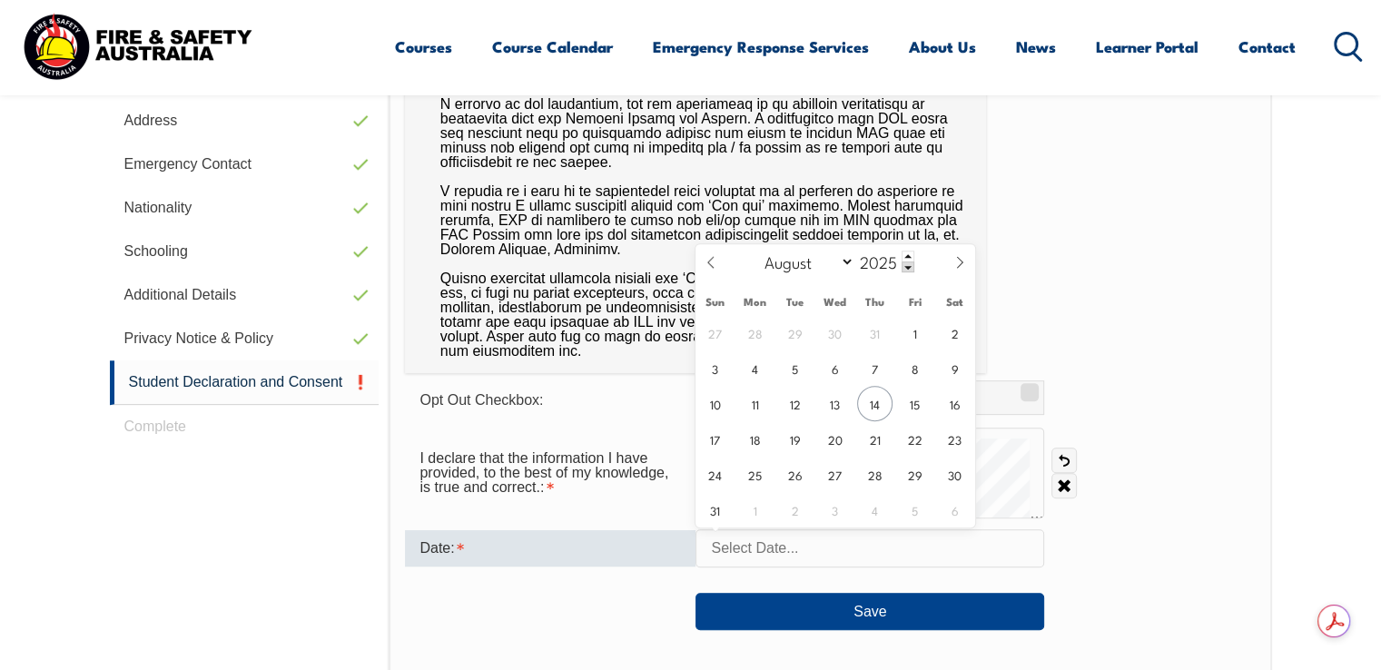
click at [785, 558] on input "text" at bounding box center [870, 548] width 349 height 38
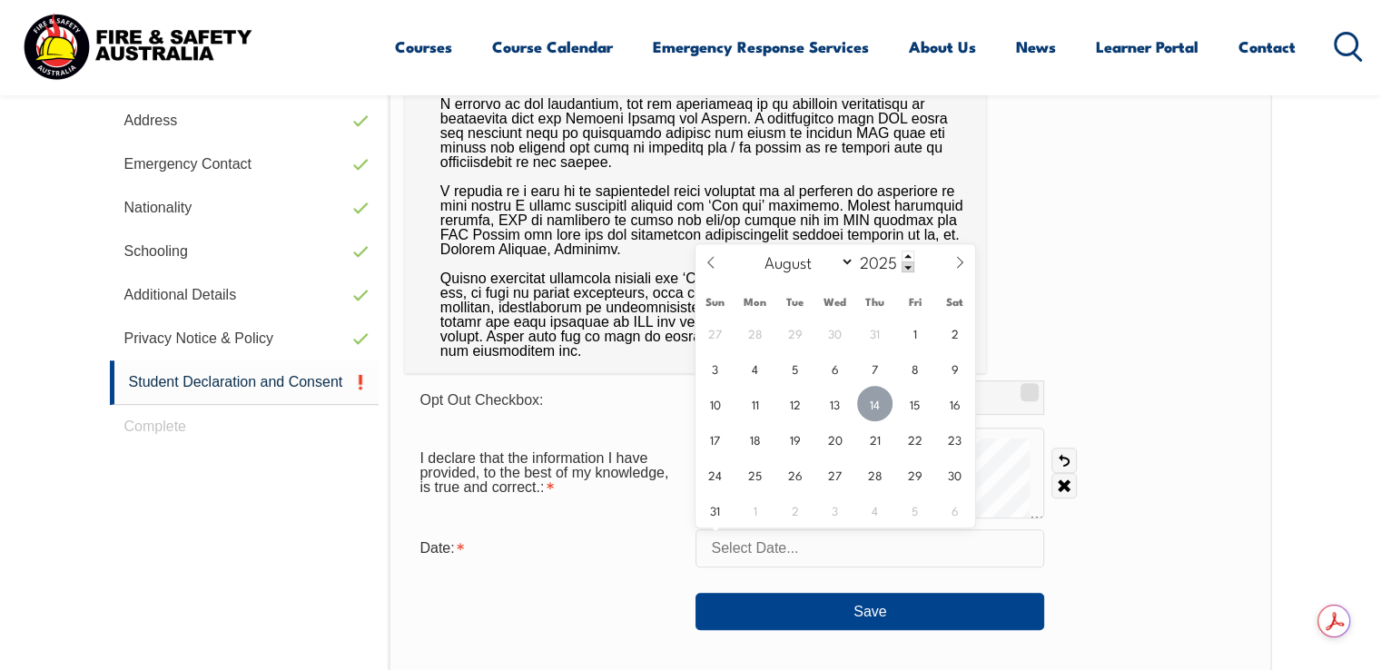
click at [880, 407] on span "14" at bounding box center [874, 403] width 35 height 35
type input "August 14, 2025"
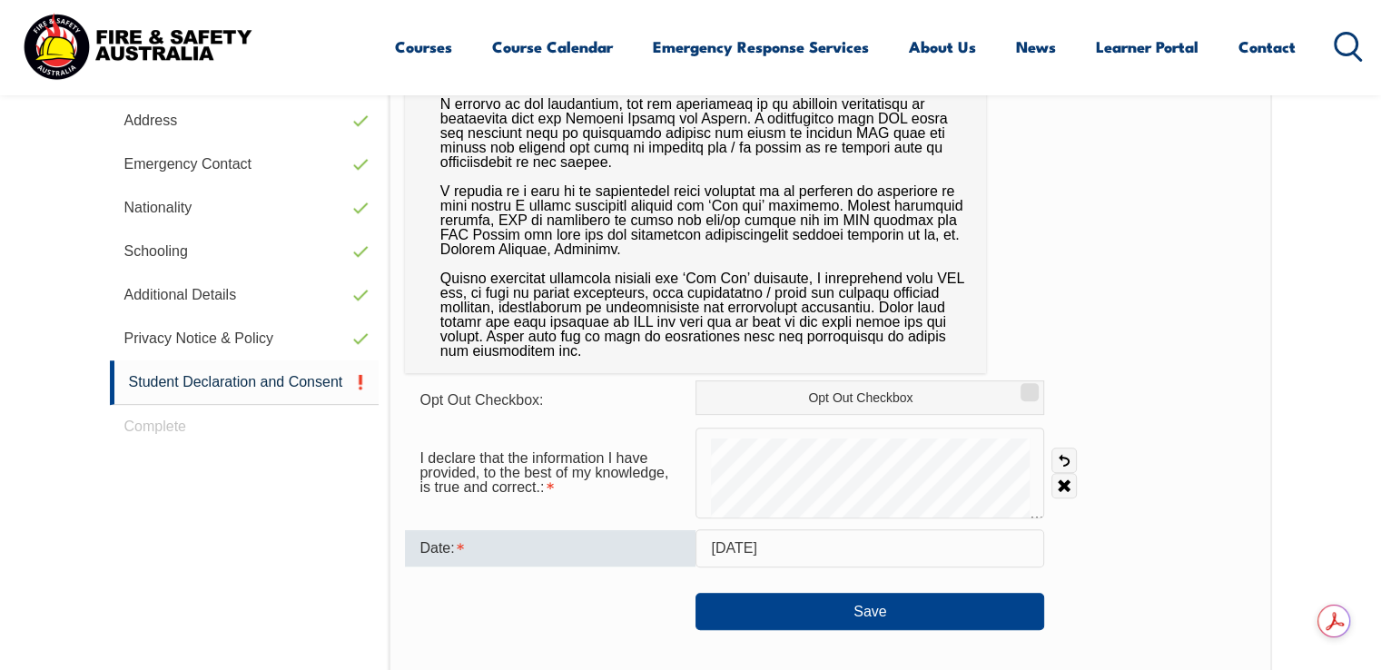
drag, startPoint x: 1061, startPoint y: 453, endPoint x: 1050, endPoint y: 451, distance: 11.0
click at [1060, 453] on link "Undo" at bounding box center [1064, 460] width 25 height 25
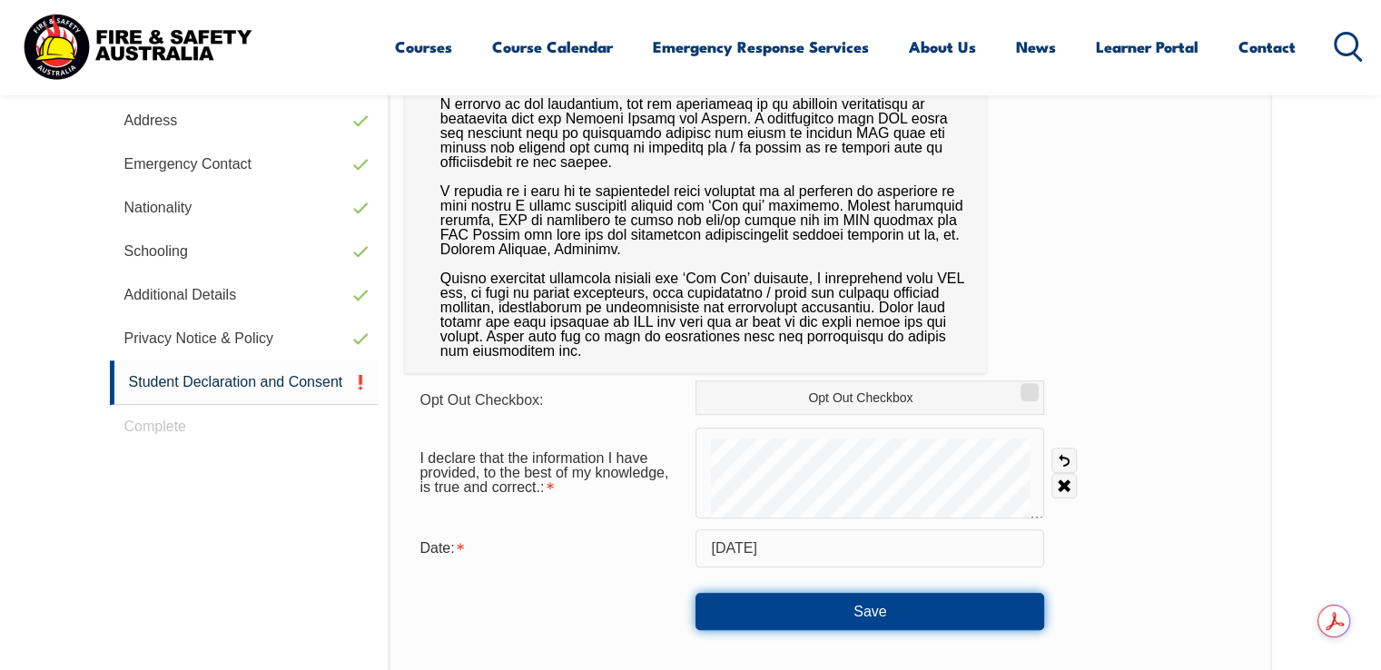
click at [838, 600] on button "Save" at bounding box center [870, 611] width 349 height 36
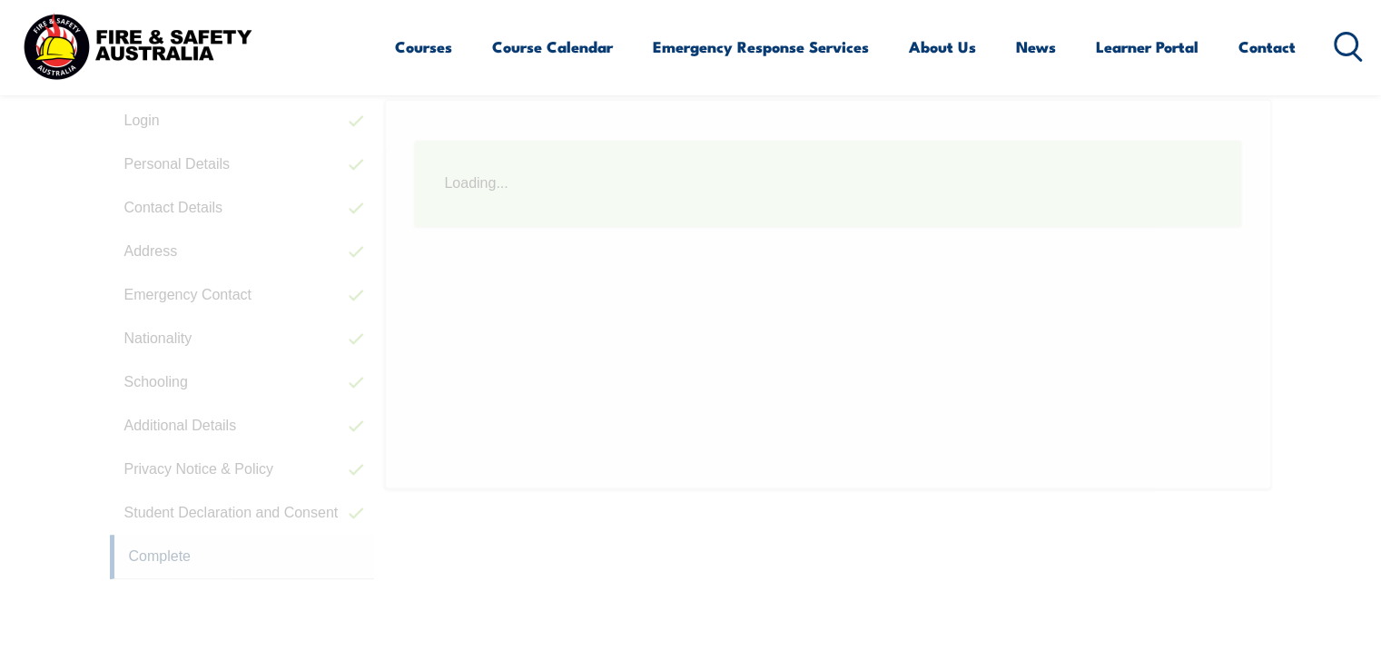
scroll to position [494, 0]
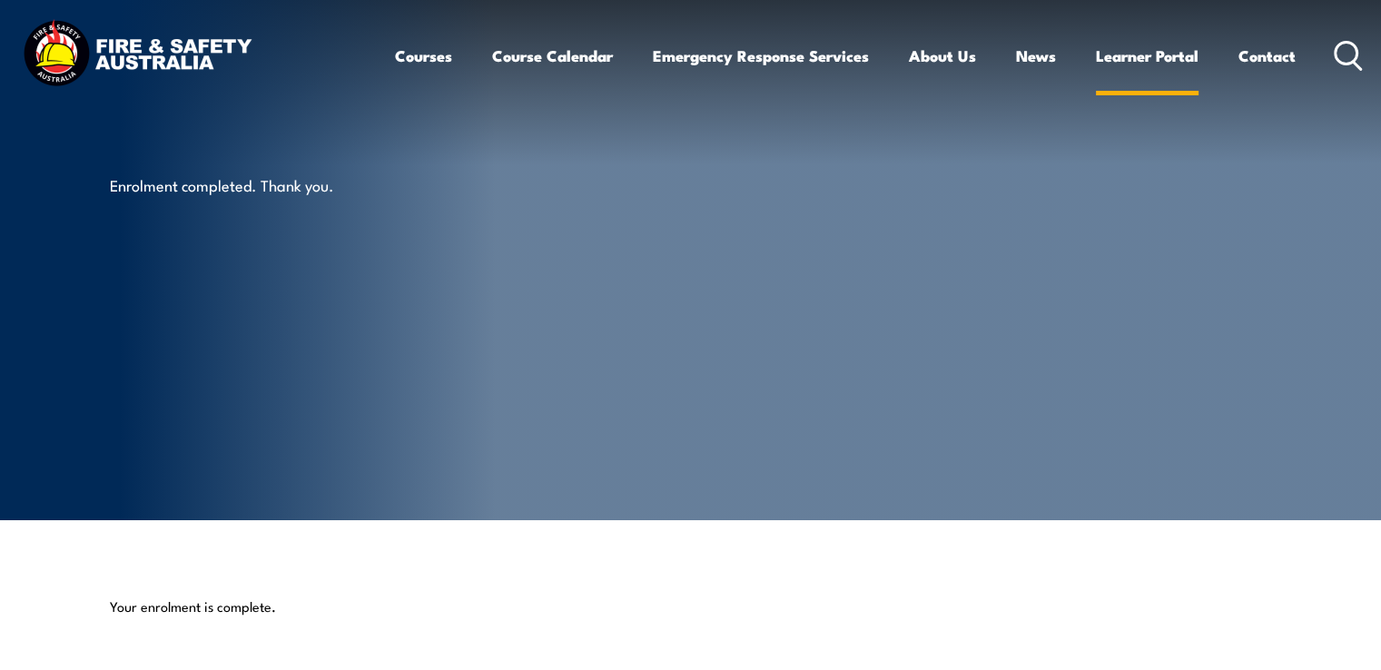
click at [1112, 48] on link "Learner Portal" at bounding box center [1147, 56] width 103 height 48
